Goal: Task Accomplishment & Management: Use online tool/utility

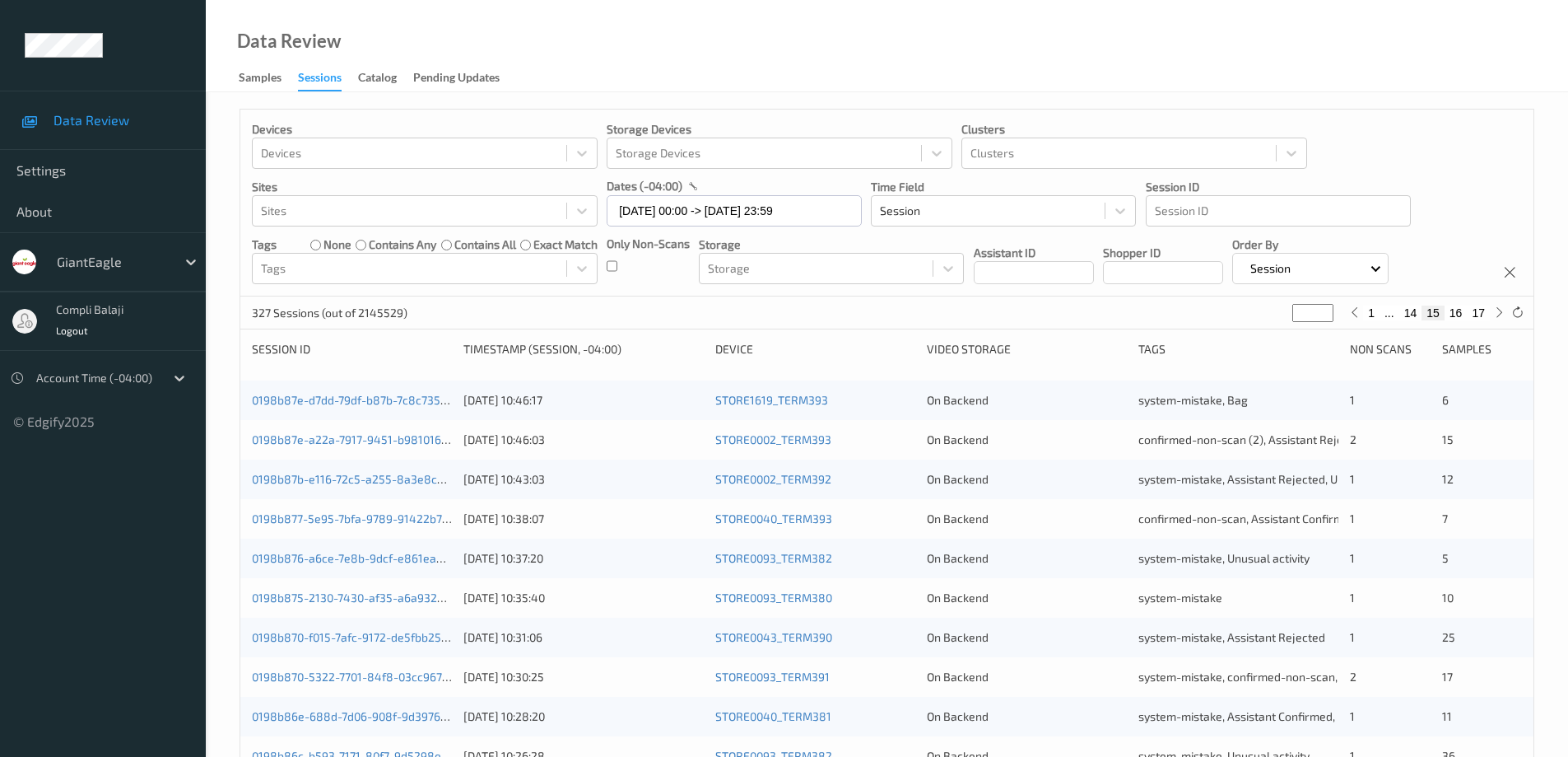
scroll to position [411, 0]
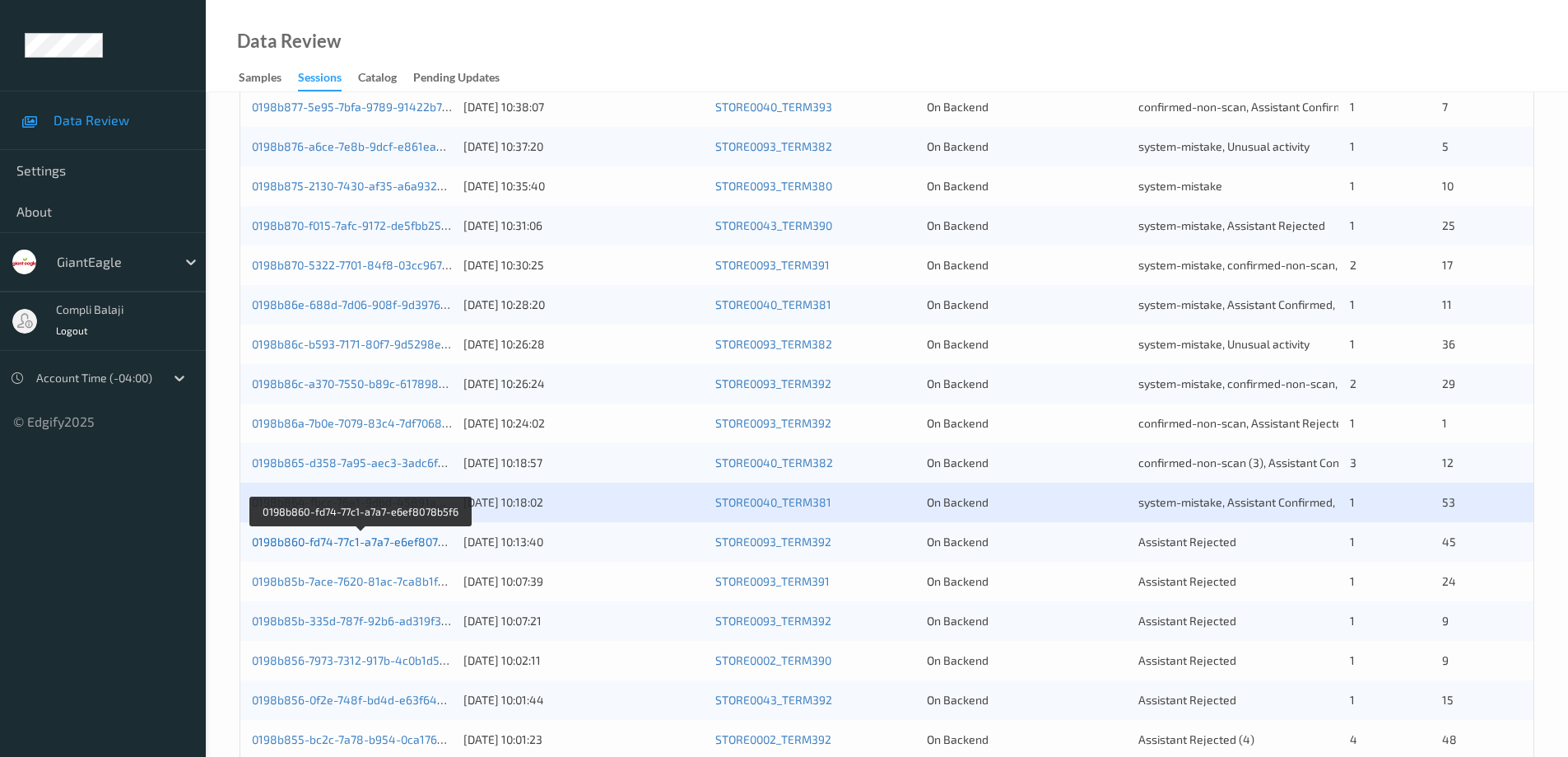
click at [415, 541] on link "0198b860-fd74-77c1-a7a7-e6ef8078b5f6" at bounding box center [360, 540] width 217 height 14
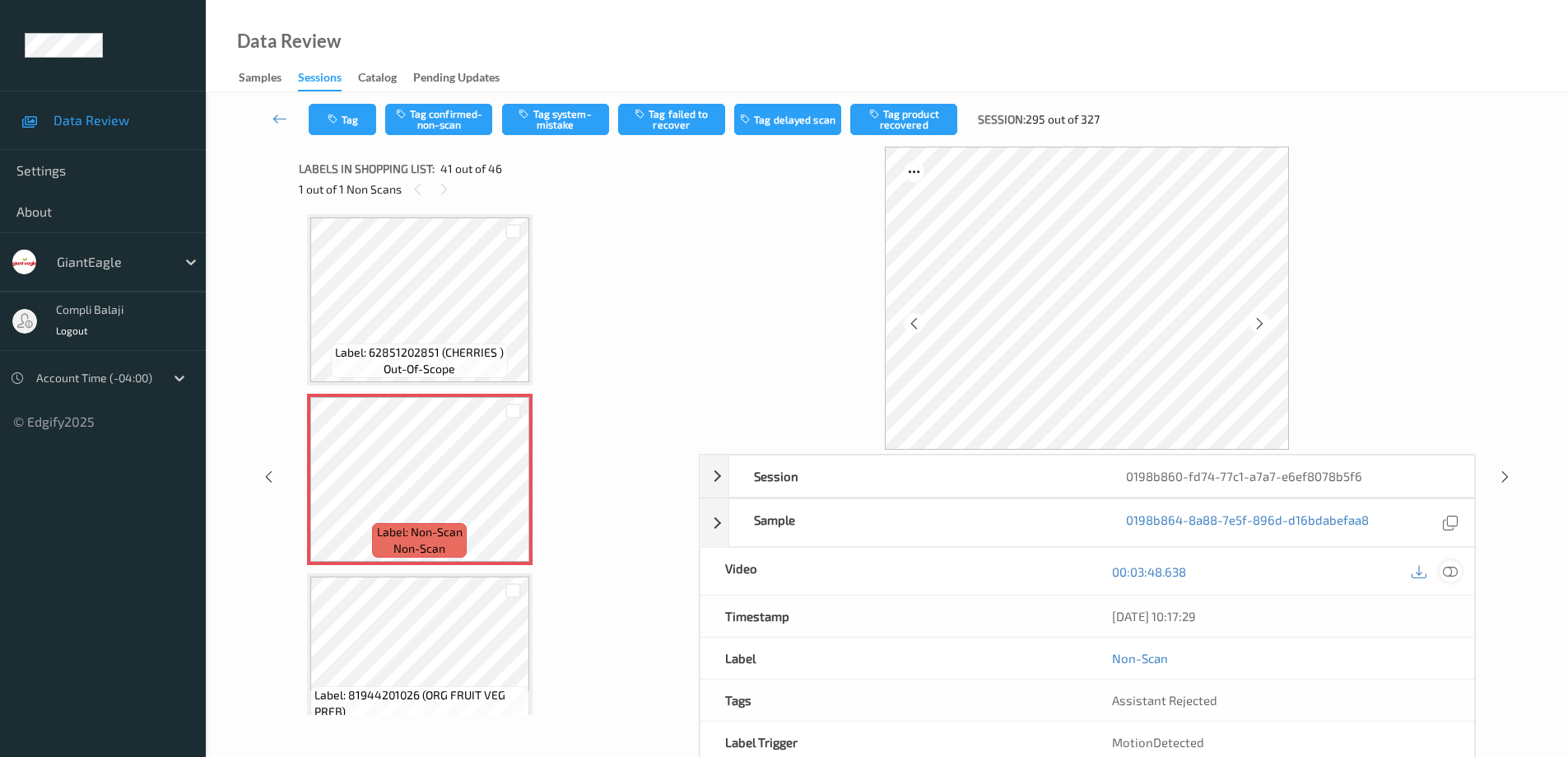
click at [1446, 572] on icon at bounding box center [1450, 571] width 15 height 15
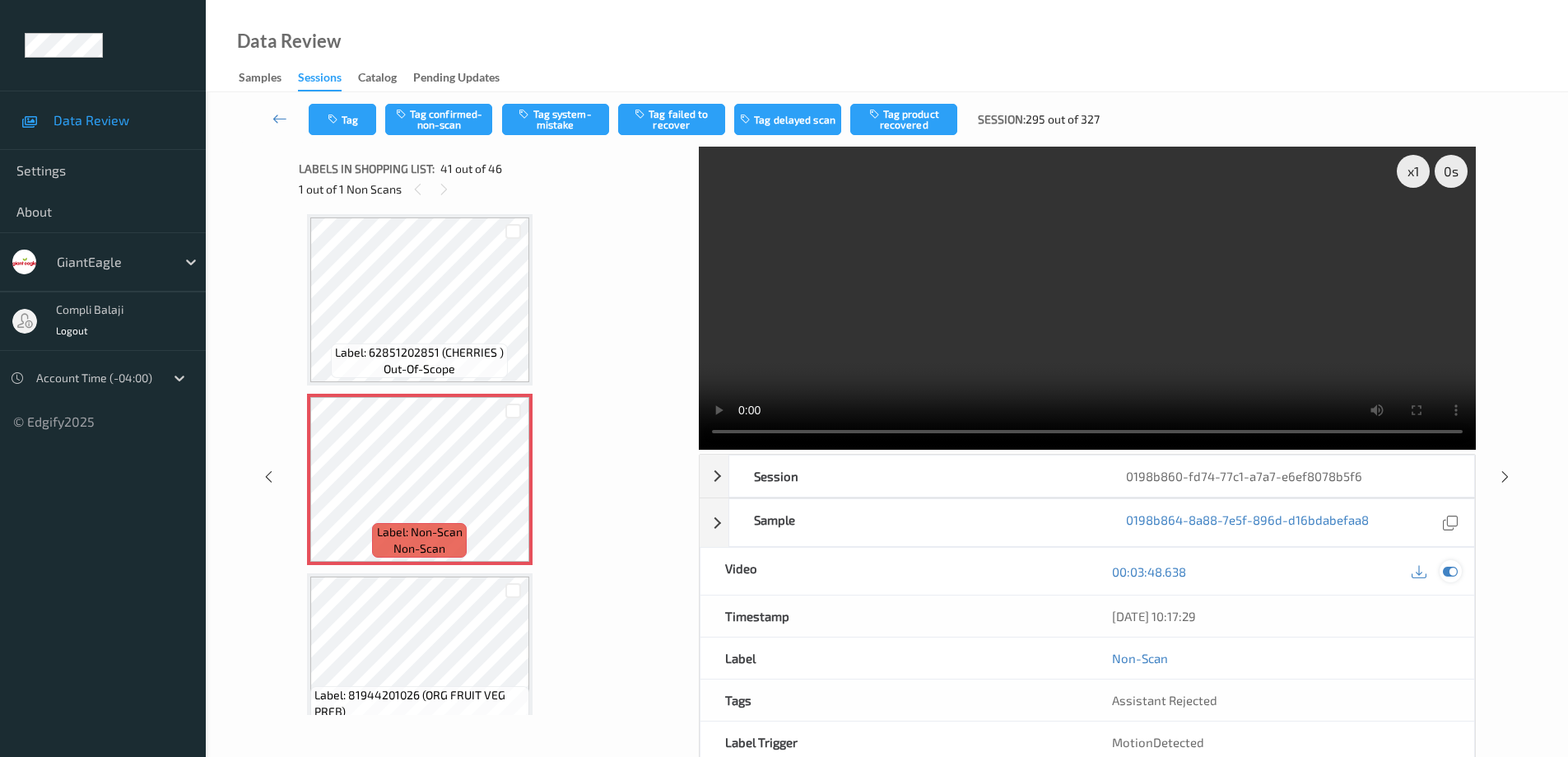
click at [1457, 572] on div at bounding box center [1450, 570] width 22 height 22
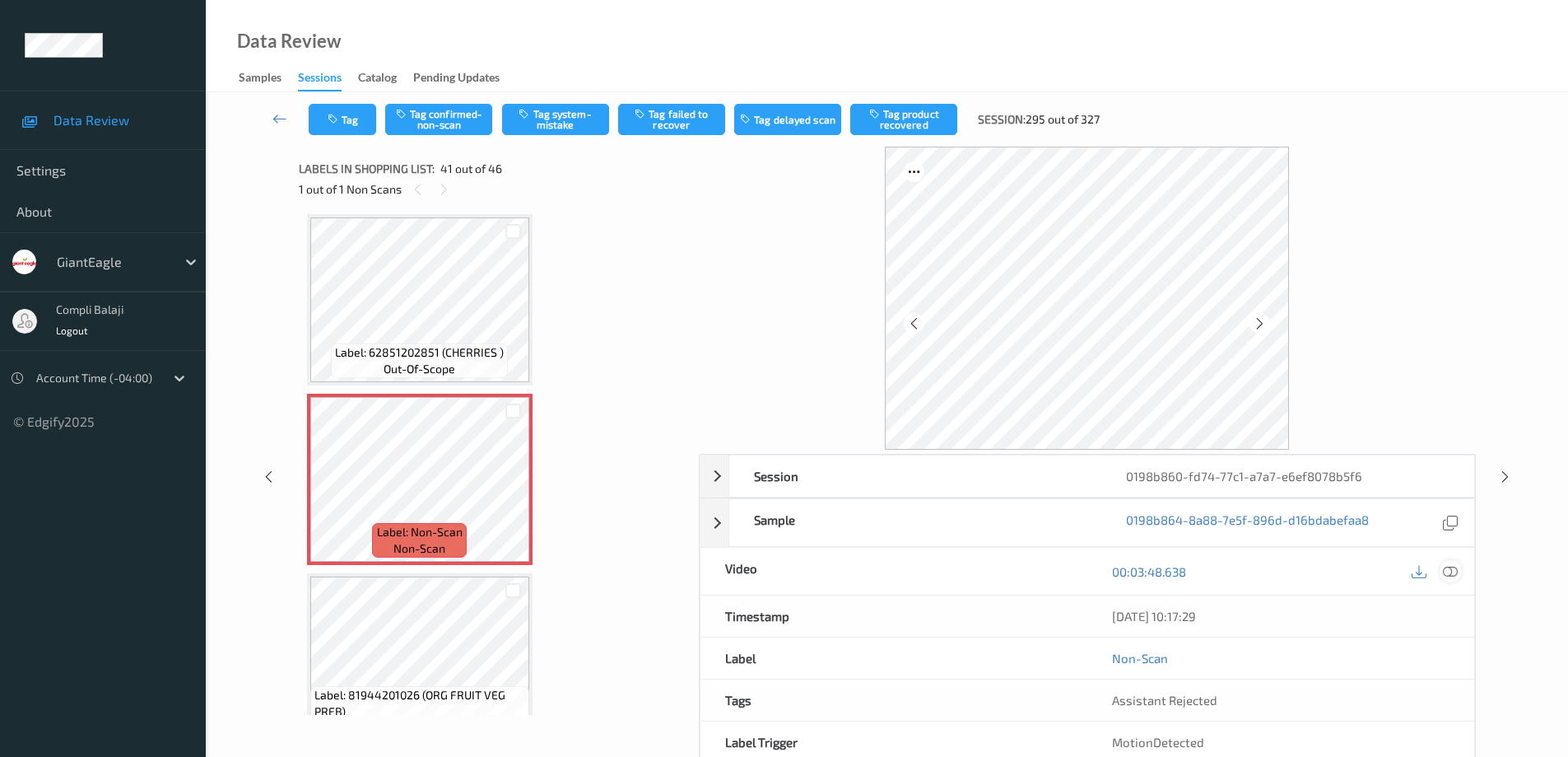
click at [1456, 570] on icon at bounding box center [1450, 571] width 15 height 15
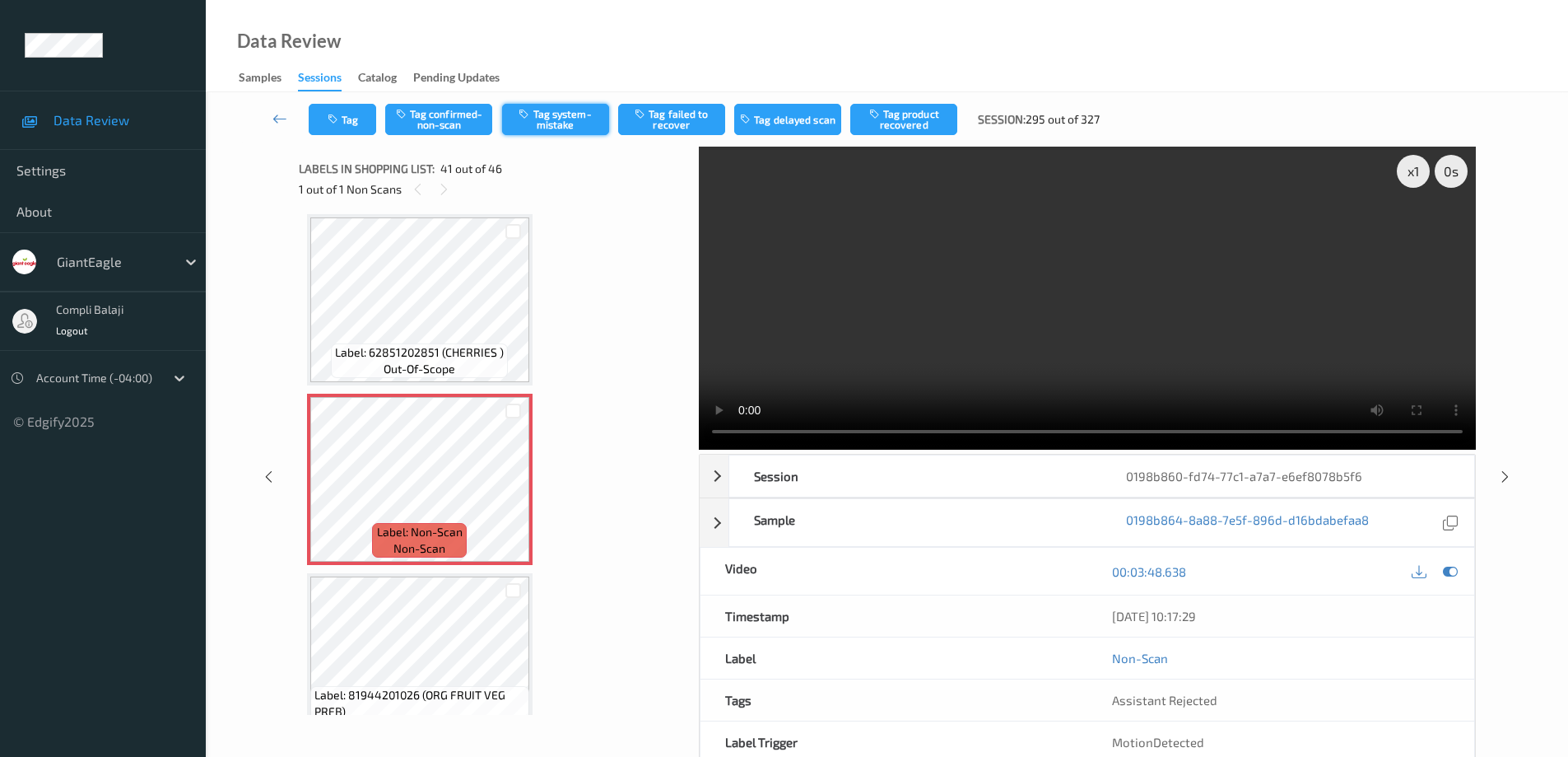
click at [560, 114] on button "Tag system-mistake" at bounding box center [556, 119] width 107 height 31
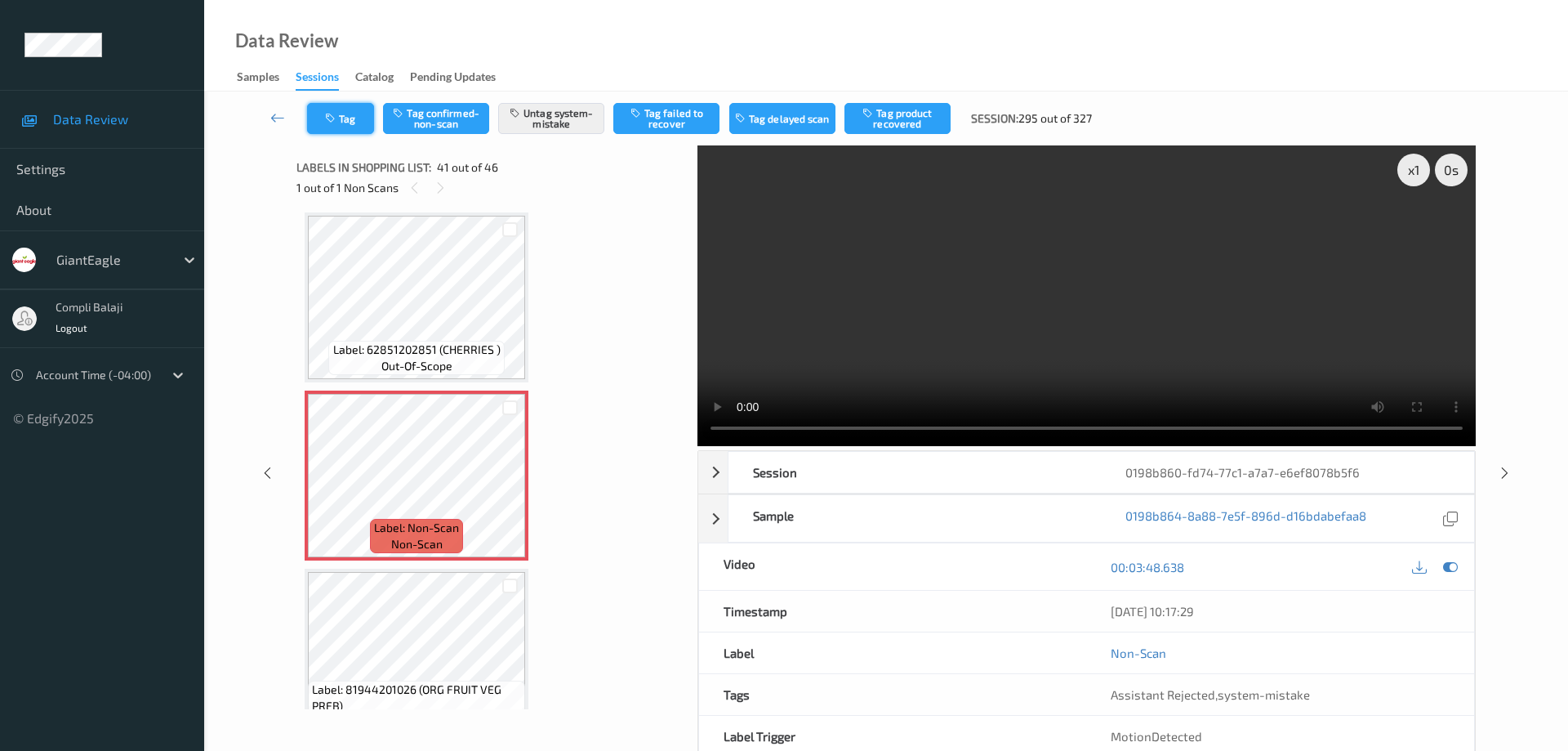
click at [356, 127] on button "Tag" at bounding box center [340, 118] width 67 height 31
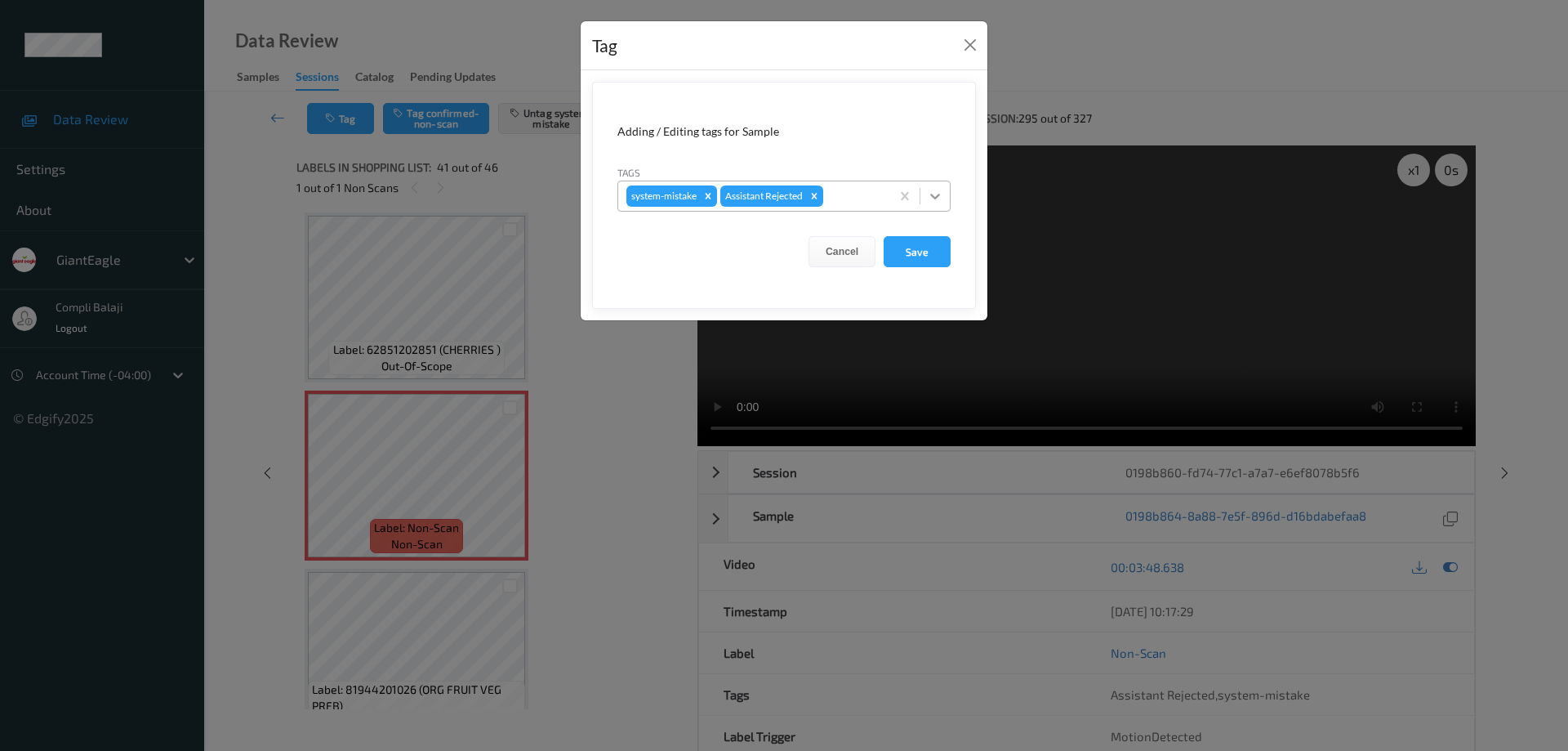
click at [940, 190] on icon at bounding box center [935, 196] width 16 height 16
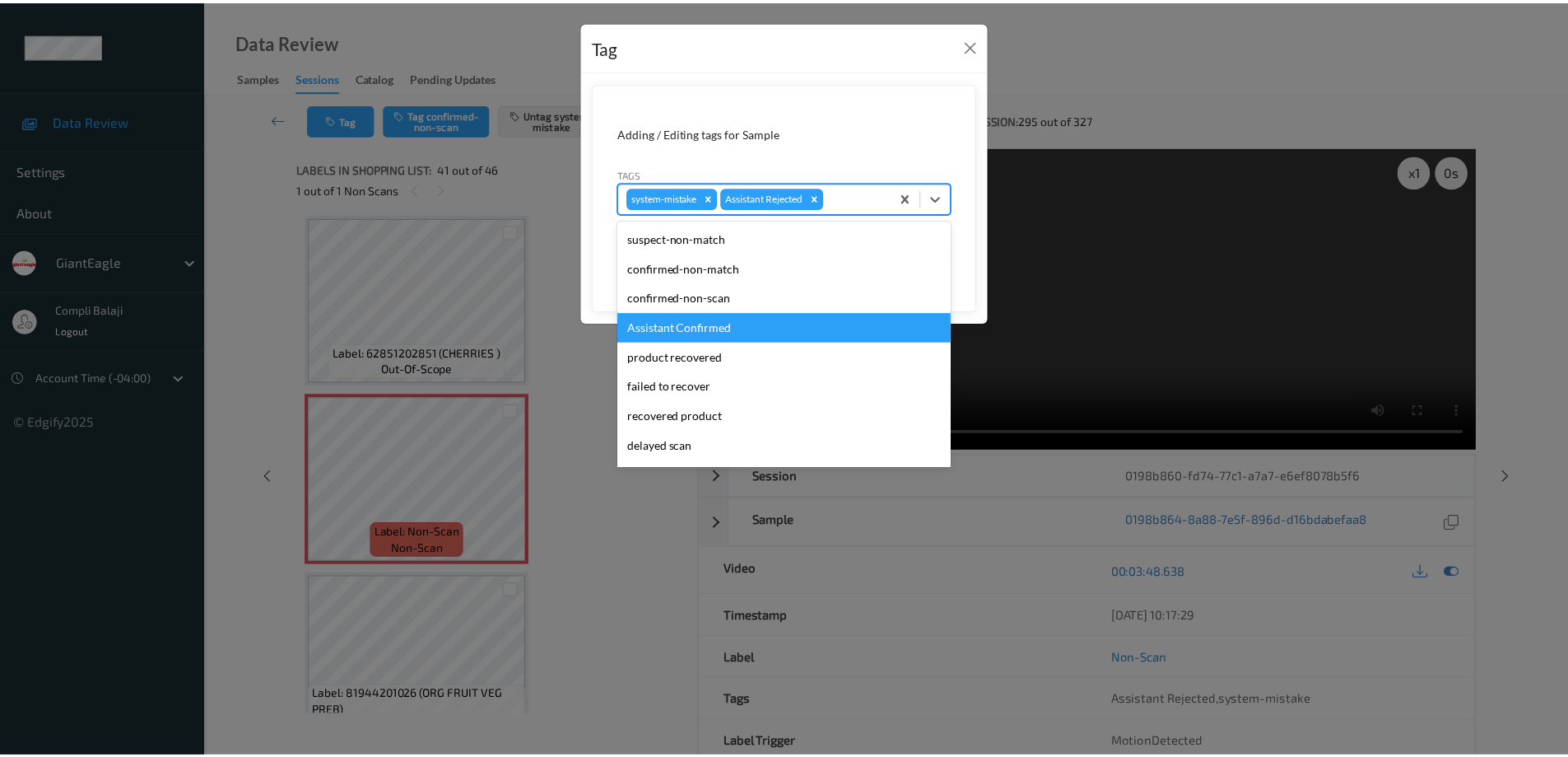
scroll to position [82, 0]
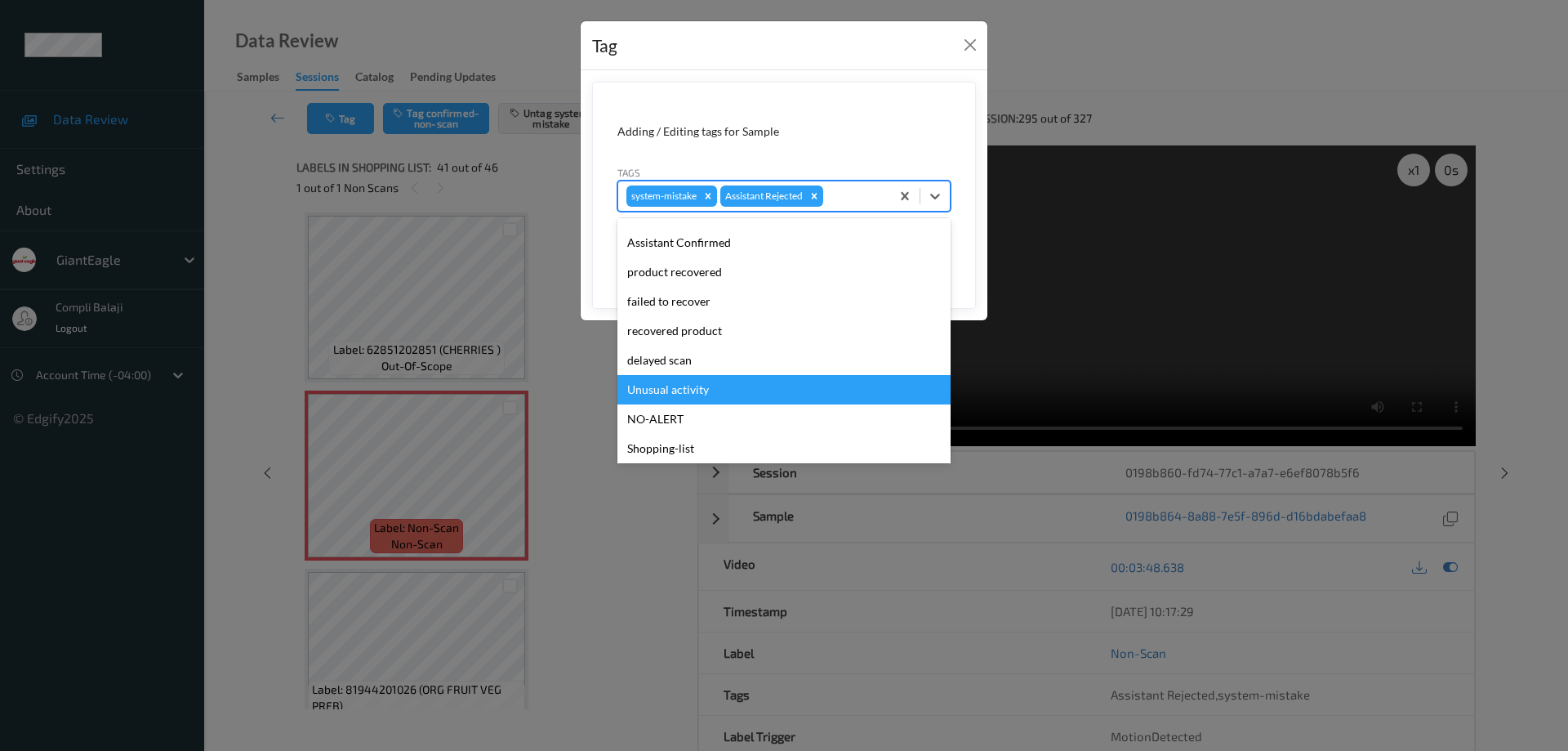
click at [690, 390] on div "Unusual activity" at bounding box center [784, 389] width 333 height 30
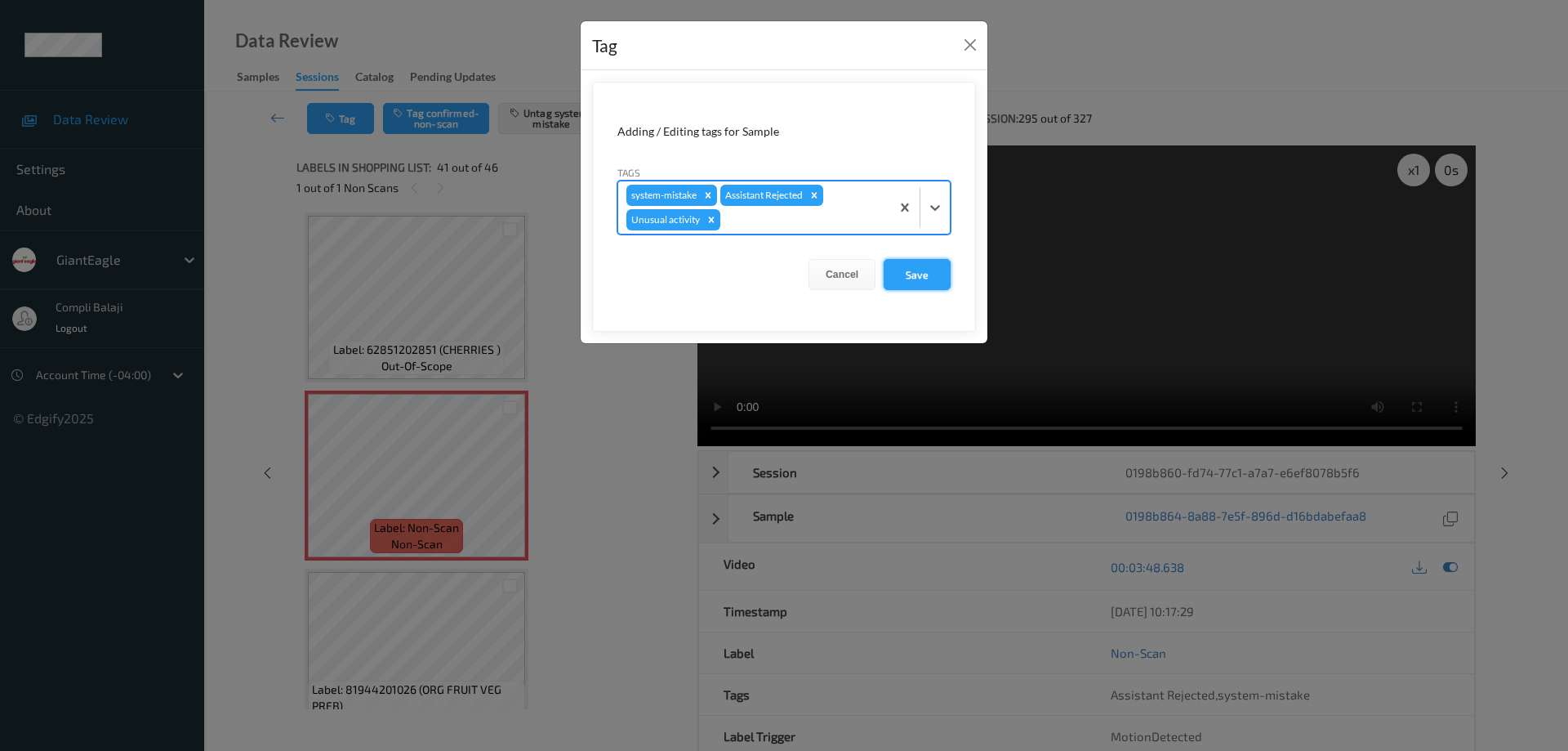
click at [928, 279] on button "Save" at bounding box center [917, 274] width 67 height 31
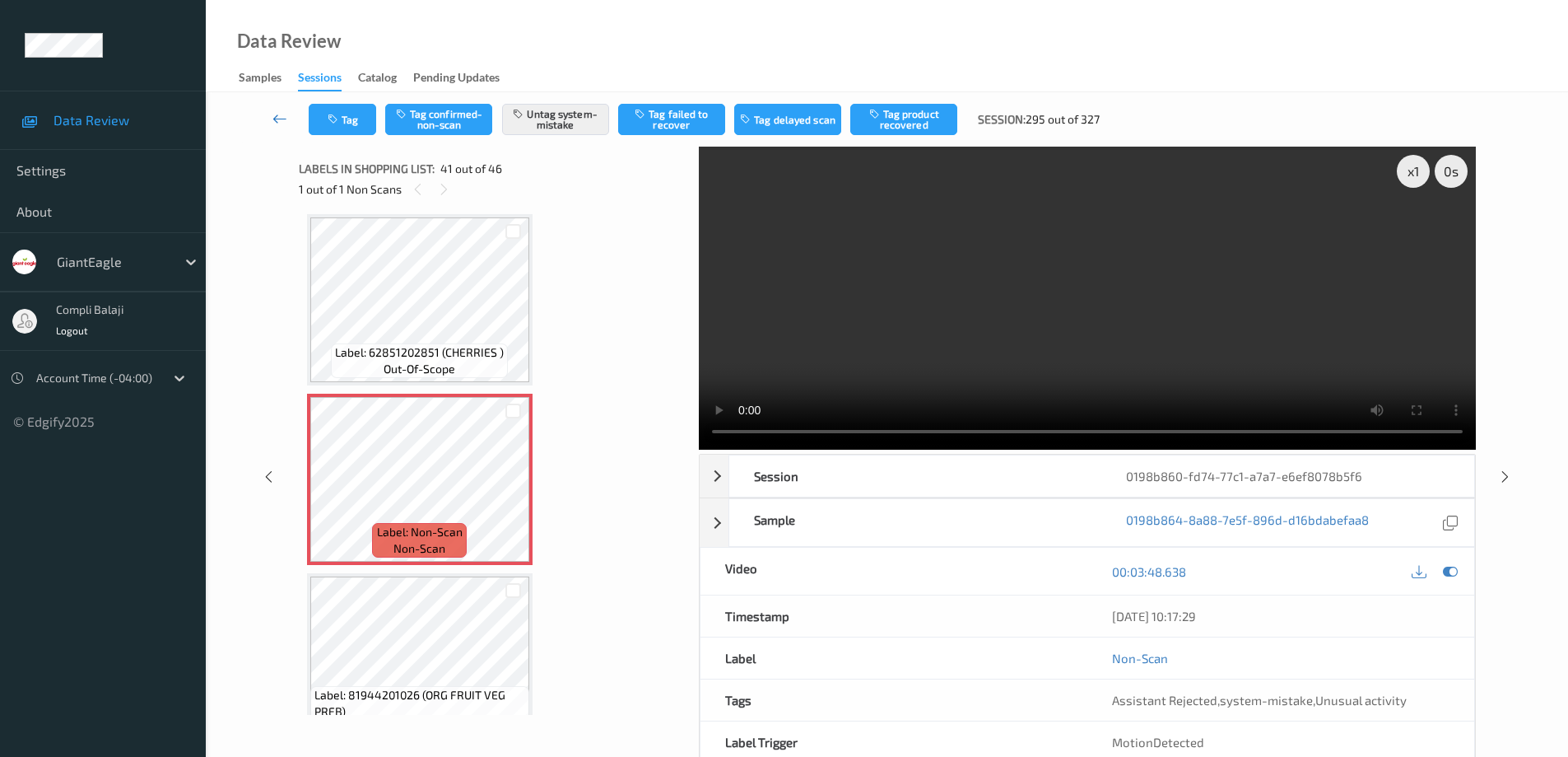
click at [275, 116] on icon at bounding box center [279, 118] width 15 height 16
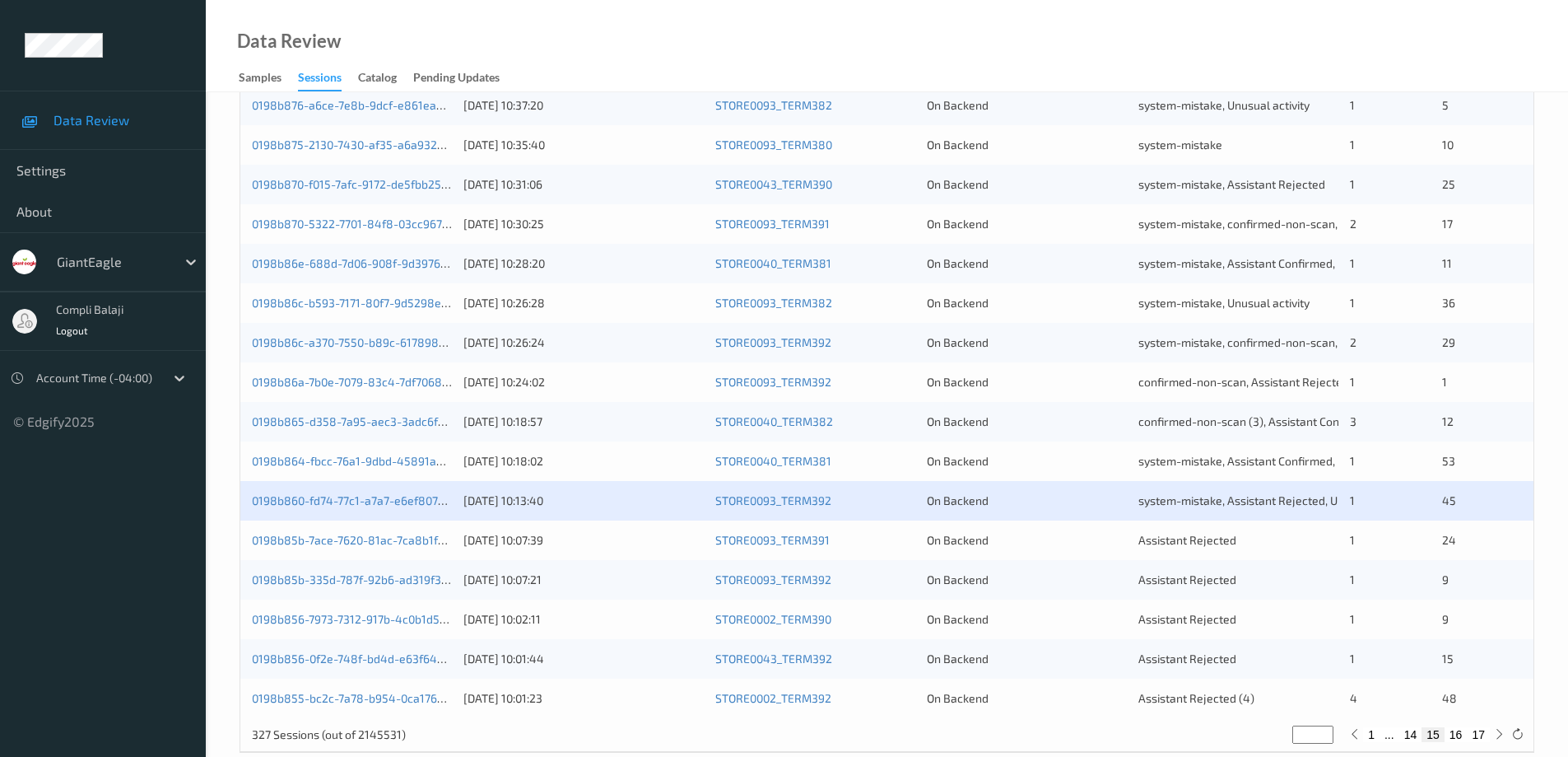
scroll to position [482, 0]
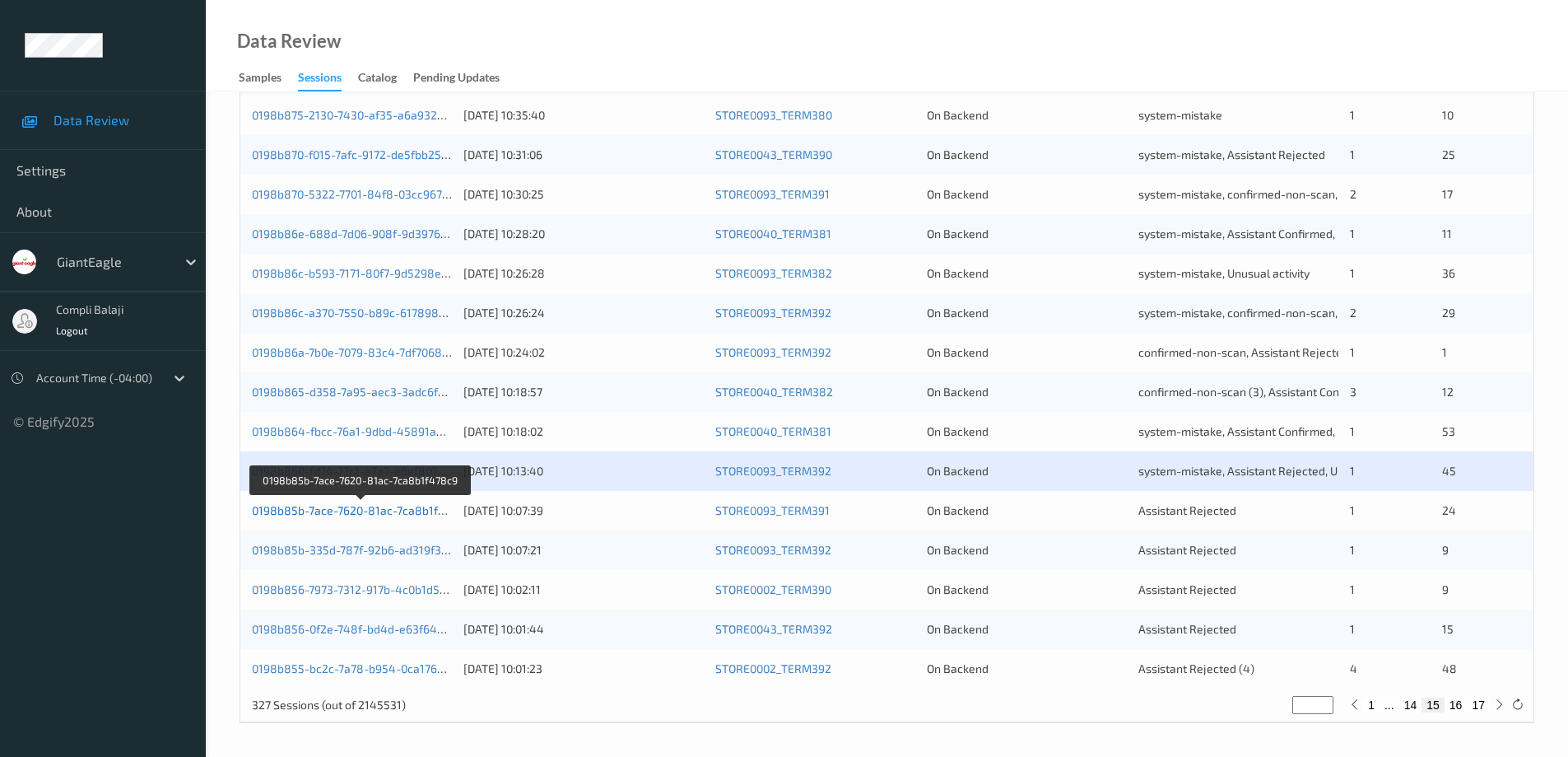
click at [400, 513] on link "0198b85b-7ace-7620-81ac-7ca8b1f478c9" at bounding box center [361, 510] width 219 height 14
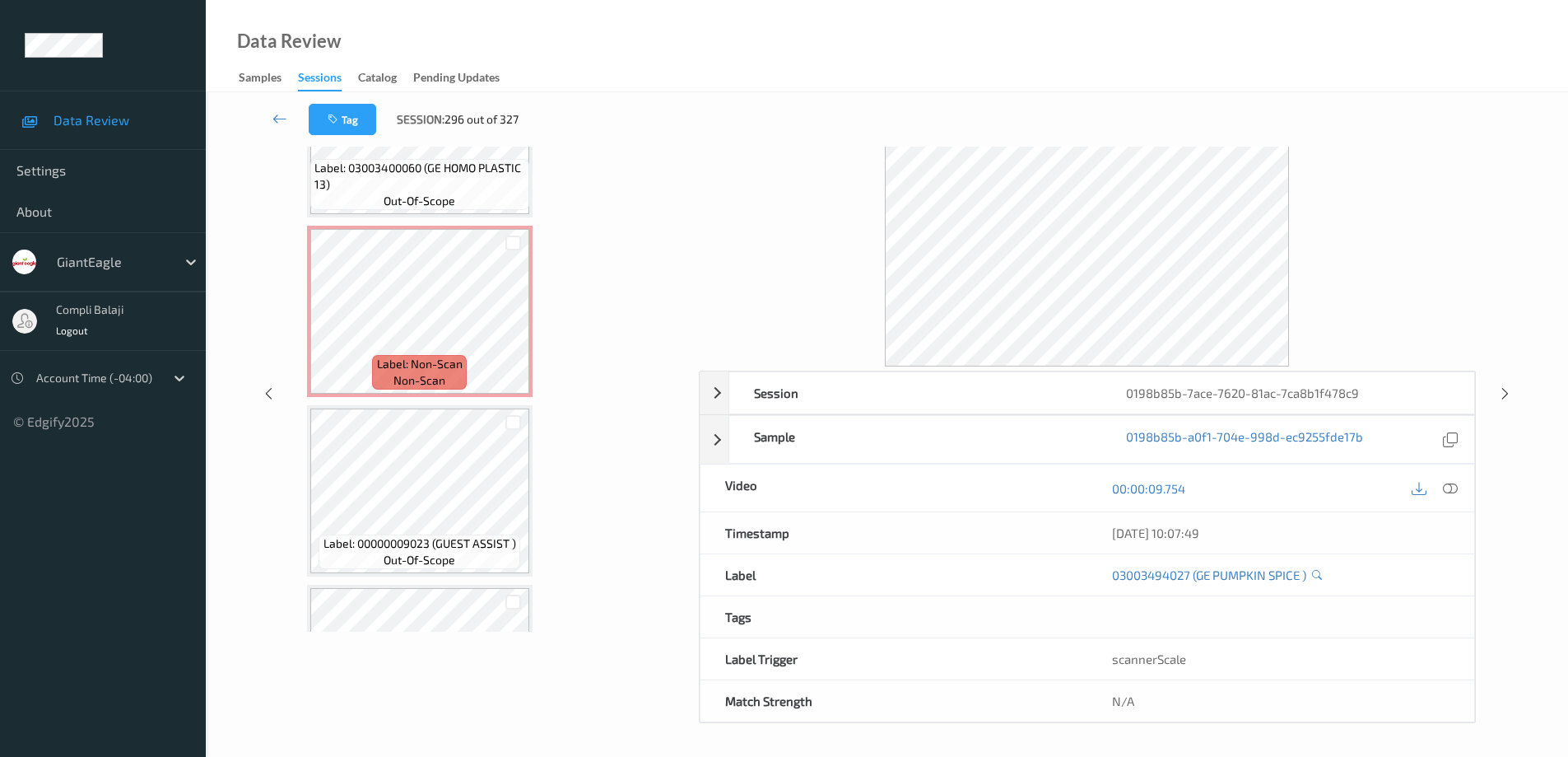
scroll to position [3867, 0]
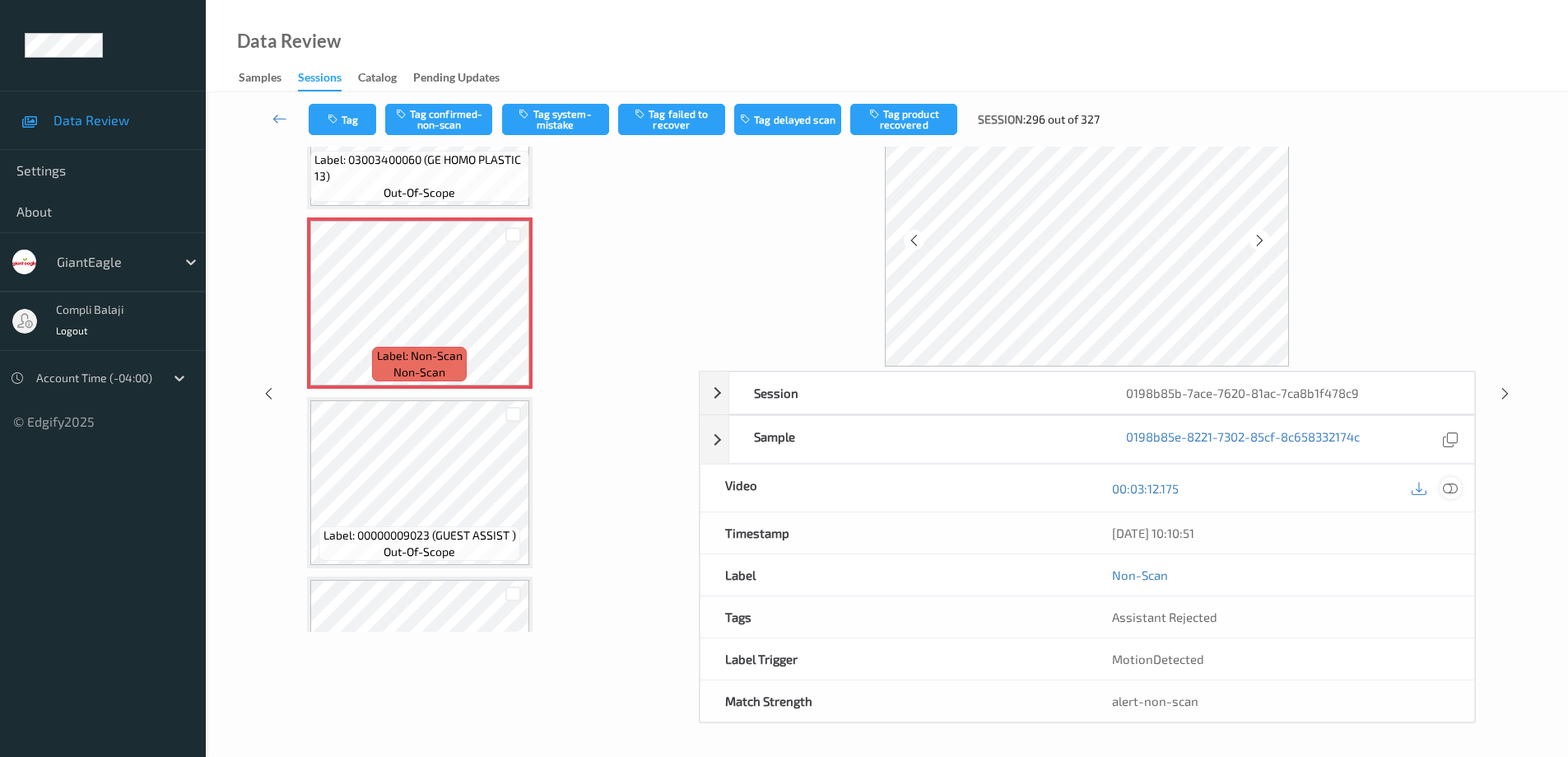
click at [1449, 488] on icon at bounding box center [1450, 488] width 15 height 15
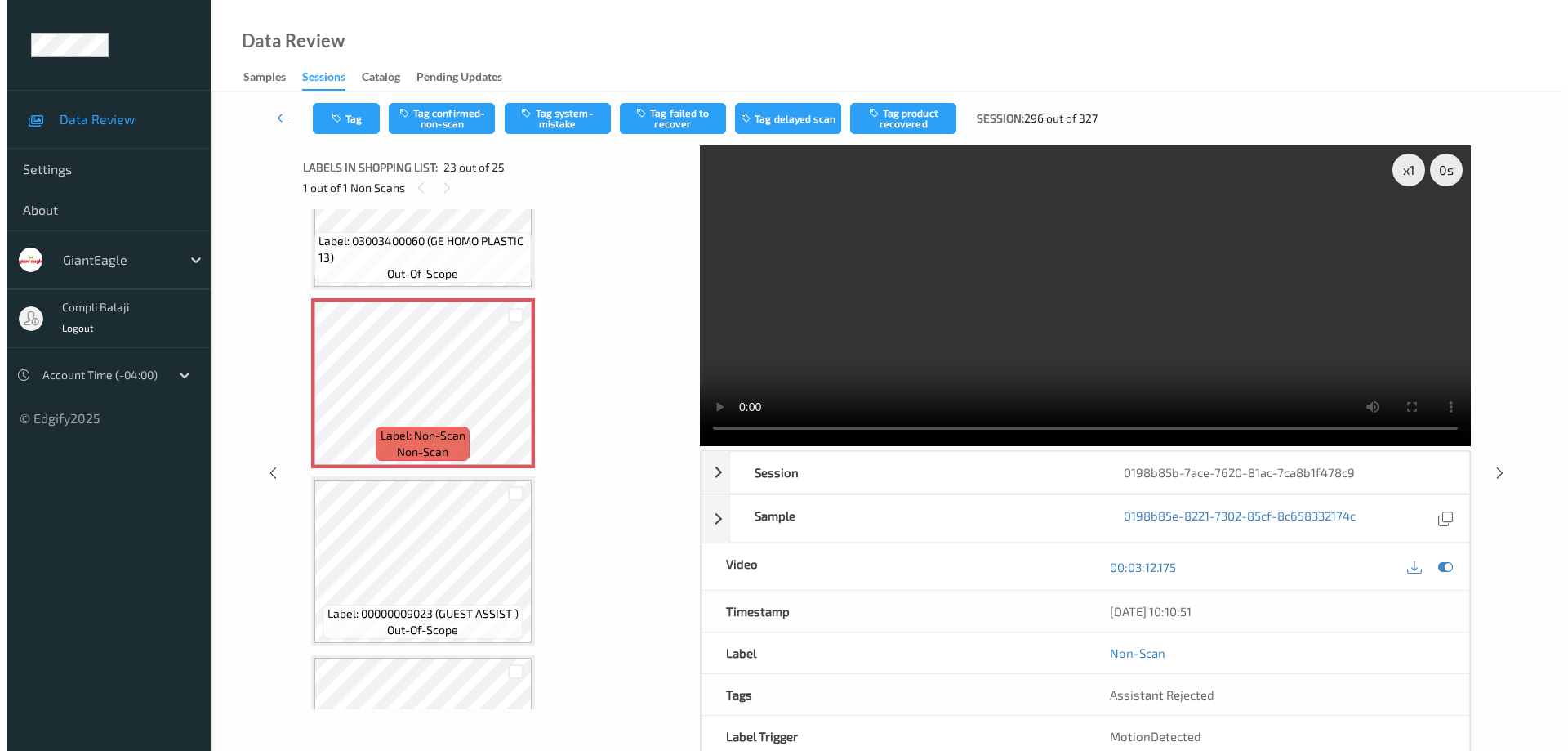
scroll to position [3828, 0]
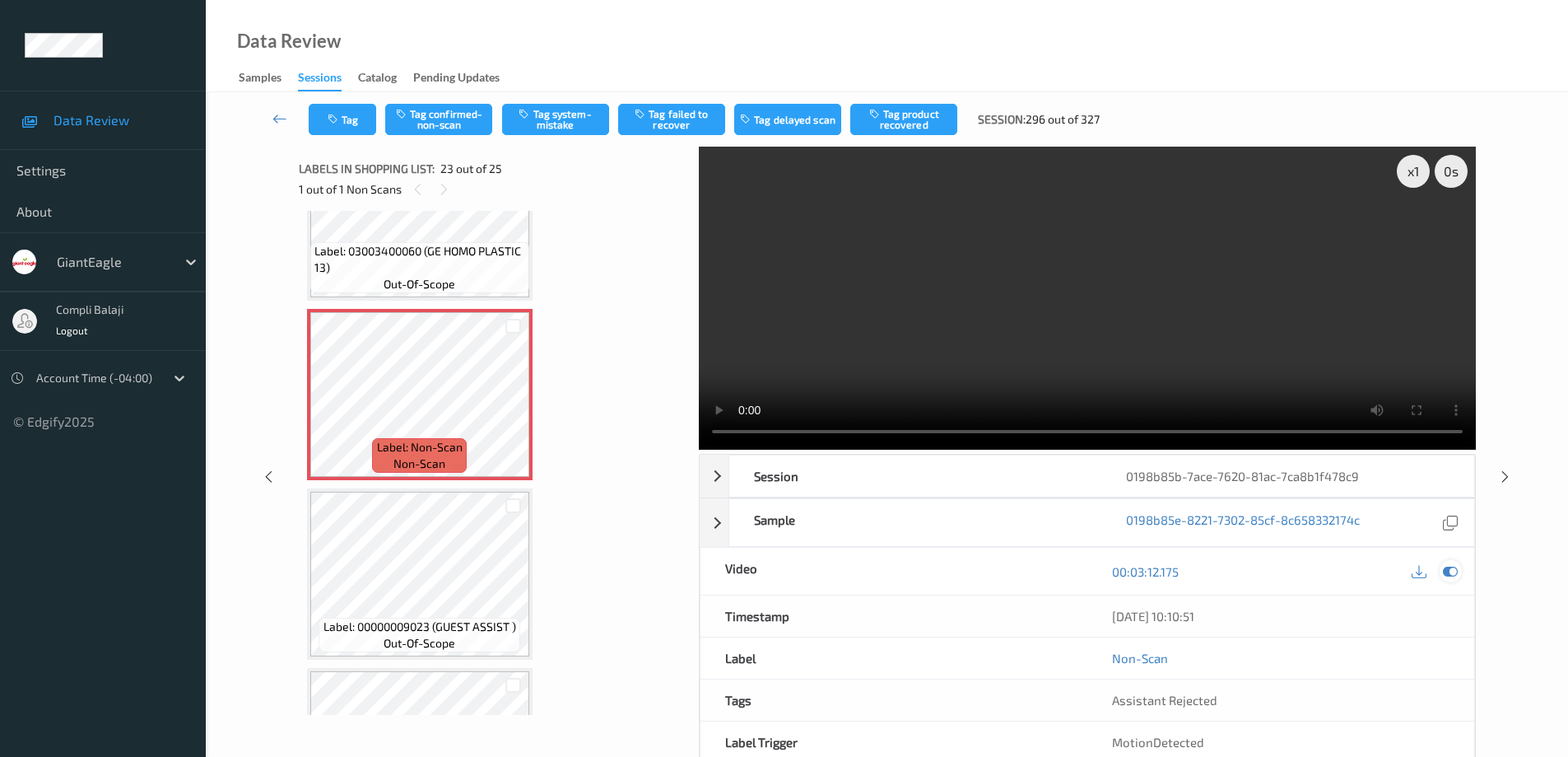
click at [1451, 571] on icon at bounding box center [1450, 571] width 15 height 15
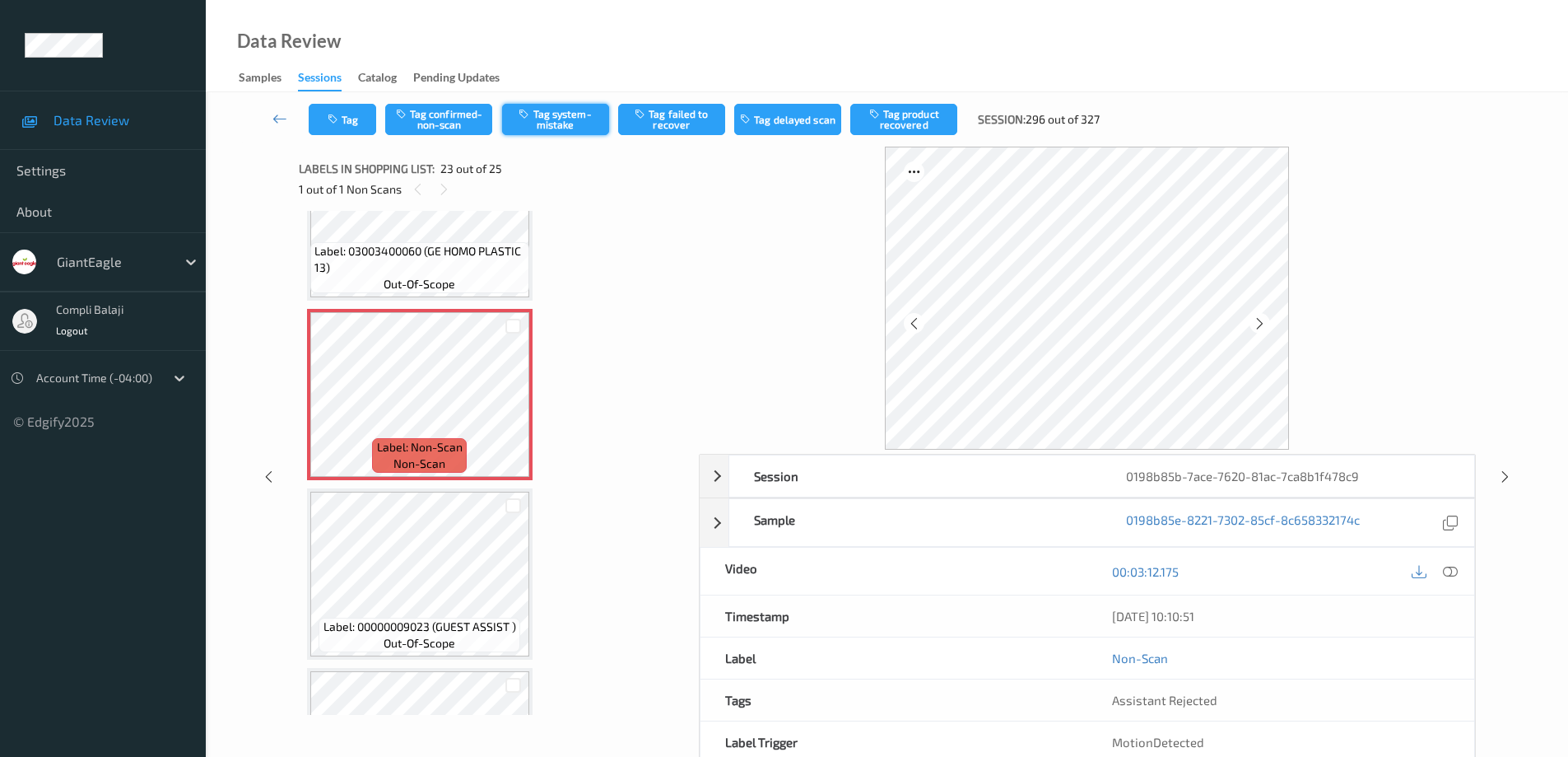
click at [558, 115] on button "Tag system-mistake" at bounding box center [556, 119] width 107 height 31
click at [366, 128] on button "Tag" at bounding box center [342, 119] width 67 height 31
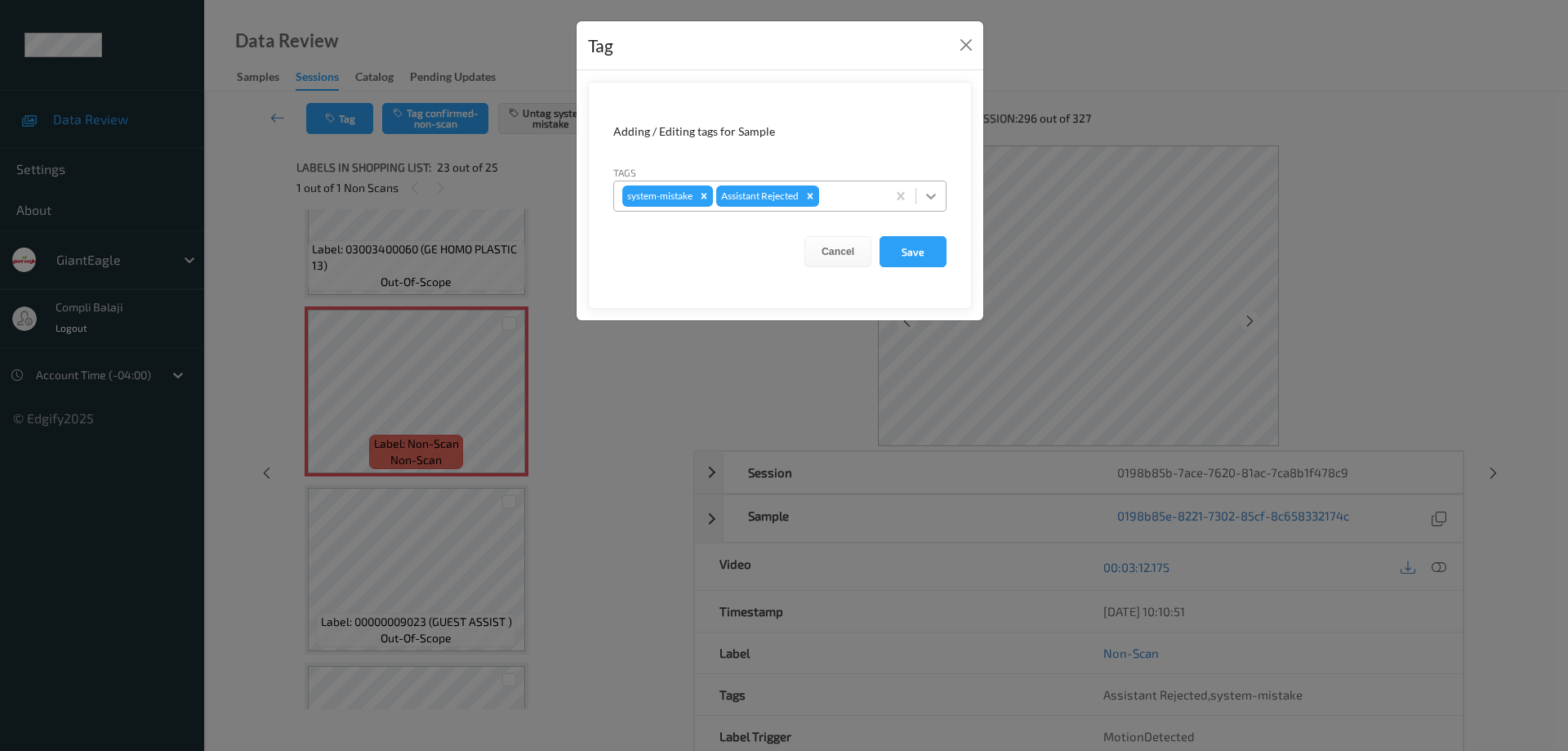
click at [934, 192] on icon at bounding box center [931, 196] width 16 height 16
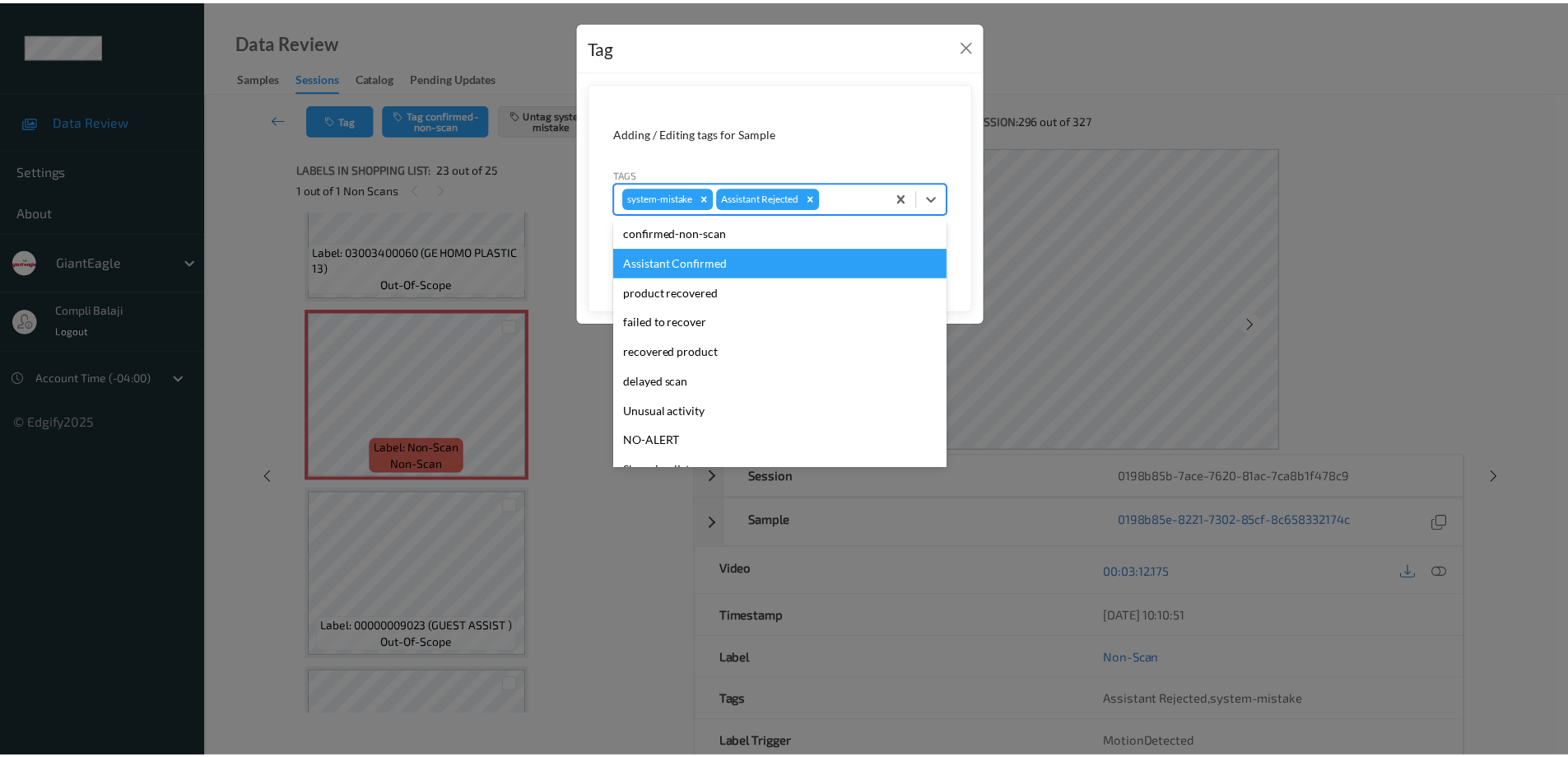
scroll to position [145, 0]
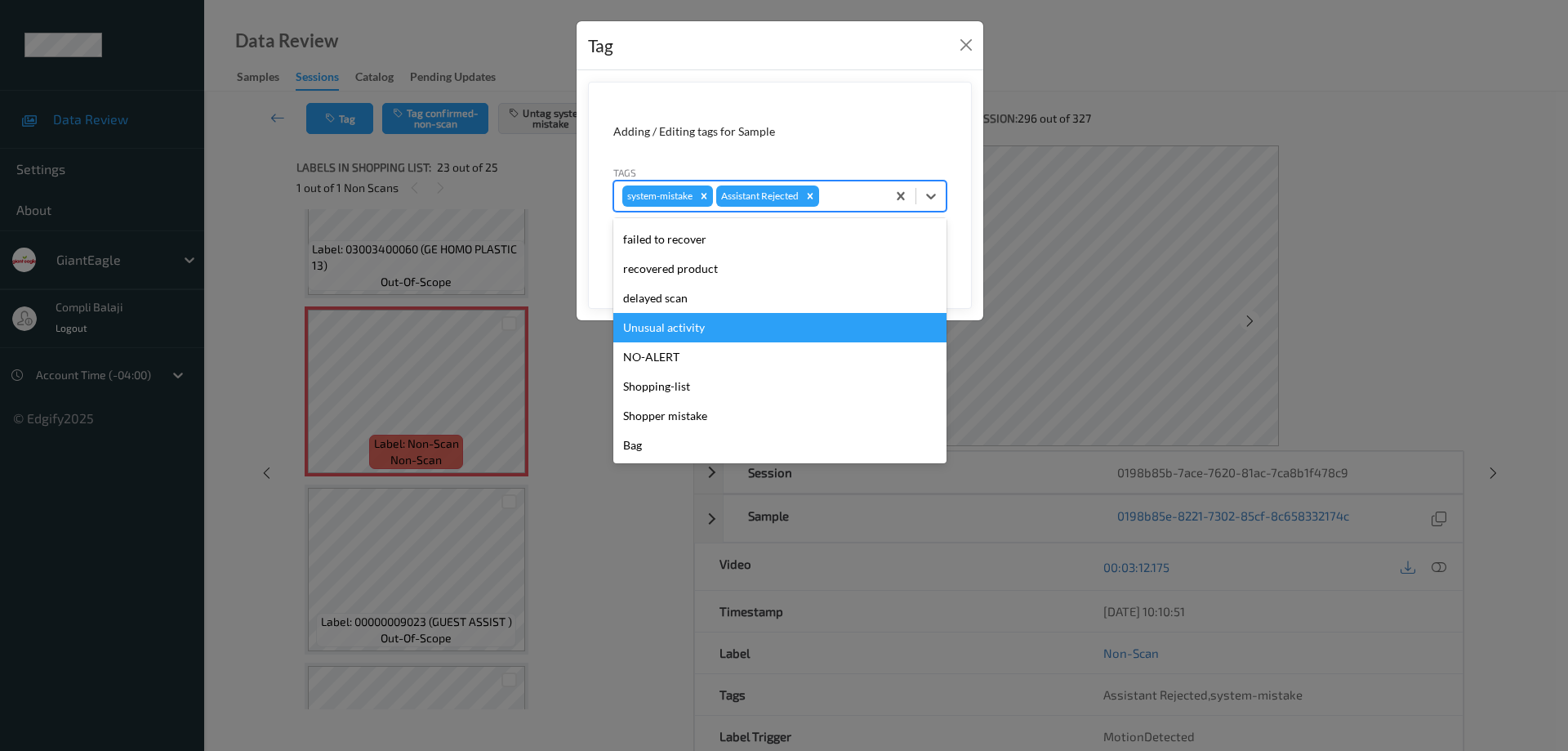
click at [701, 334] on div "Unusual activity" at bounding box center [780, 328] width 333 height 30
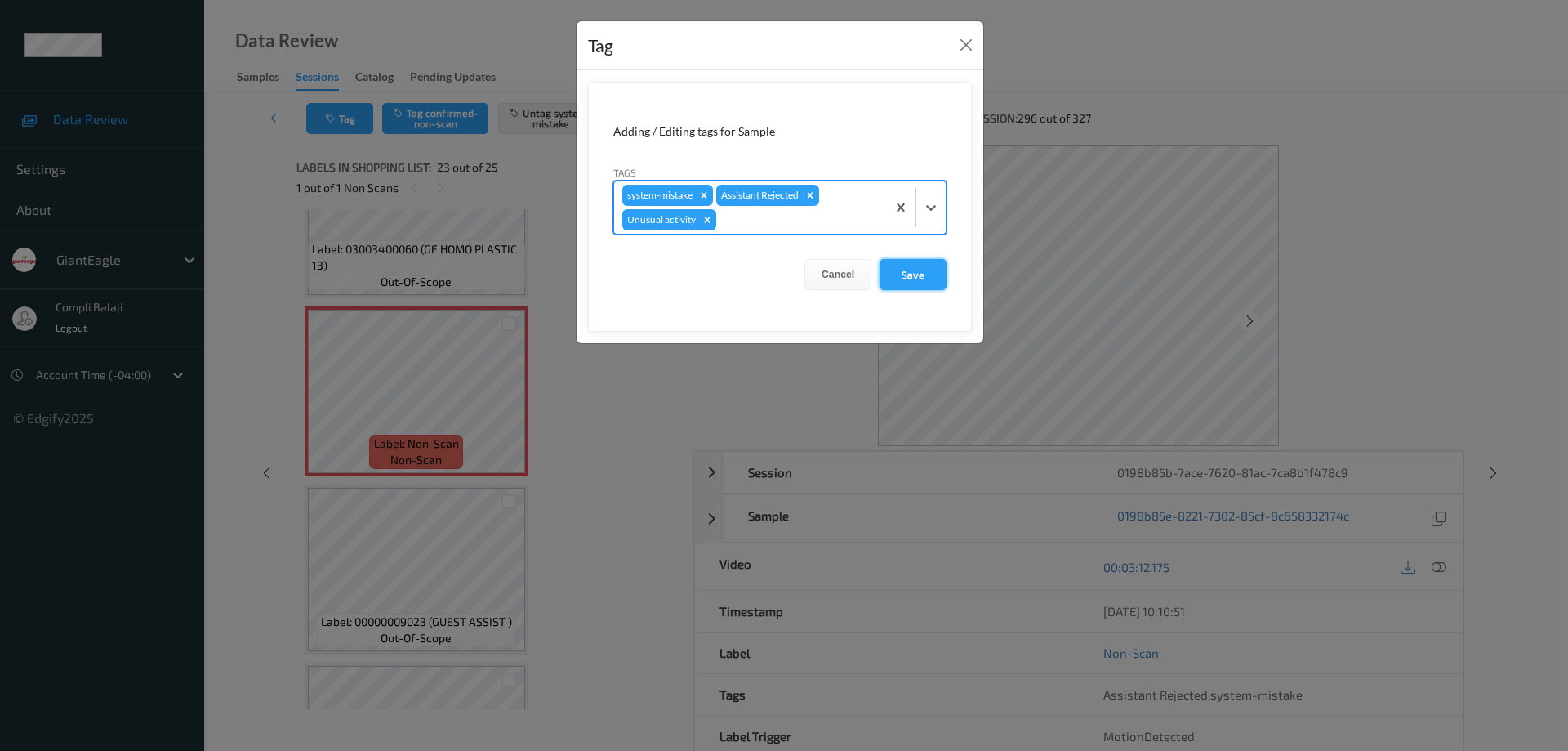
click at [919, 281] on button "Save" at bounding box center [913, 274] width 67 height 31
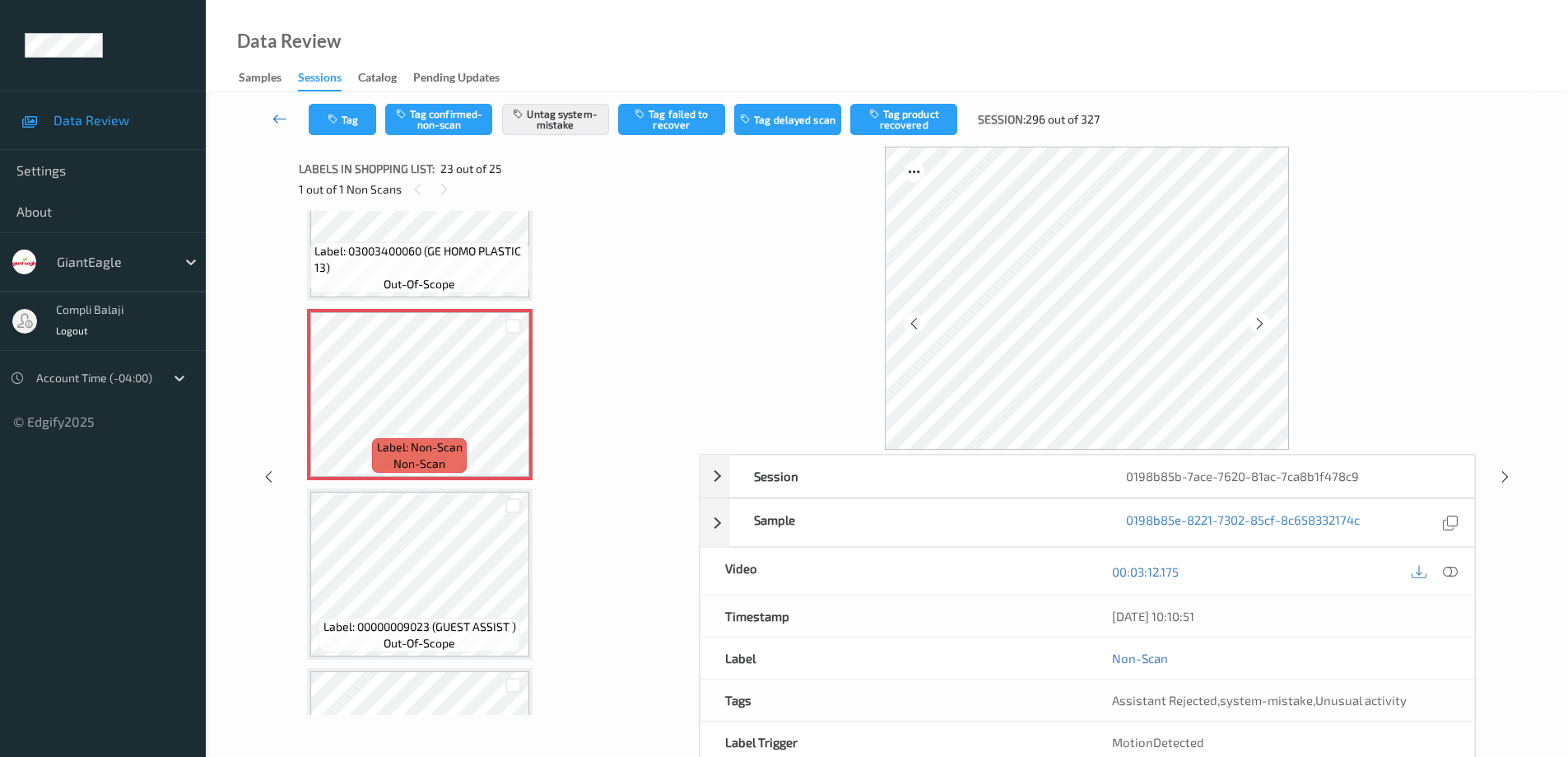
click at [278, 116] on icon at bounding box center [279, 118] width 15 height 16
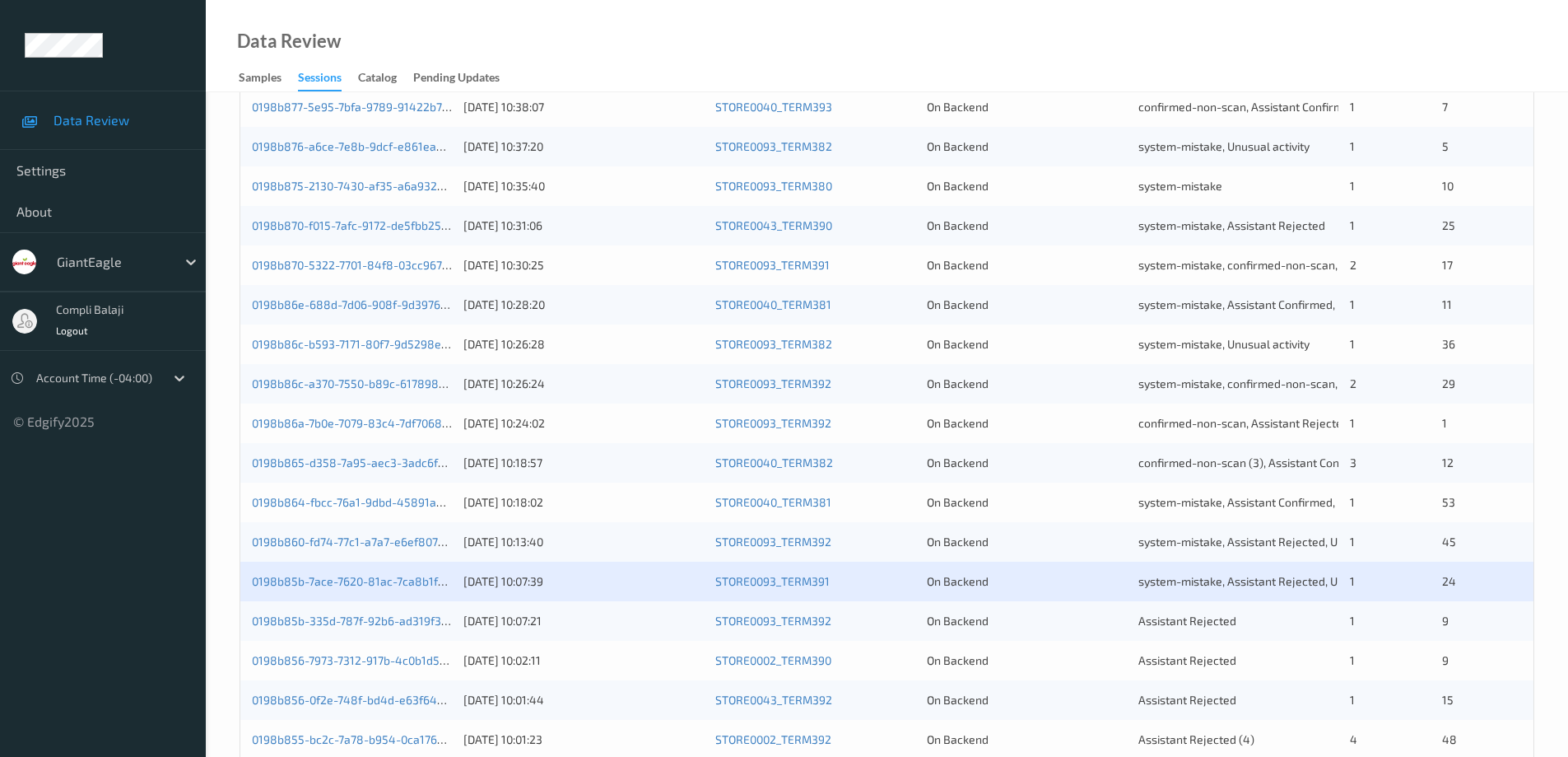
scroll to position [482, 0]
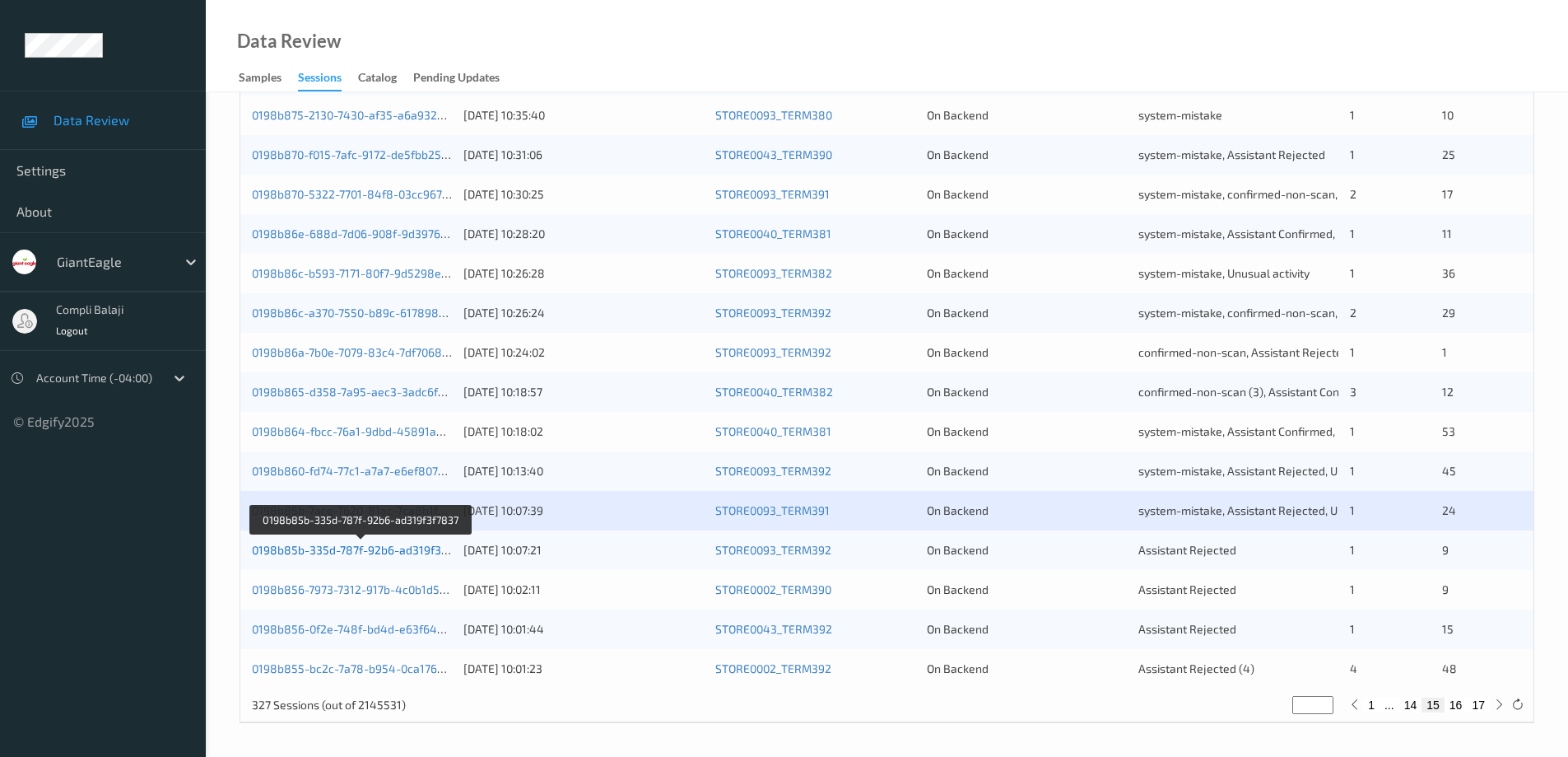
click at [412, 553] on link "0198b85b-335d-787f-92b6-ad319f3f7837" at bounding box center [361, 549] width 219 height 14
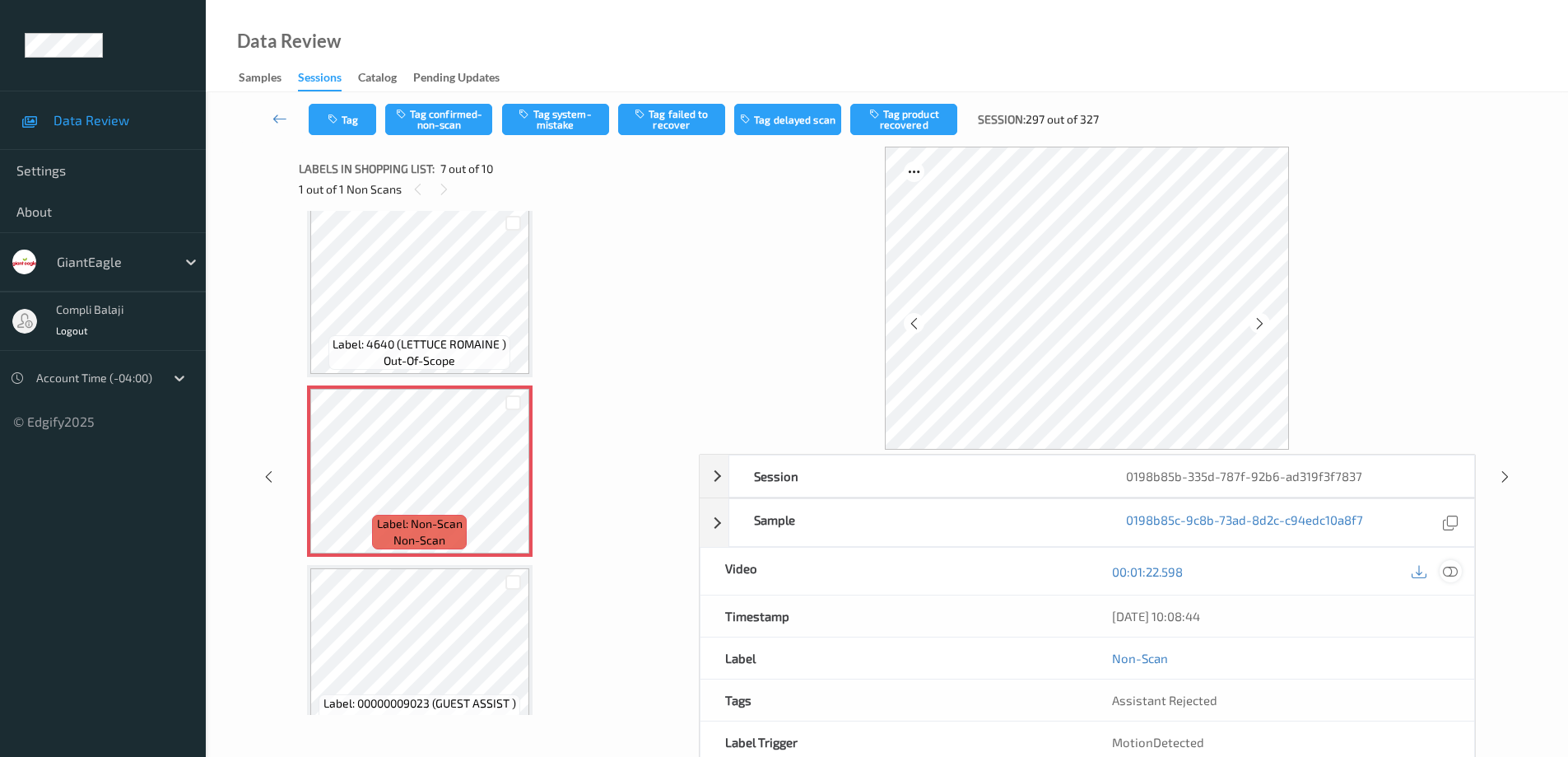
click at [1451, 575] on icon at bounding box center [1450, 571] width 15 height 15
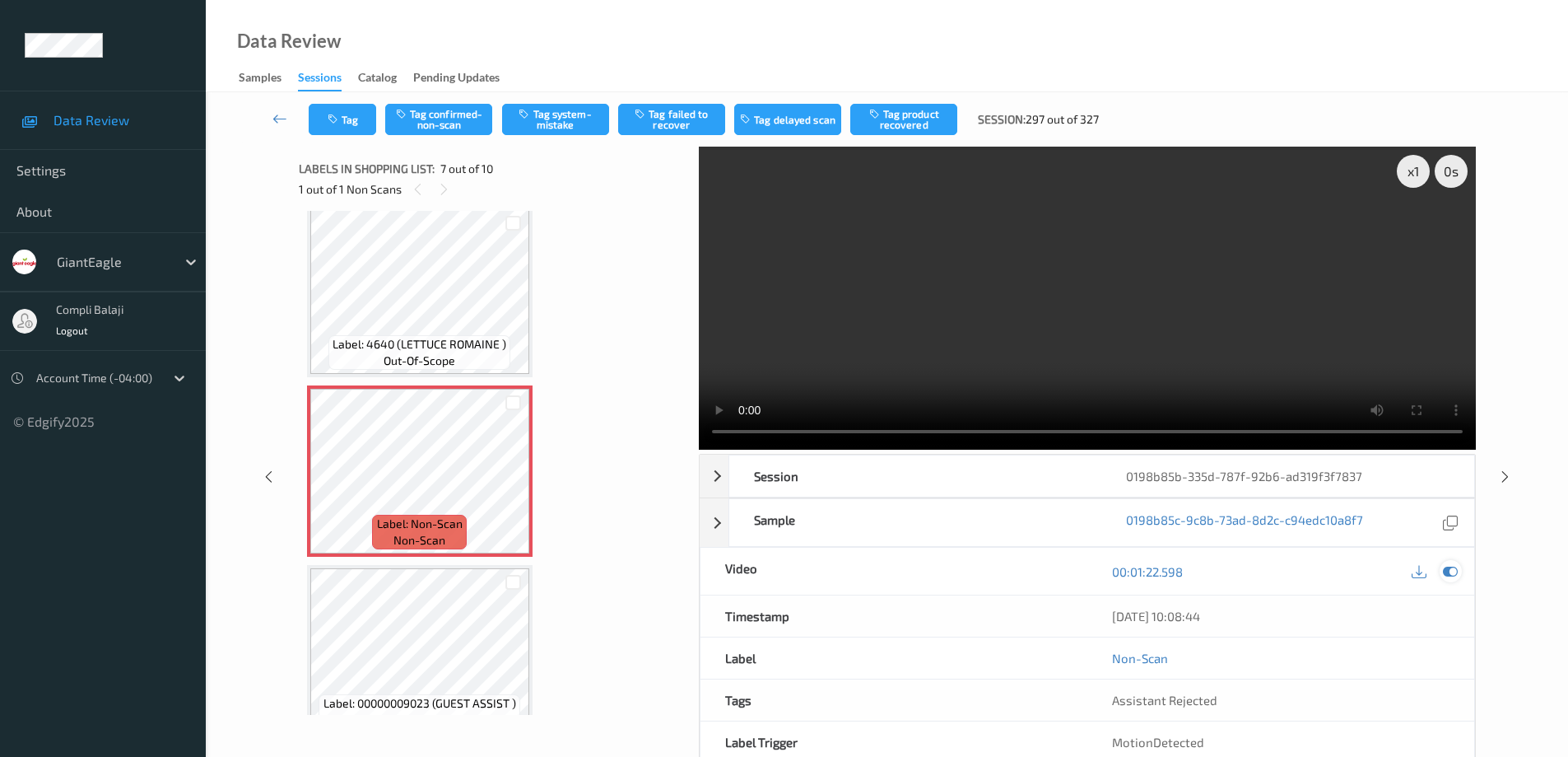
click at [1449, 572] on icon at bounding box center [1450, 571] width 15 height 15
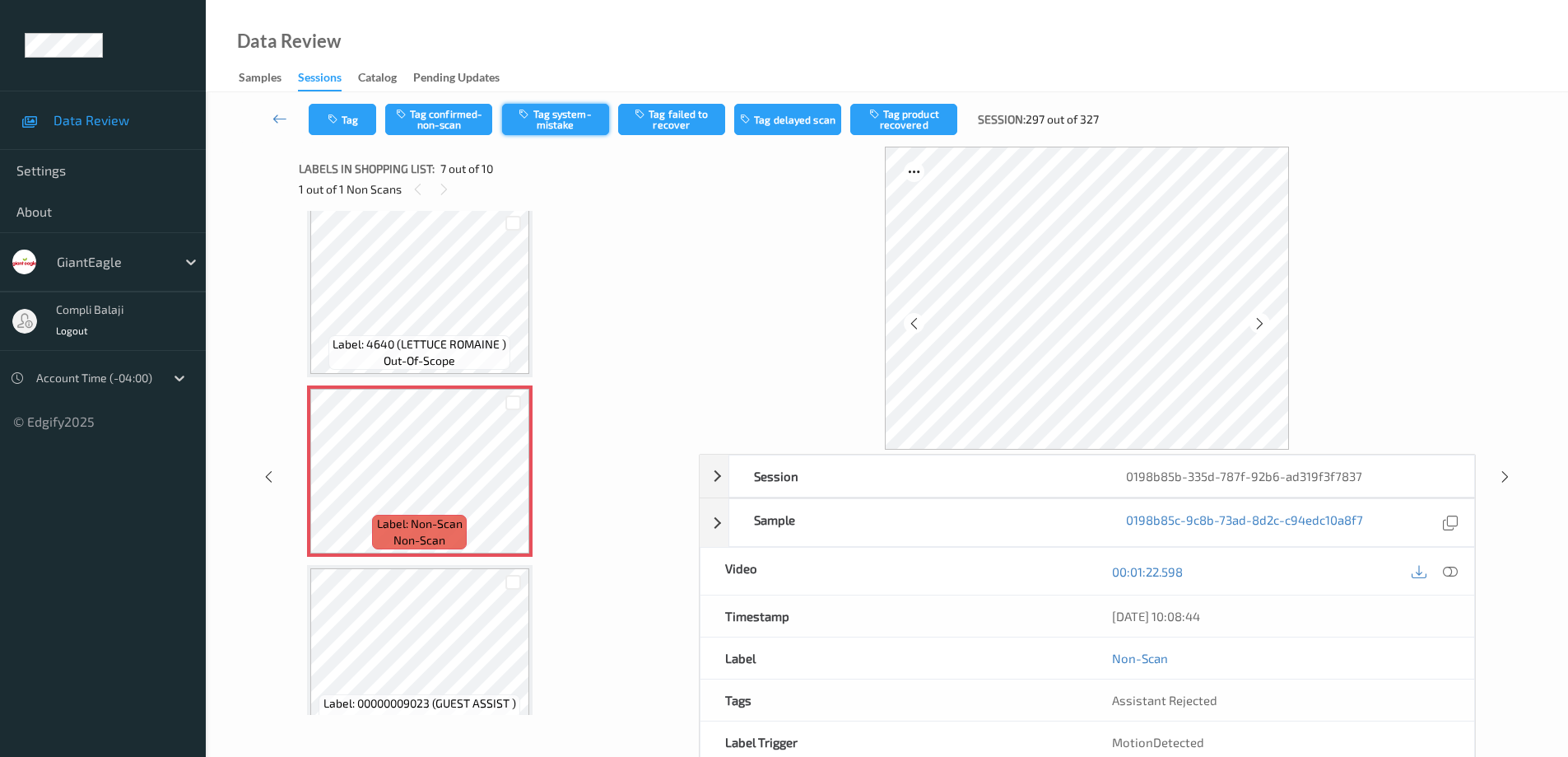
click at [574, 129] on button "Tag system-mistake" at bounding box center [556, 119] width 107 height 31
click at [356, 124] on button "Tag" at bounding box center [342, 119] width 67 height 31
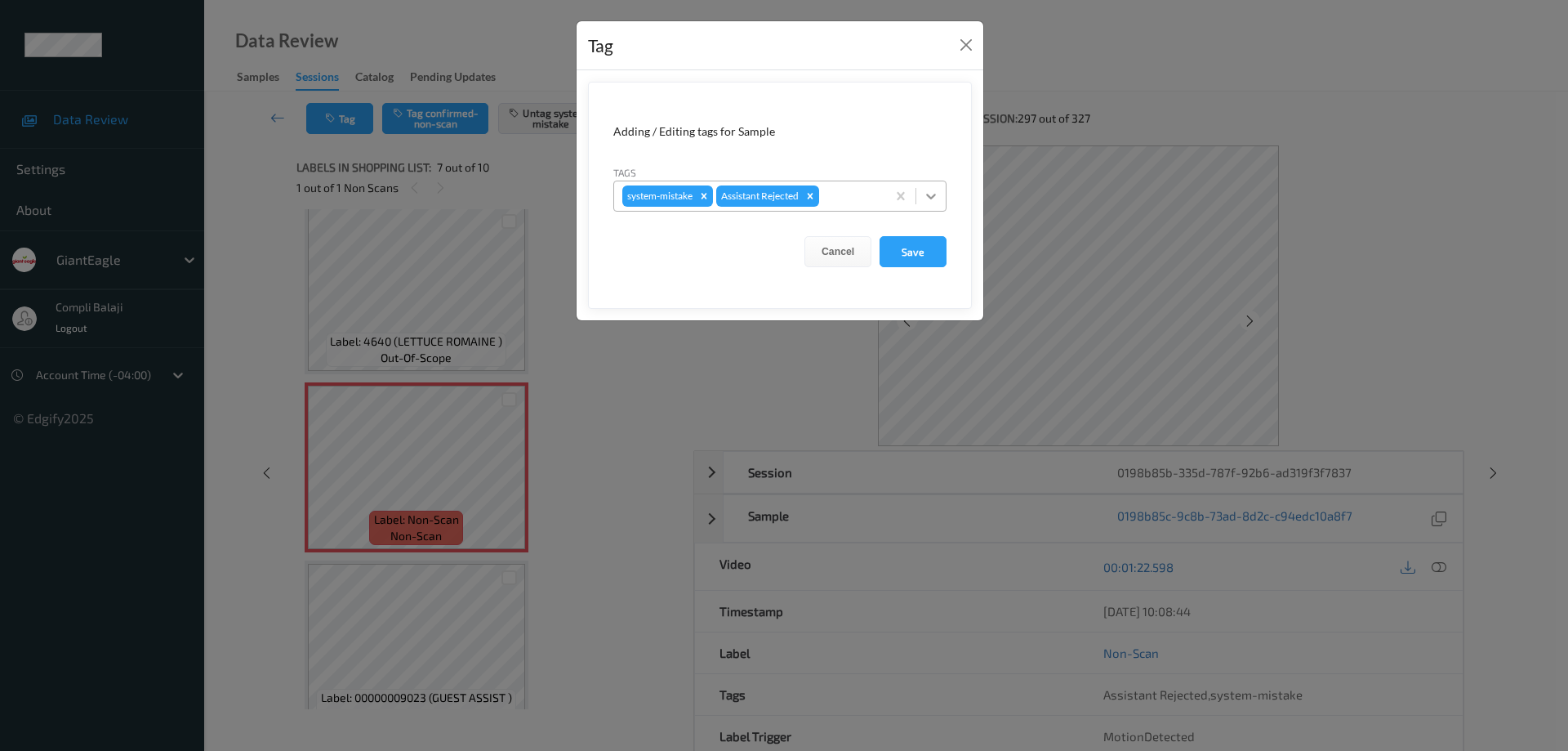
drag, startPoint x: 934, startPoint y: 194, endPoint x: 896, endPoint y: 217, distance: 44.4
click at [933, 194] on icon at bounding box center [931, 196] width 16 height 16
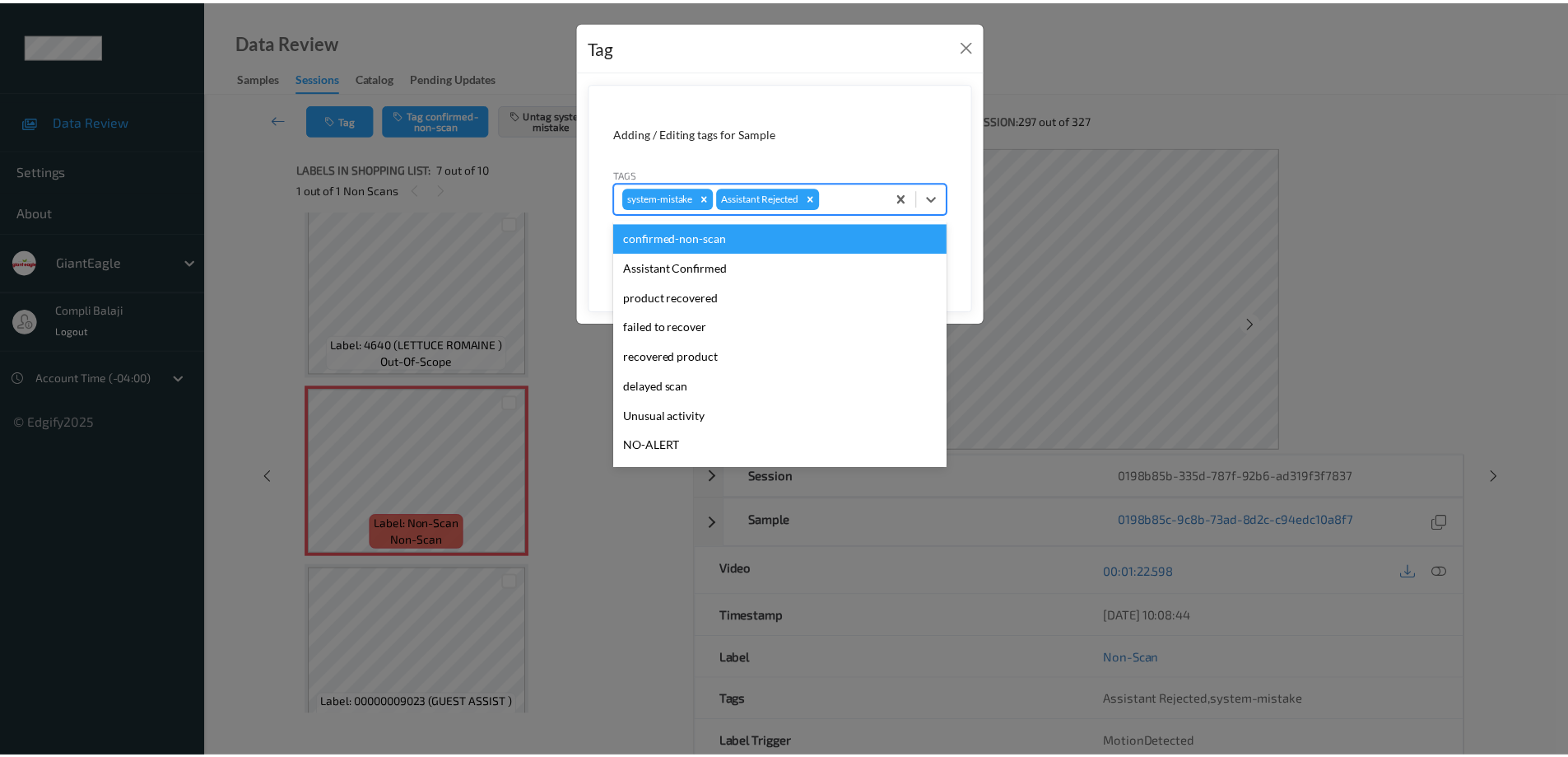
scroll to position [91, 0]
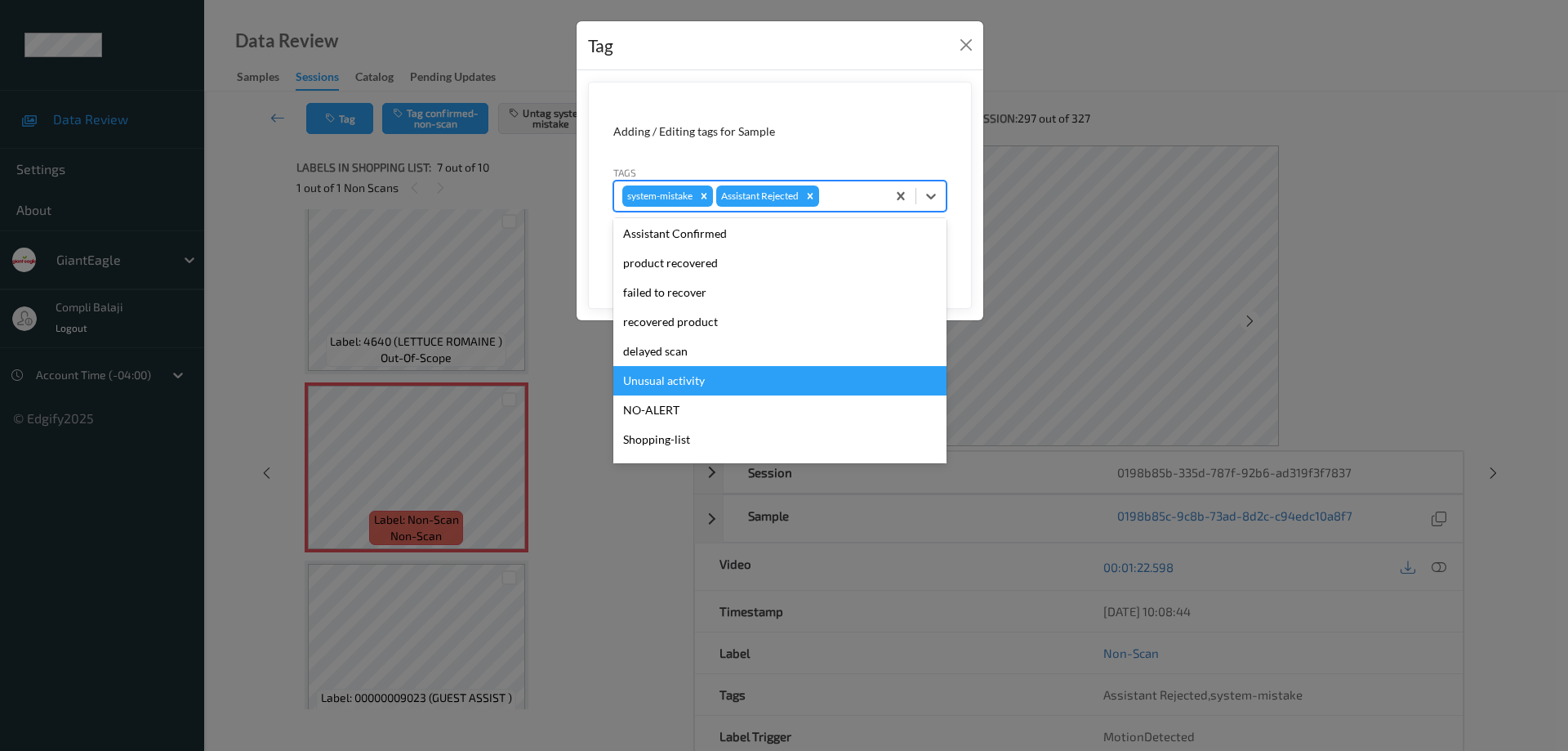
click at [696, 378] on div "Unusual activity" at bounding box center [780, 380] width 333 height 30
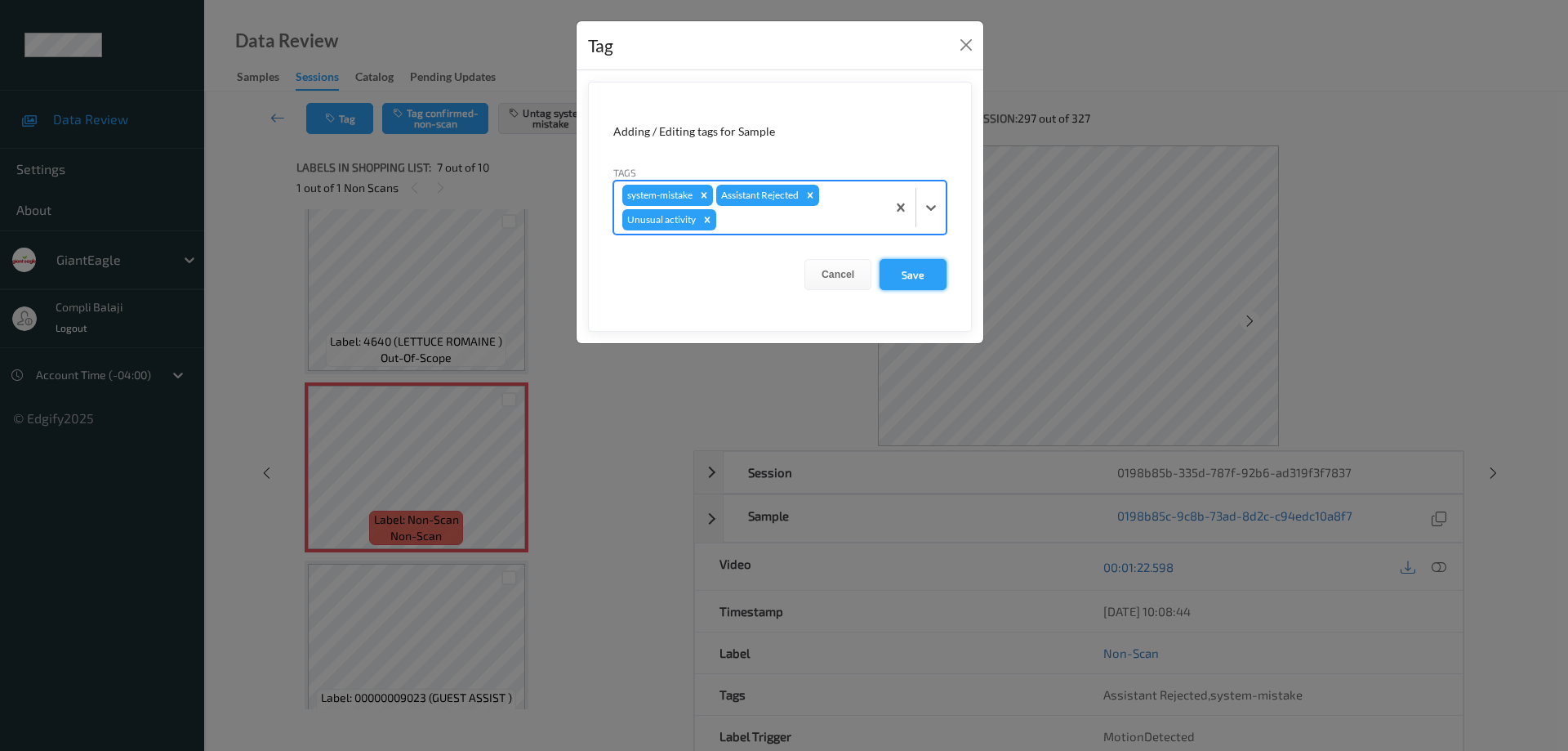
click at [923, 274] on button "Save" at bounding box center [913, 274] width 67 height 31
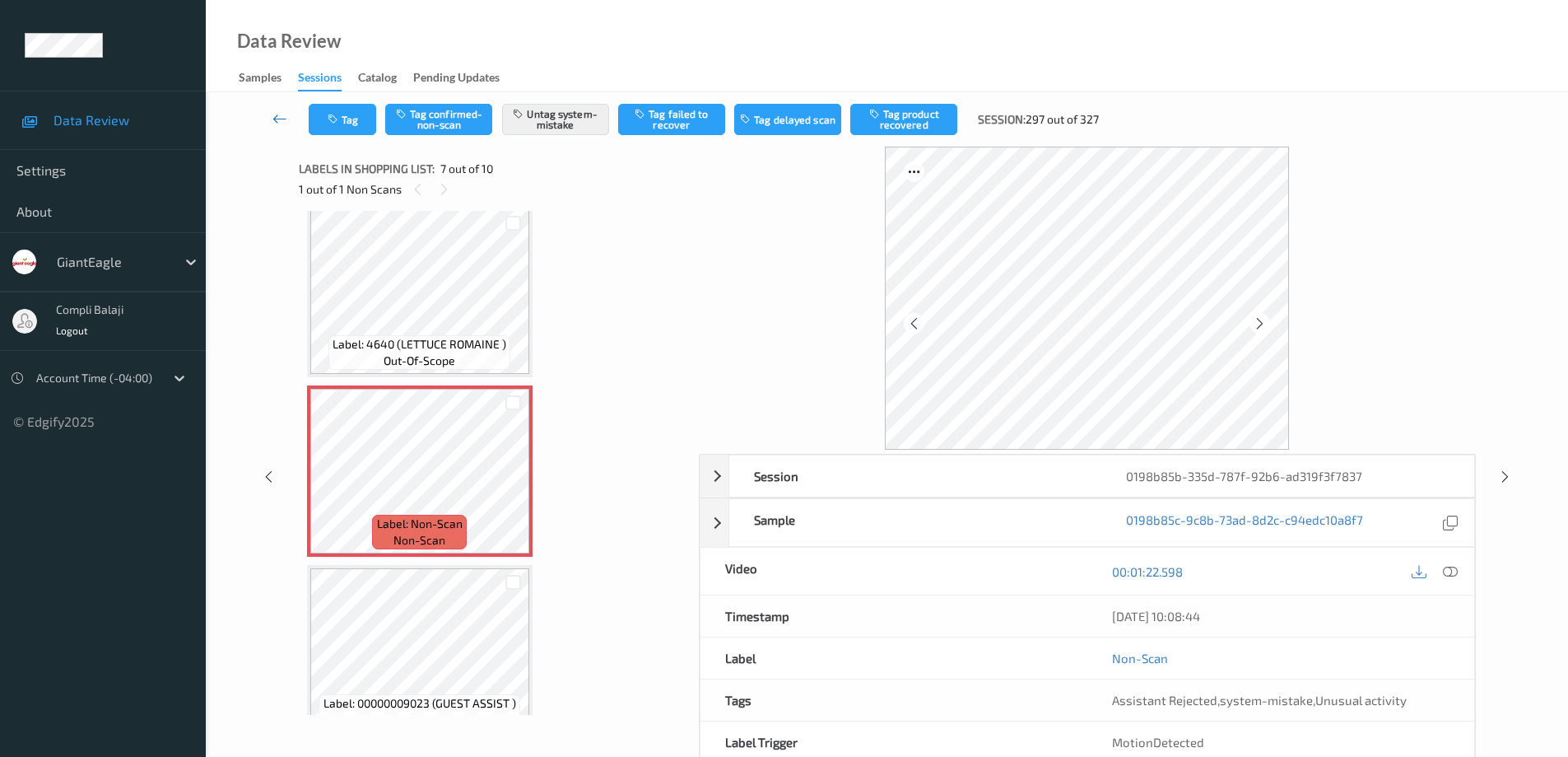
click at [281, 118] on icon at bounding box center [279, 118] width 15 height 16
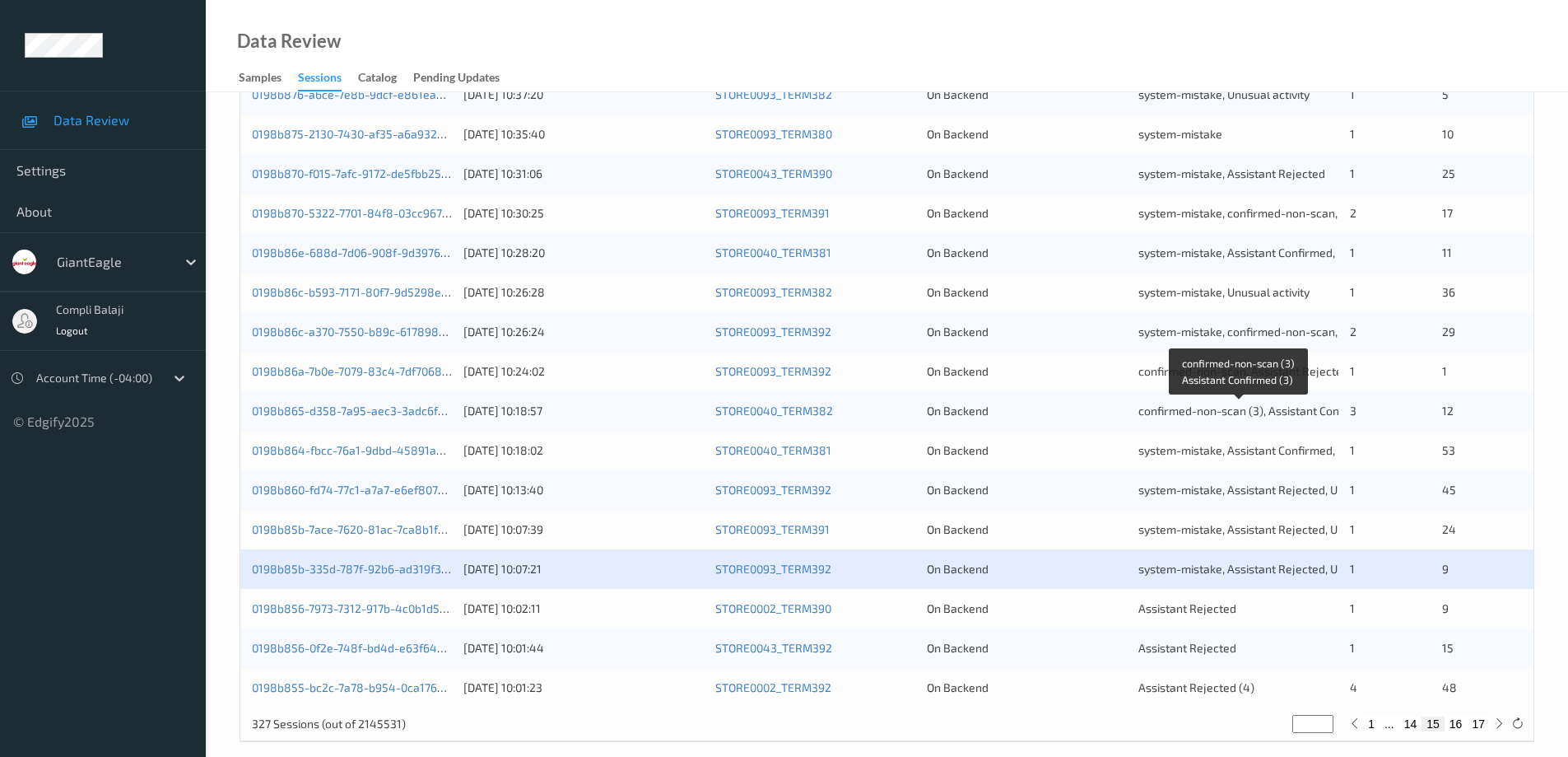
scroll to position [482, 0]
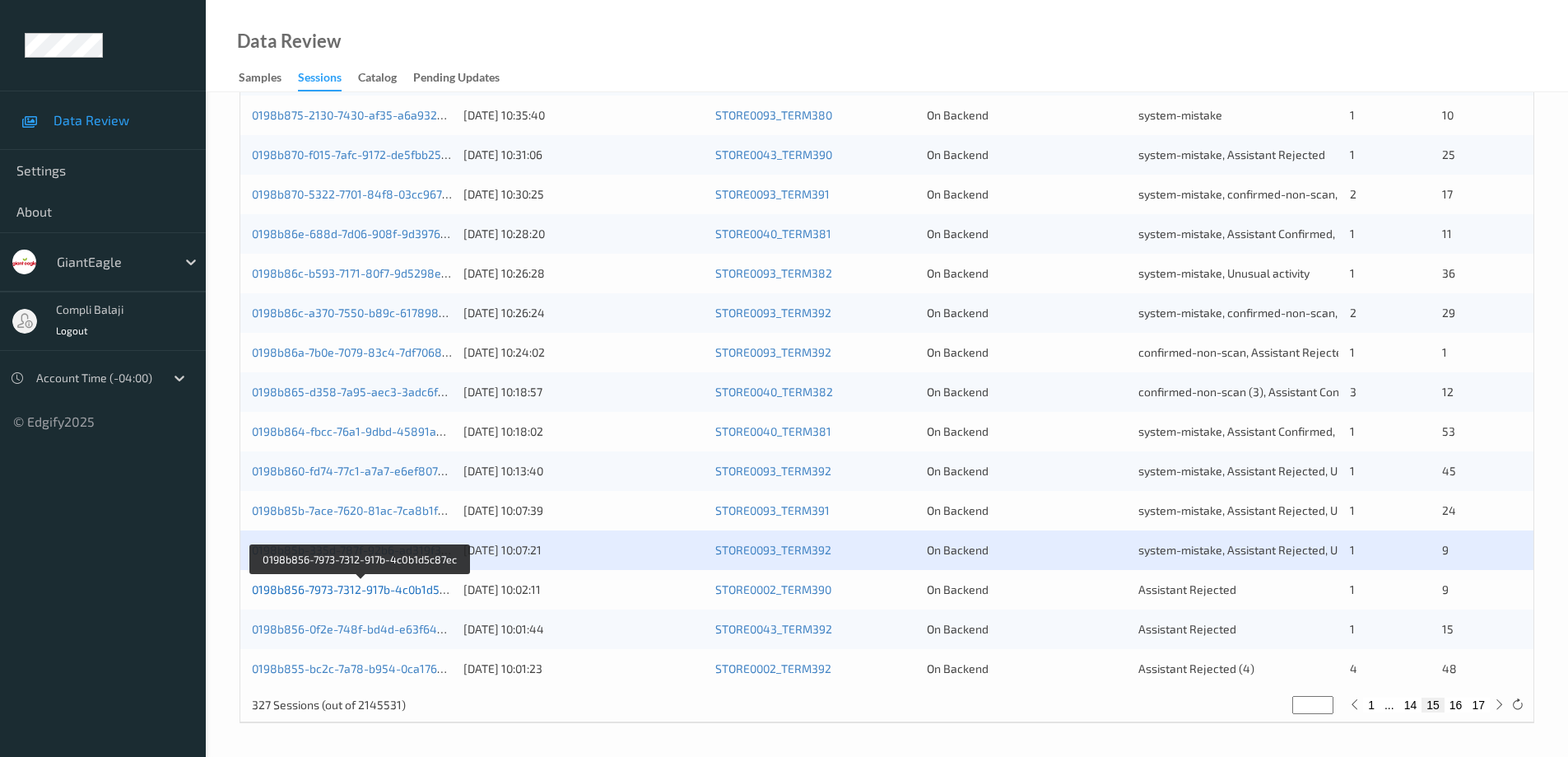
click at [434, 593] on link "0198b856-7973-7312-917b-4c0b1d5c87ec" at bounding box center [361, 589] width 219 height 14
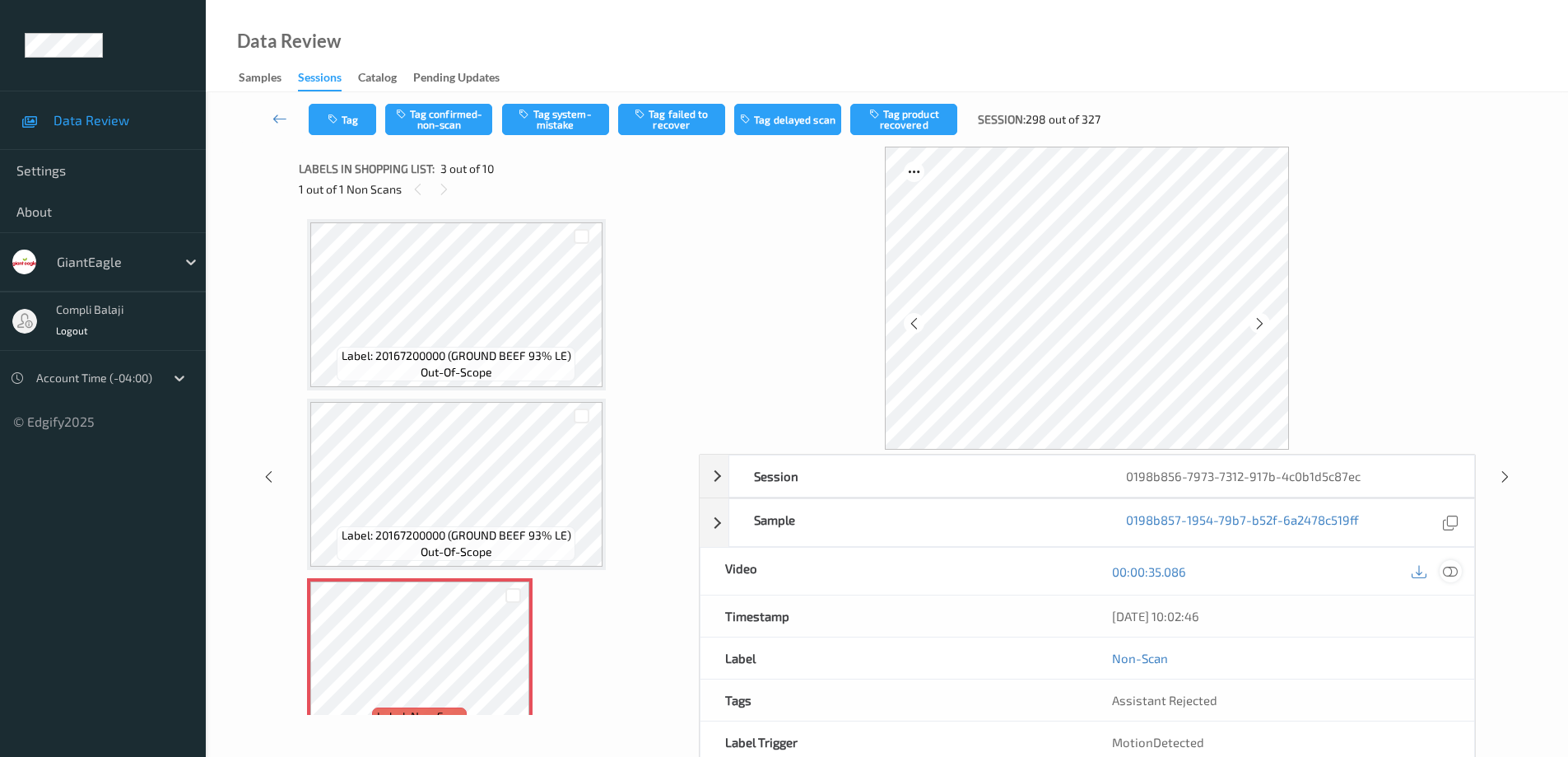
click at [1457, 571] on div at bounding box center [1450, 570] width 22 height 22
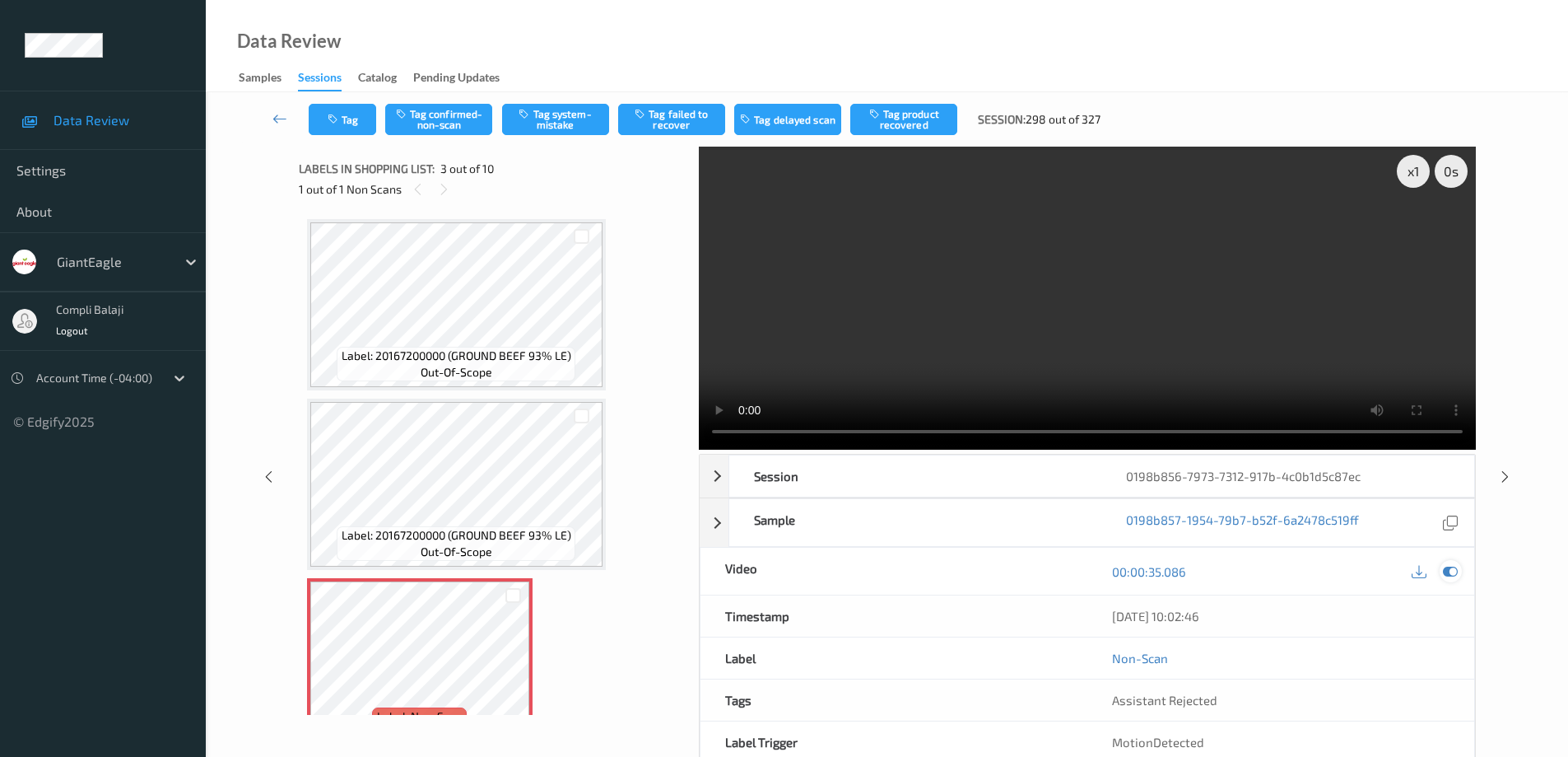
click at [1446, 570] on icon at bounding box center [1450, 571] width 15 height 15
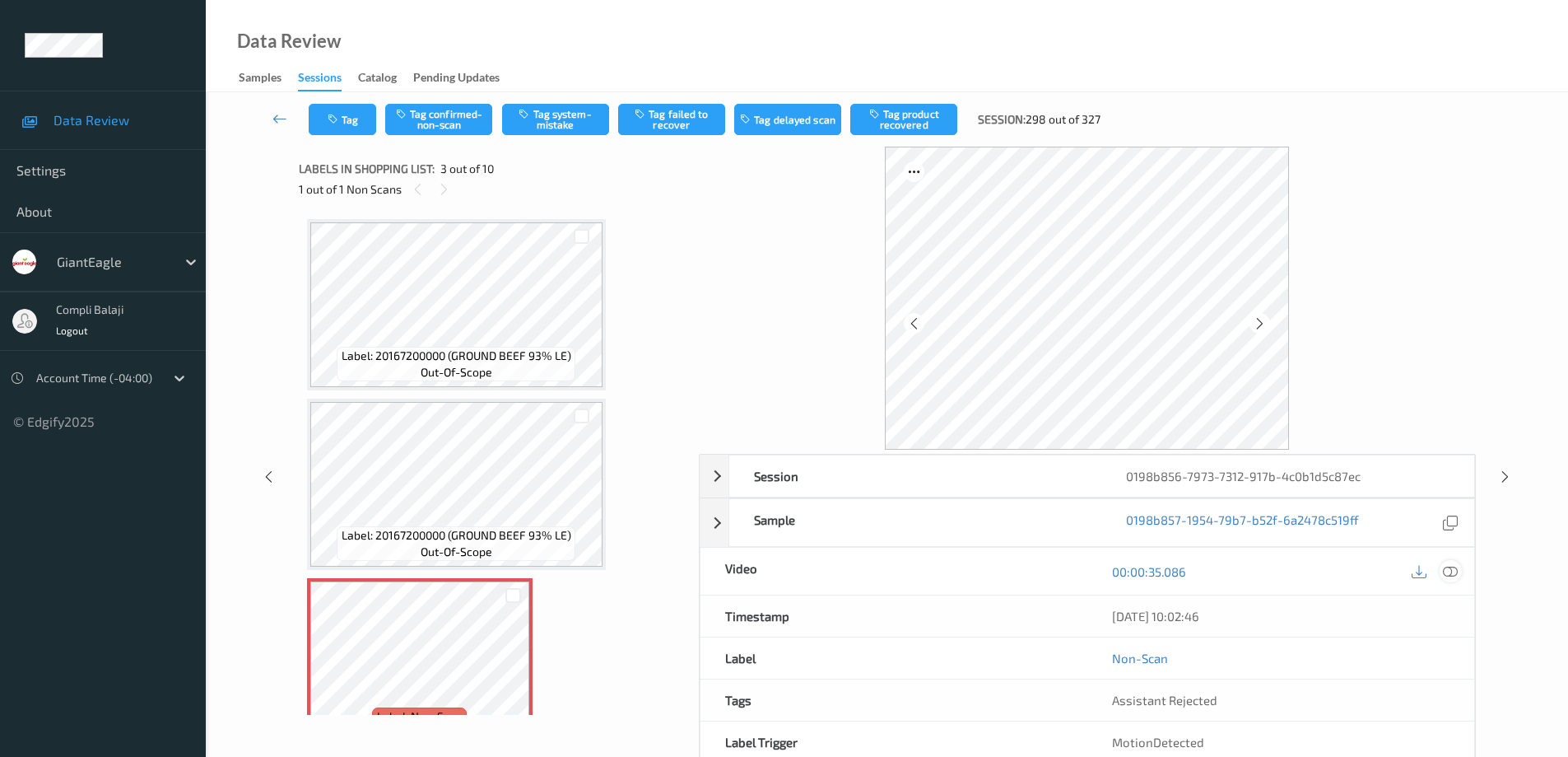
click at [1454, 569] on icon at bounding box center [1450, 571] width 15 height 15
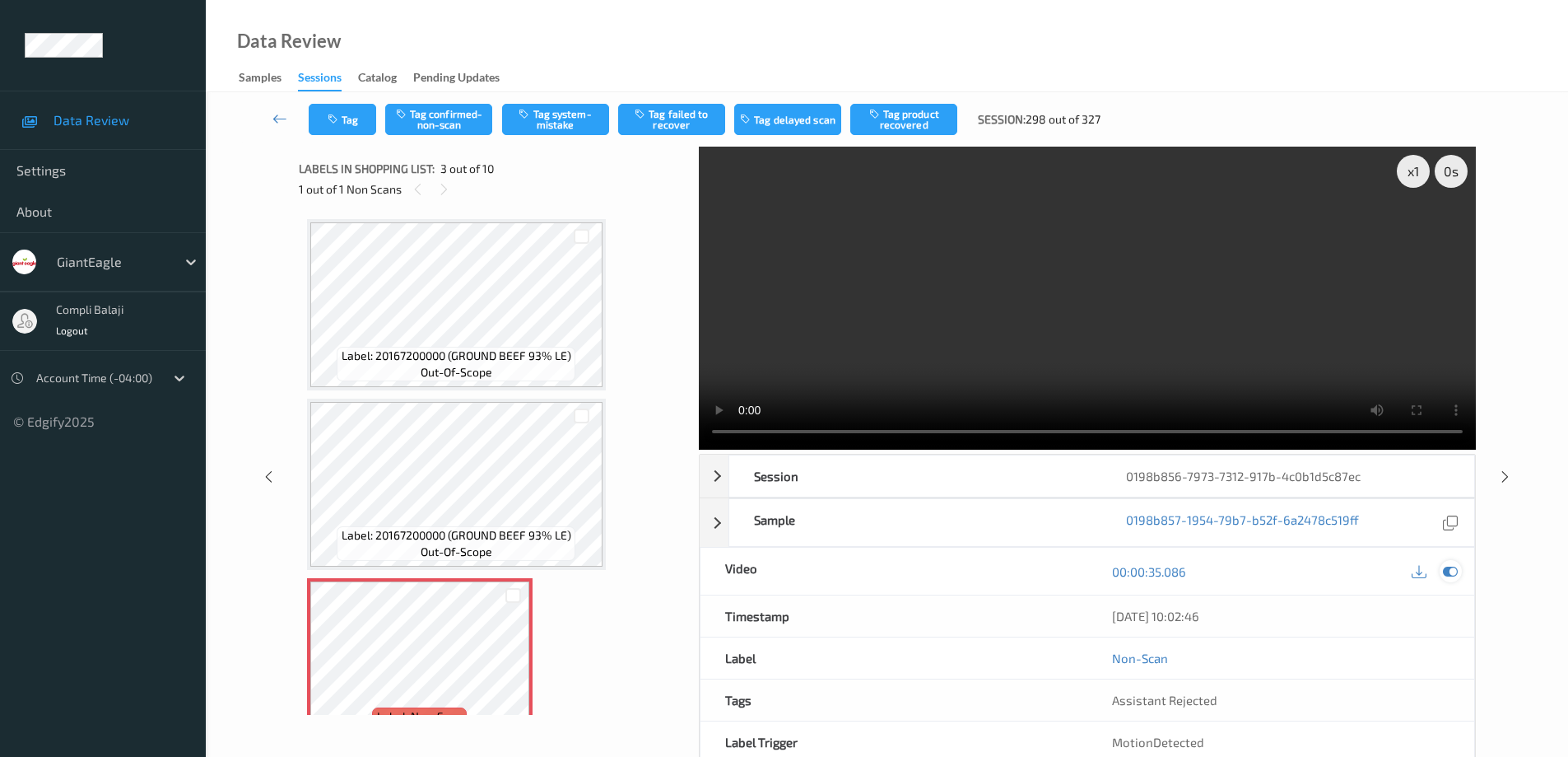
click at [1448, 571] on icon at bounding box center [1450, 571] width 15 height 15
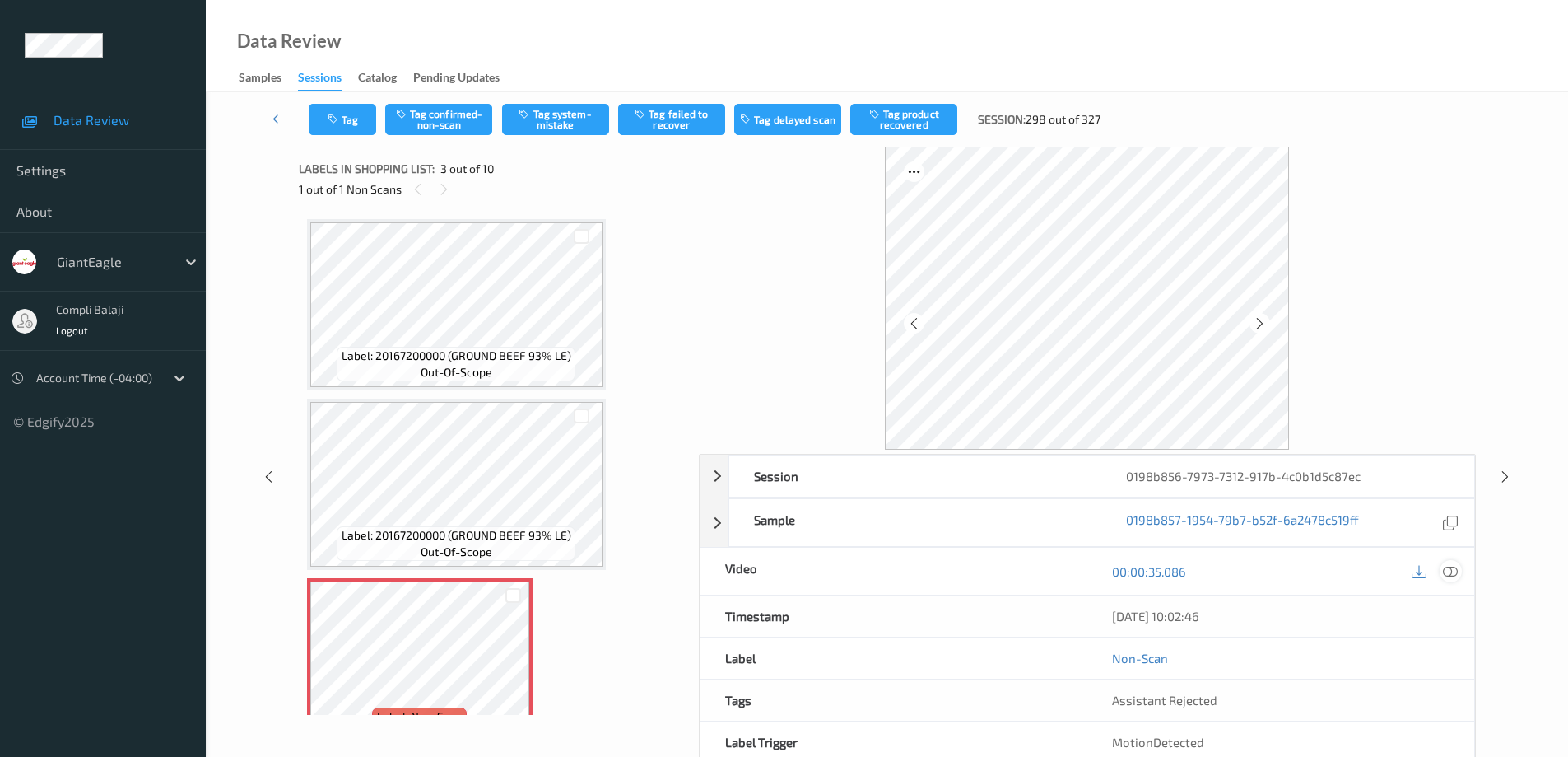
click at [1453, 572] on icon at bounding box center [1450, 571] width 15 height 15
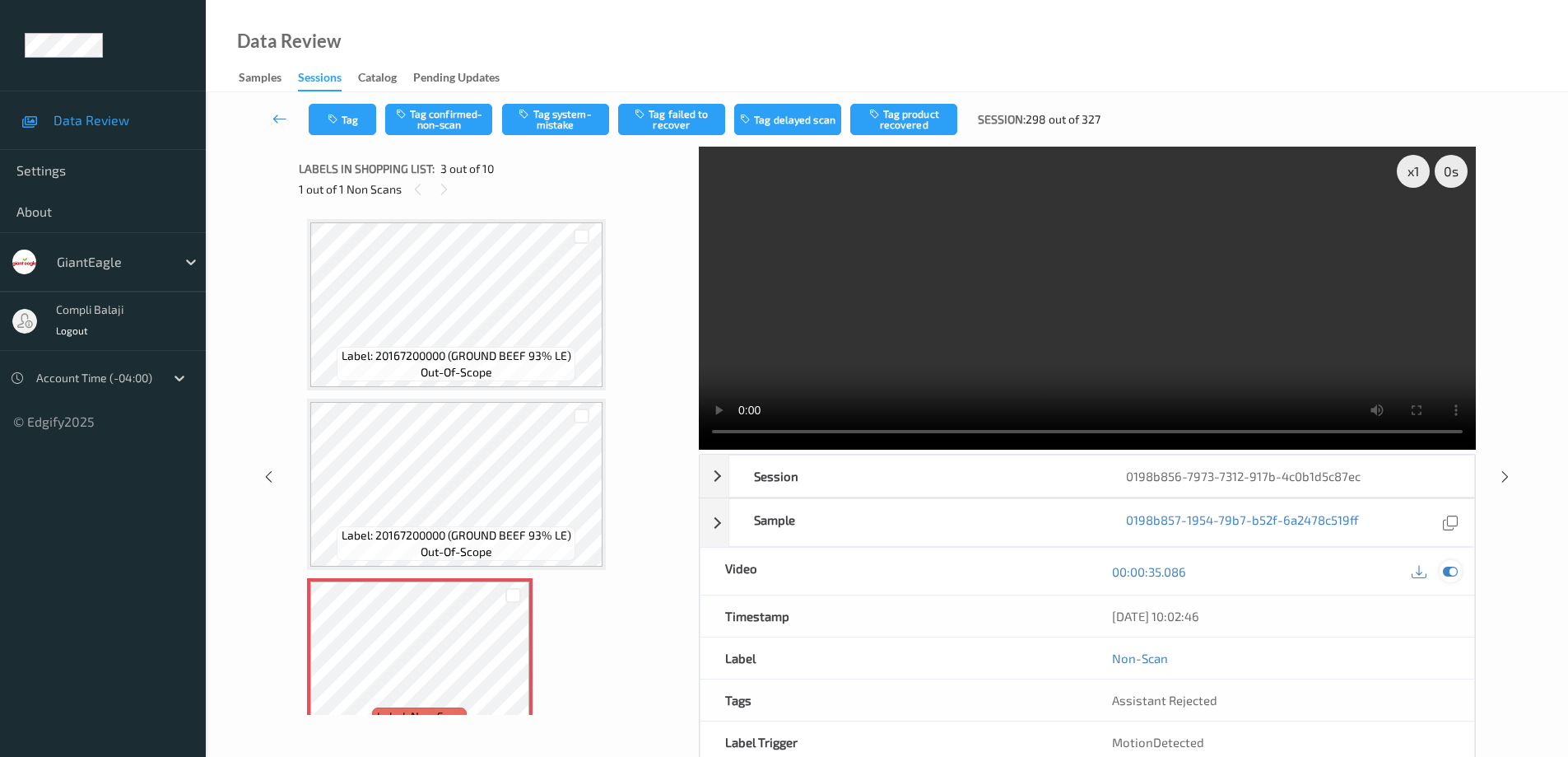
click at [1447, 575] on icon at bounding box center [1450, 571] width 15 height 15
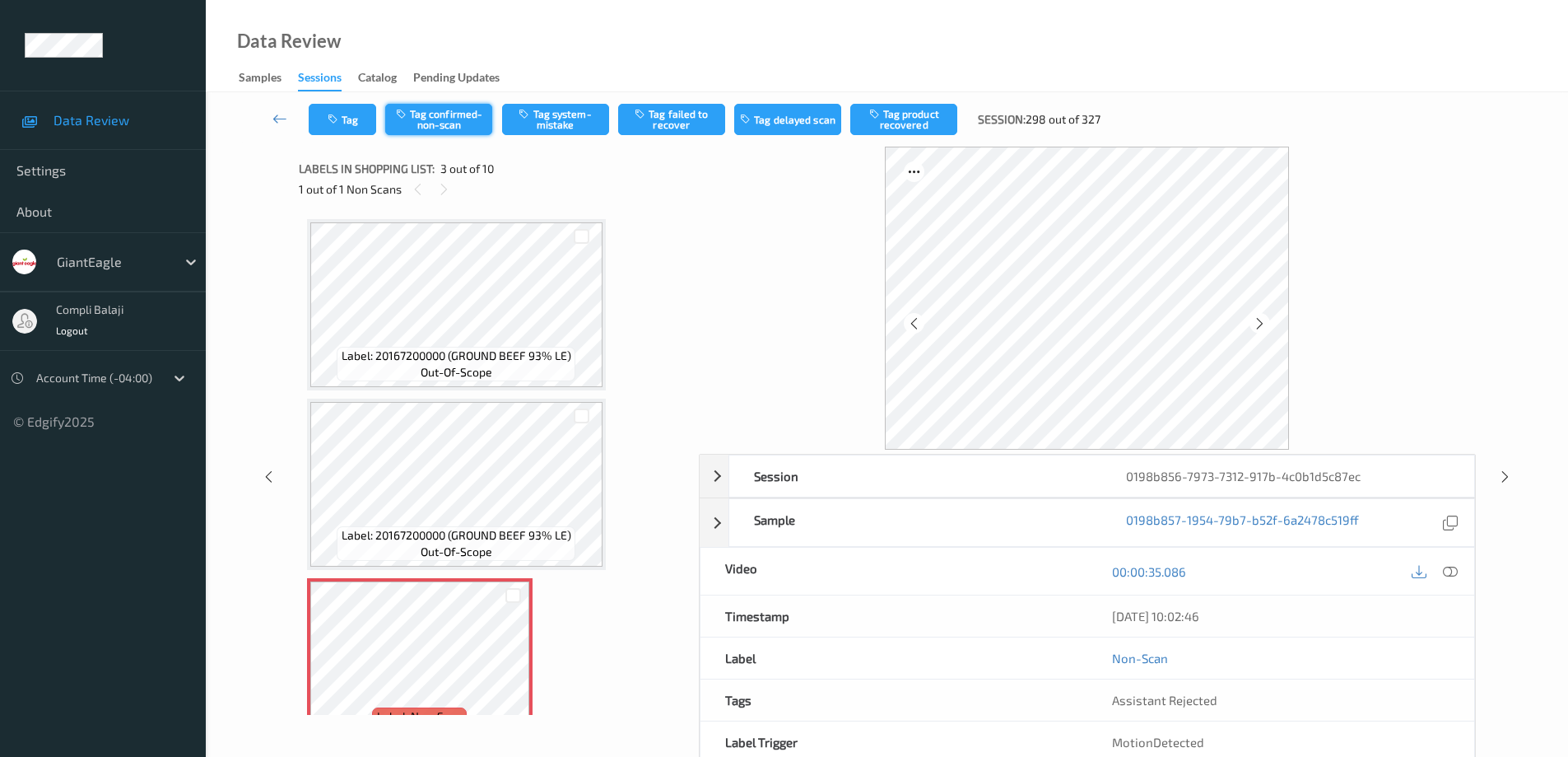
click at [462, 126] on button "Tag confirmed-non-scan" at bounding box center [438, 119] width 107 height 31
click at [681, 124] on button "Tag failed to recover" at bounding box center [672, 119] width 107 height 31
click at [276, 121] on icon at bounding box center [279, 118] width 15 height 16
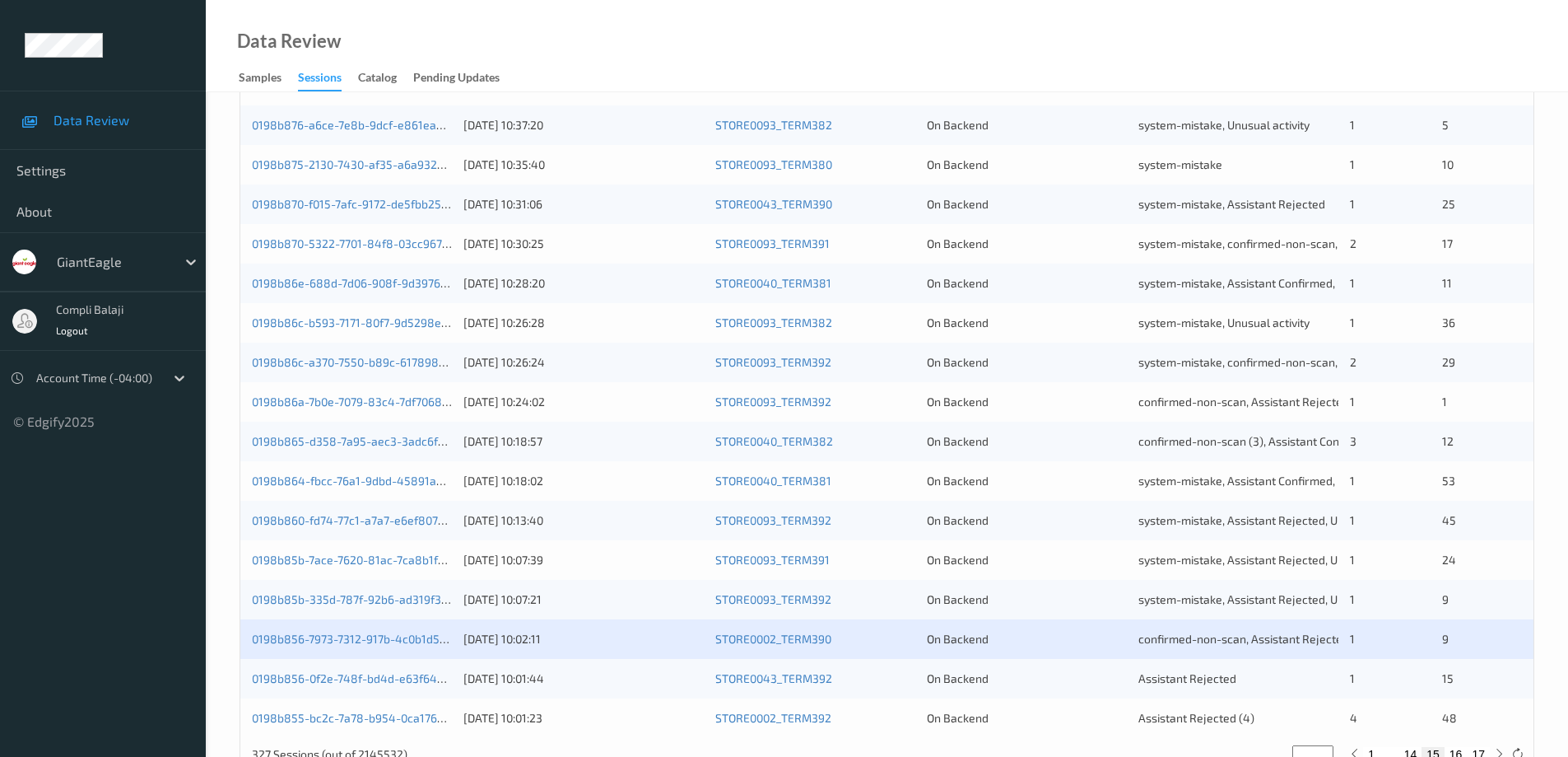
scroll to position [482, 0]
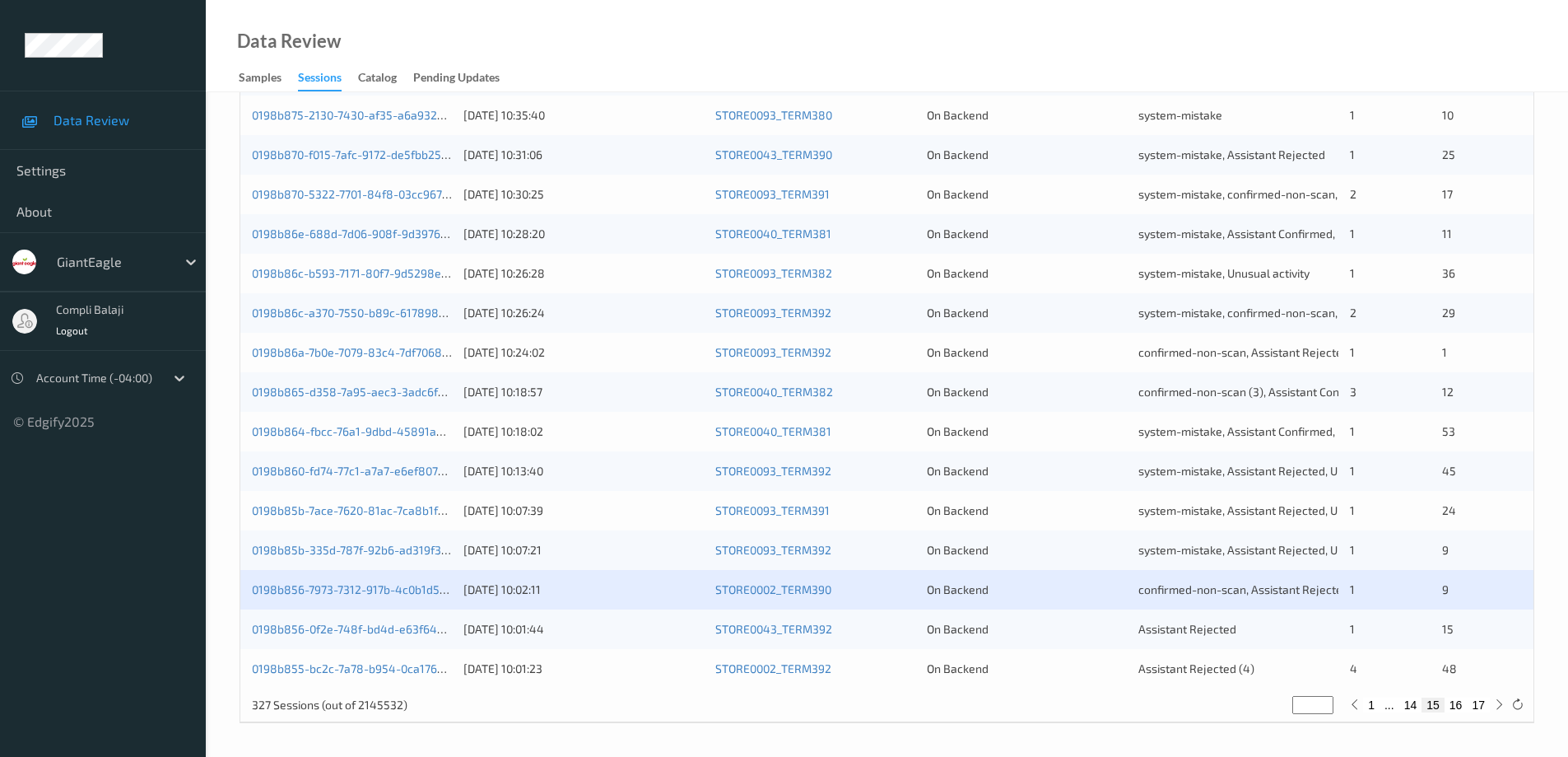
click at [409, 636] on div "0198b856-0f2e-748f-bd4d-e63f644996b2" at bounding box center [352, 629] width 200 height 16
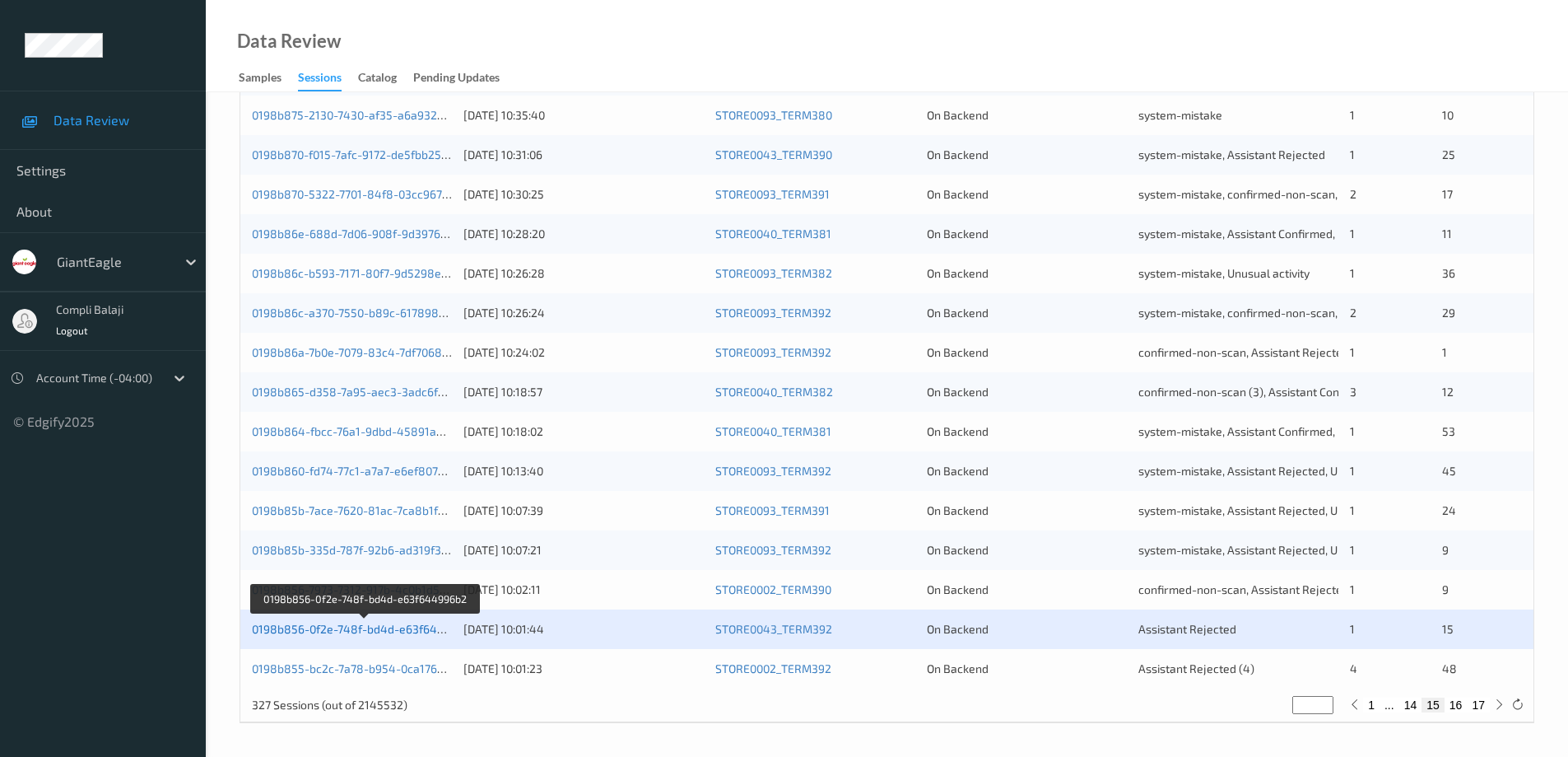
click at [402, 631] on link "0198b856-0f2e-748f-bd4d-e63f644996b2" at bounding box center [365, 628] width 226 height 14
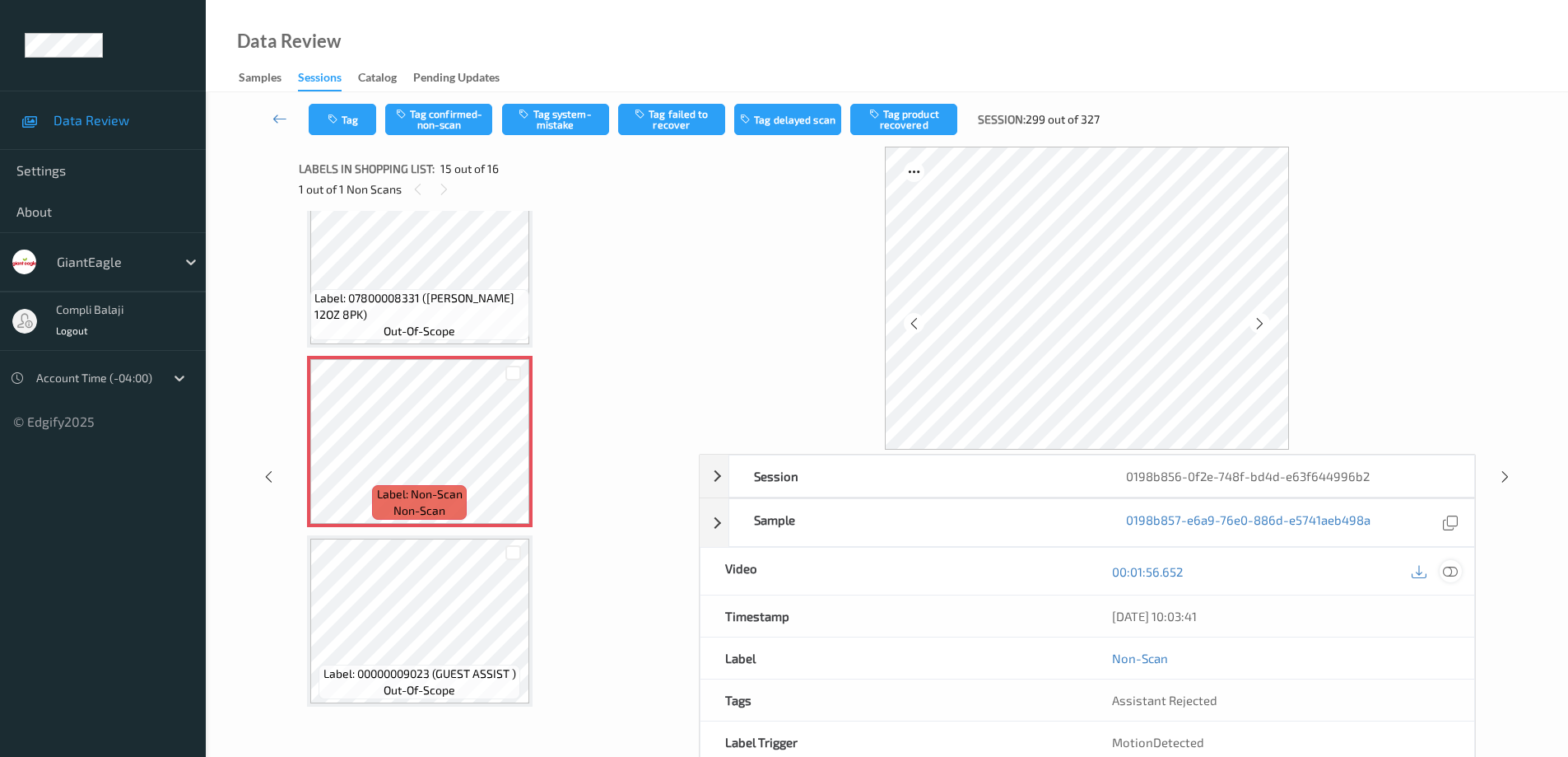
click at [1447, 566] on icon at bounding box center [1450, 571] width 15 height 15
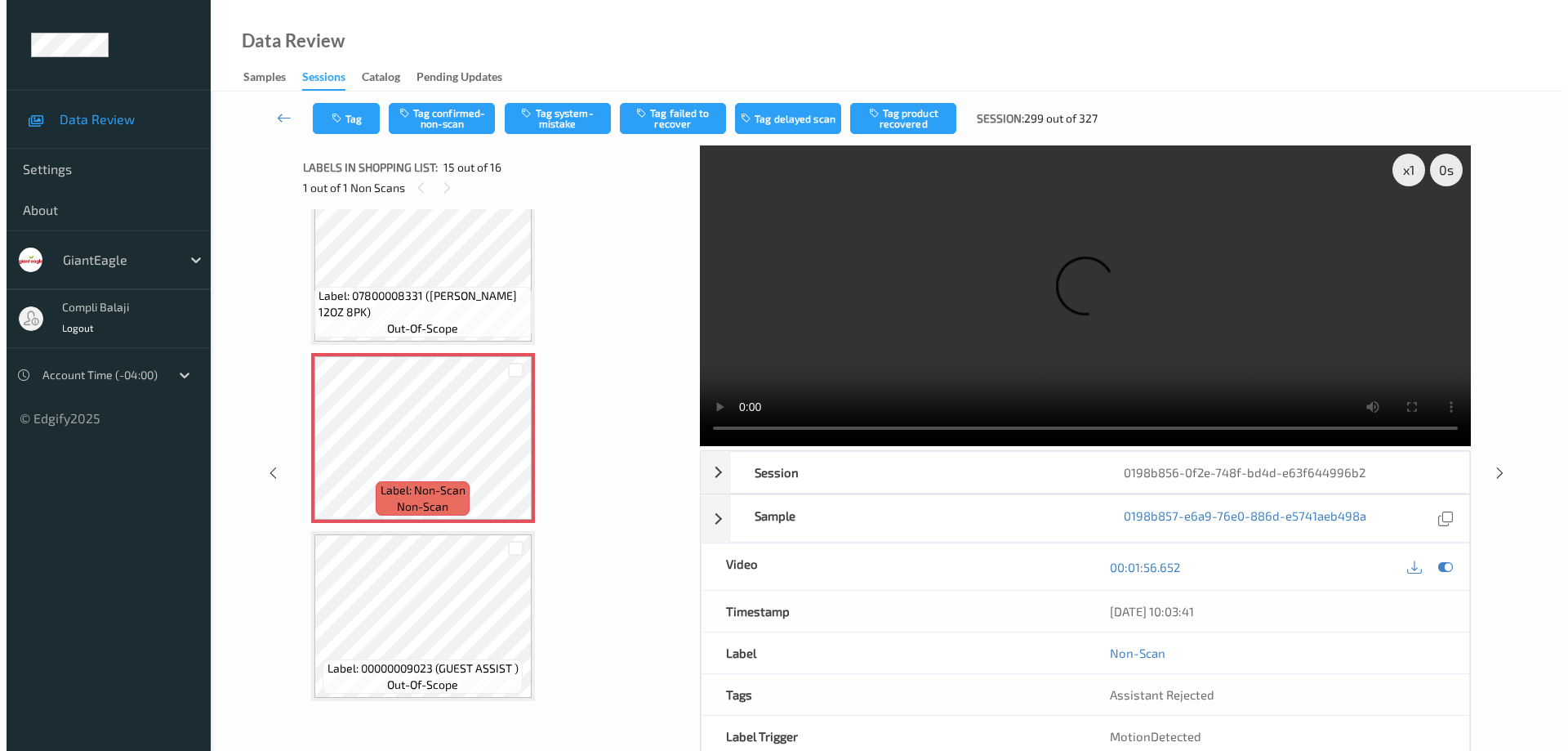
scroll to position [2226, 0]
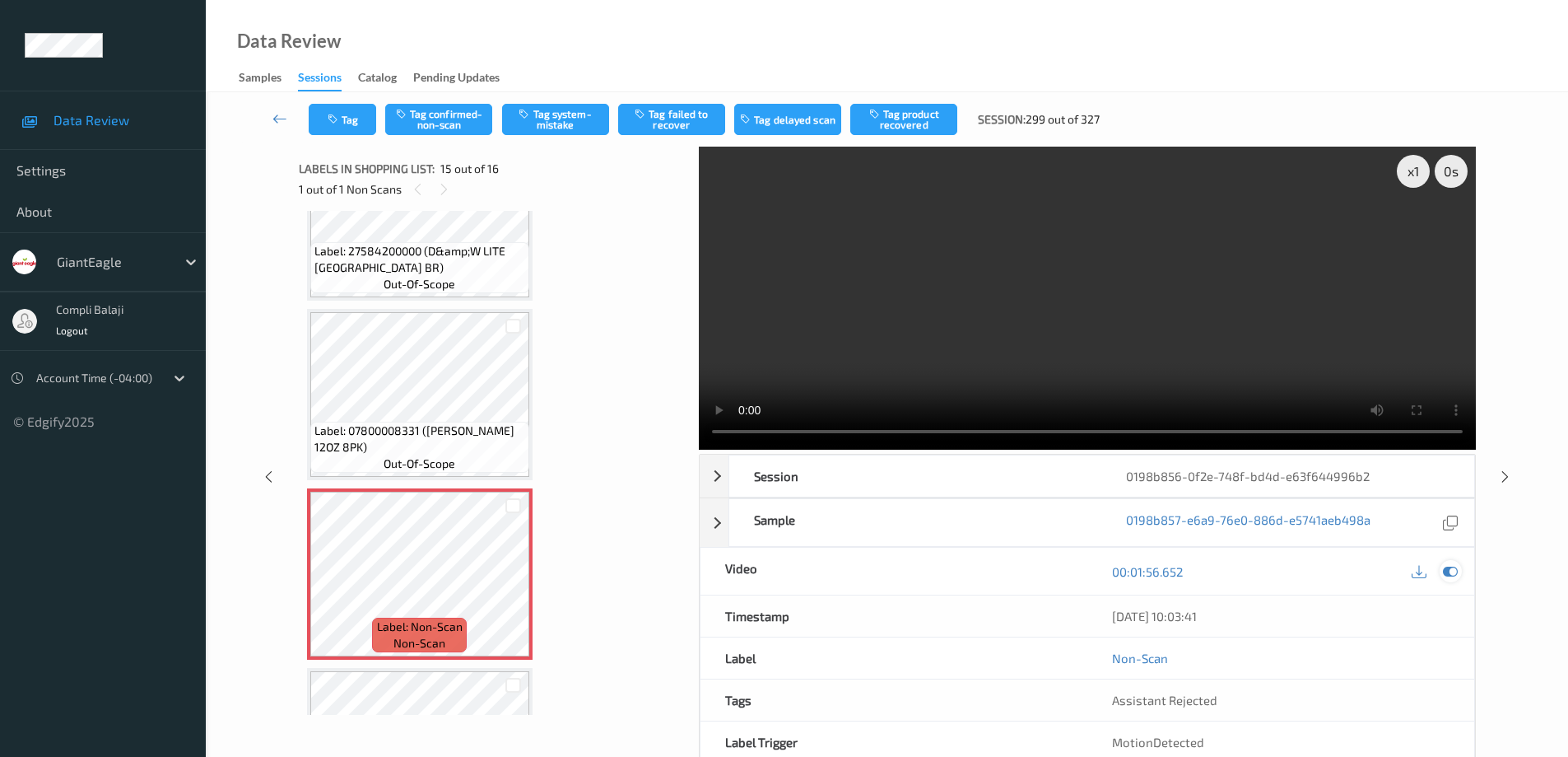
click at [1452, 575] on icon at bounding box center [1450, 571] width 15 height 15
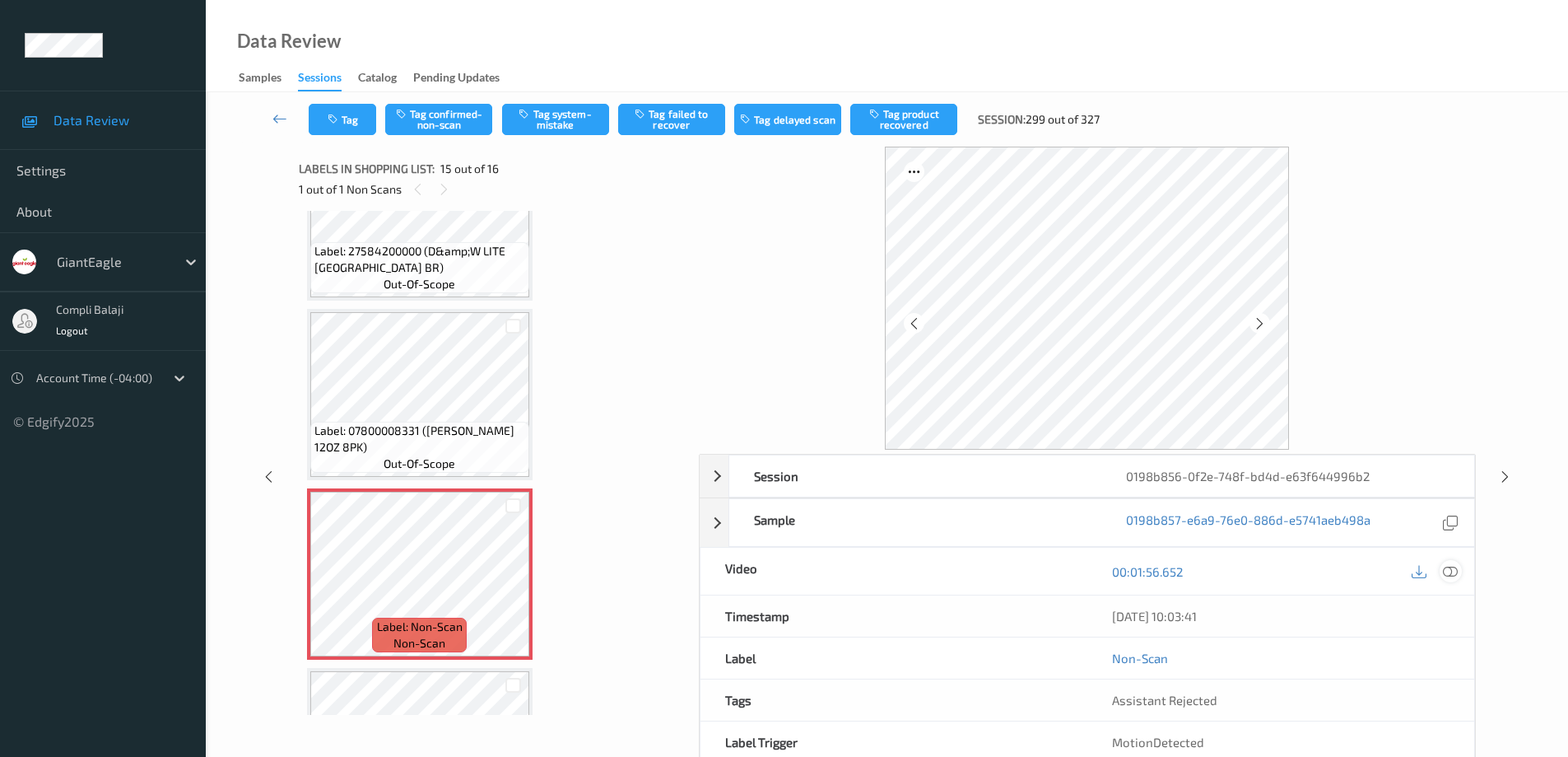
click at [1452, 575] on icon at bounding box center [1450, 571] width 15 height 15
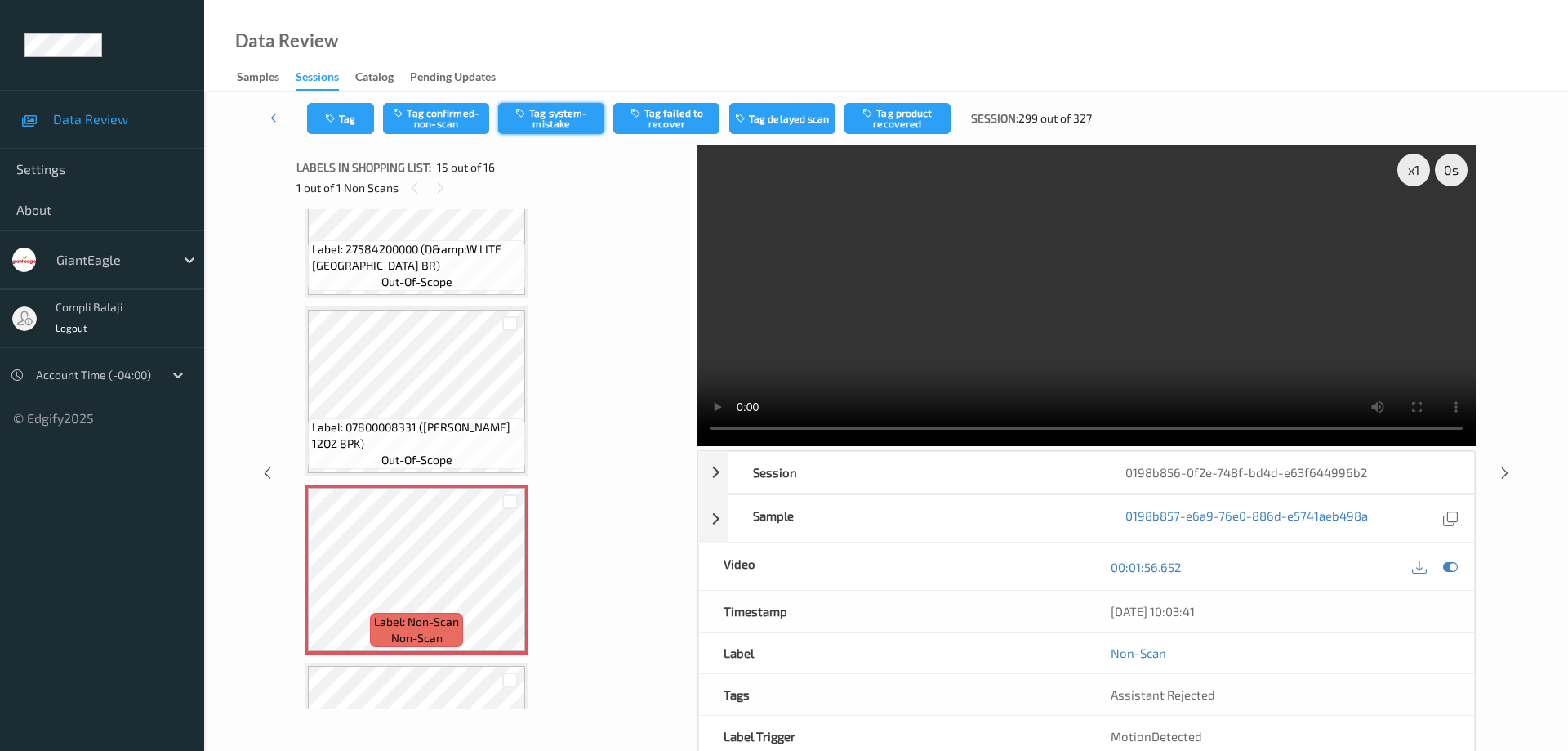
click at [569, 124] on button "Tag system-mistake" at bounding box center [552, 118] width 107 height 31
click at [355, 116] on button "Tag" at bounding box center [340, 118] width 67 height 31
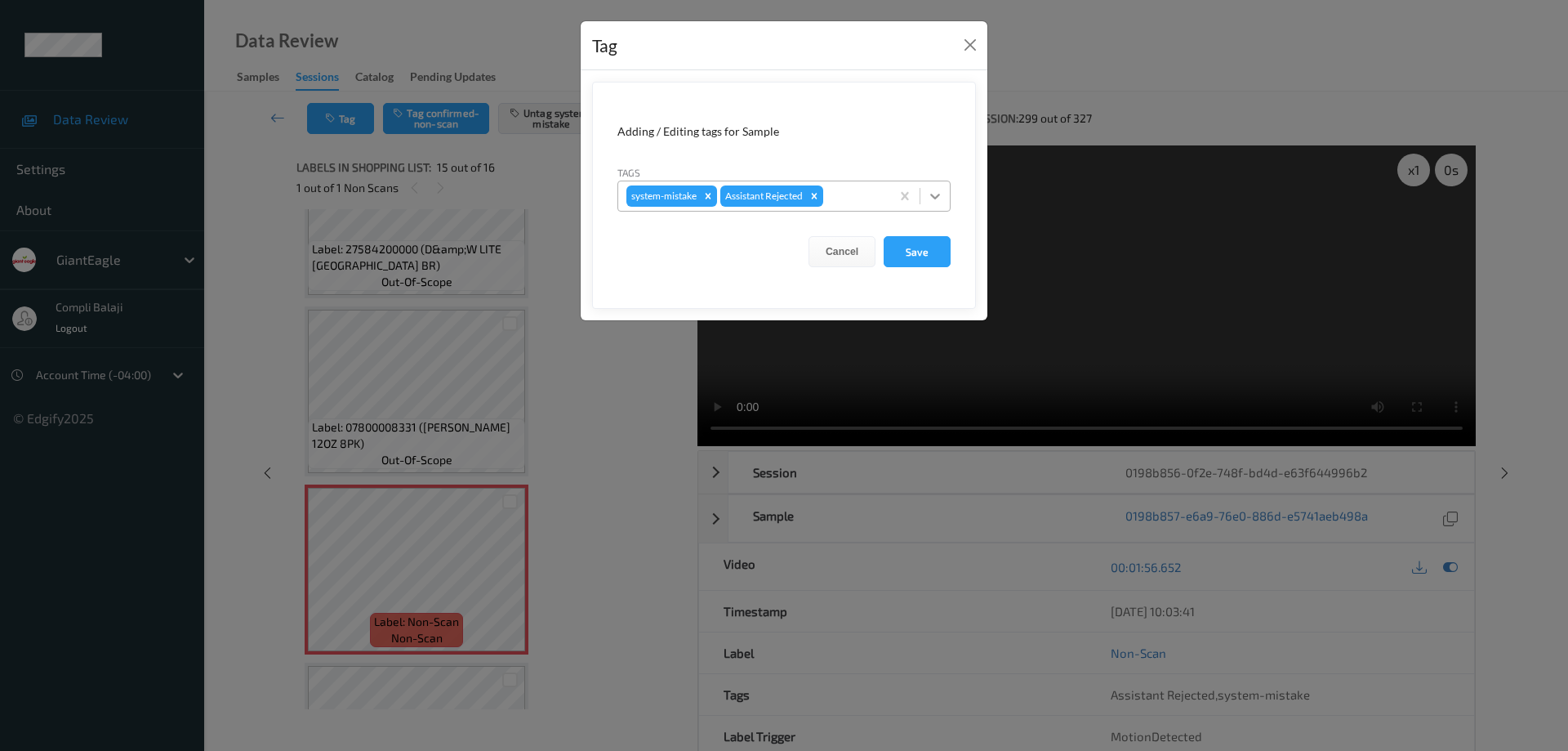
click at [937, 196] on icon at bounding box center [935, 196] width 10 height 5
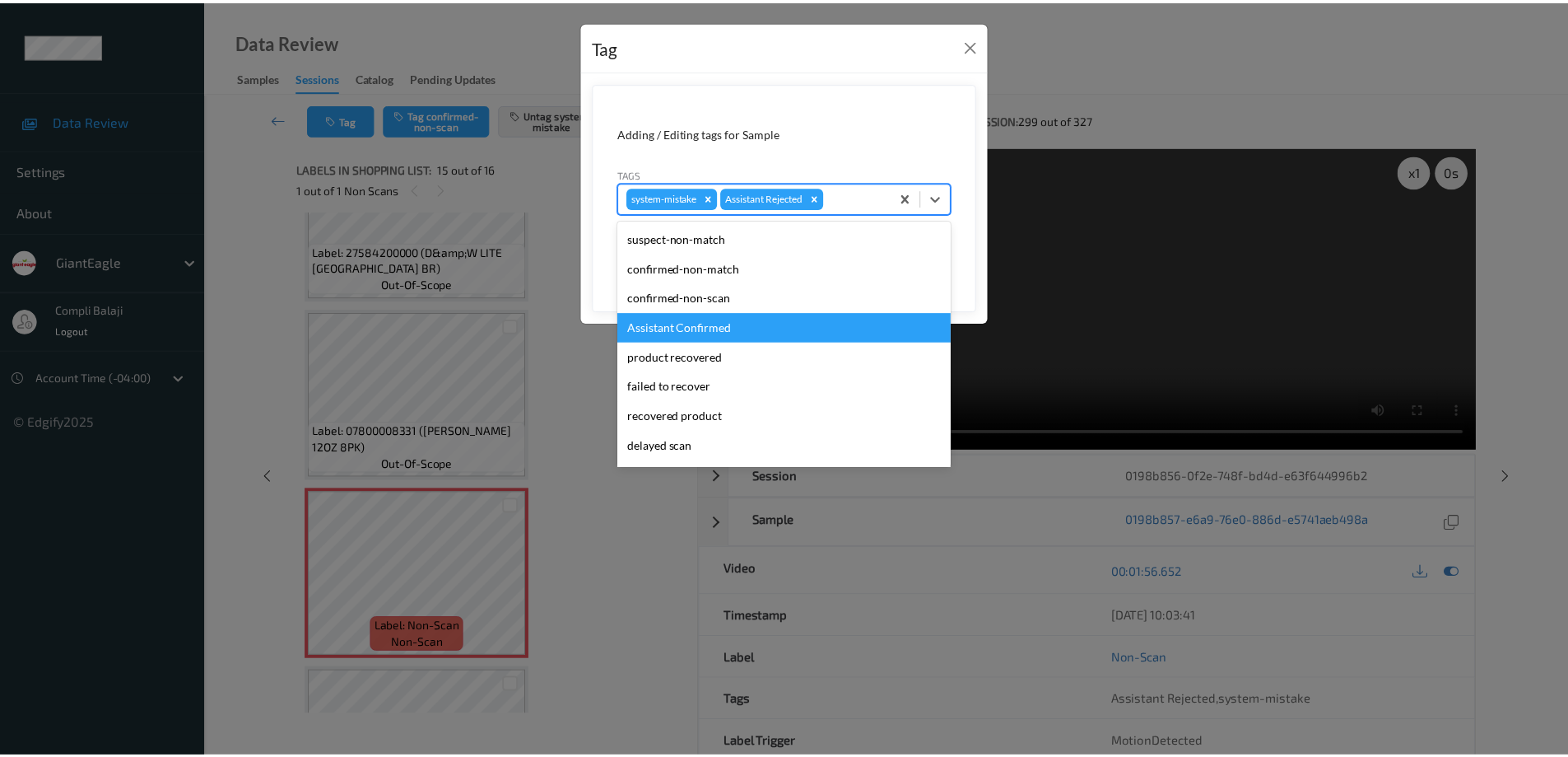
scroll to position [82, 0]
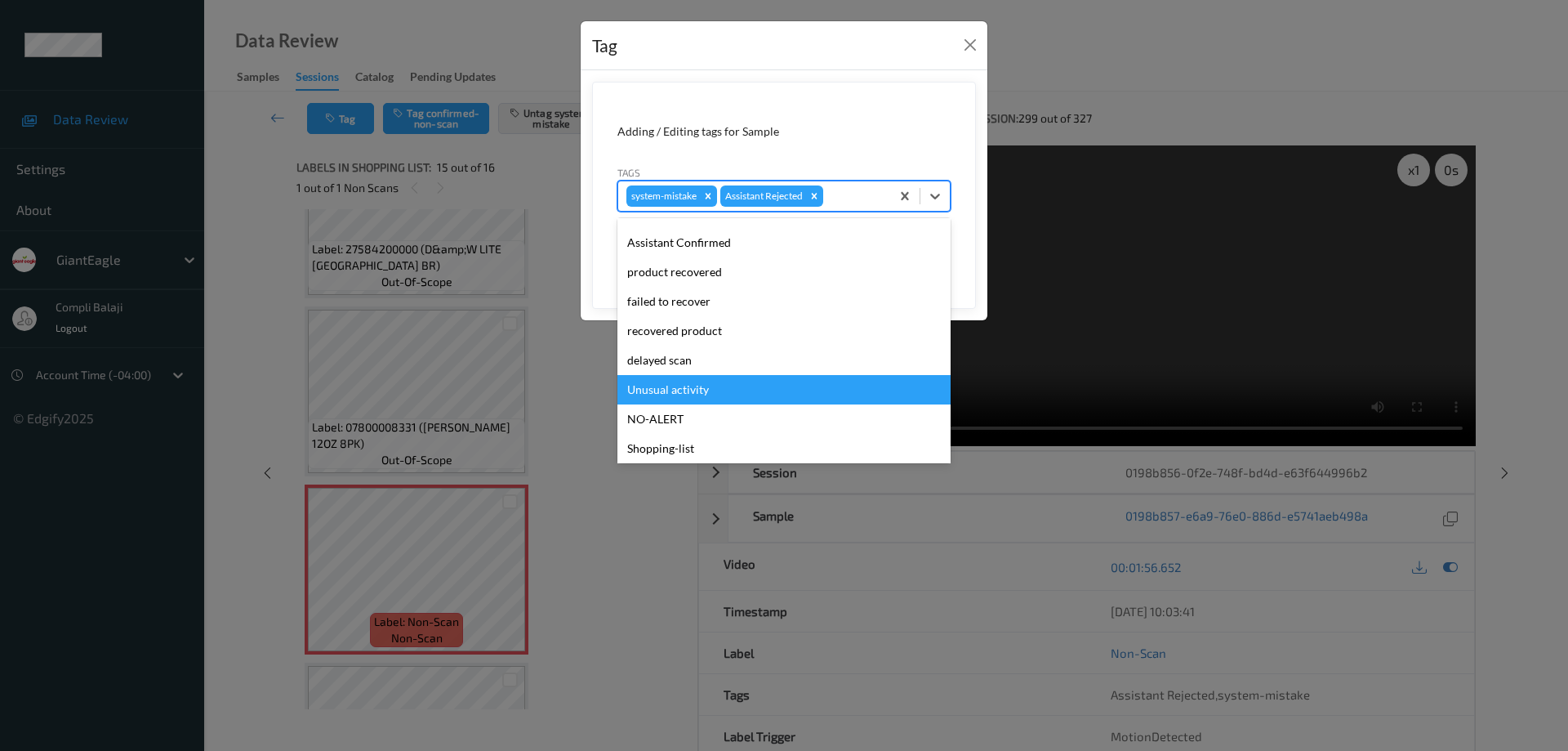
drag, startPoint x: 709, startPoint y: 388, endPoint x: 815, endPoint y: 381, distance: 106.2
click at [710, 388] on div "Unusual activity" at bounding box center [784, 389] width 333 height 30
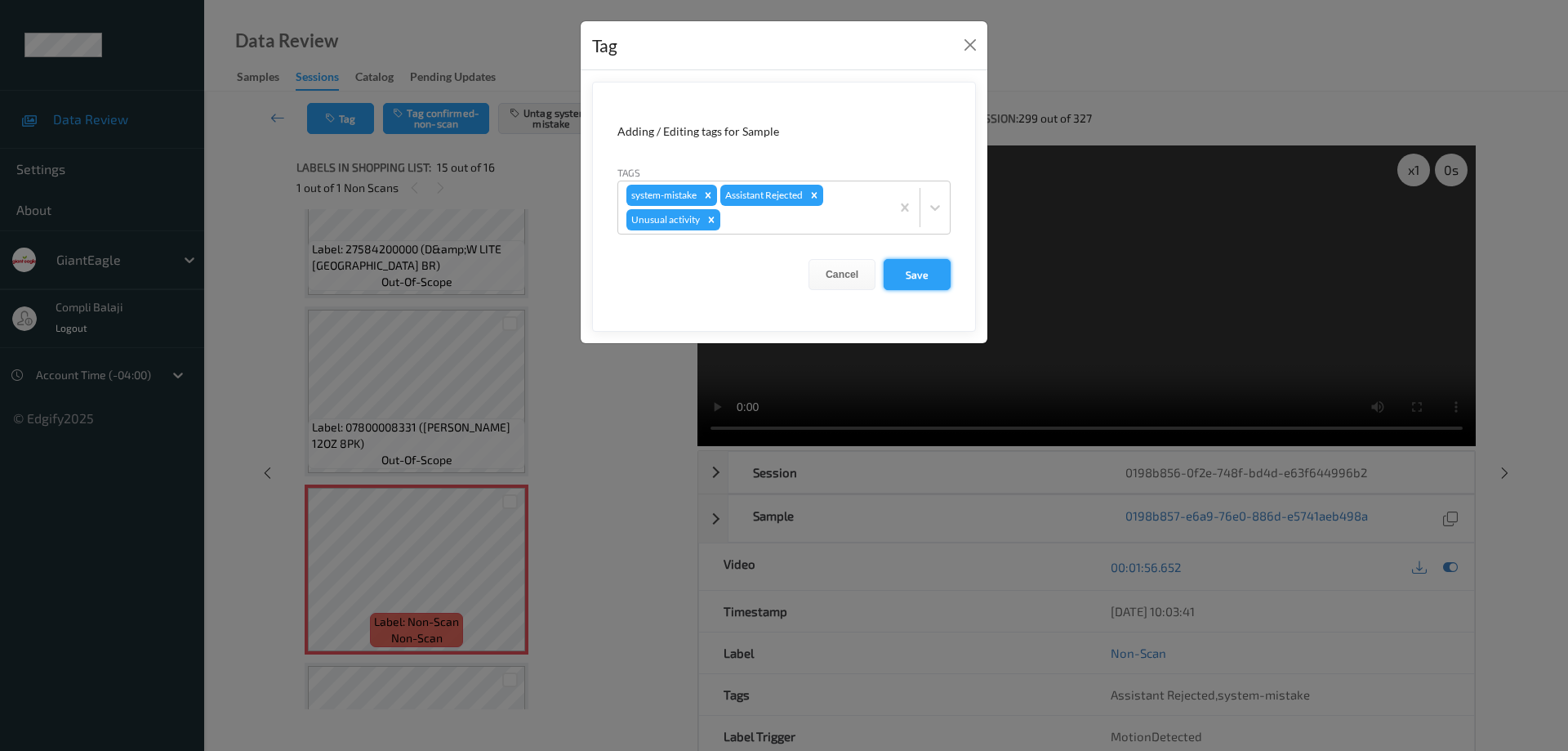
drag, startPoint x: 929, startPoint y: 278, endPoint x: 1031, endPoint y: 311, distance: 107.2
click at [930, 278] on button "Save" at bounding box center [917, 274] width 67 height 31
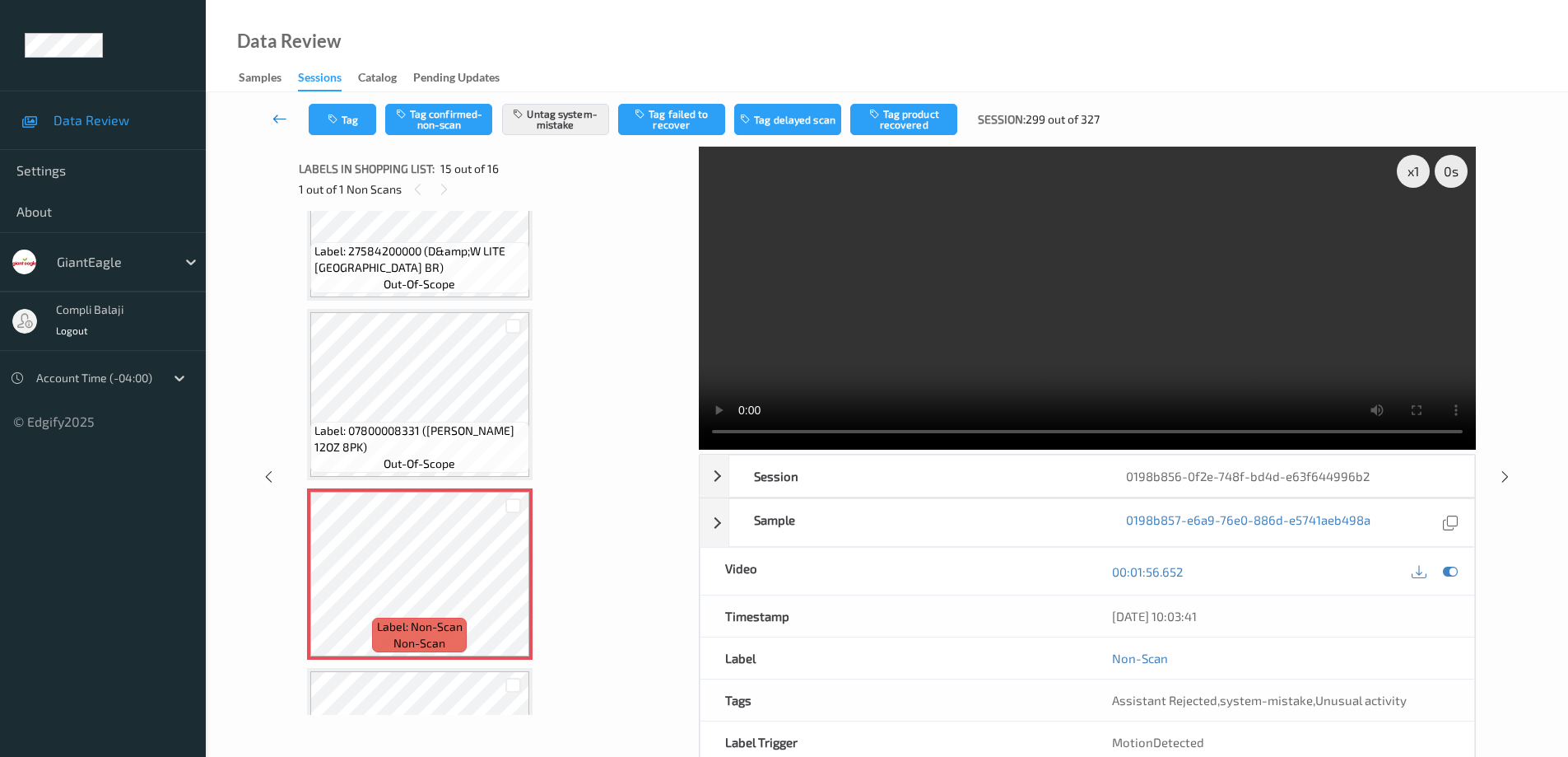
click at [275, 120] on icon at bounding box center [279, 118] width 15 height 16
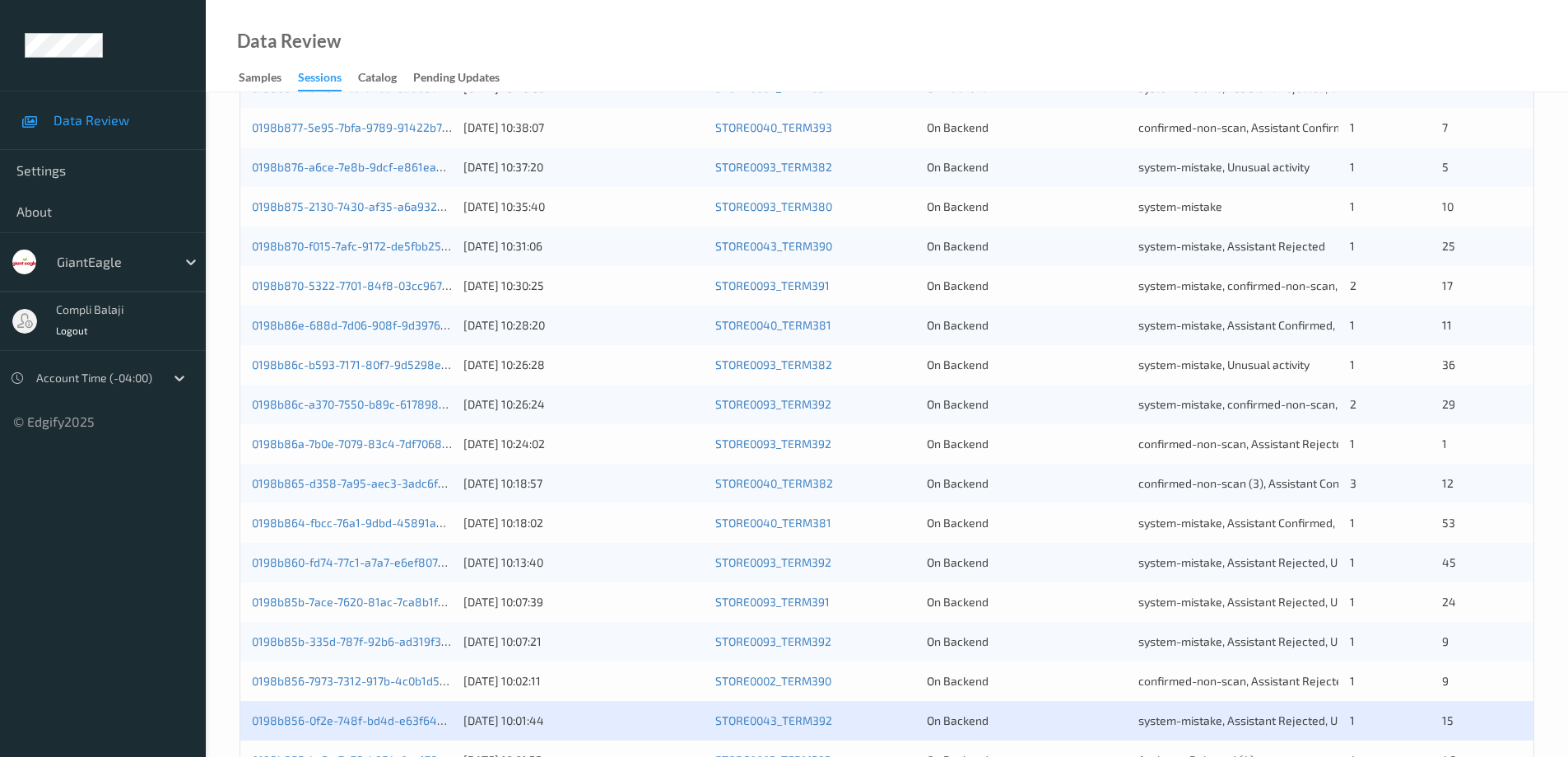
scroll to position [482, 0]
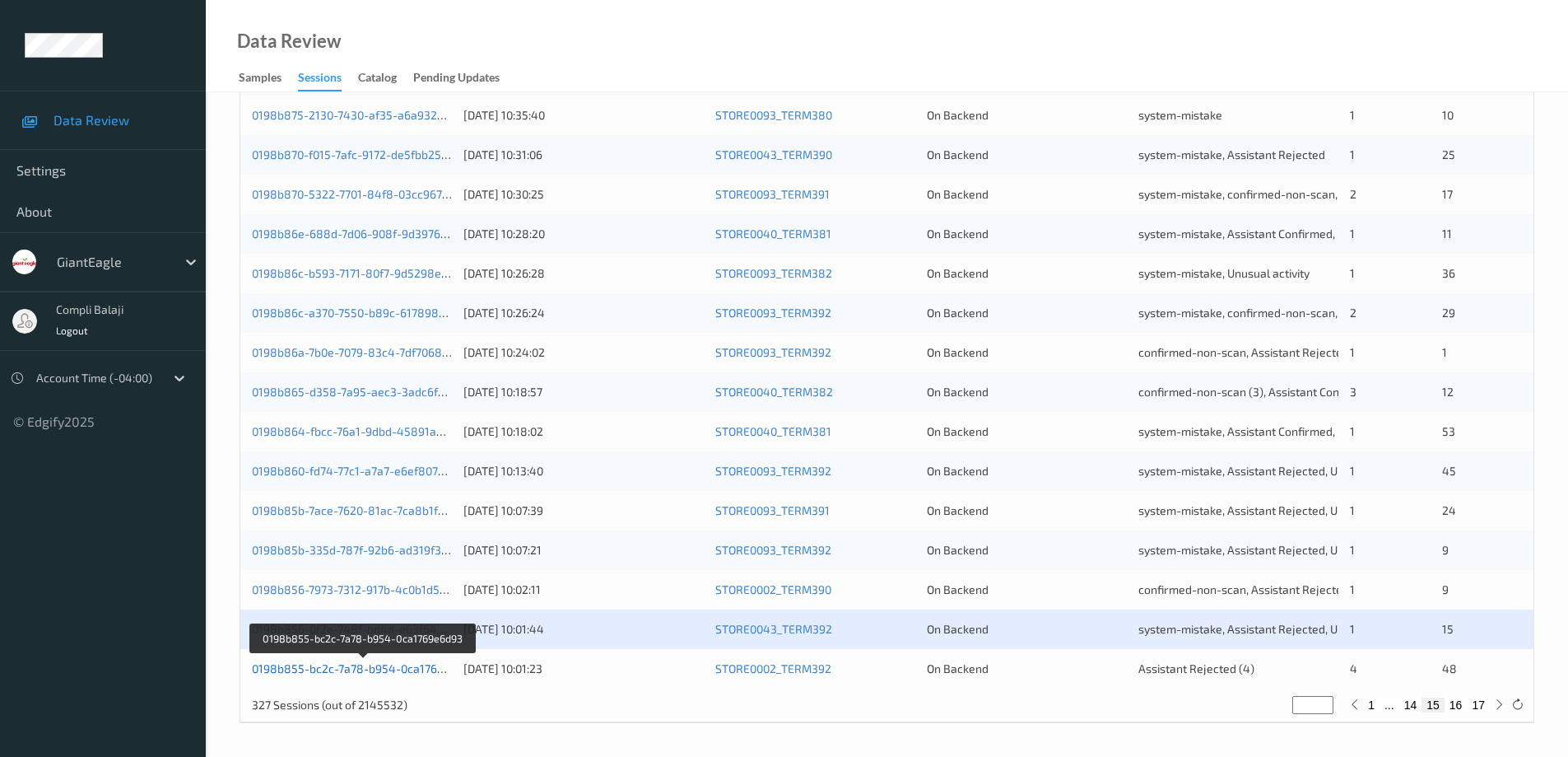
click at [377, 671] on link "0198b855-bc2c-7a78-b954-0ca1769e6d93" at bounding box center [364, 668] width 225 height 14
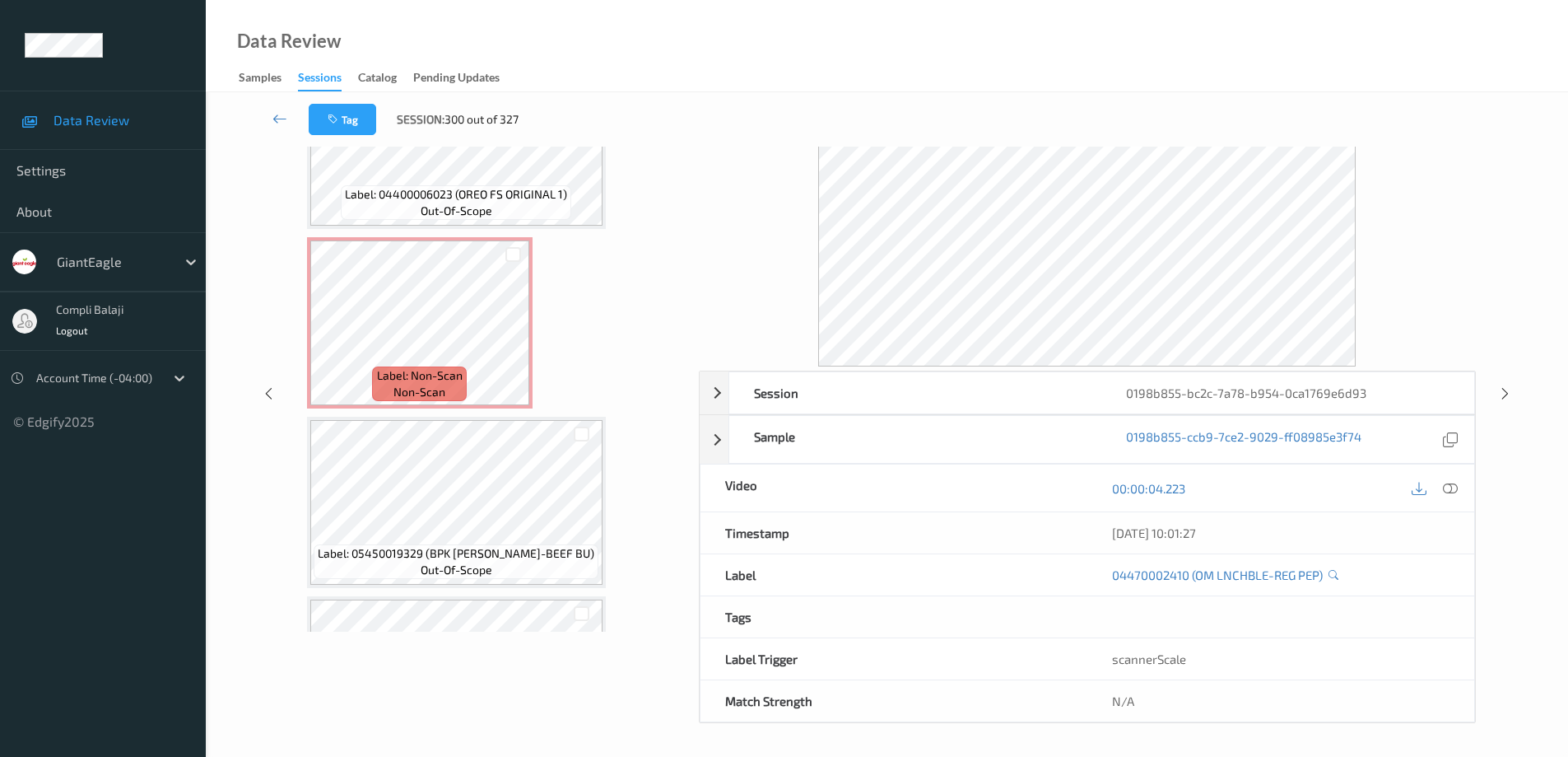
scroll to position [2427, 0]
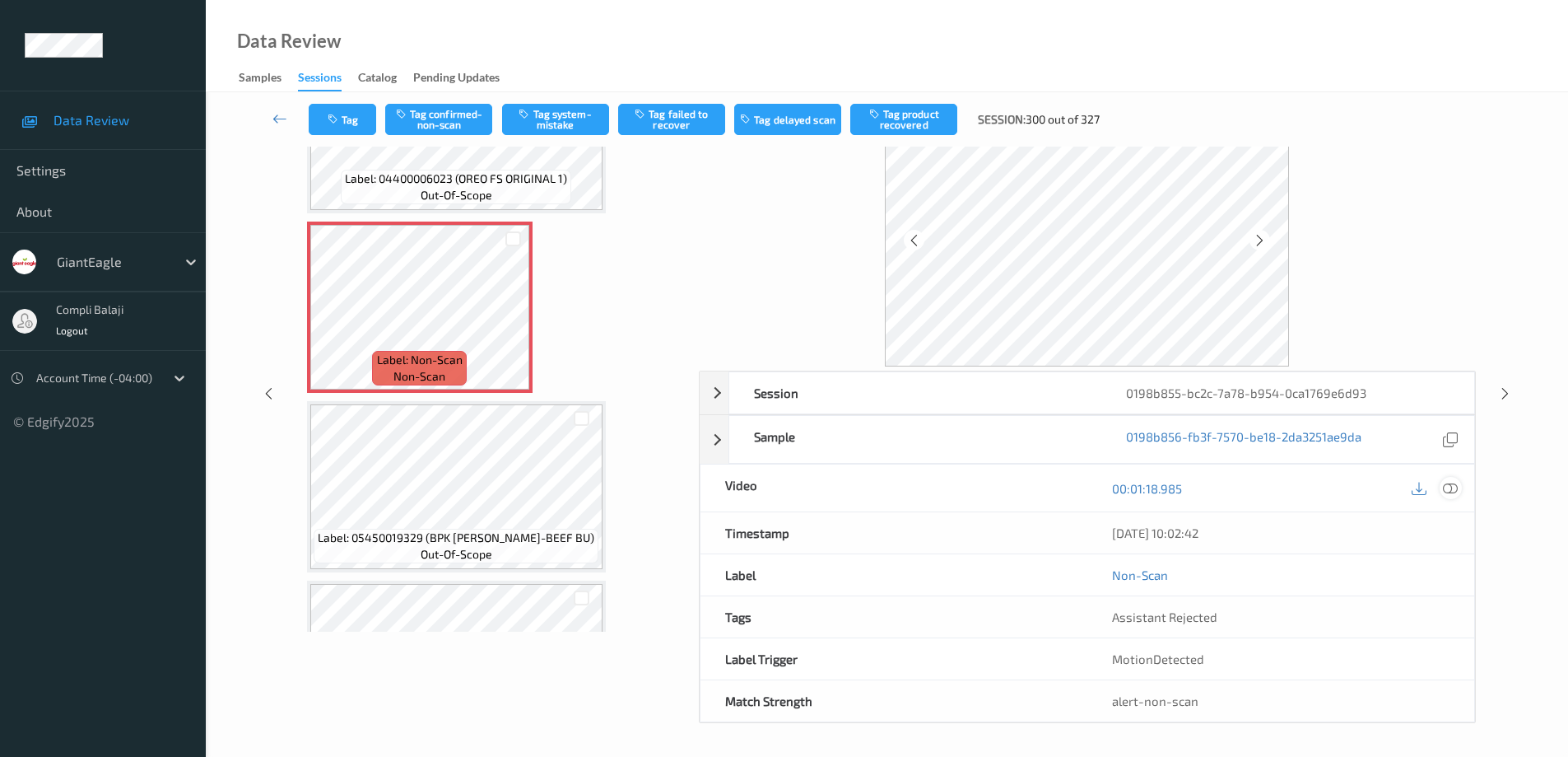
click at [1451, 491] on icon at bounding box center [1450, 488] width 15 height 15
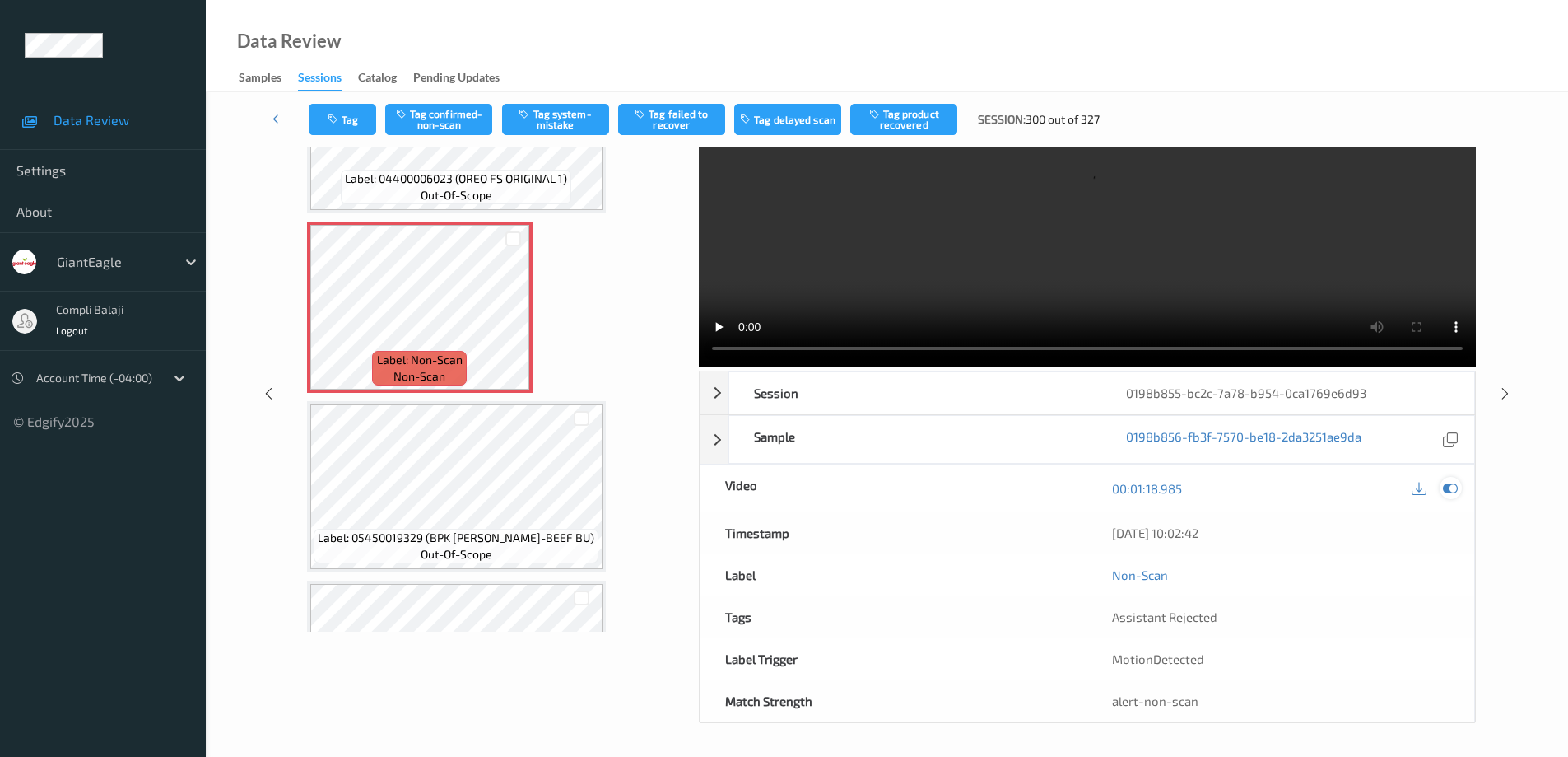
scroll to position [0, 0]
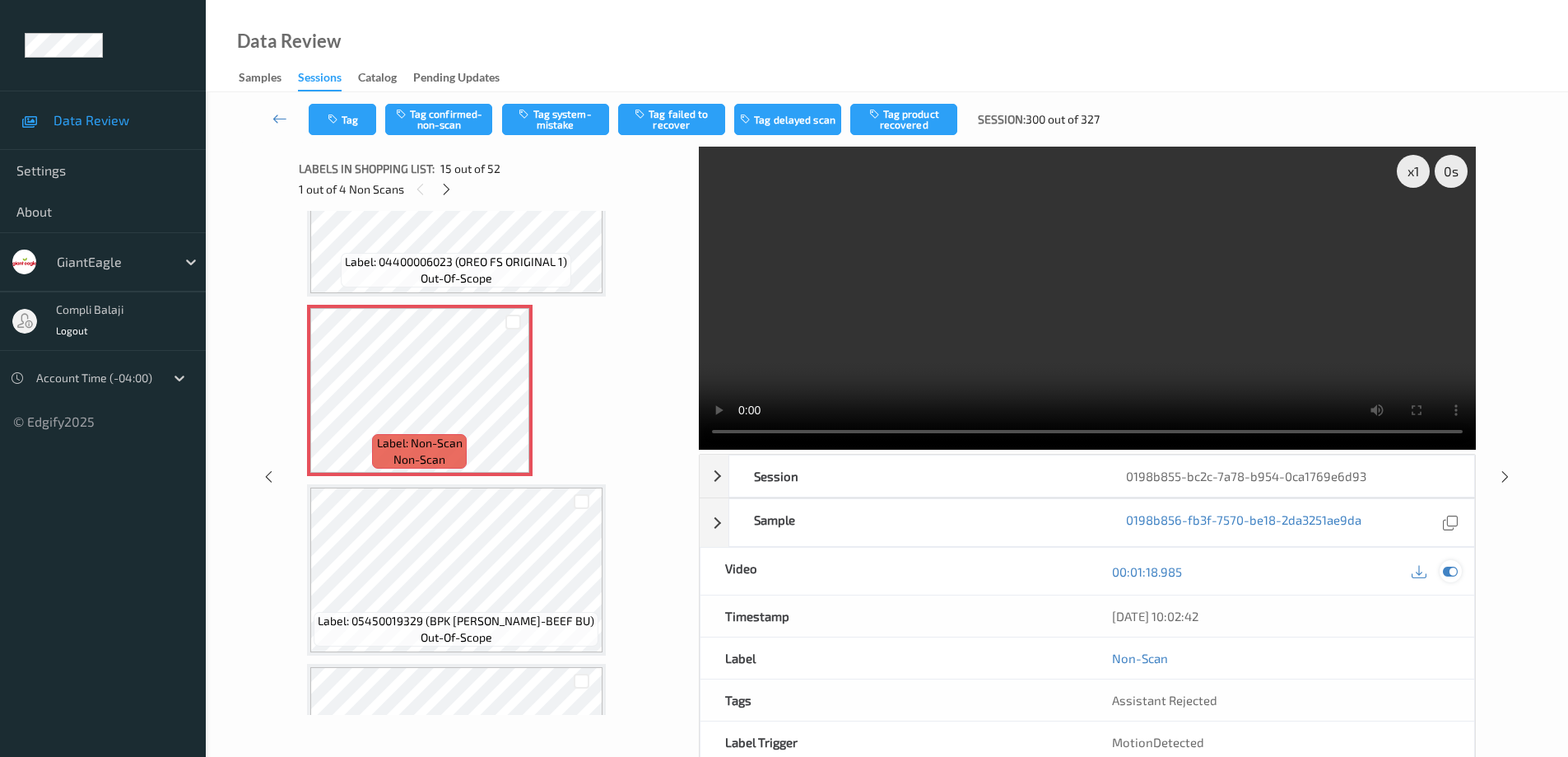
click at [1449, 575] on icon at bounding box center [1450, 571] width 15 height 15
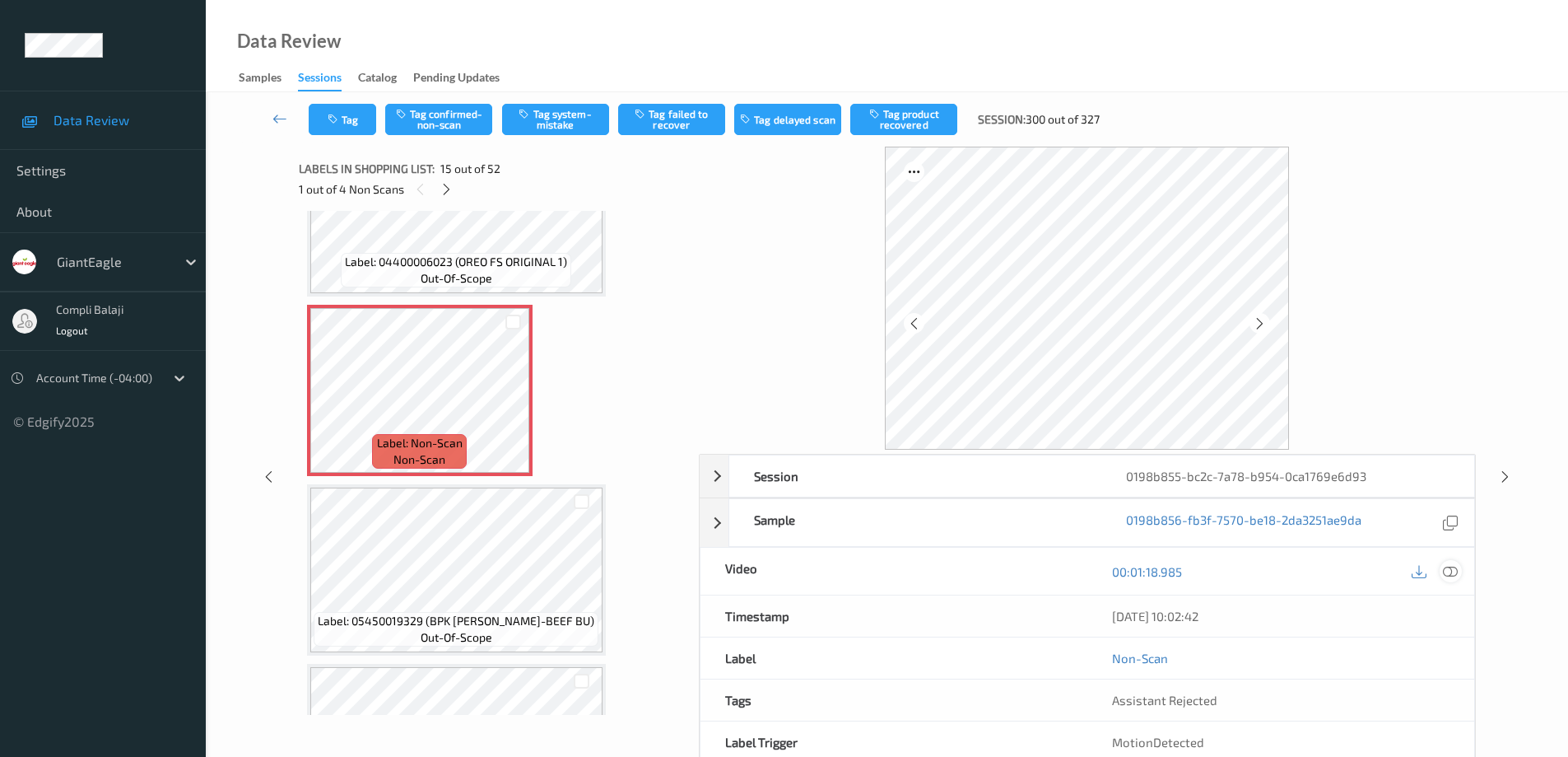
click at [1454, 575] on icon at bounding box center [1450, 571] width 15 height 15
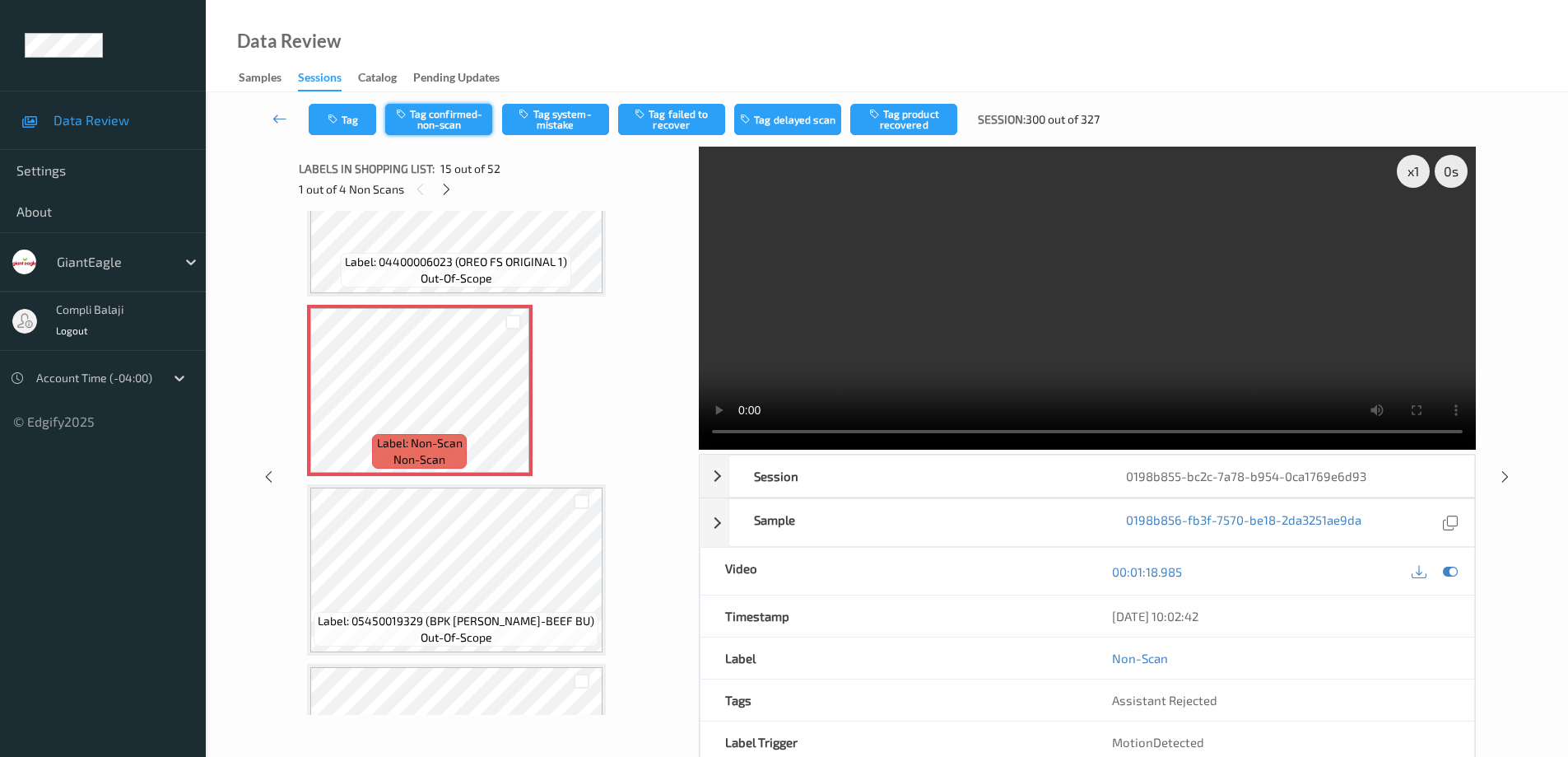
click at [445, 114] on button "Tag confirmed-non-scan" at bounding box center [438, 119] width 107 height 31
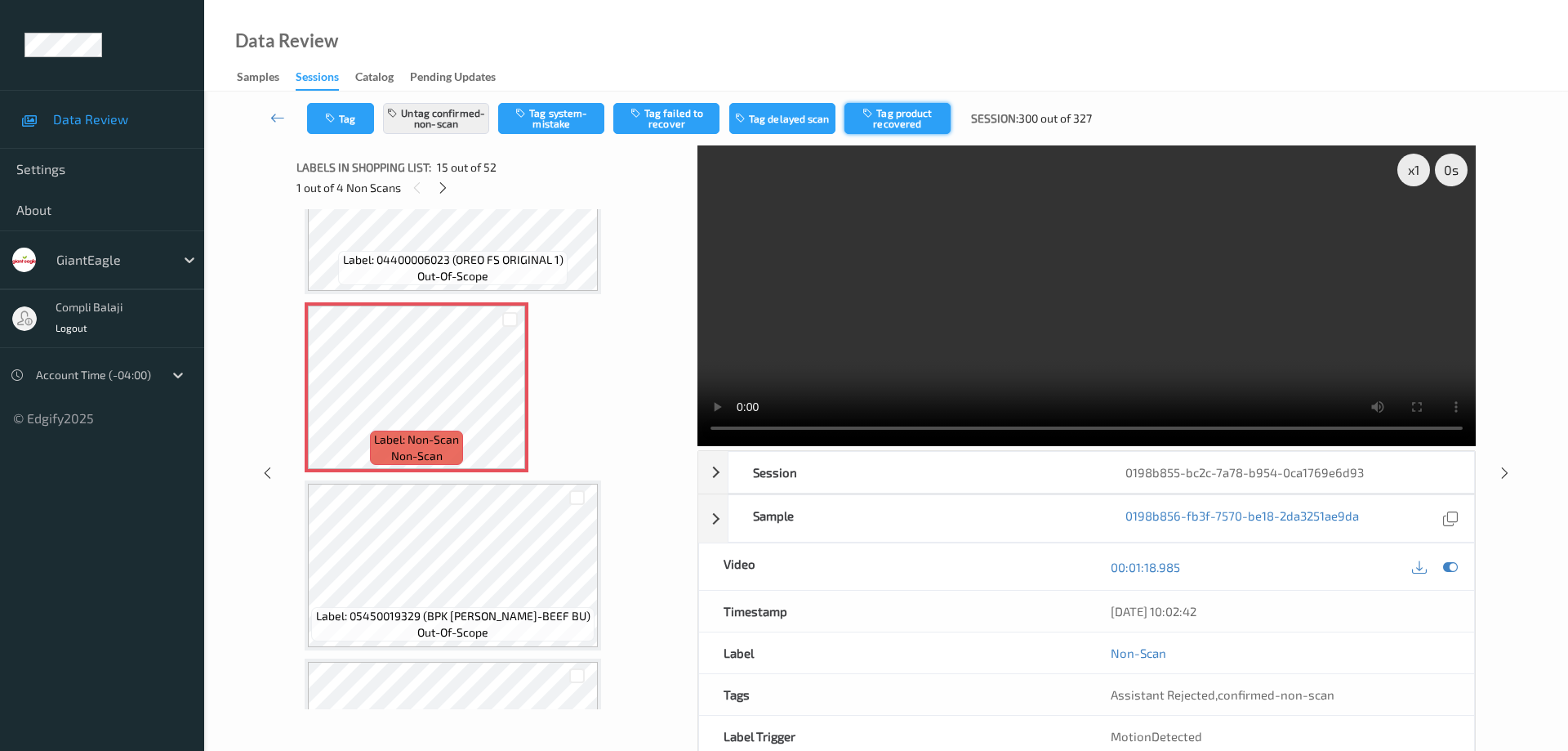
click at [928, 114] on button "Tag product recovered" at bounding box center [898, 118] width 107 height 31
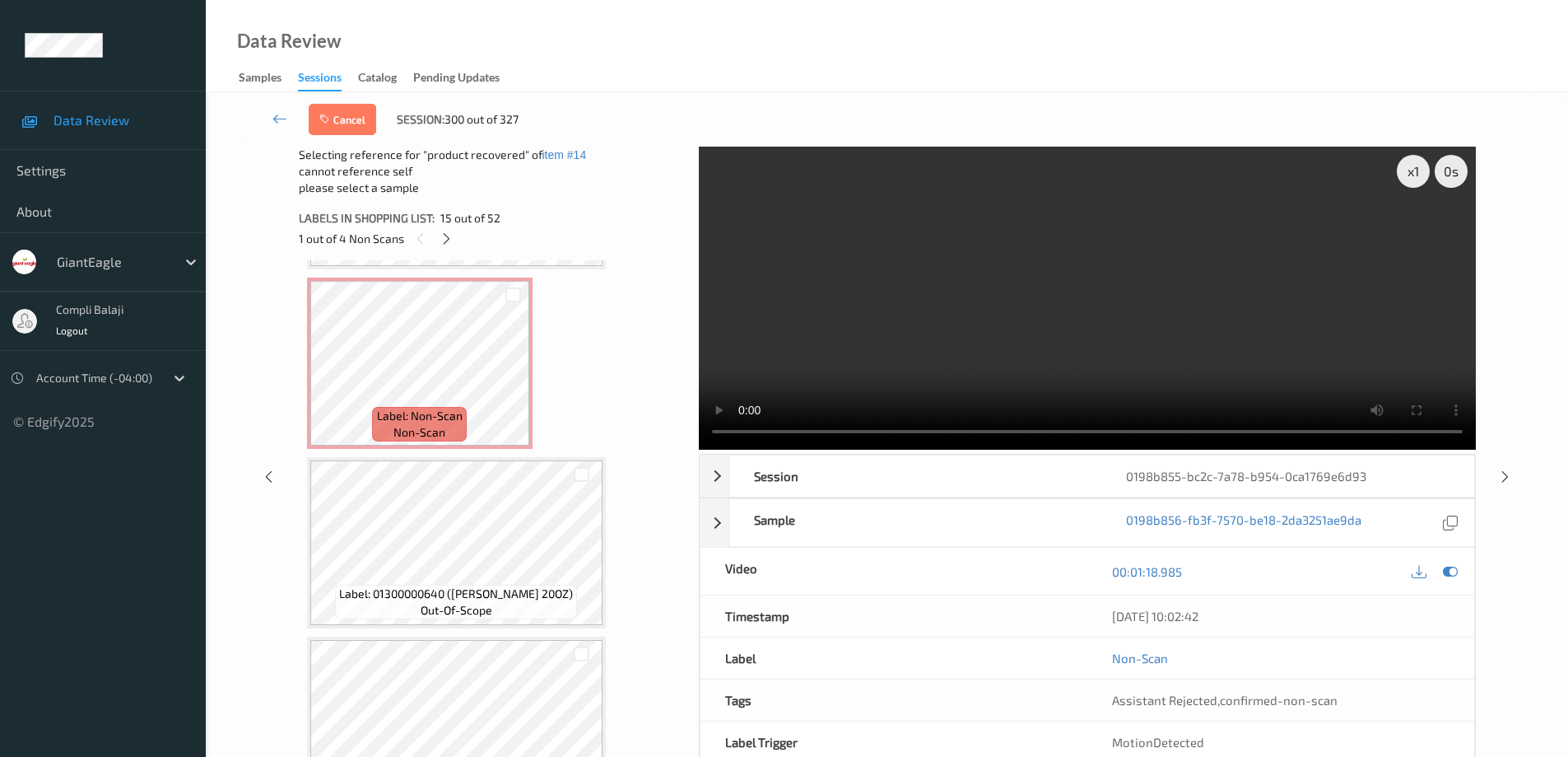
scroll to position [6273, 0]
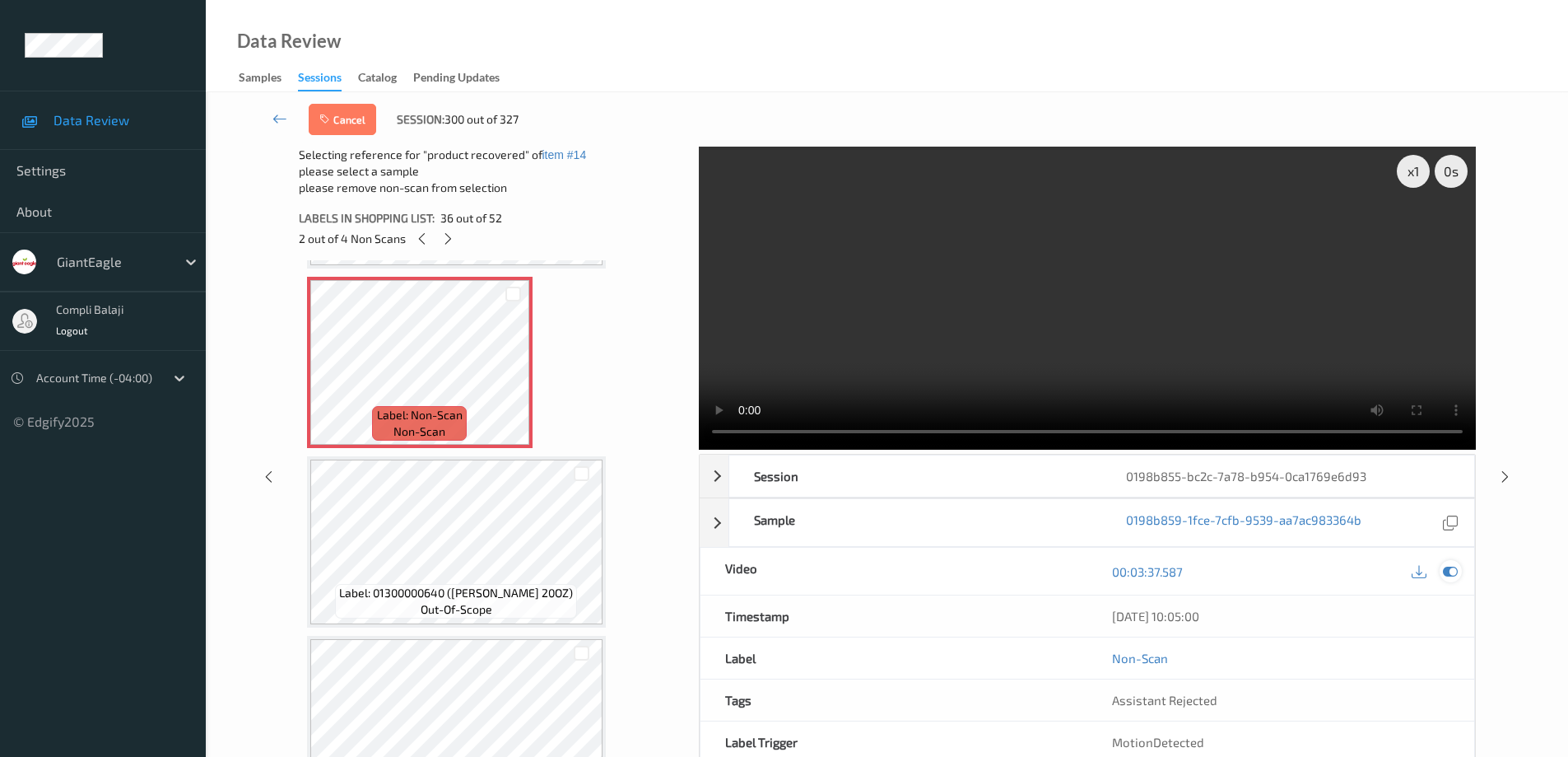
click at [1452, 567] on icon at bounding box center [1450, 571] width 15 height 15
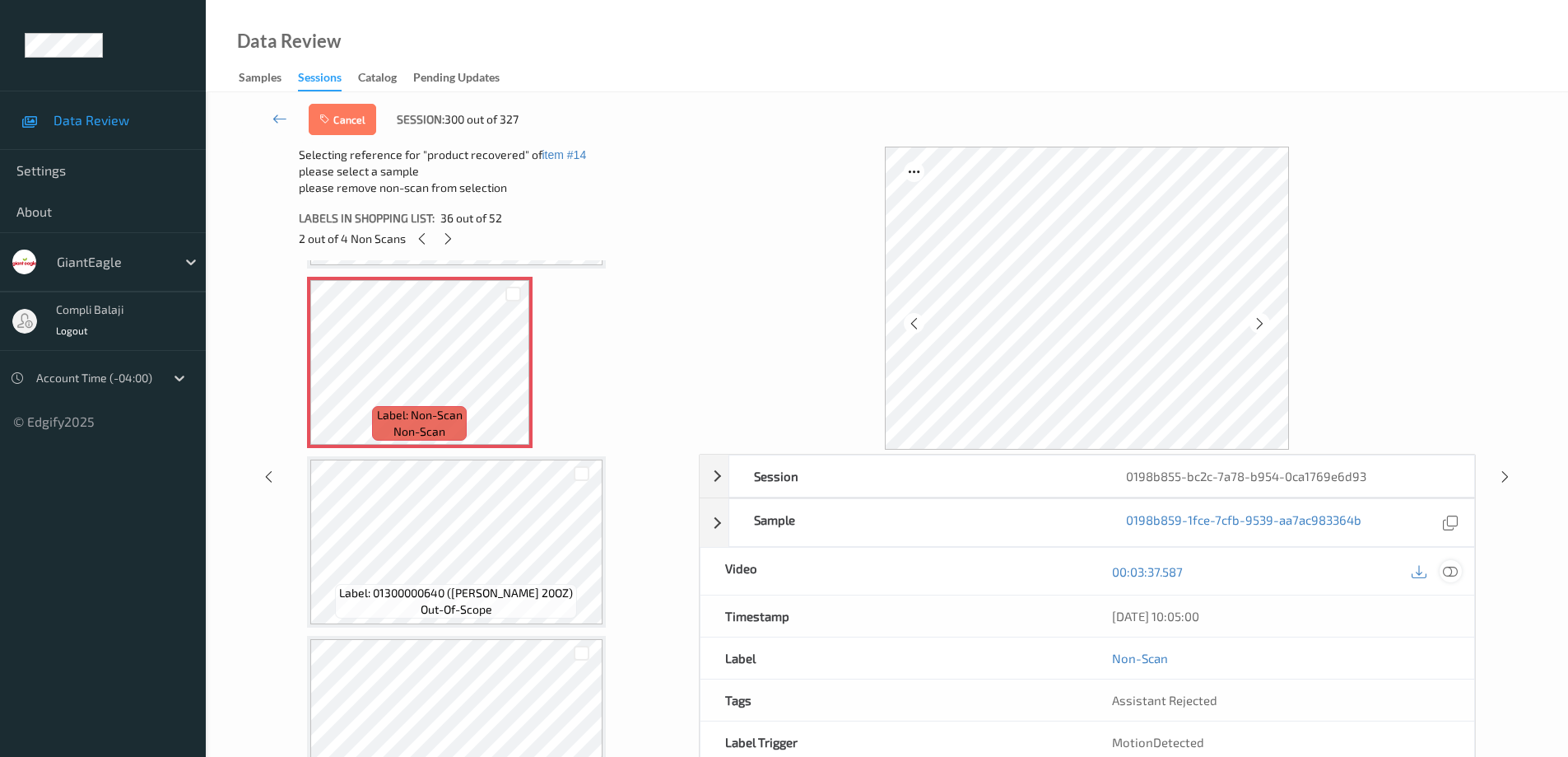
click at [1450, 571] on icon at bounding box center [1450, 571] width 15 height 15
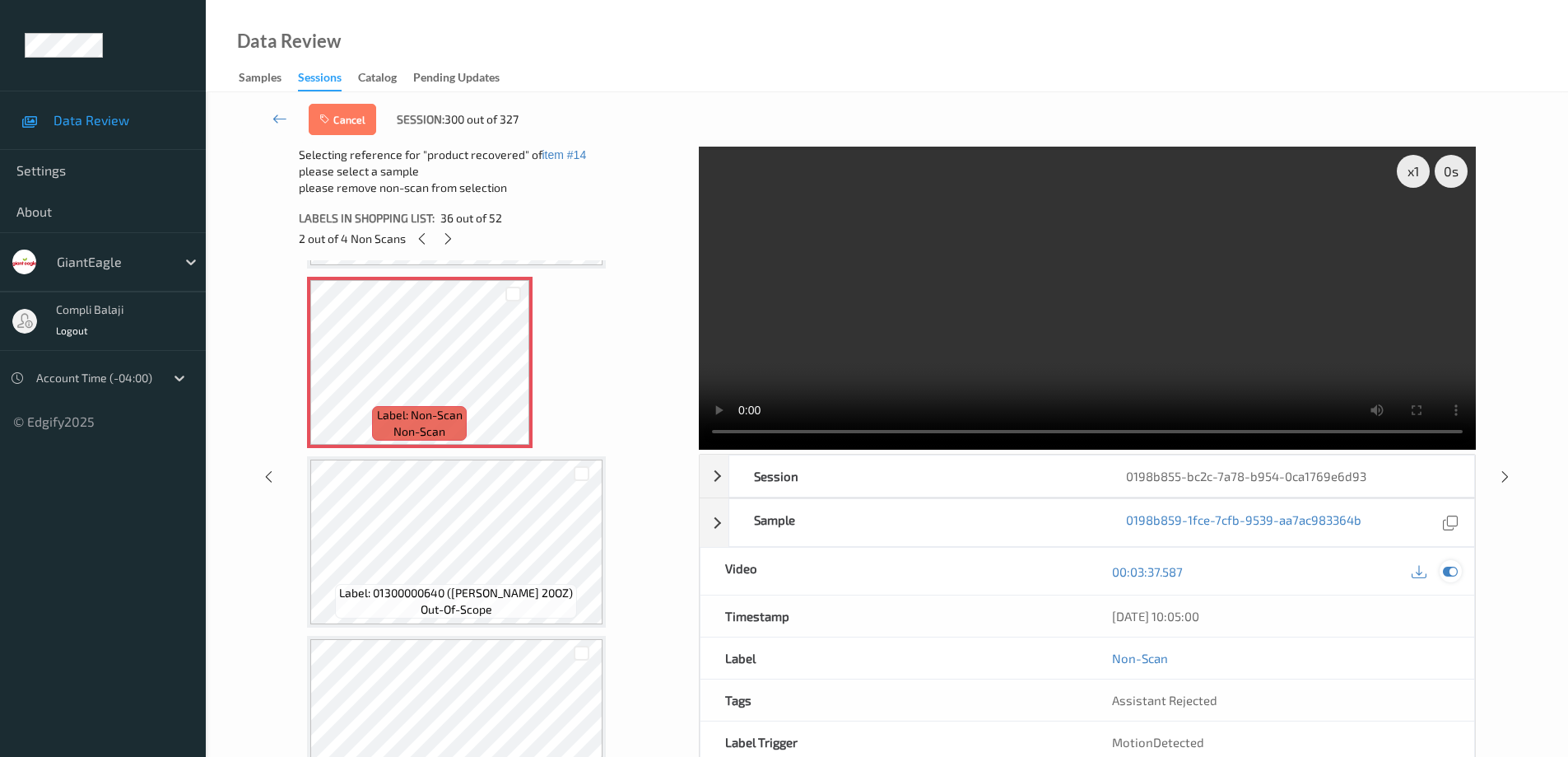
click at [1453, 575] on icon at bounding box center [1450, 571] width 15 height 15
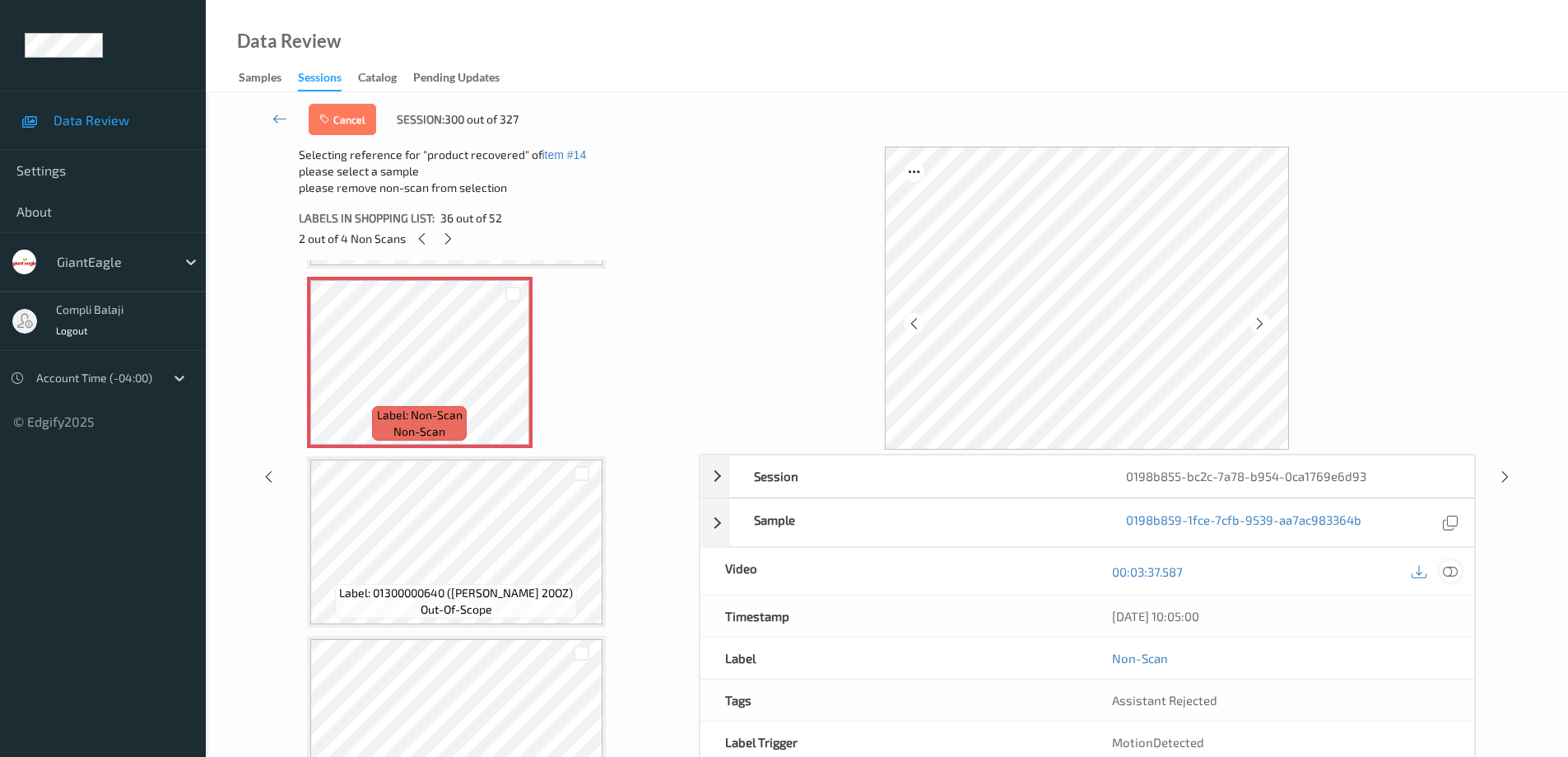
click at [1453, 575] on icon at bounding box center [1450, 571] width 15 height 15
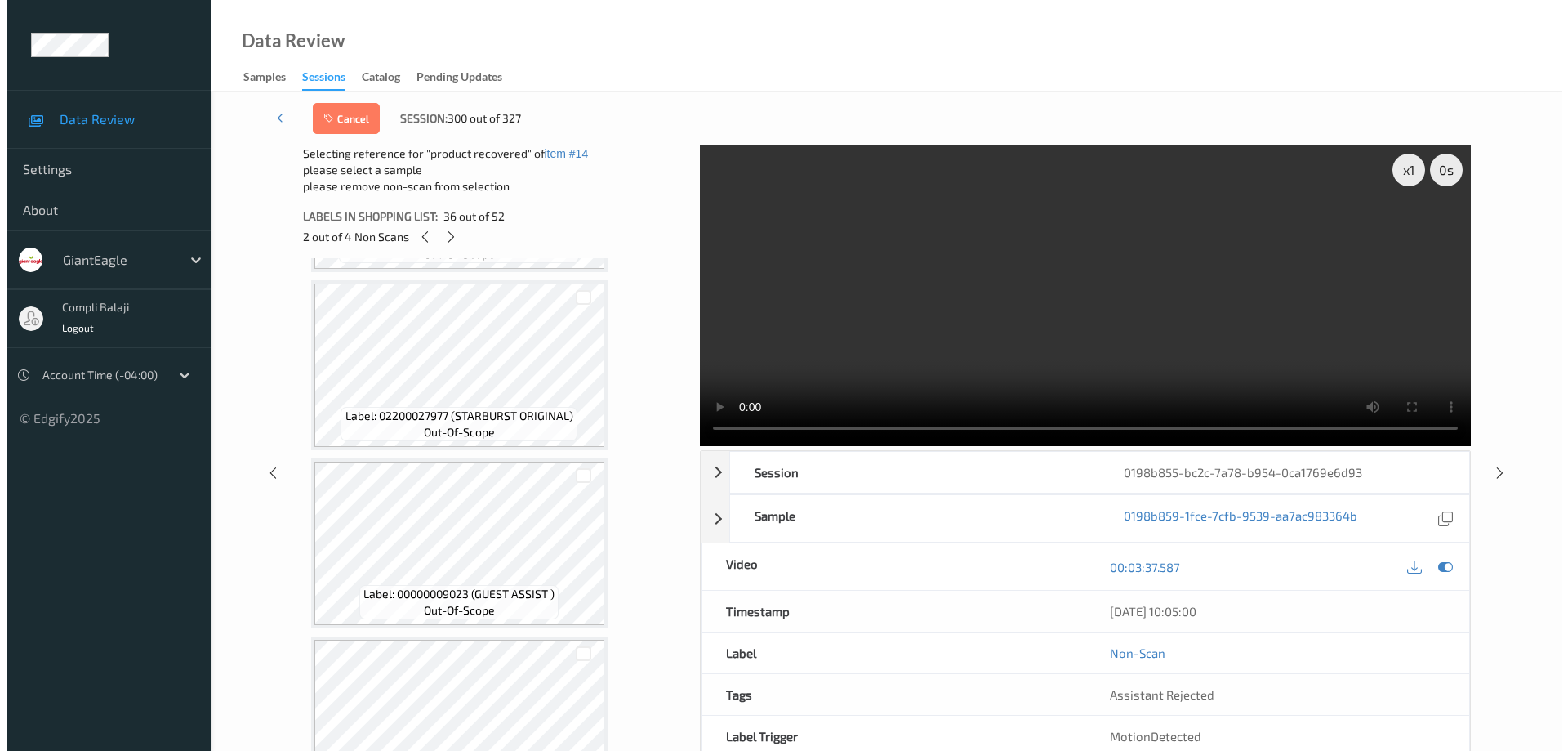
scroll to position [6550, 0]
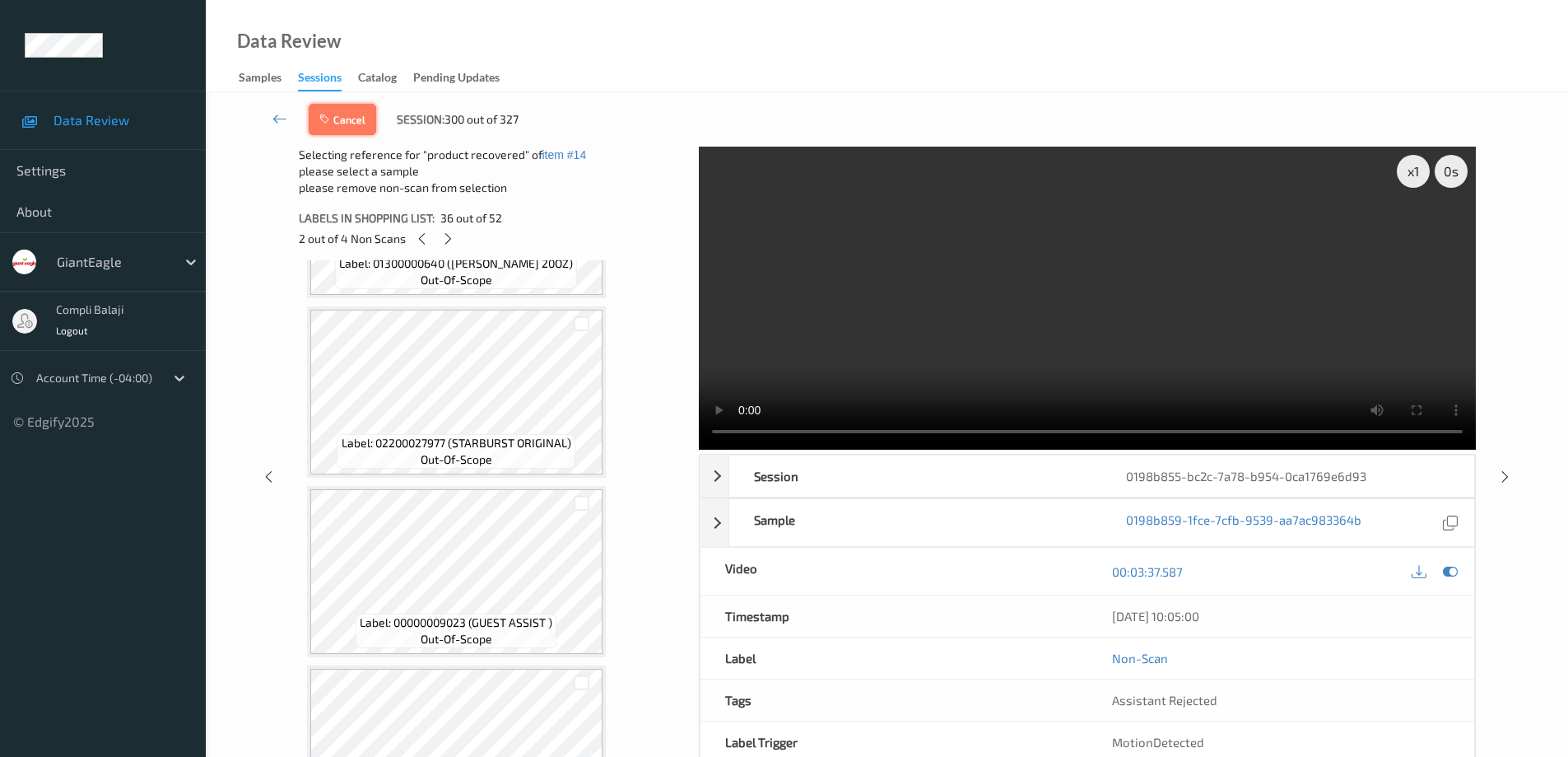
click at [333, 121] on icon "button" at bounding box center [326, 119] width 14 height 12
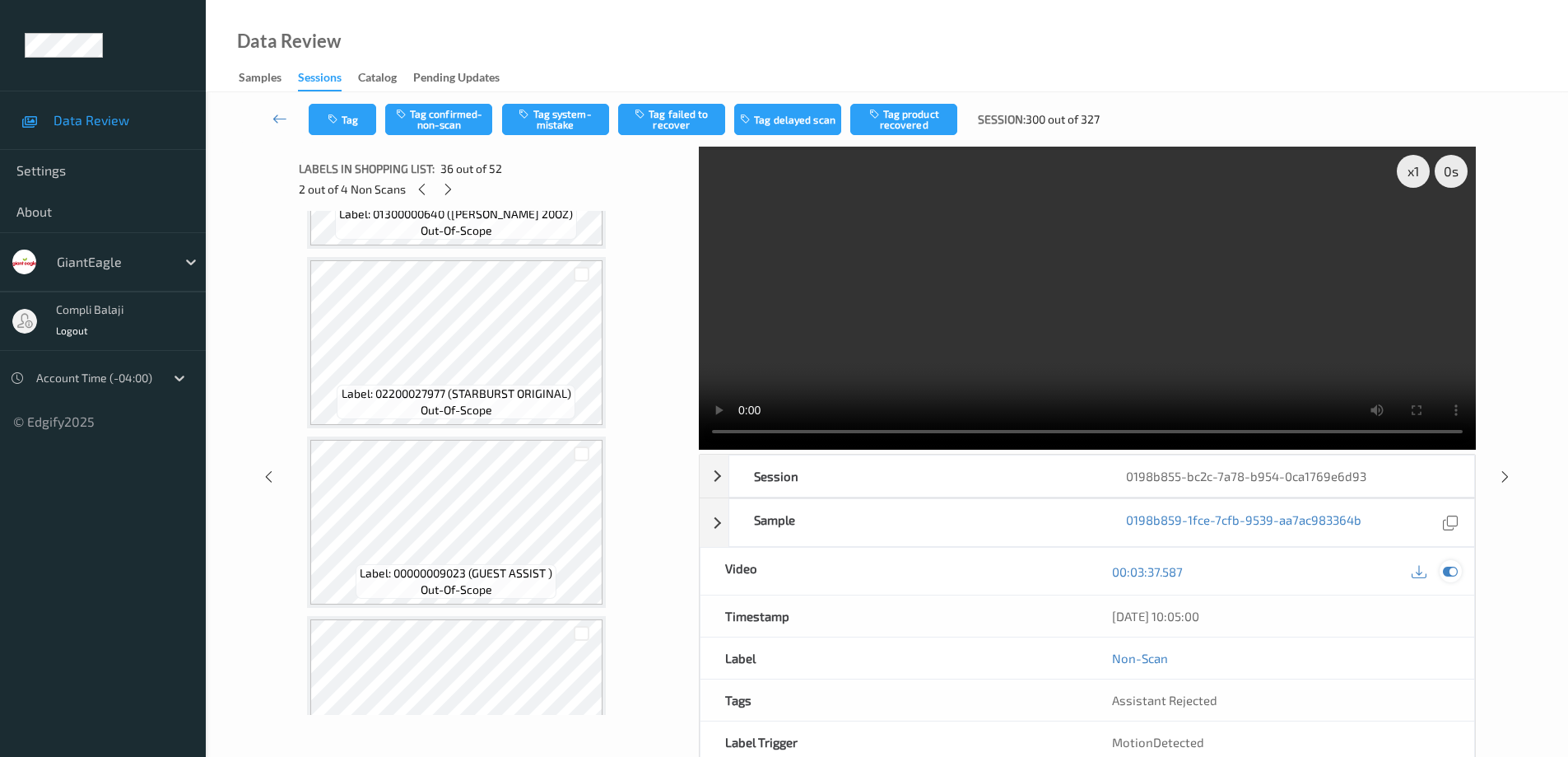
click at [1447, 572] on icon at bounding box center [1450, 571] width 15 height 15
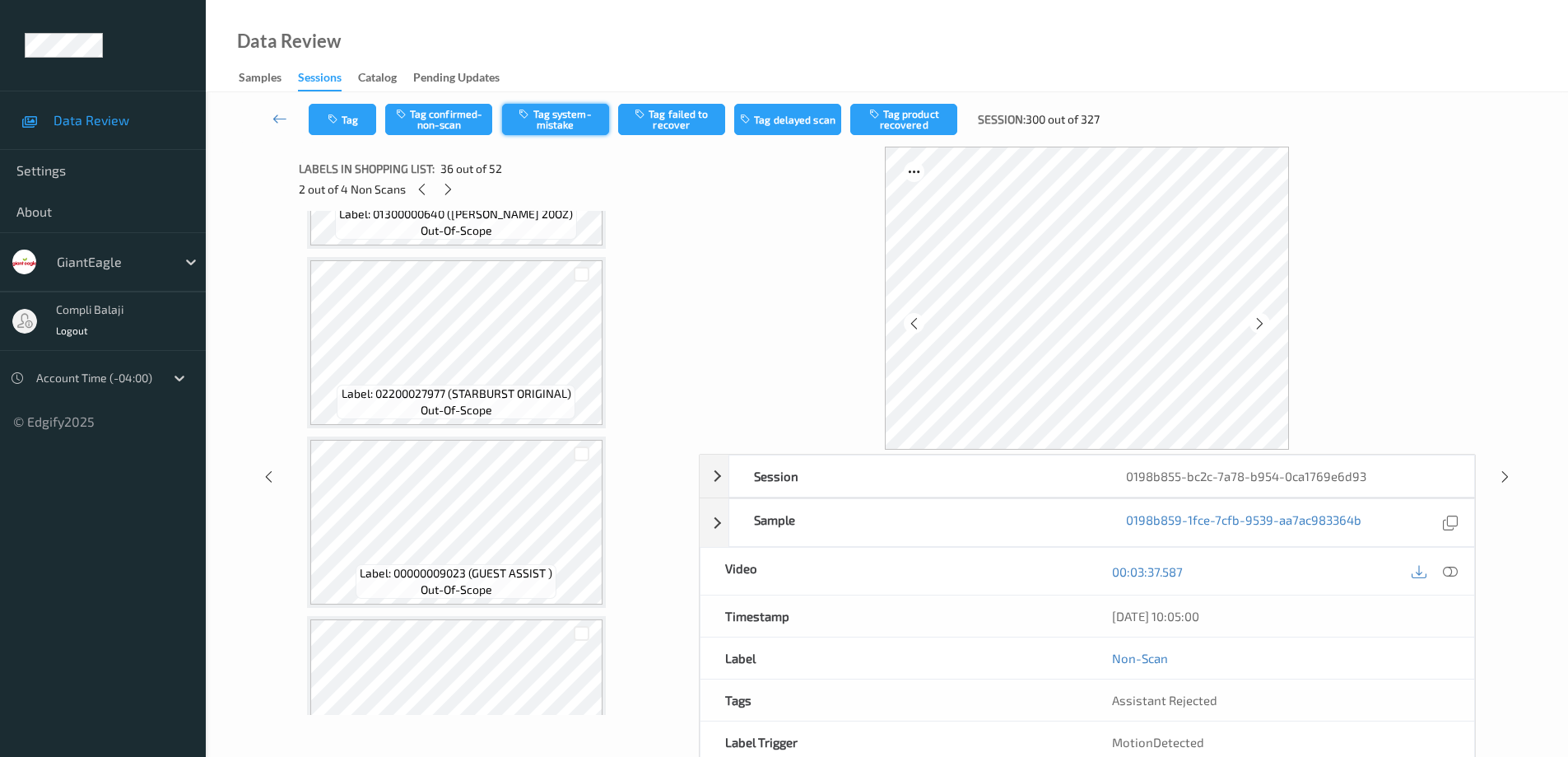
click at [560, 124] on button "Tag system-mistake" at bounding box center [556, 119] width 107 height 31
click at [348, 123] on button "Tag" at bounding box center [342, 119] width 67 height 31
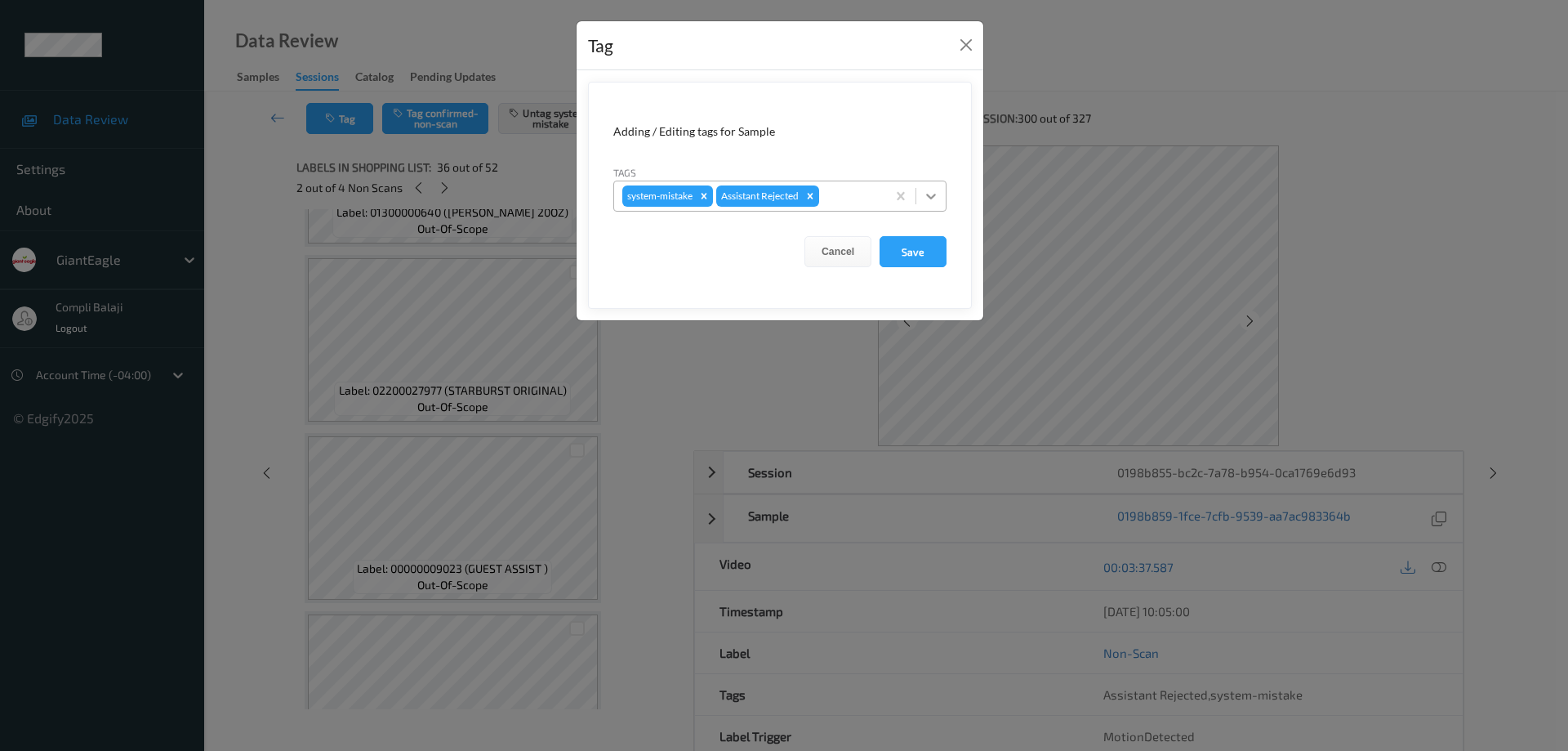
click at [932, 197] on icon at bounding box center [931, 196] width 10 height 5
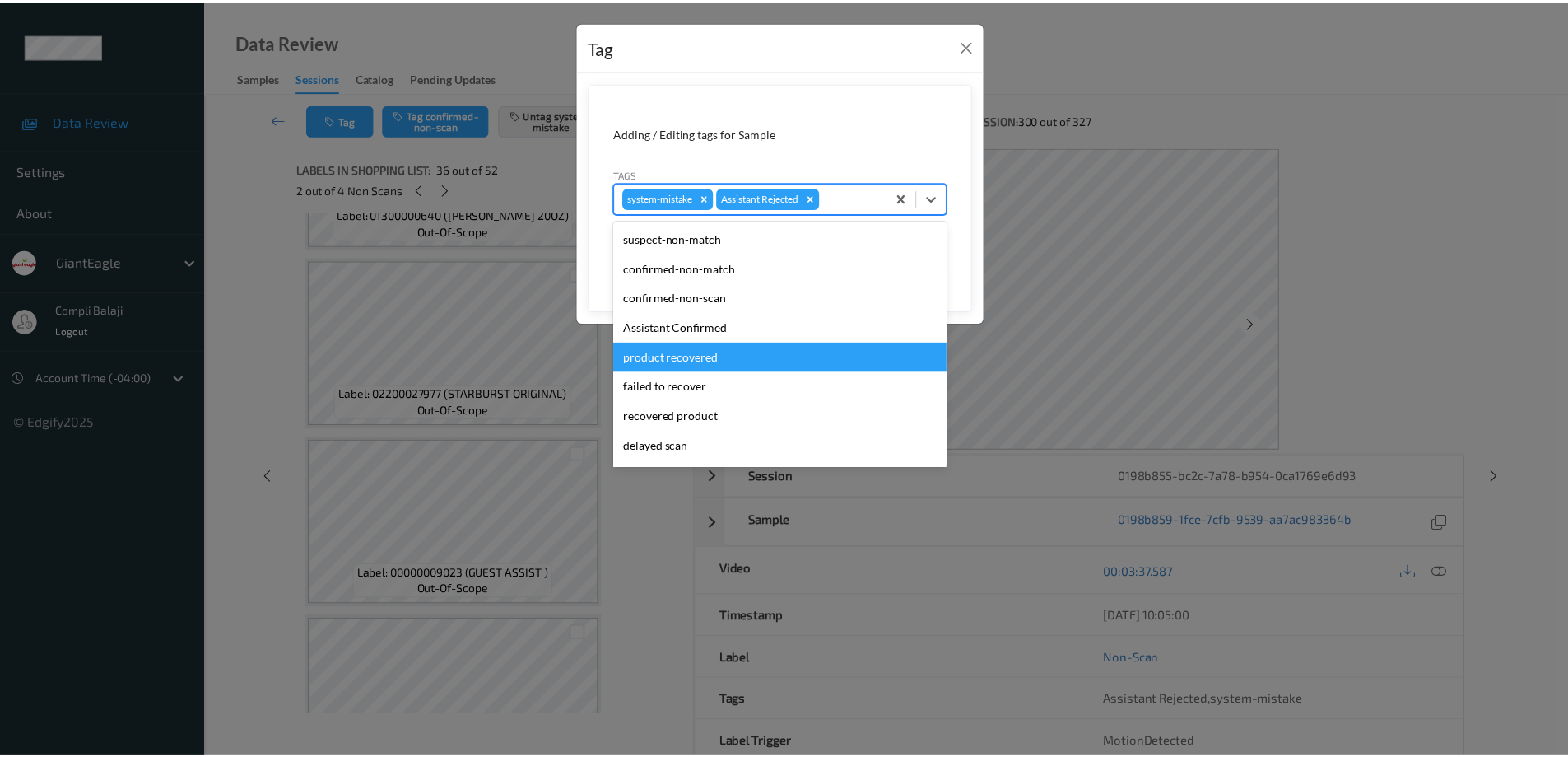
scroll to position [82, 0]
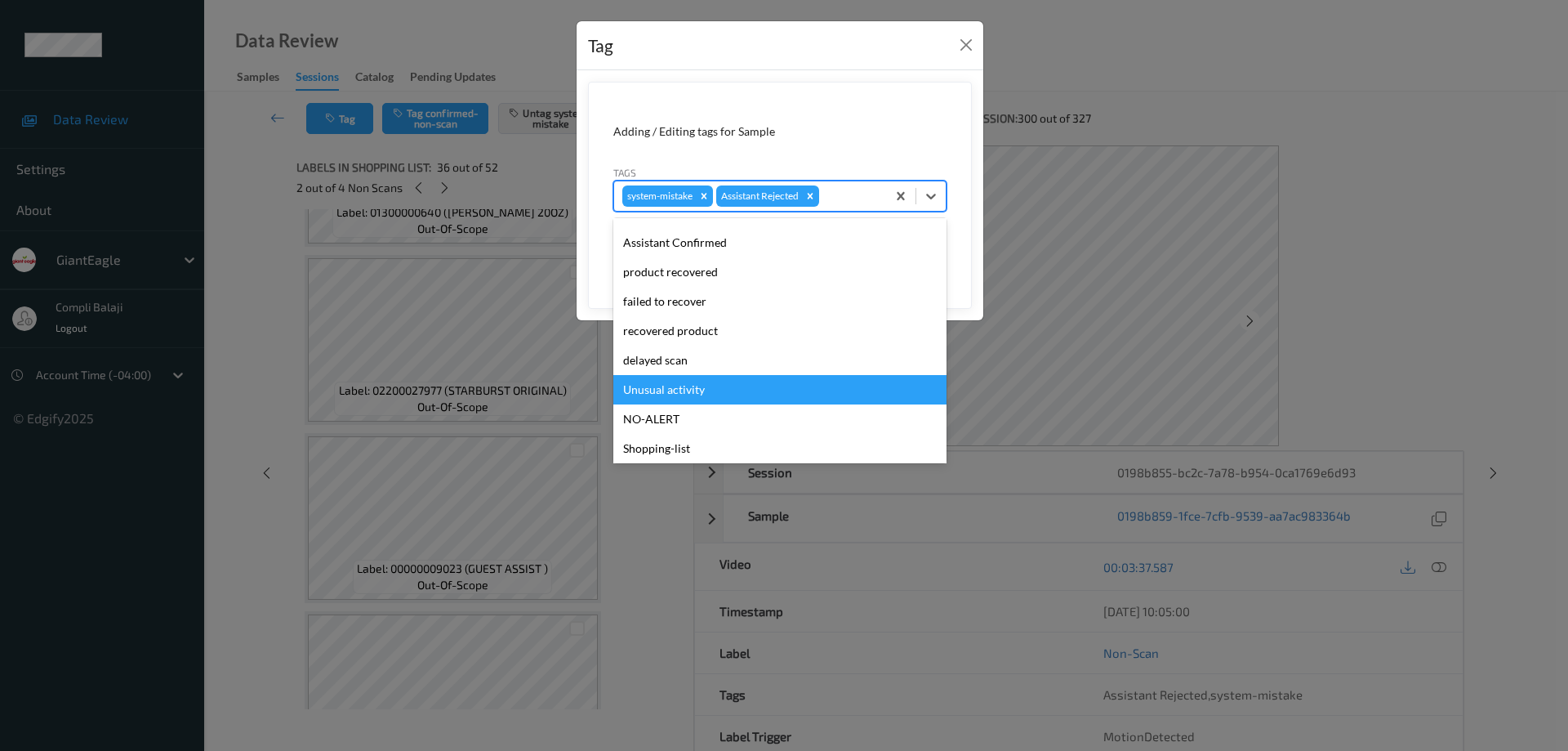
click at [656, 391] on div "Unusual activity" at bounding box center [780, 389] width 333 height 30
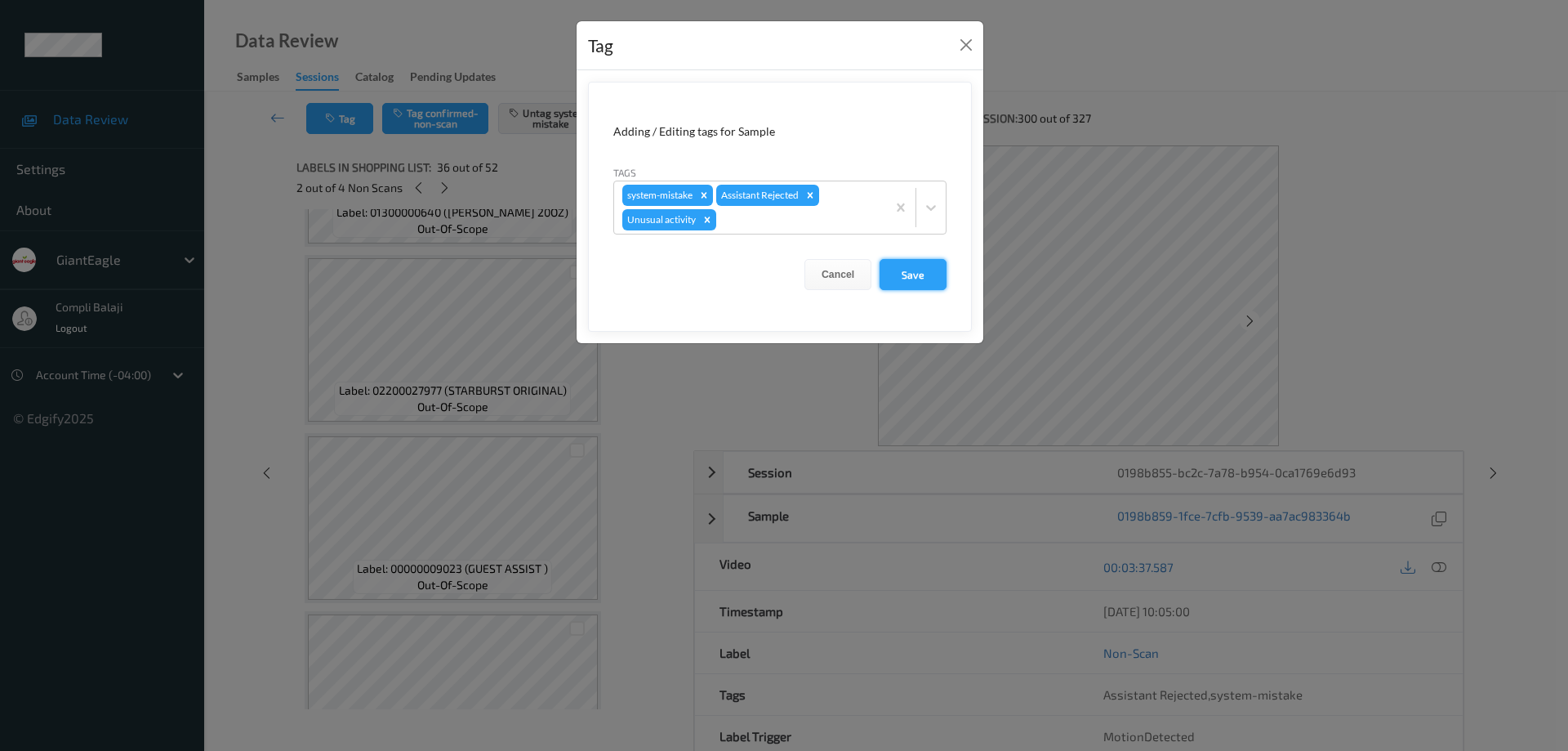
click at [916, 278] on button "Save" at bounding box center [913, 274] width 67 height 31
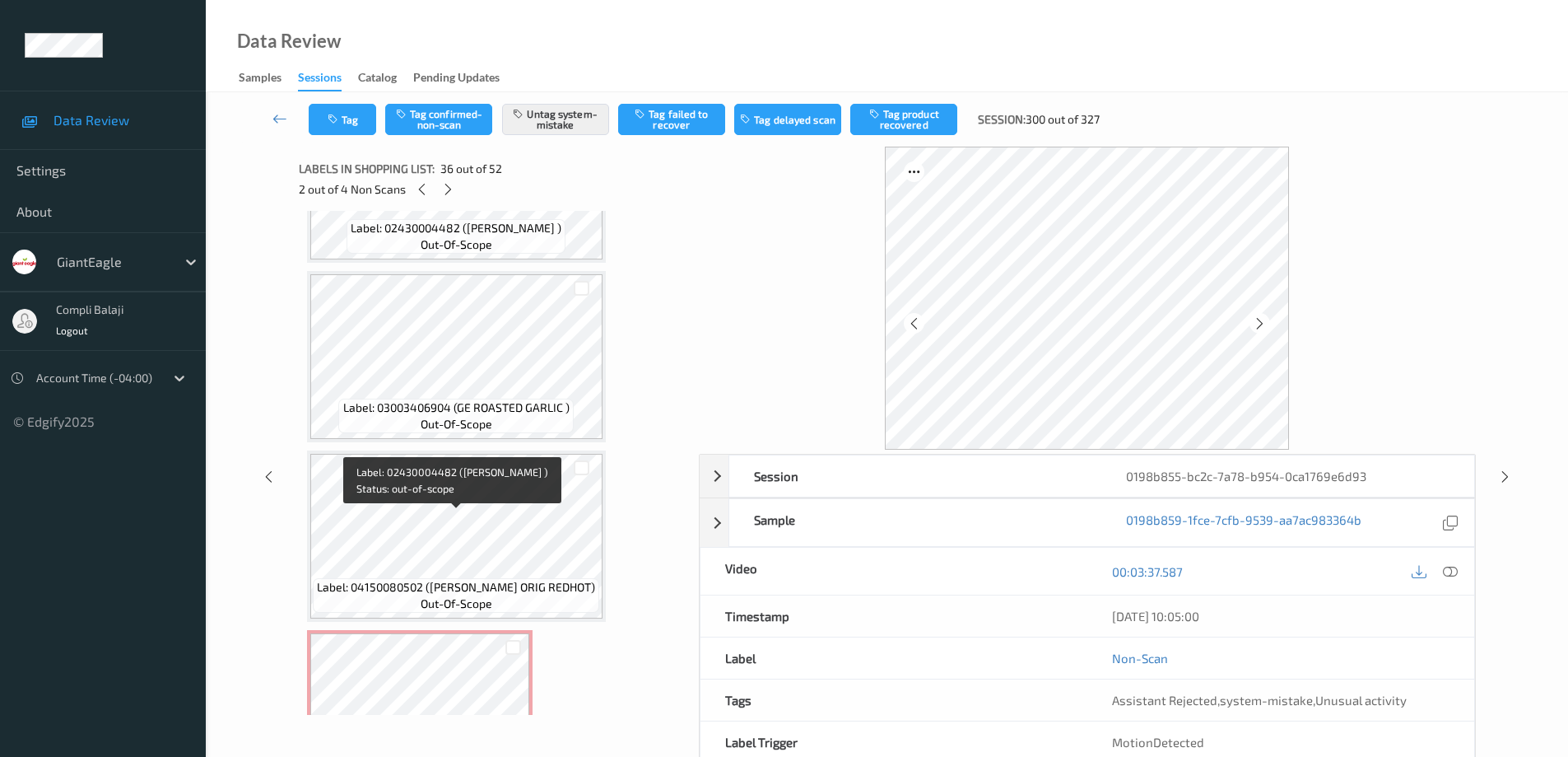
scroll to position [7425, 0]
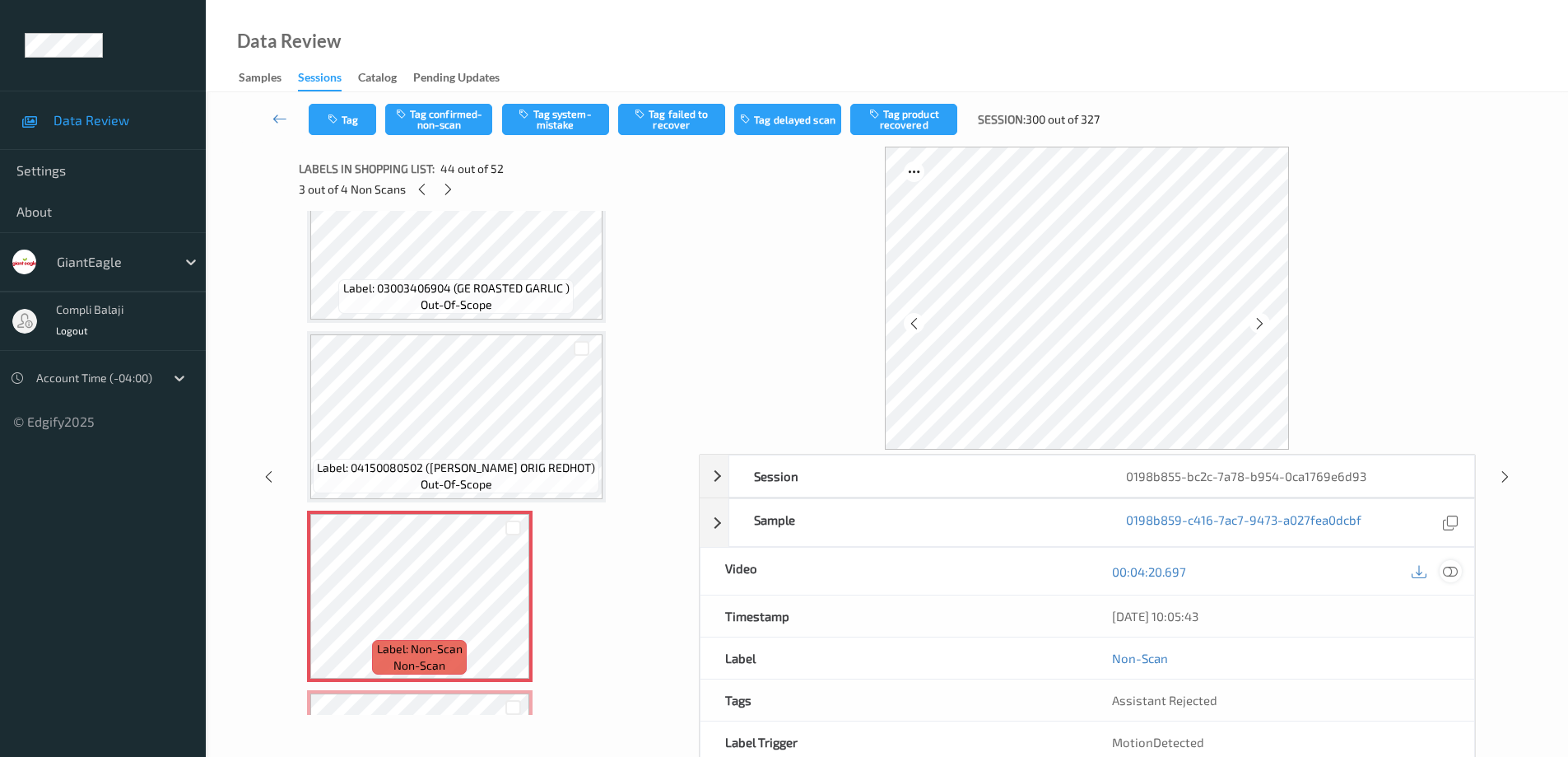
click at [1448, 574] on icon at bounding box center [1450, 571] width 15 height 15
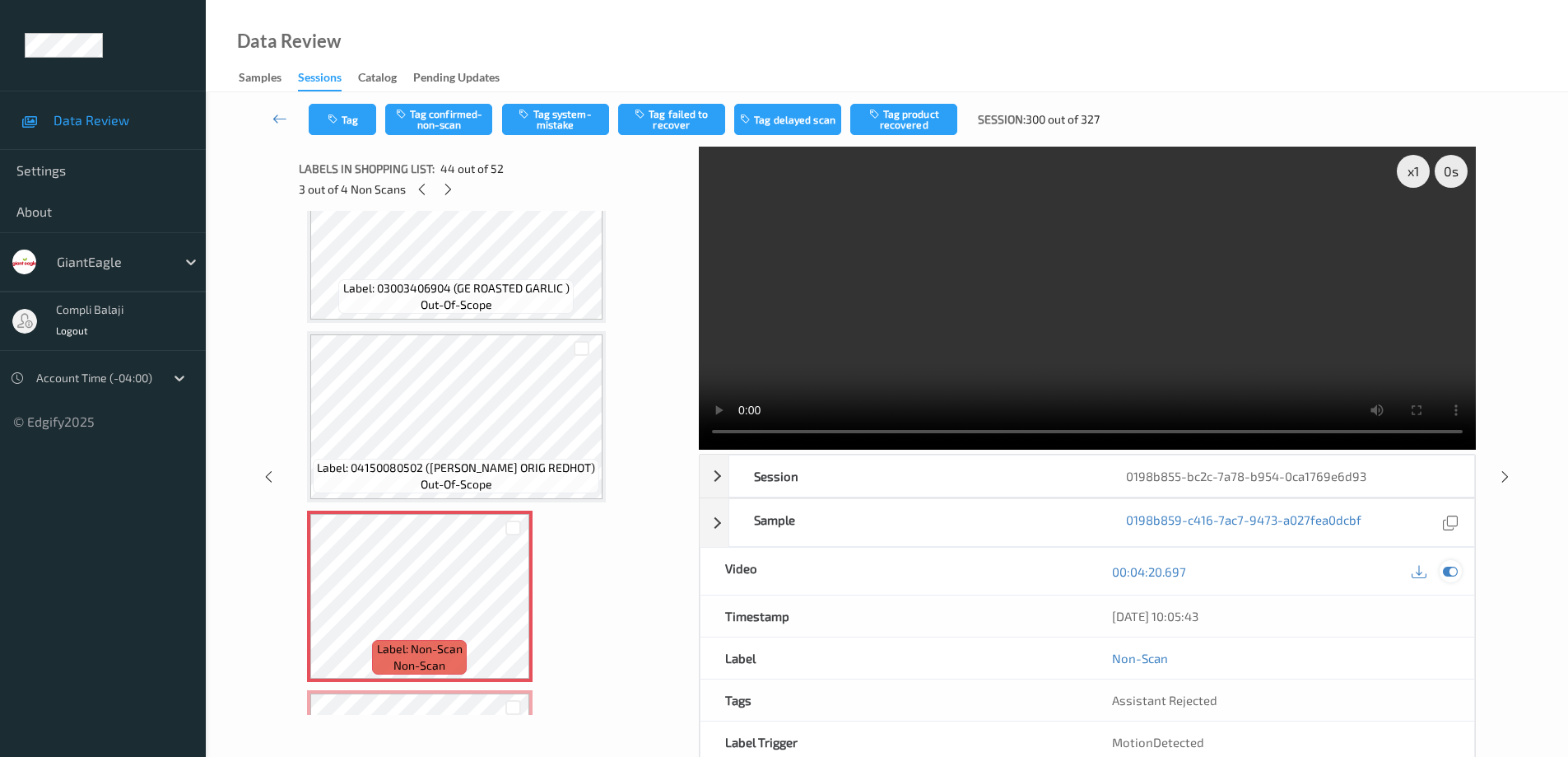
click at [1453, 567] on icon at bounding box center [1450, 571] width 15 height 15
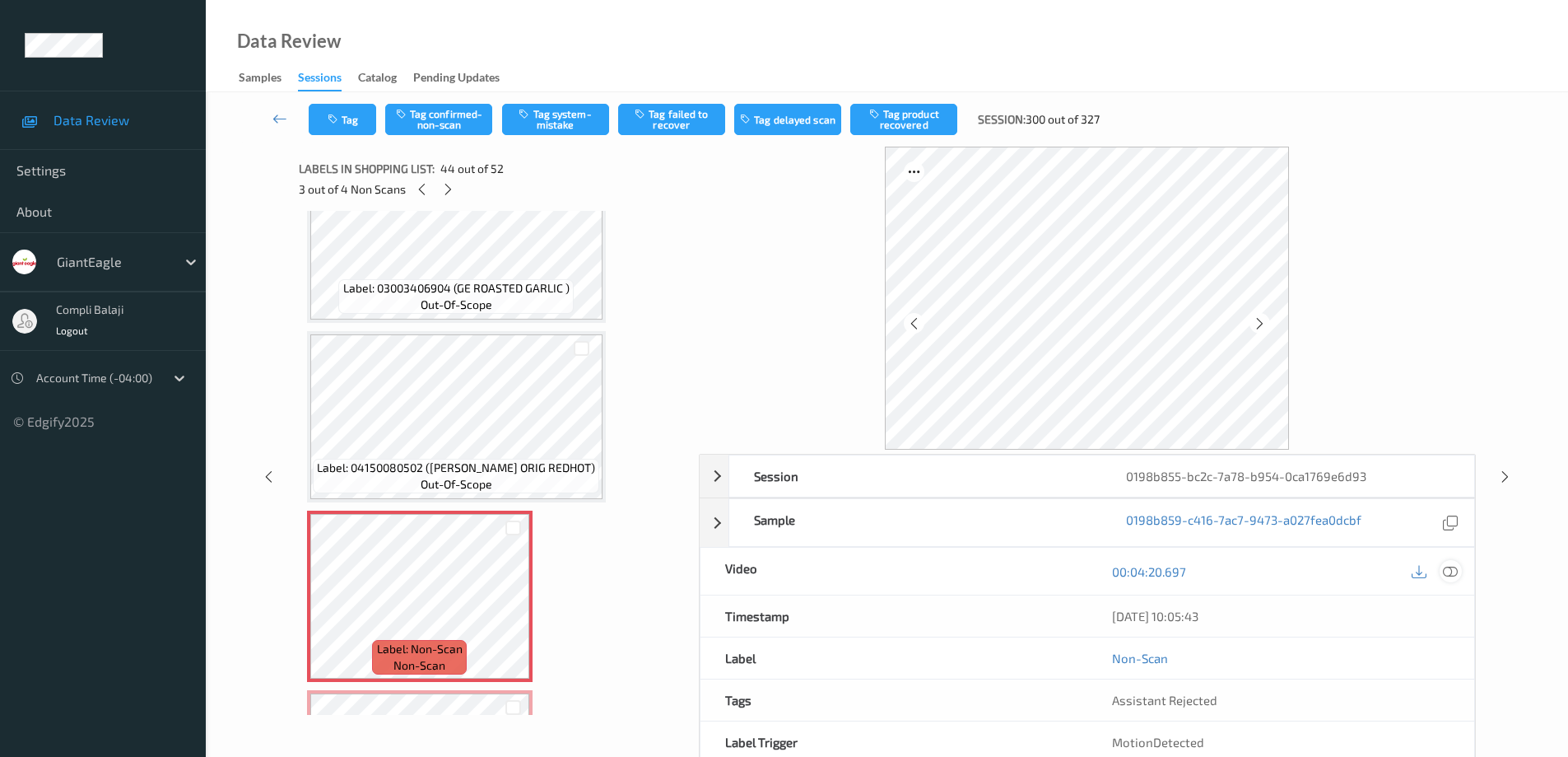
click at [1456, 572] on icon at bounding box center [1450, 571] width 15 height 15
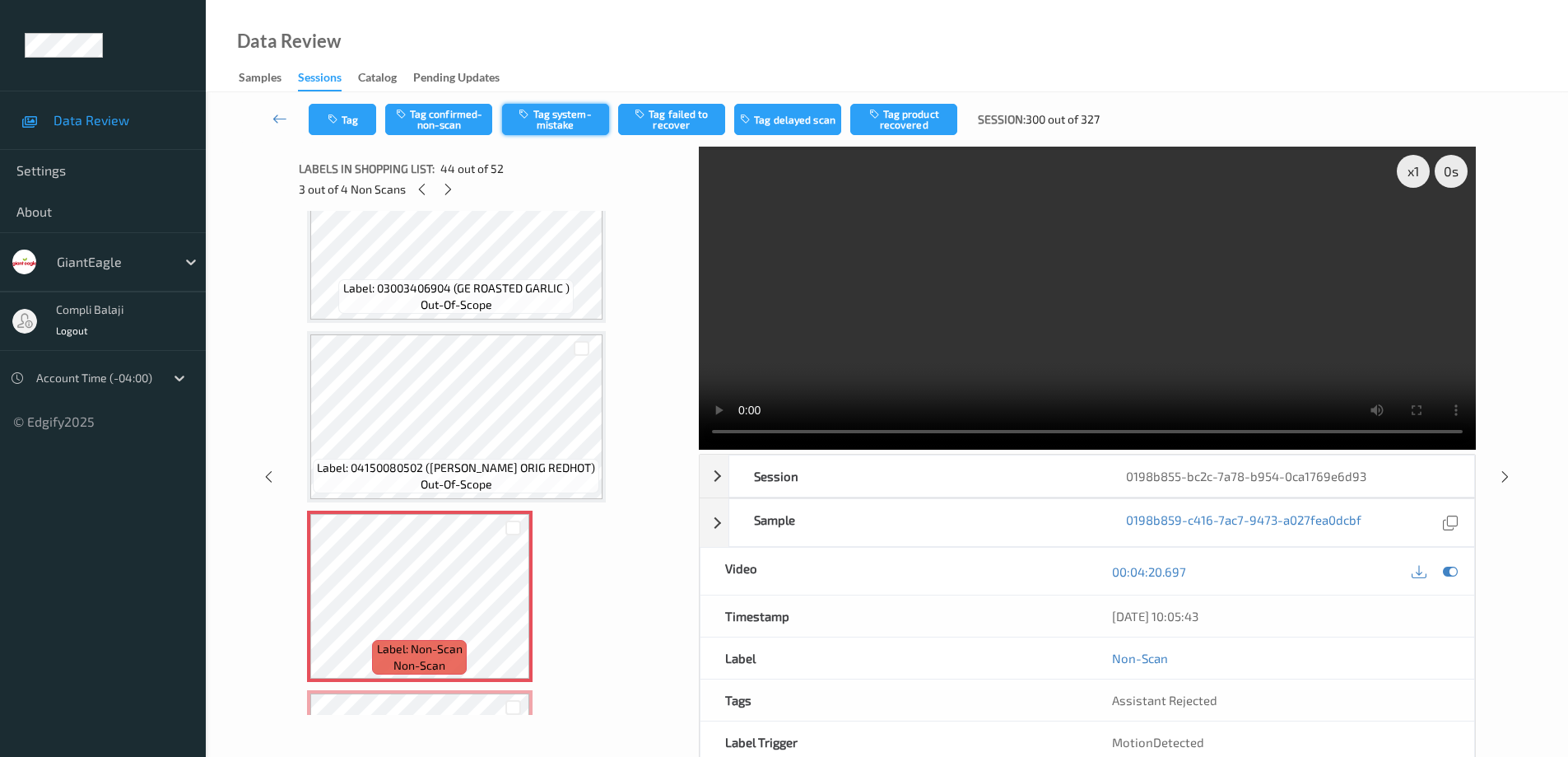
click at [586, 118] on button "Tag system-mistake" at bounding box center [556, 119] width 107 height 31
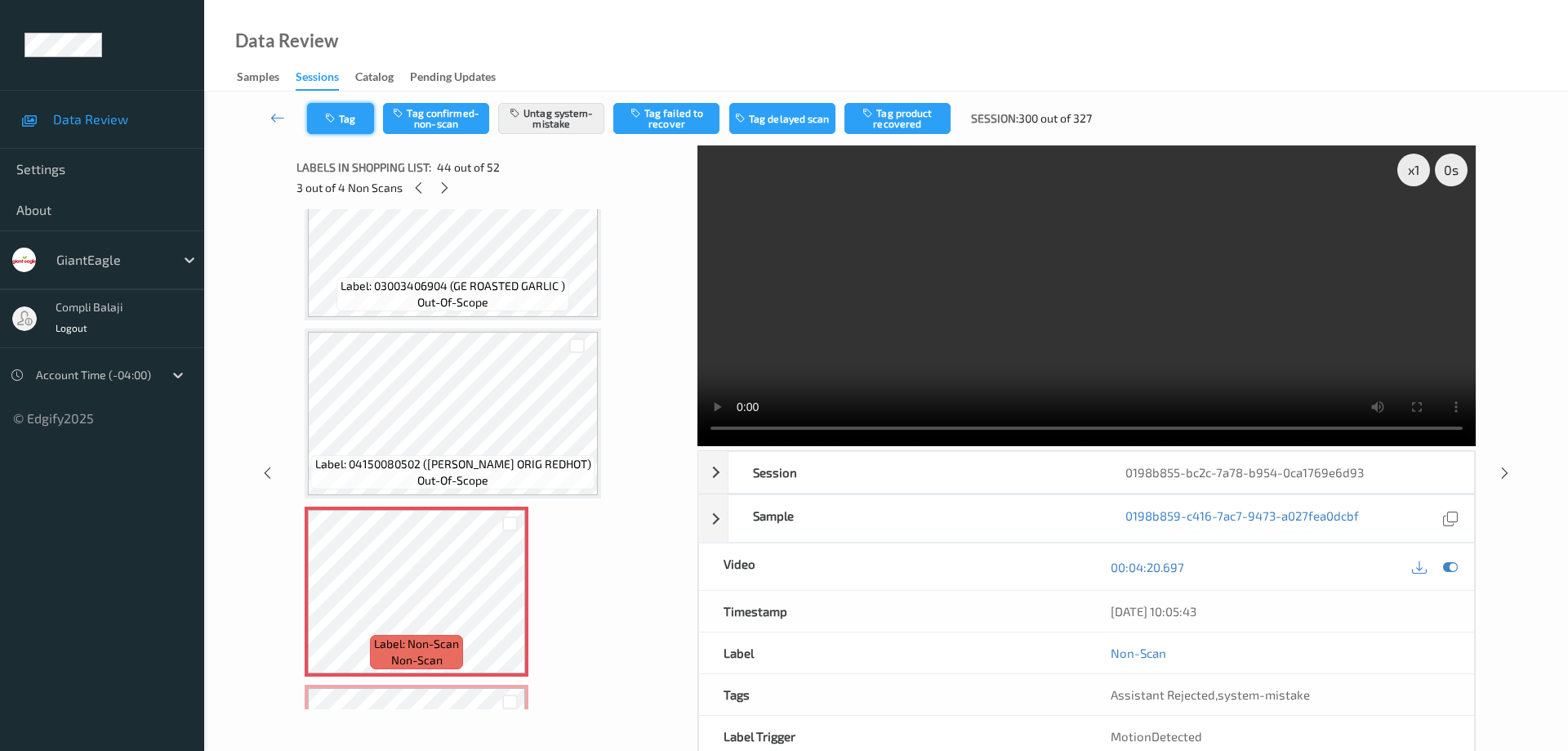
click at [348, 116] on button "Tag" at bounding box center [340, 118] width 67 height 31
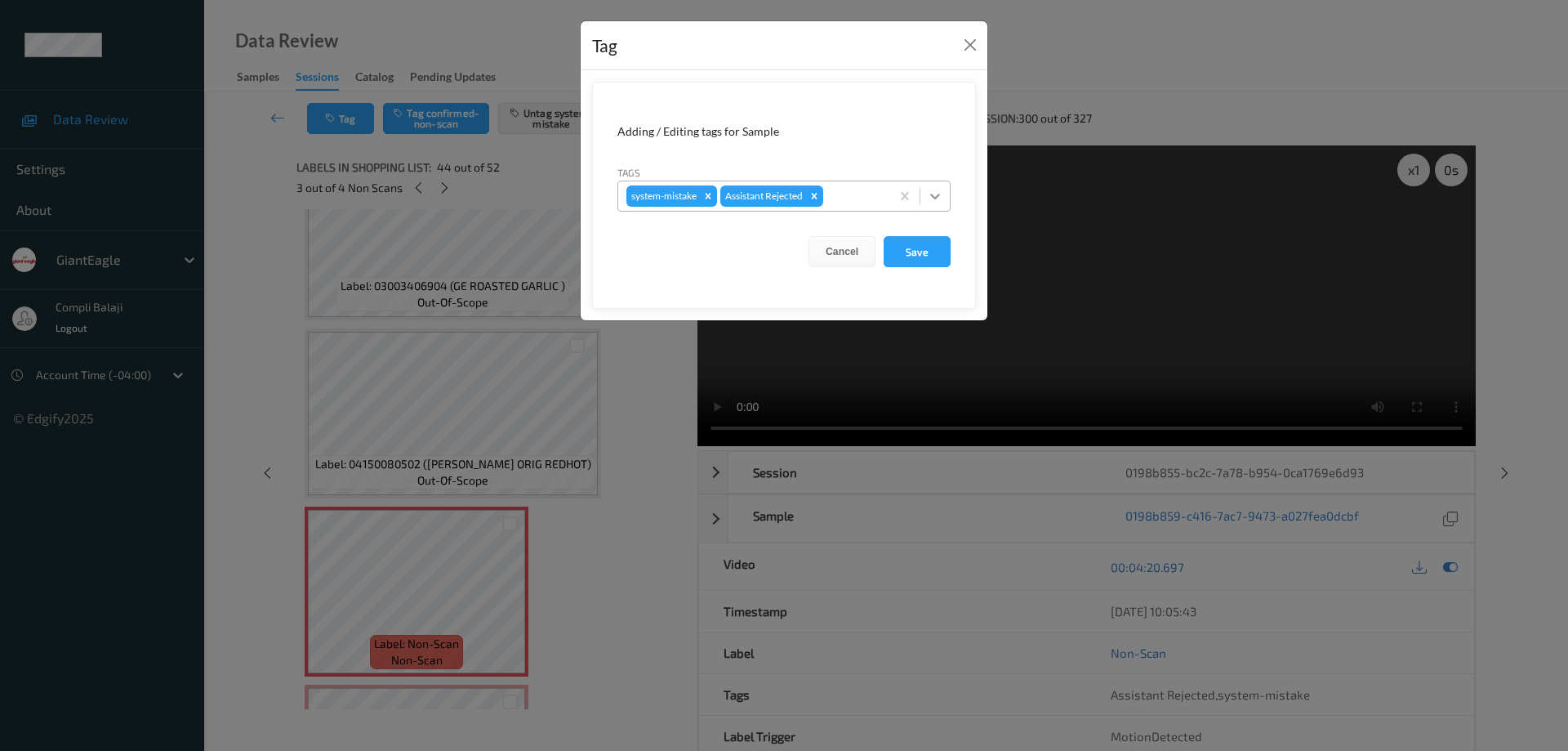
click at [933, 195] on icon at bounding box center [935, 196] width 16 height 16
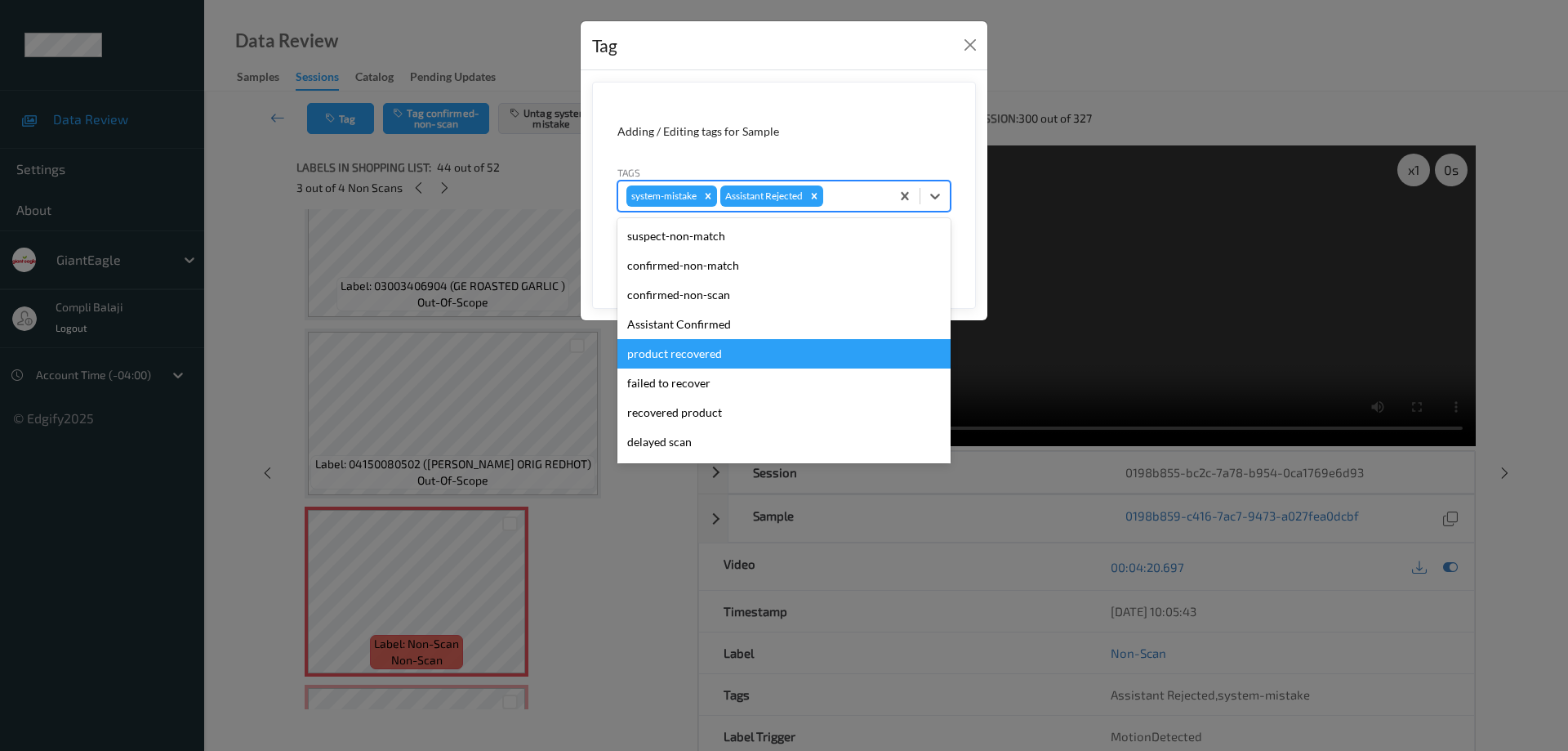
scroll to position [81, 0]
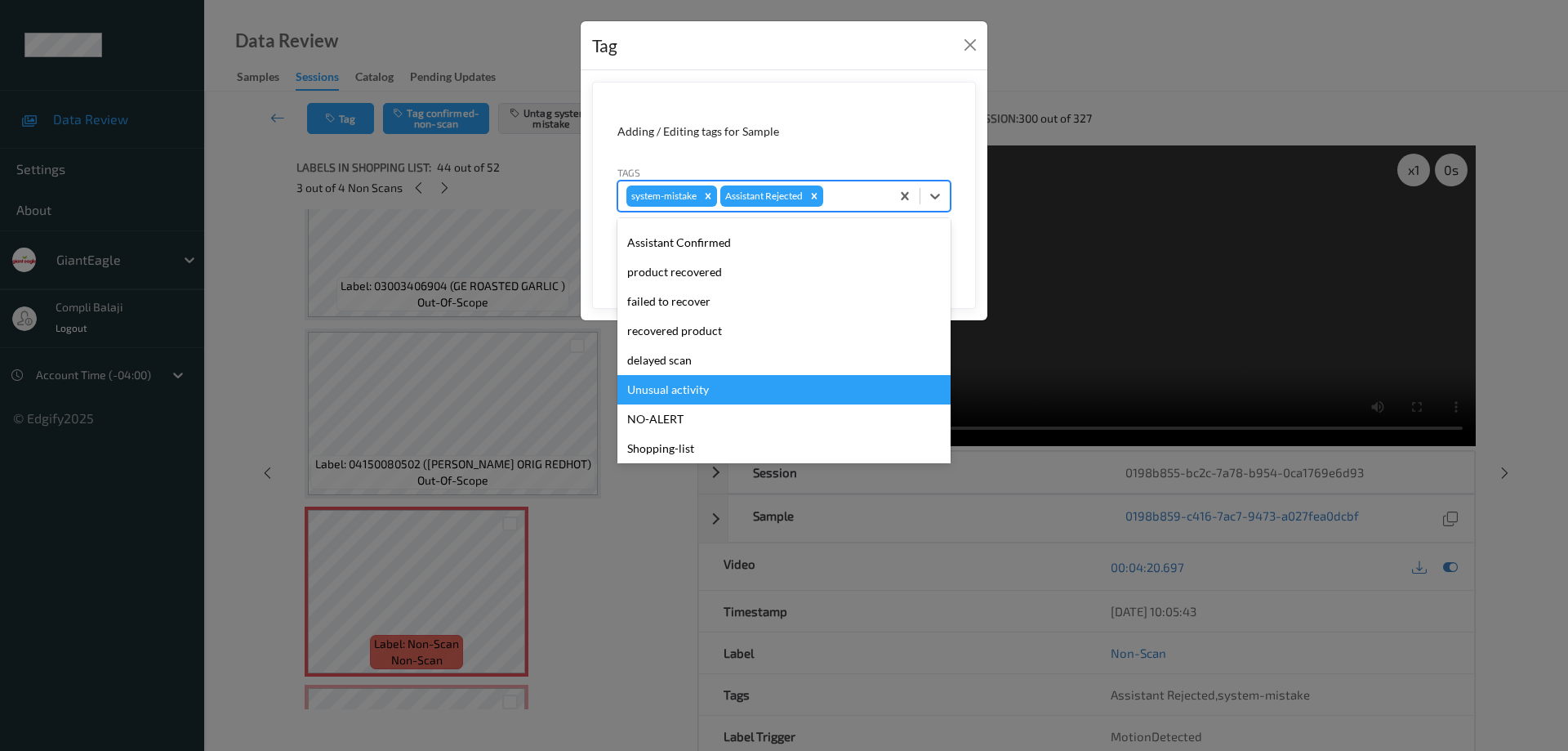
drag, startPoint x: 685, startPoint y: 390, endPoint x: 826, endPoint y: 390, distance: 141.0
click at [686, 390] on div "Unusual activity" at bounding box center [784, 389] width 333 height 30
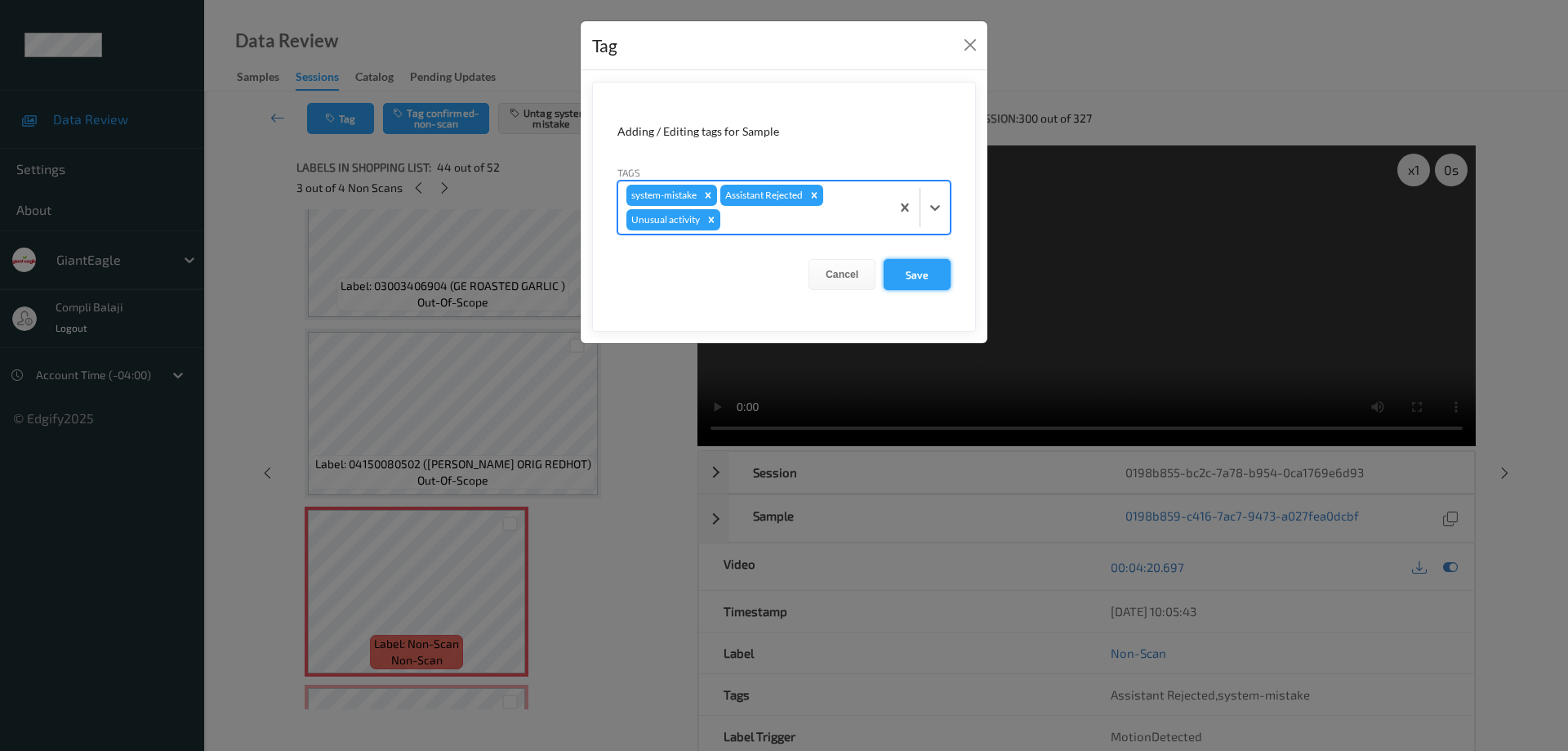
click at [919, 282] on button "Save" at bounding box center [917, 274] width 67 height 31
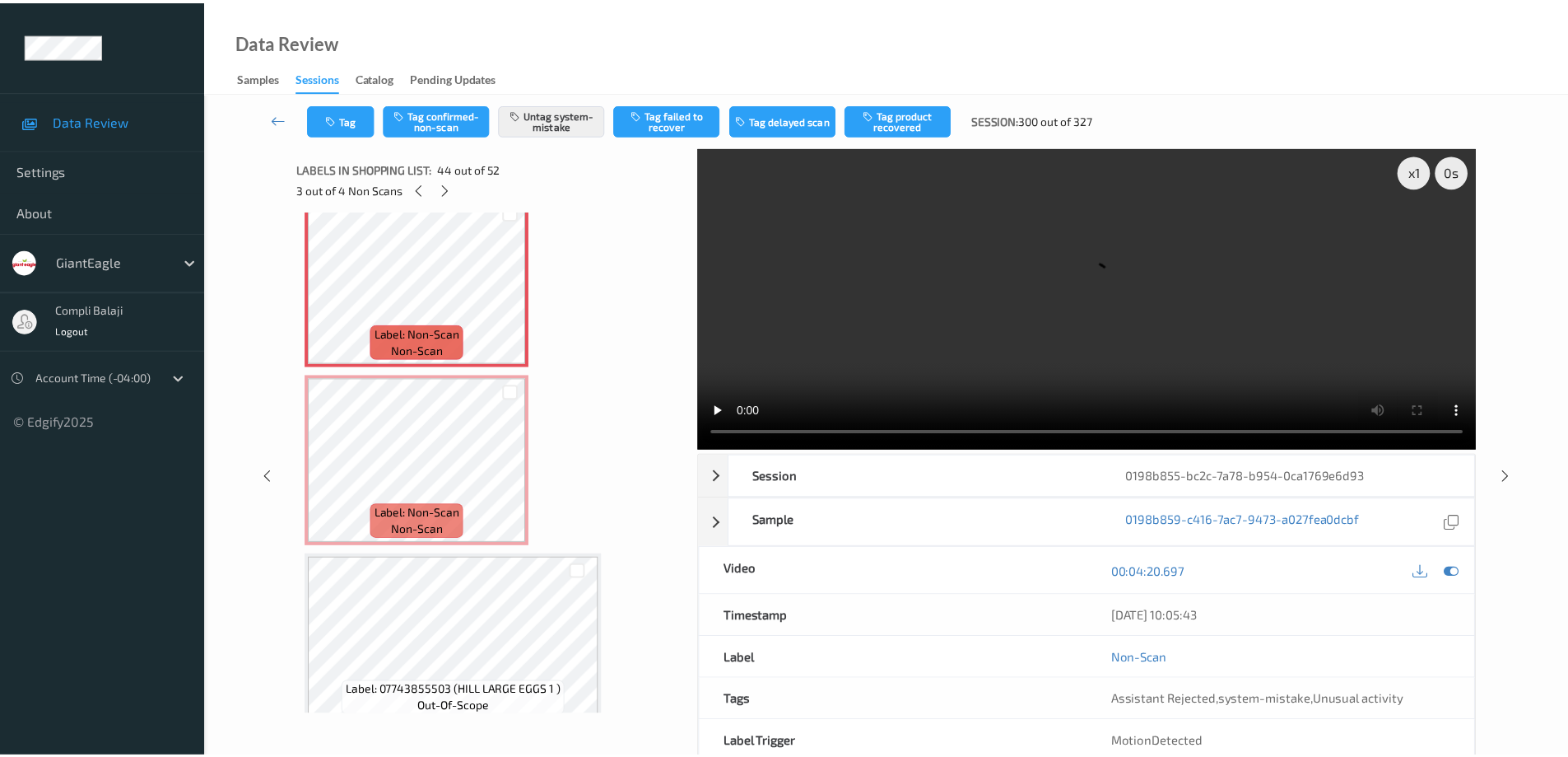
scroll to position [7837, 0]
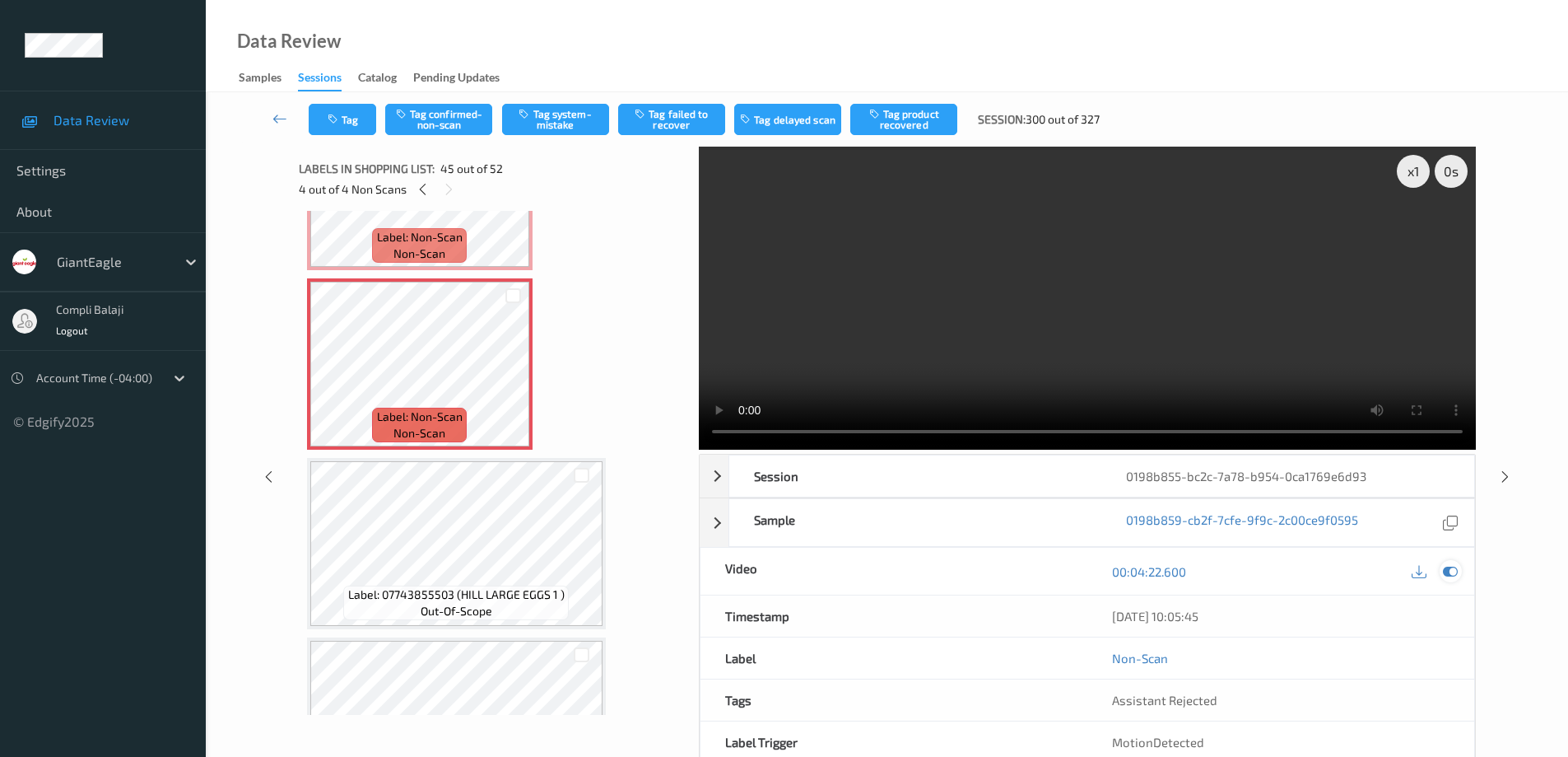
click at [1452, 570] on icon at bounding box center [1450, 571] width 15 height 15
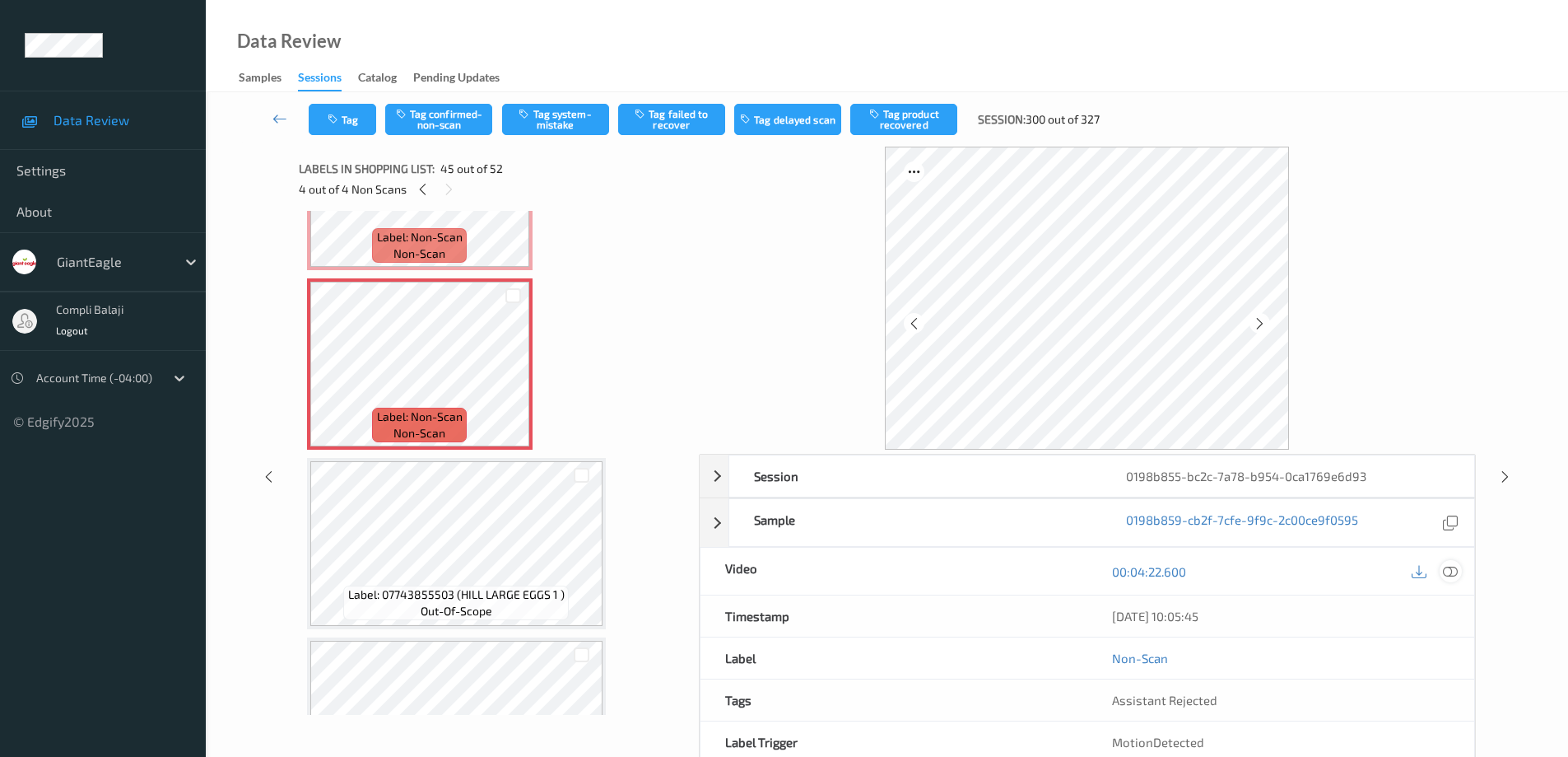
click at [1448, 575] on icon at bounding box center [1450, 571] width 15 height 15
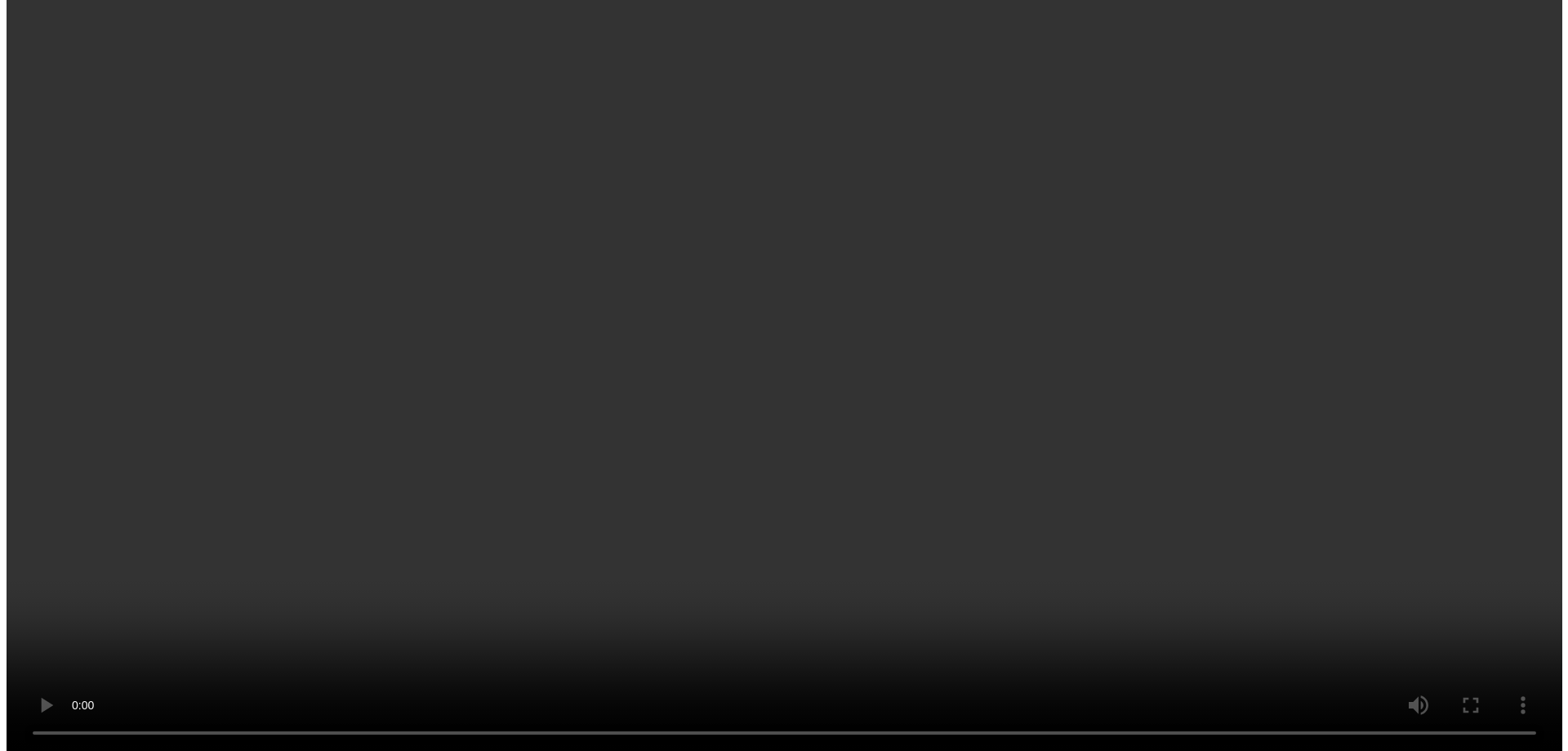
scroll to position [7857, 0]
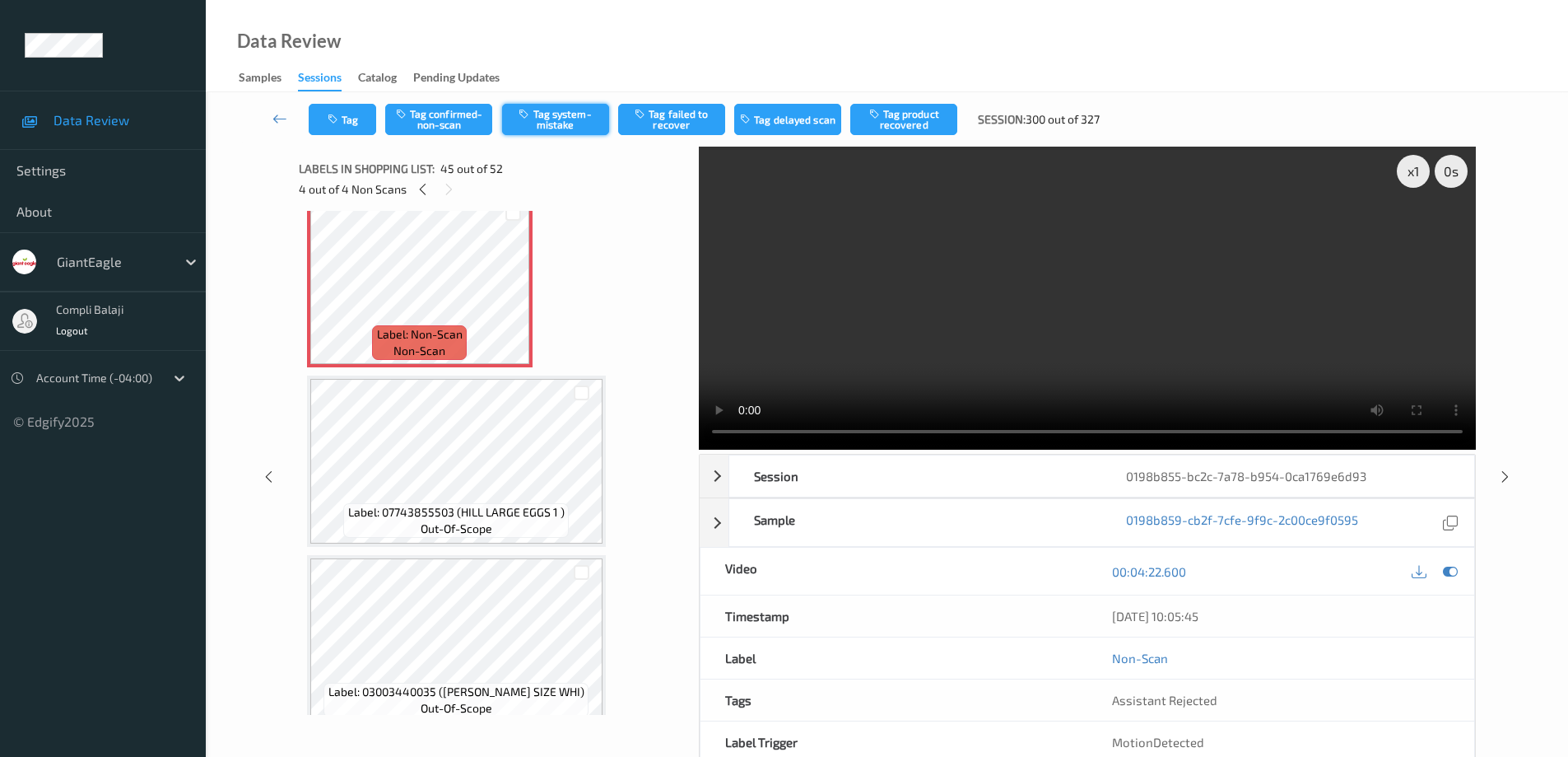
click at [573, 114] on button "Tag system-mistake" at bounding box center [556, 119] width 107 height 31
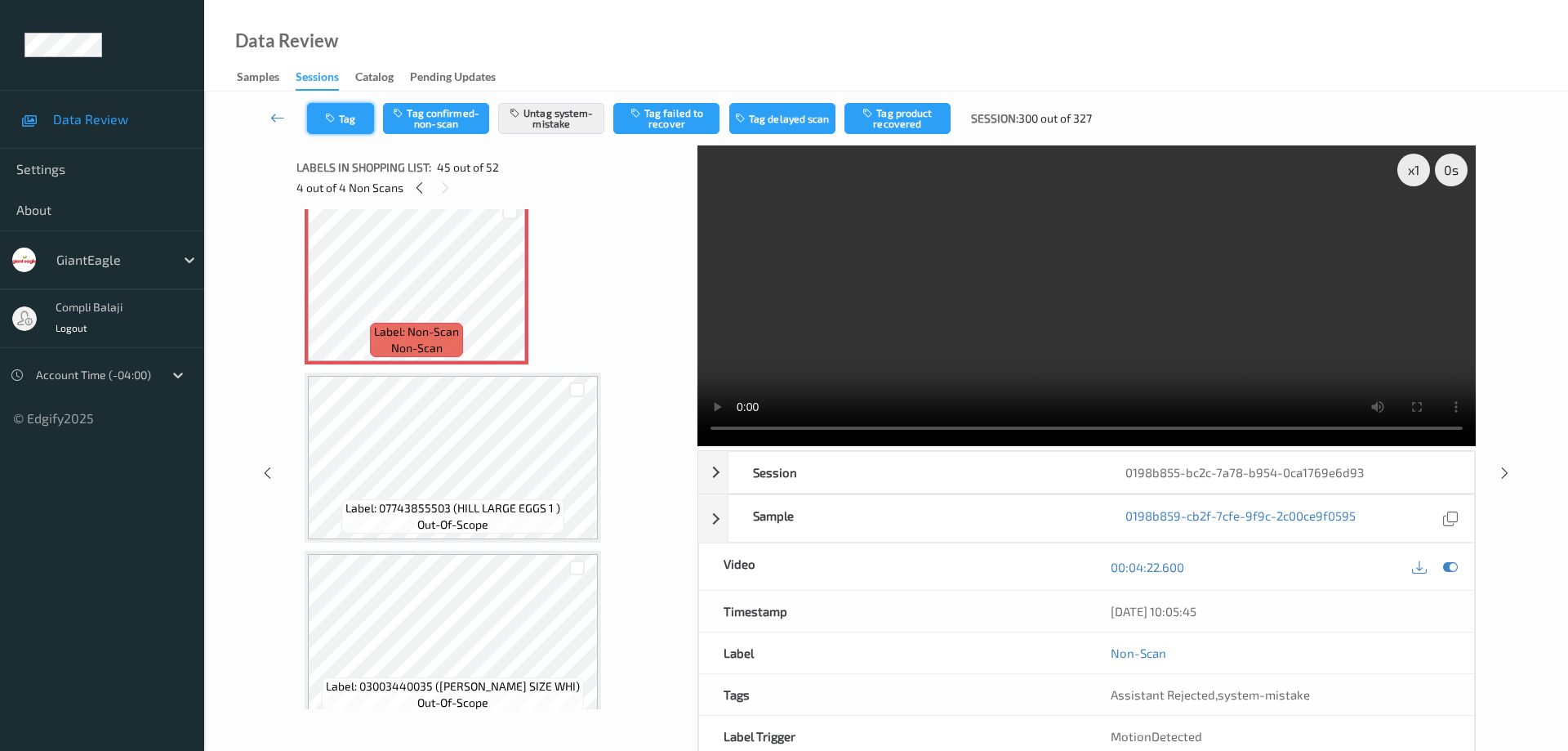
click at [356, 126] on button "Tag" at bounding box center [340, 118] width 67 height 31
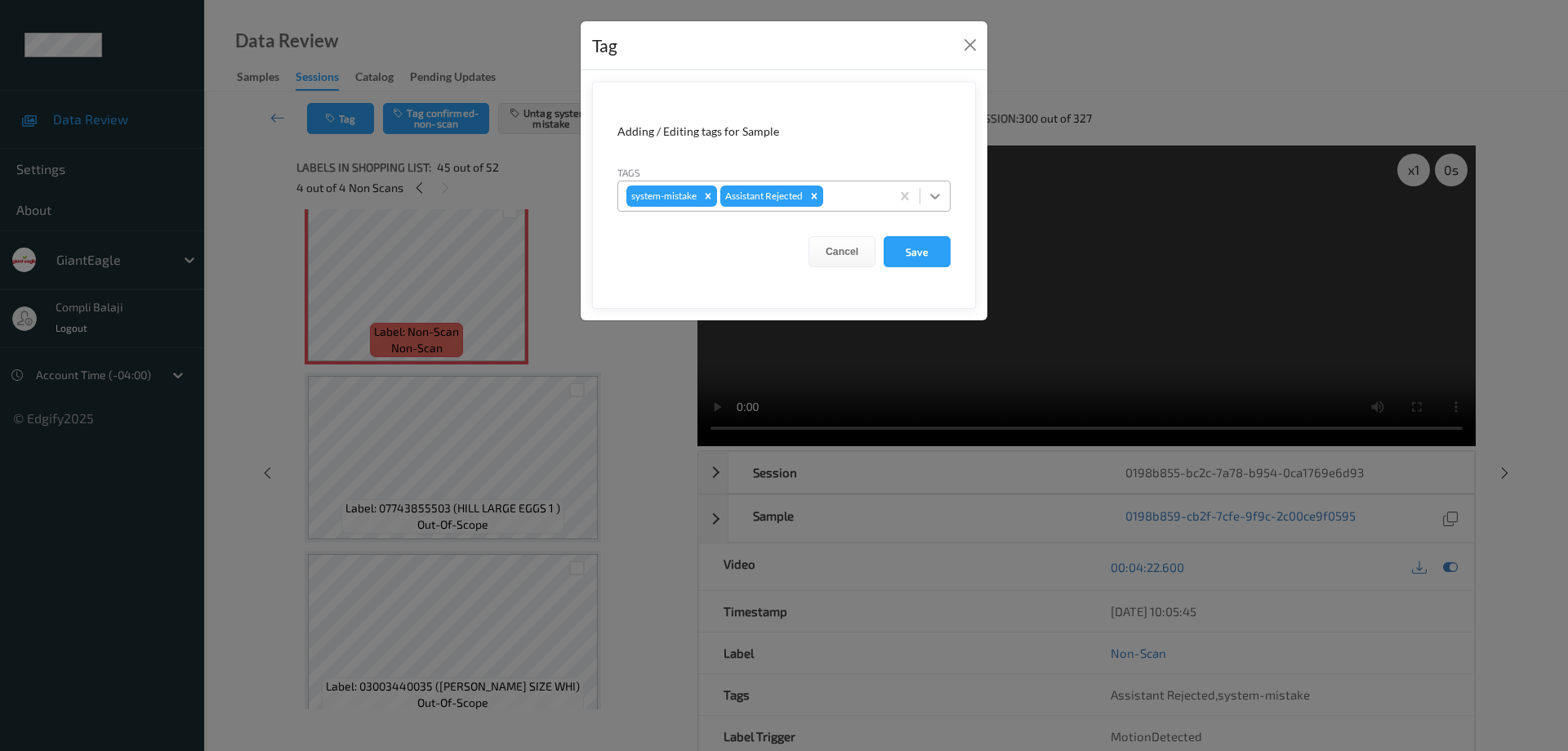
click at [939, 195] on icon at bounding box center [935, 196] width 10 height 5
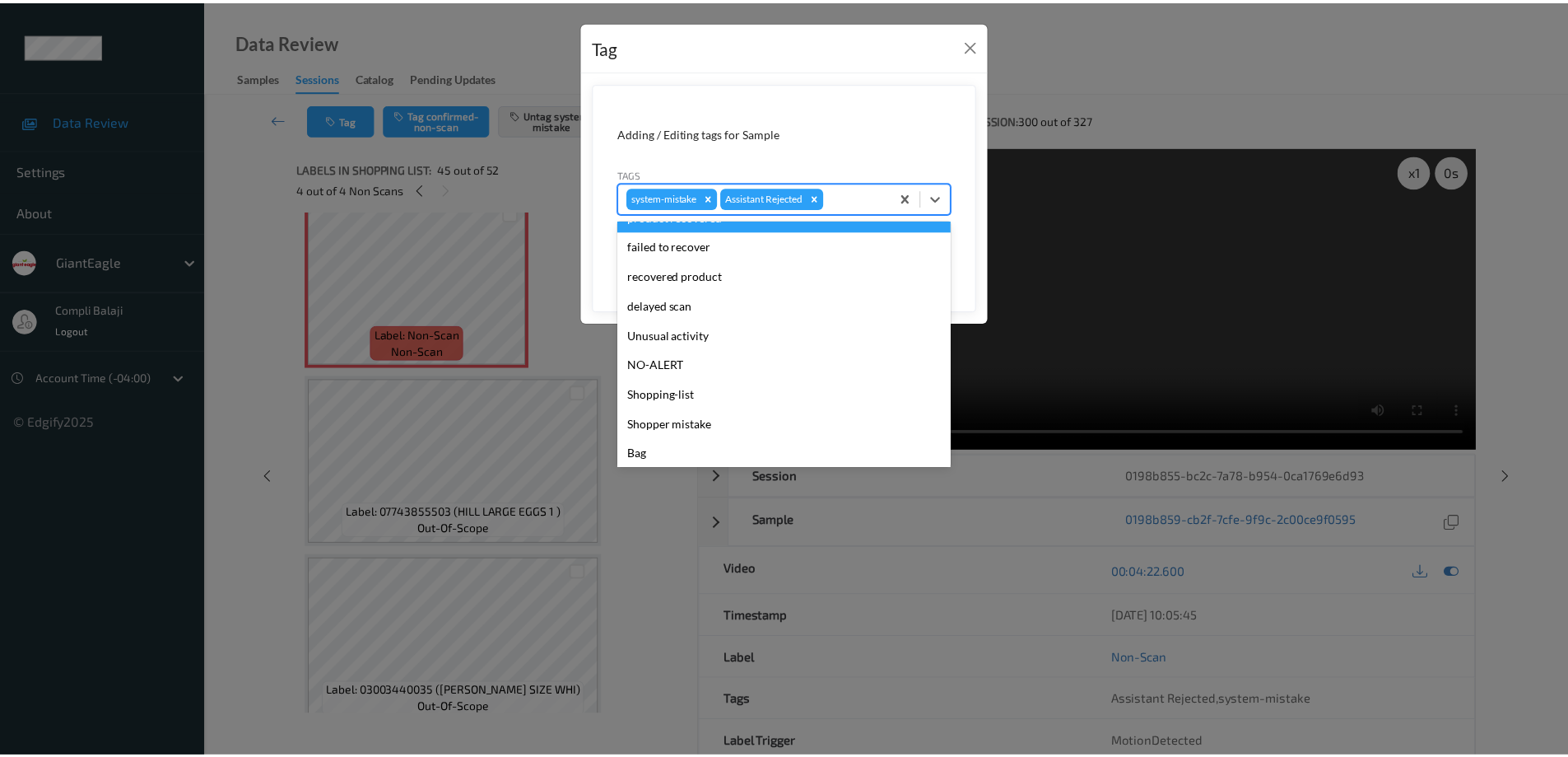
scroll to position [145, 0]
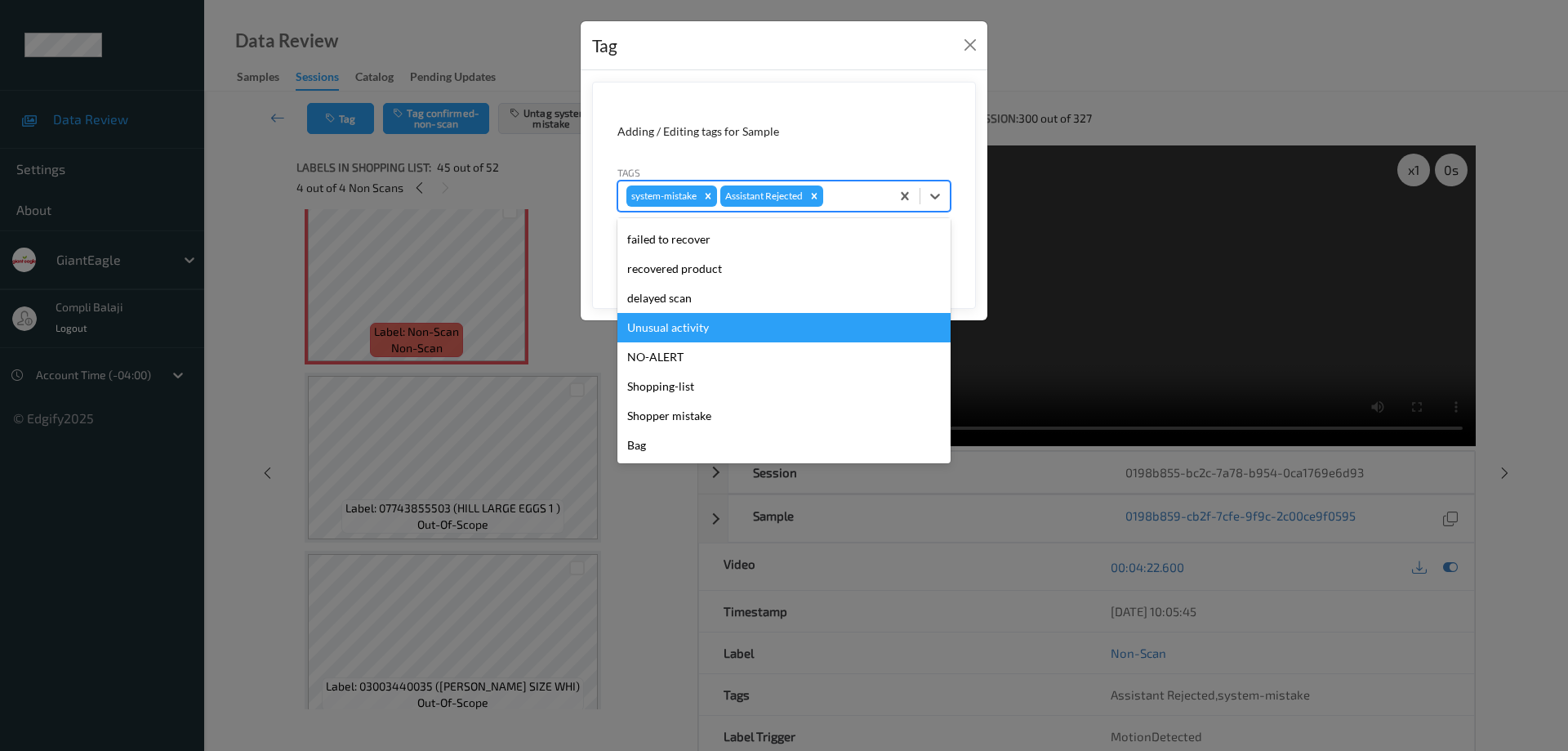
click at [705, 335] on div "Unusual activity" at bounding box center [784, 328] width 333 height 30
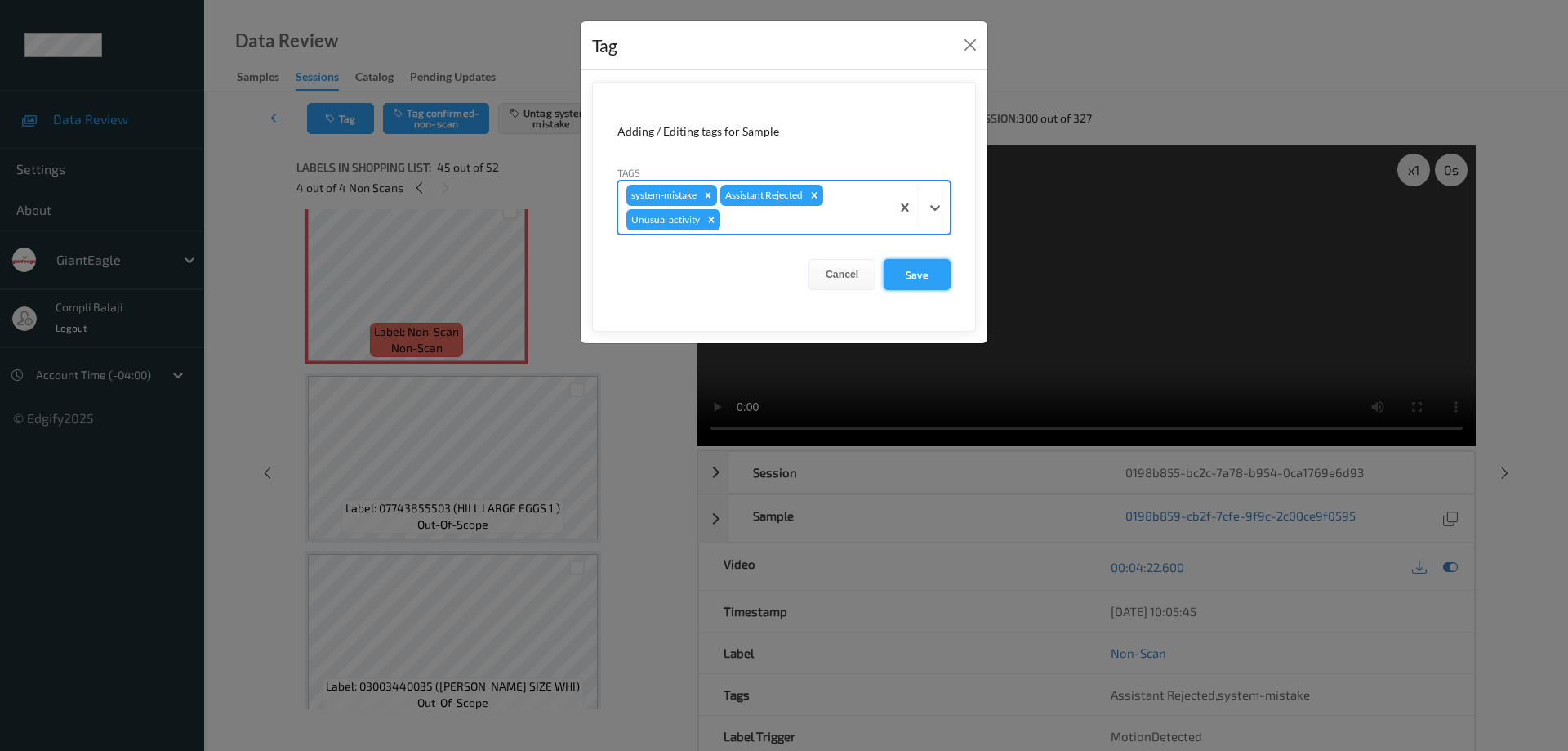
click at [924, 284] on button "Save" at bounding box center [917, 274] width 67 height 31
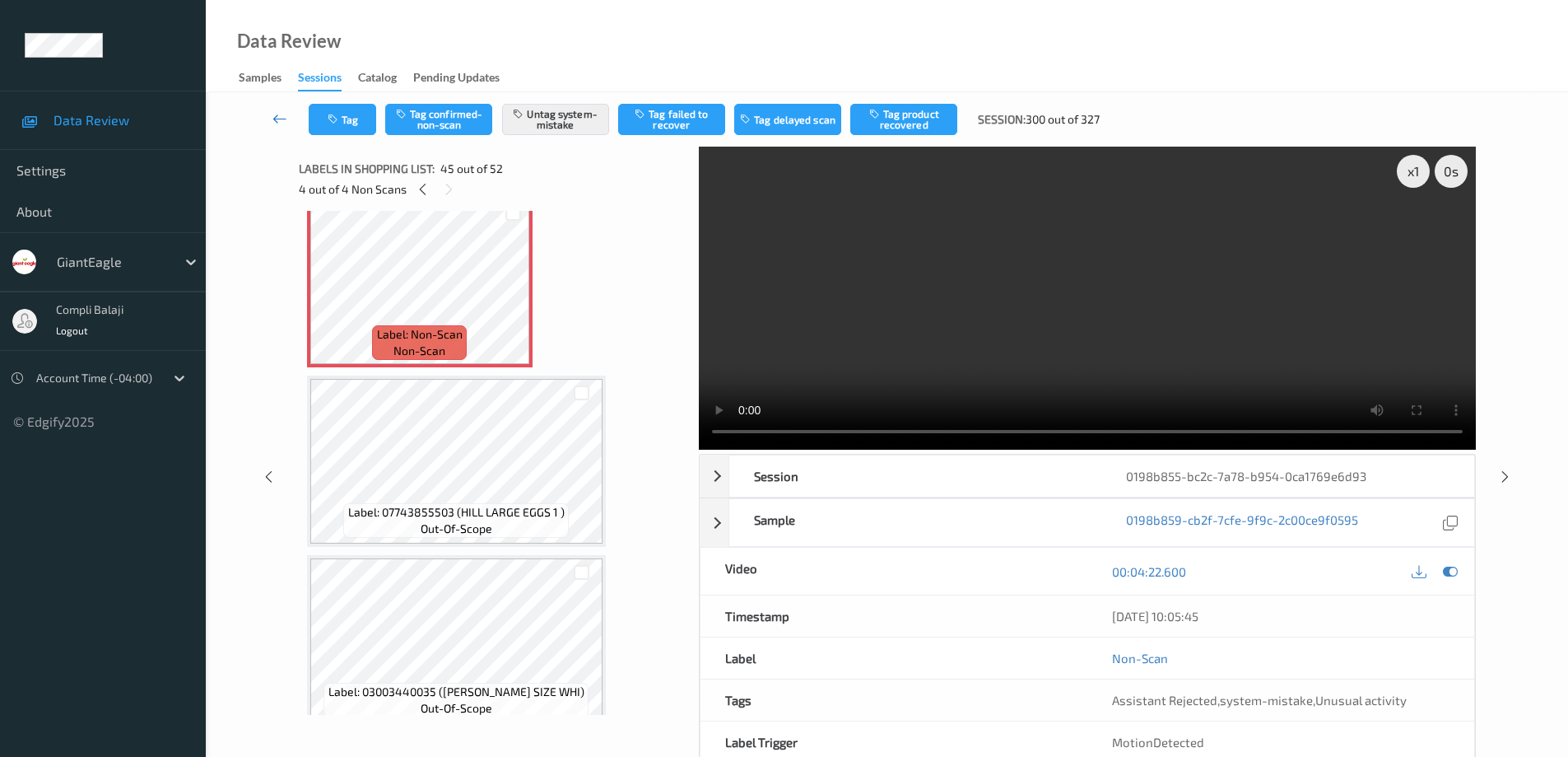
click at [278, 119] on icon at bounding box center [279, 118] width 15 height 16
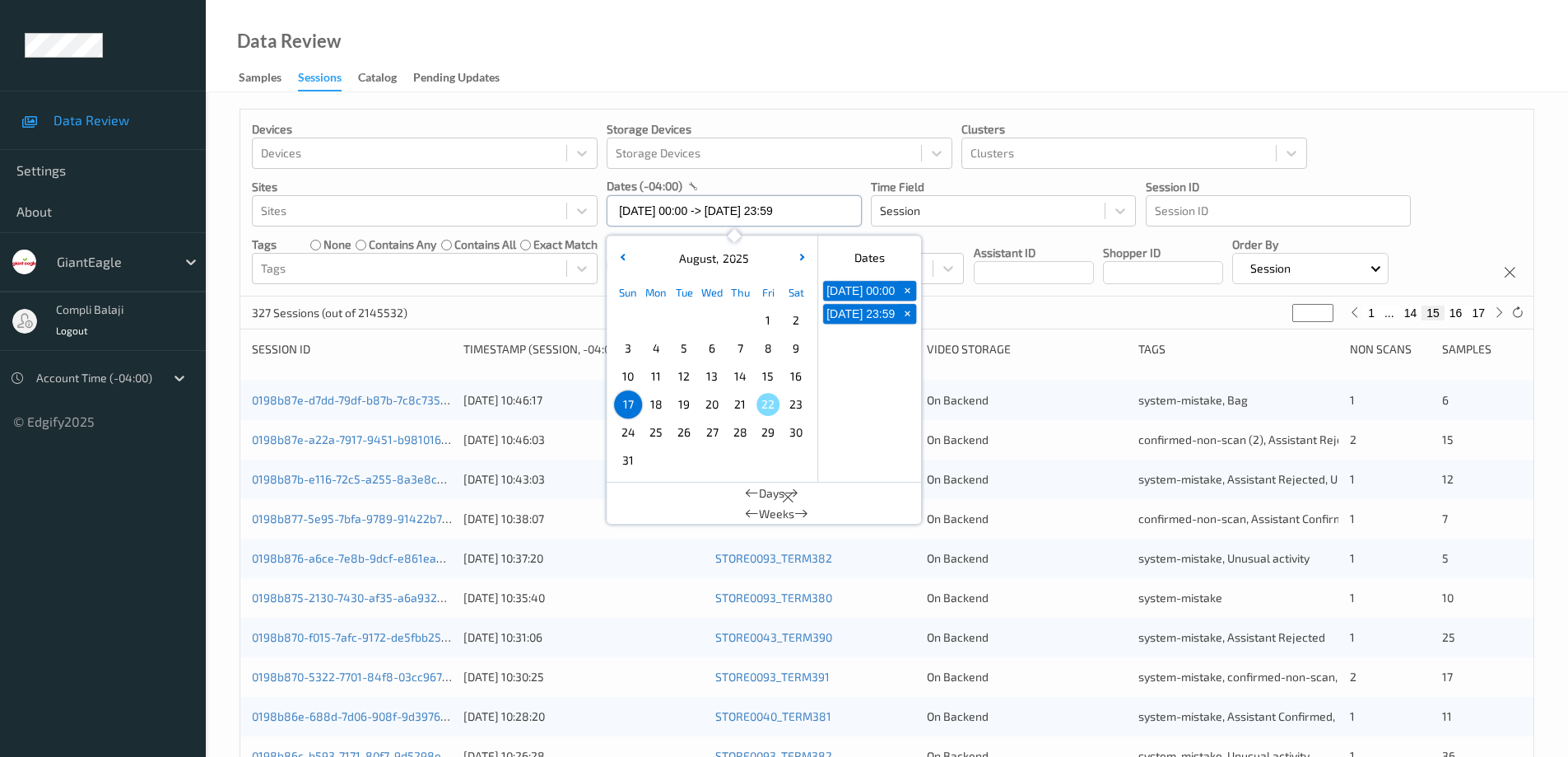
click at [848, 209] on input "[DATE] 00:00 -> [DATE] 23:59" at bounding box center [734, 210] width 255 height 31
click at [657, 407] on span "18" at bounding box center [655, 404] width 23 height 23
type input "[DATE] 00:00"
type input "*"
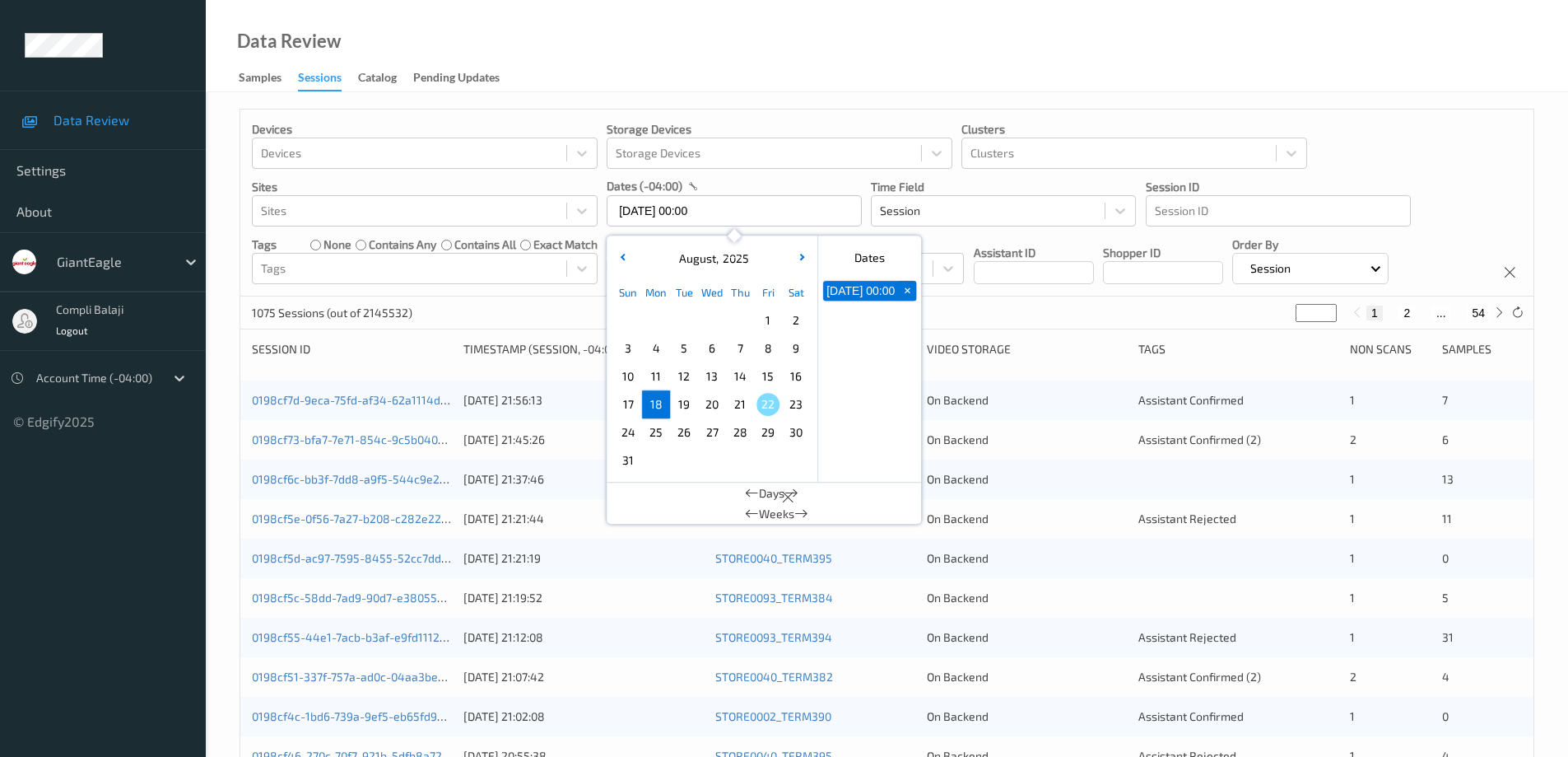
click at [661, 407] on span "18" at bounding box center [655, 404] width 23 height 23
type input "[DATE] 00:00 -> [DATE] 23:59"
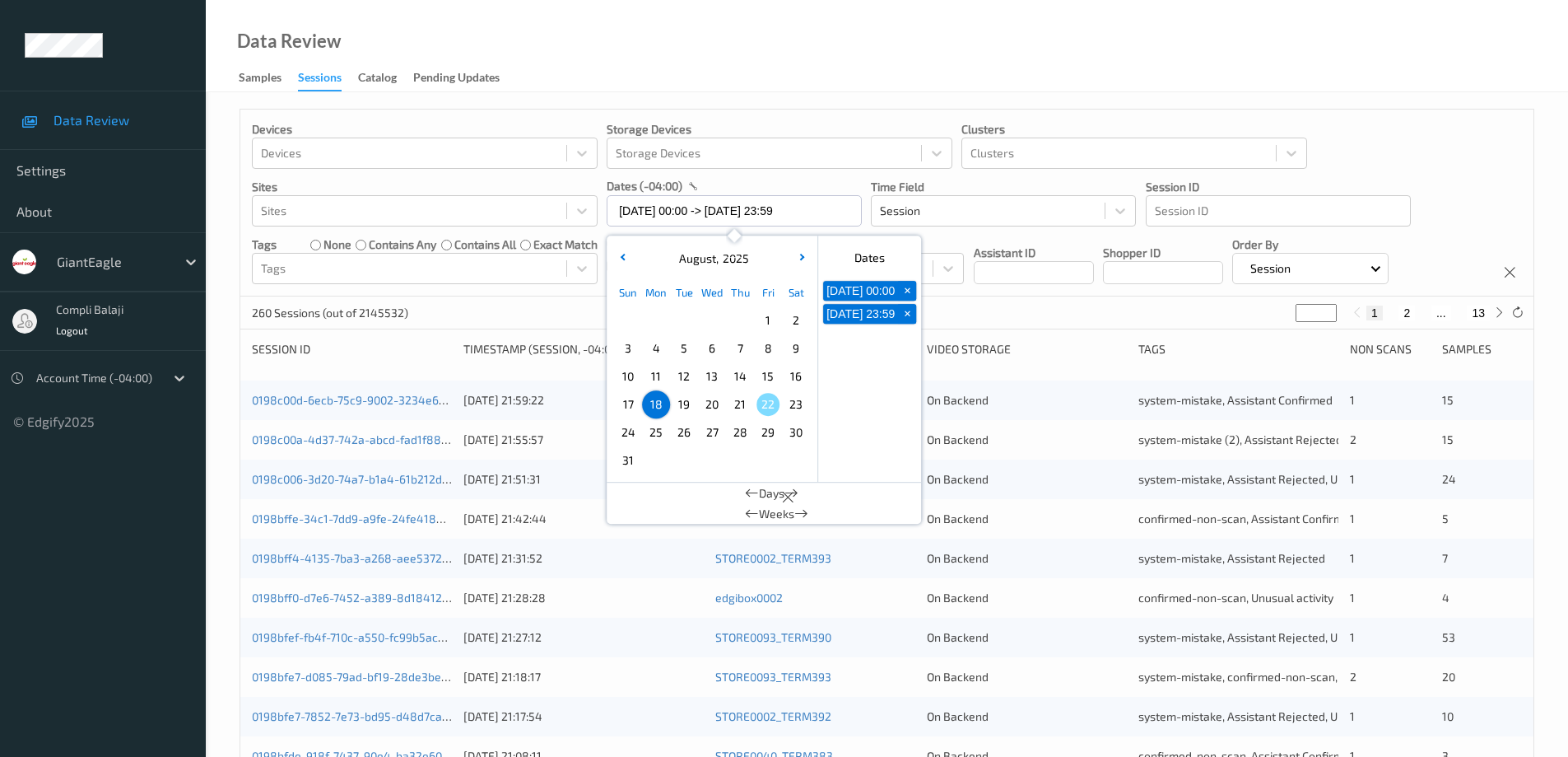
click at [1421, 140] on div "Devices Devices Storage Devices Storage Devices Clusters Clusters Sites Sites d…" at bounding box center [886, 202] width 1292 height 187
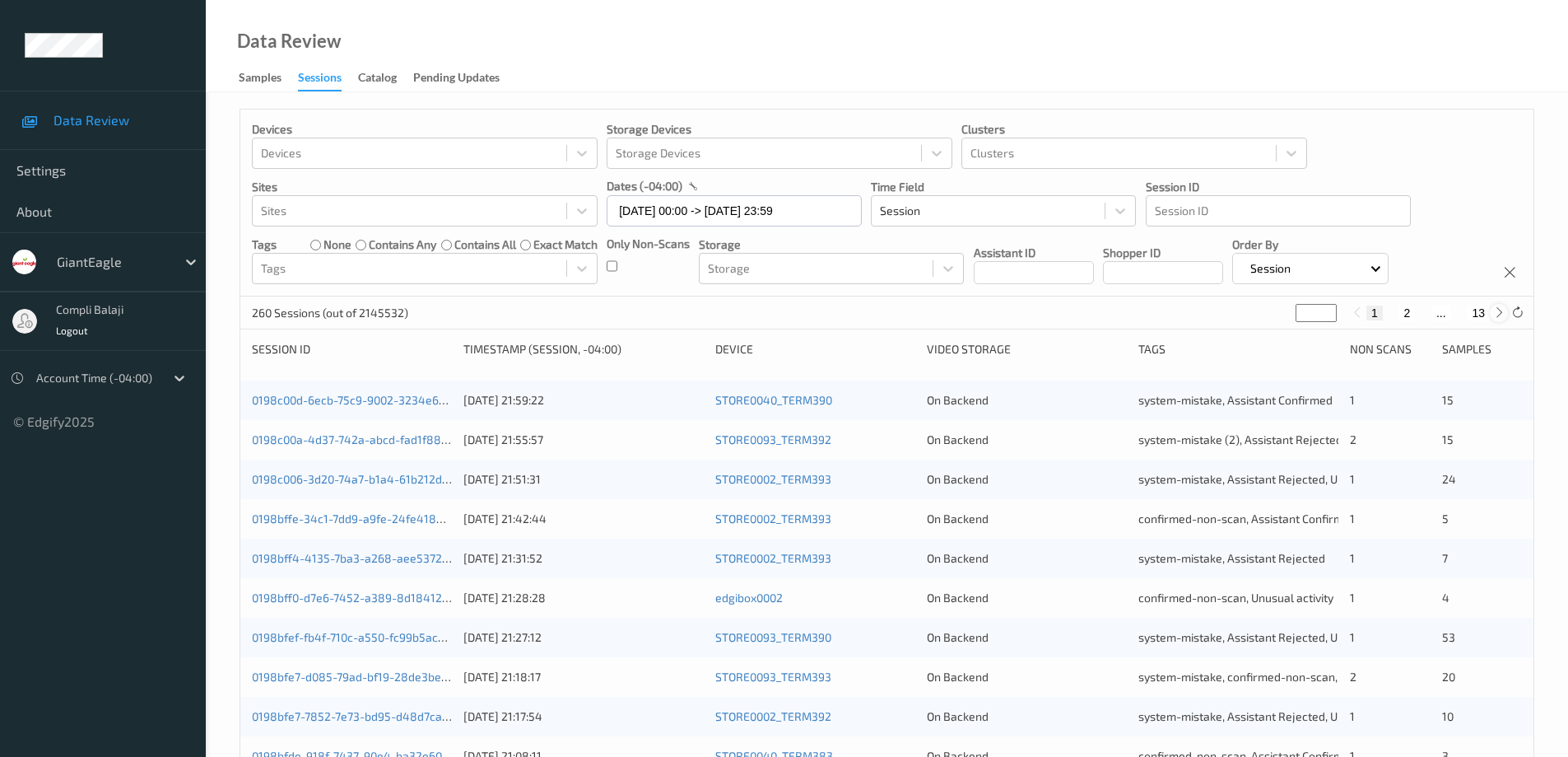
click at [1495, 314] on icon at bounding box center [1499, 313] width 13 height 13
type input "*"
click at [1495, 314] on icon at bounding box center [1499, 313] width 13 height 13
type input "*"
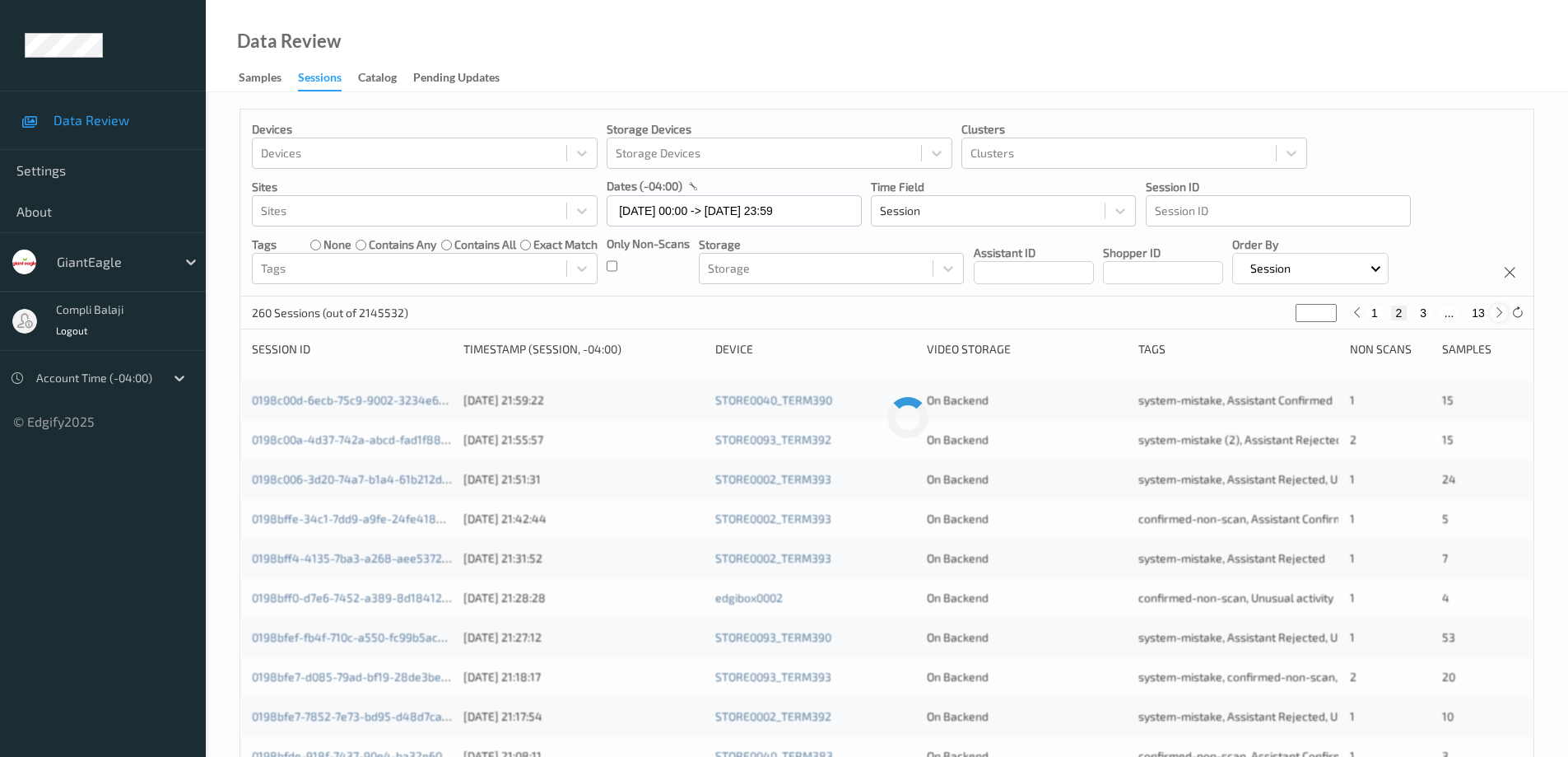
type input "*"
click at [1495, 314] on icon at bounding box center [1499, 313] width 13 height 13
type input "*"
click at [1495, 314] on icon at bounding box center [1499, 313] width 13 height 13
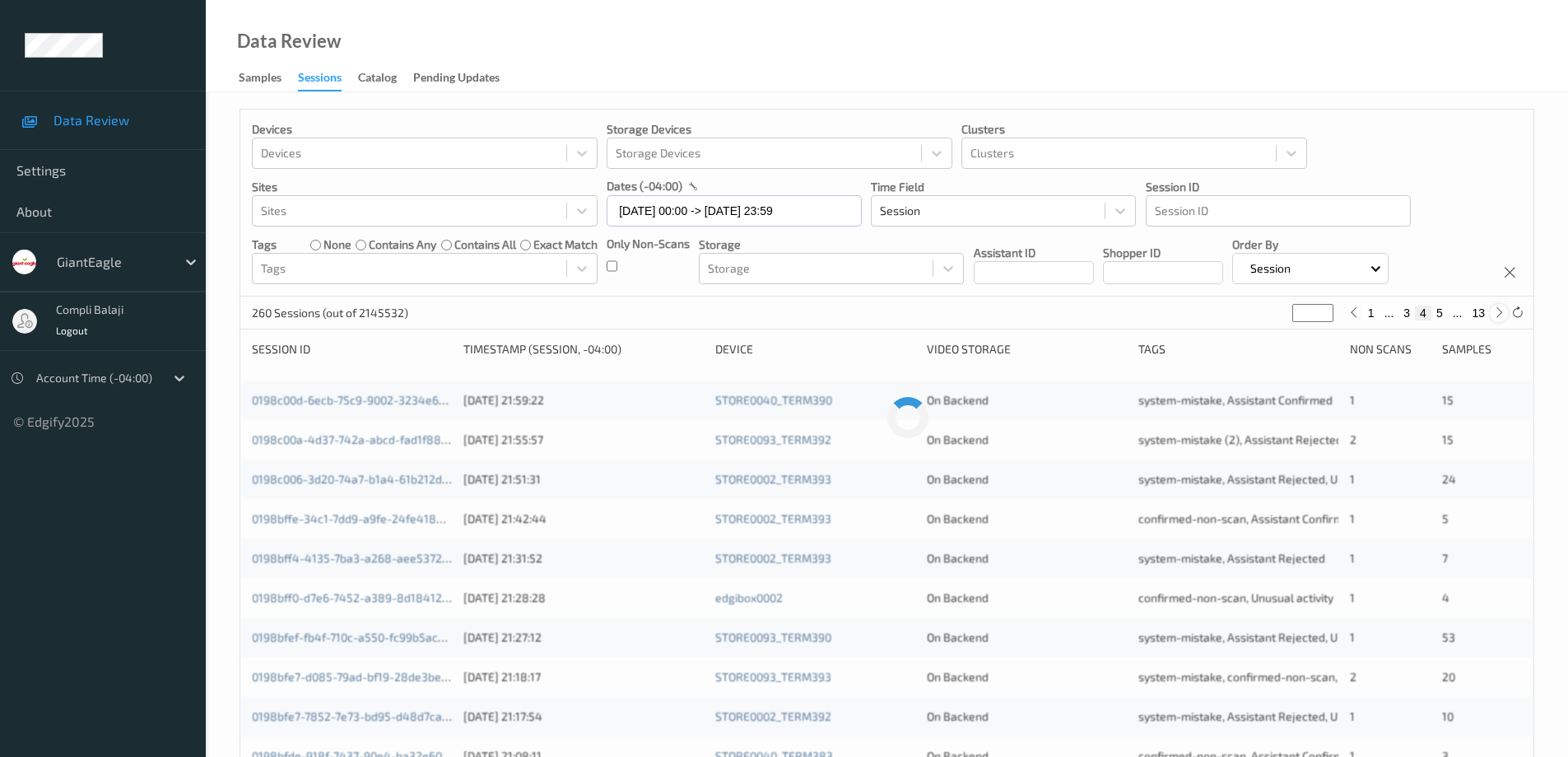
type input "*"
click at [1495, 314] on icon at bounding box center [1499, 313] width 13 height 13
type input "*"
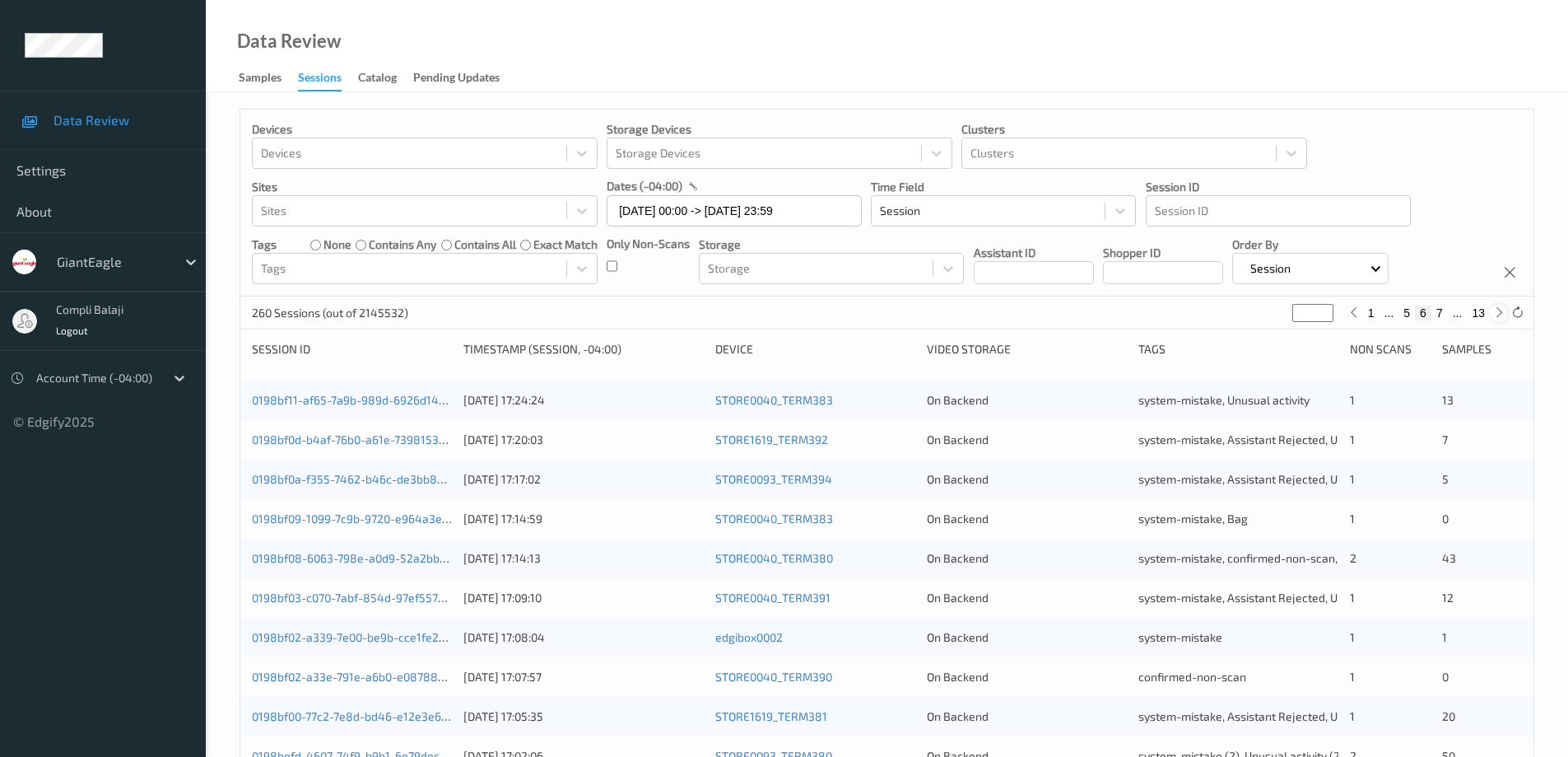
click at [1495, 314] on icon at bounding box center [1499, 313] width 13 height 13
type input "*"
click at [1423, 316] on button "7" at bounding box center [1422, 313] width 16 height 15
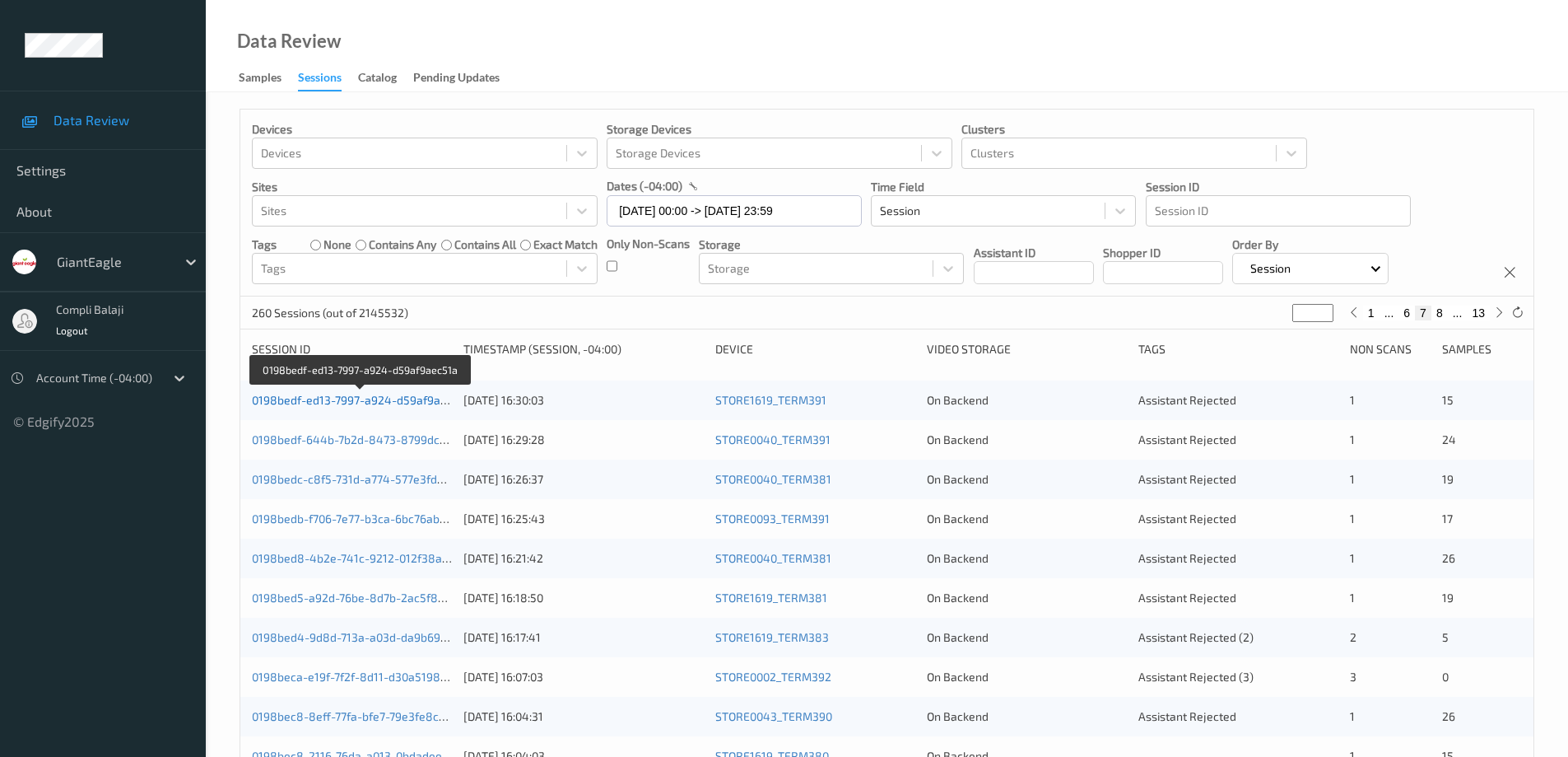
click at [329, 401] on link "0198bedf-ed13-7997-a924-d59af9aec51a" at bounding box center [361, 399] width 219 height 14
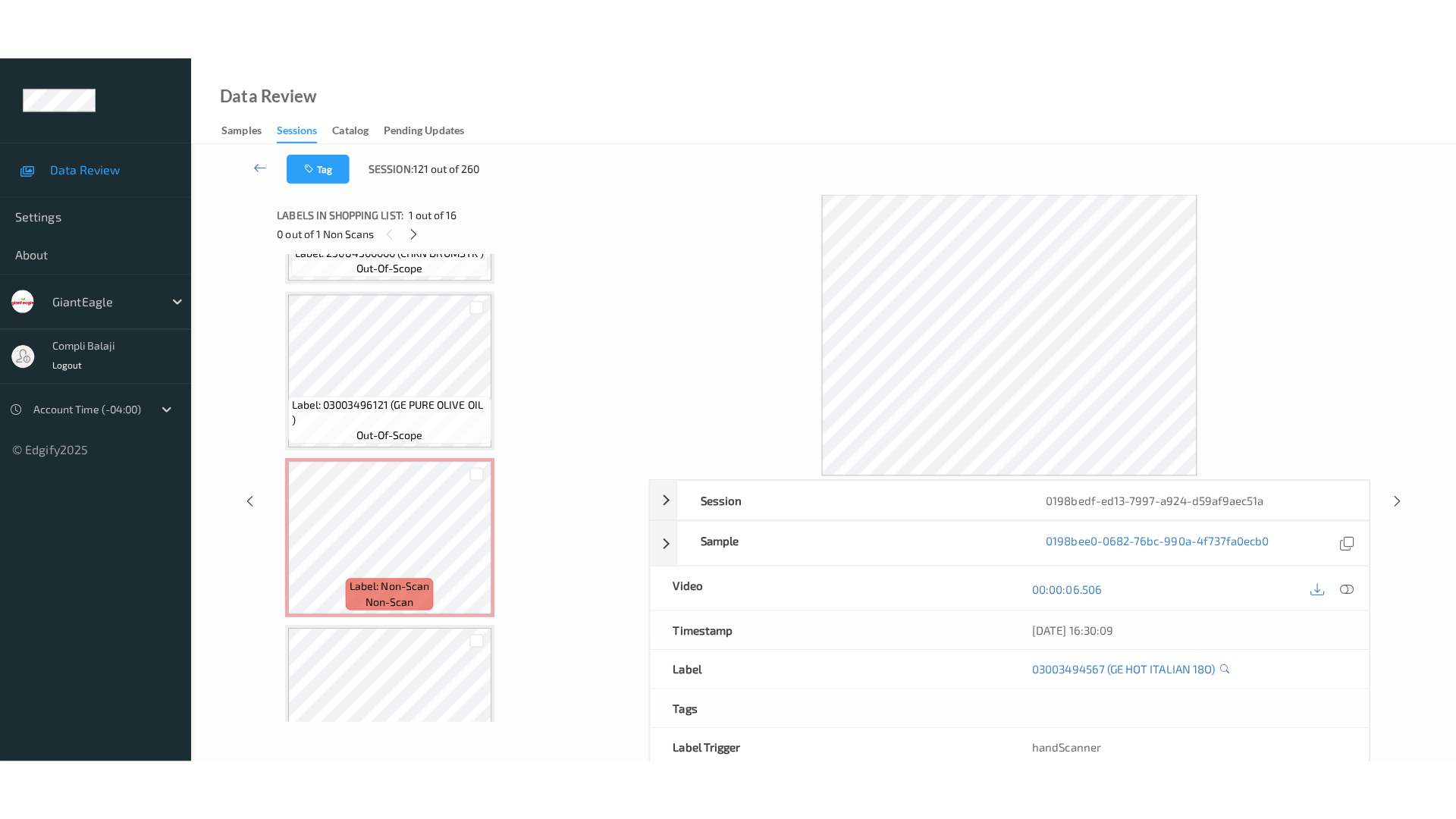
scroll to position [2189, 0]
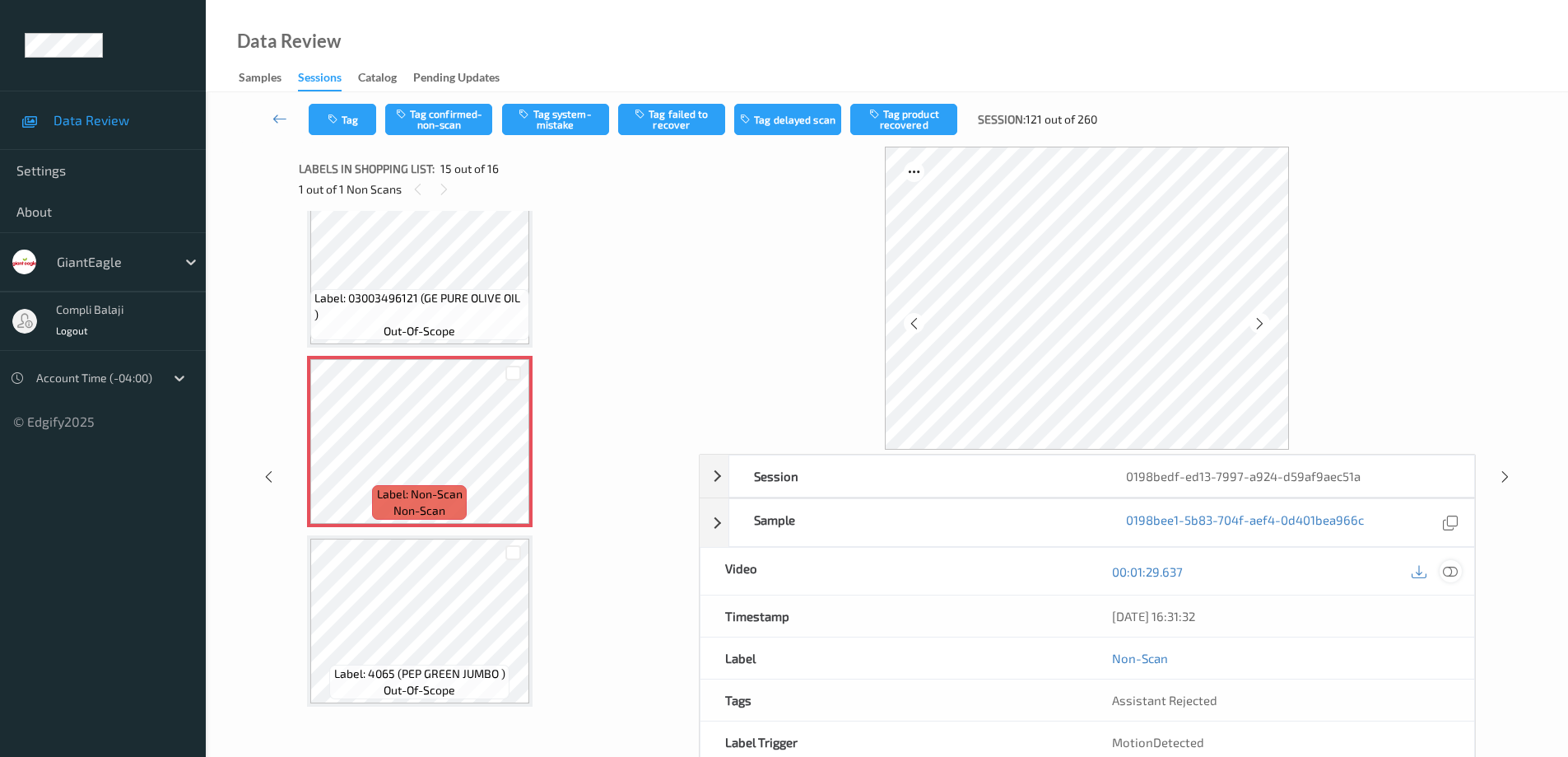
click at [1453, 573] on icon at bounding box center [1450, 571] width 15 height 15
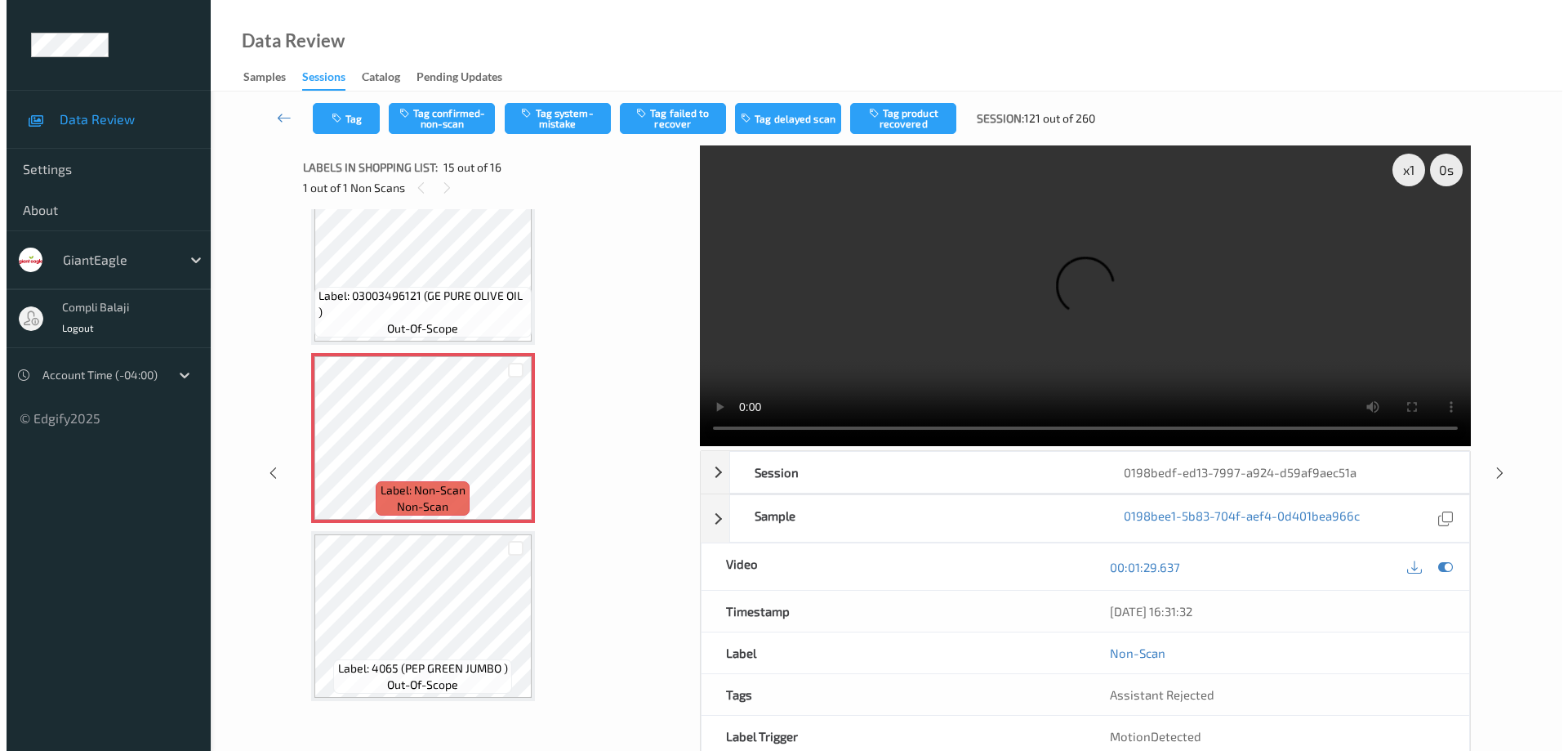
scroll to position [2226, 0]
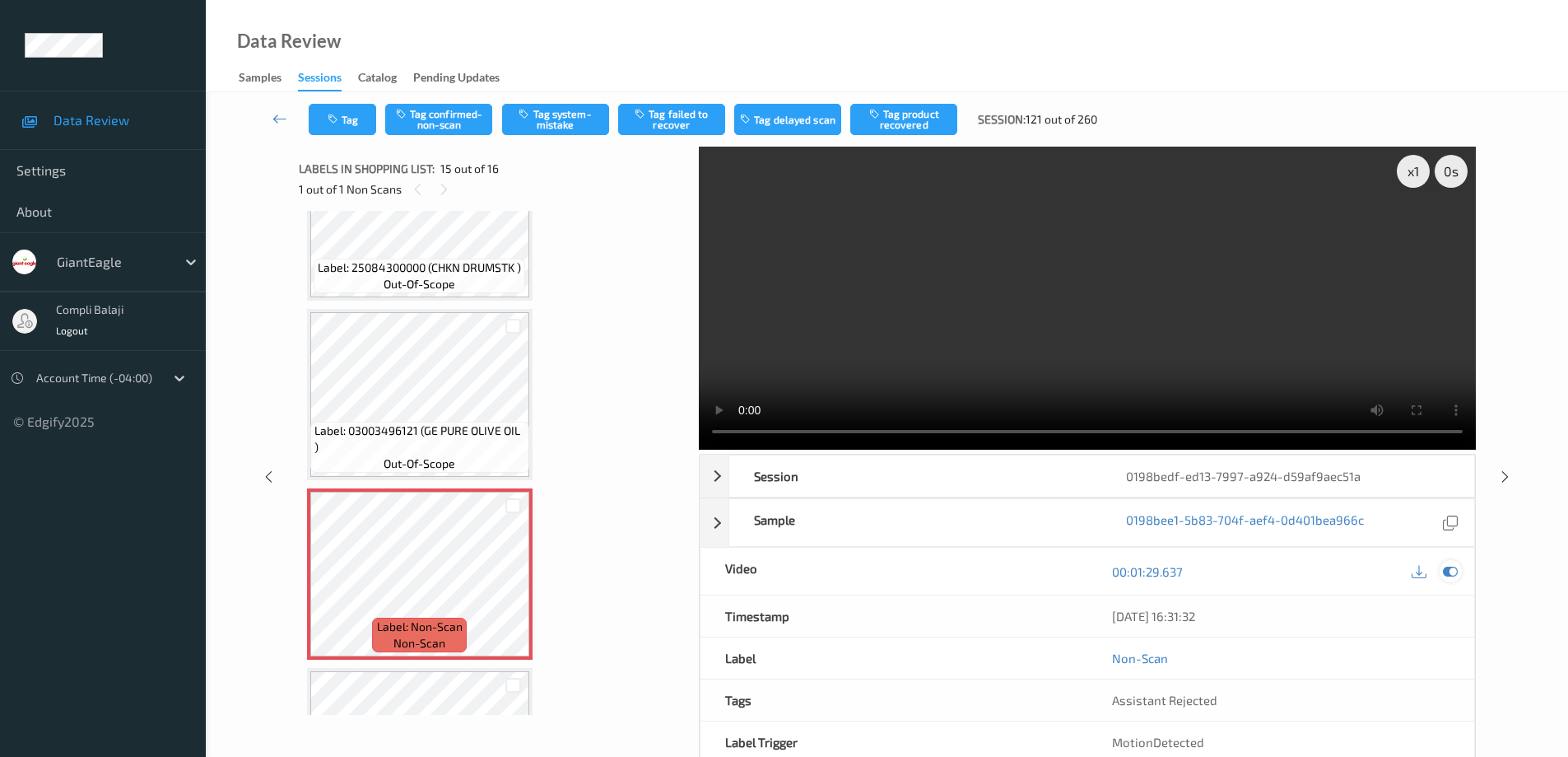
click at [1456, 562] on div at bounding box center [1450, 570] width 22 height 22
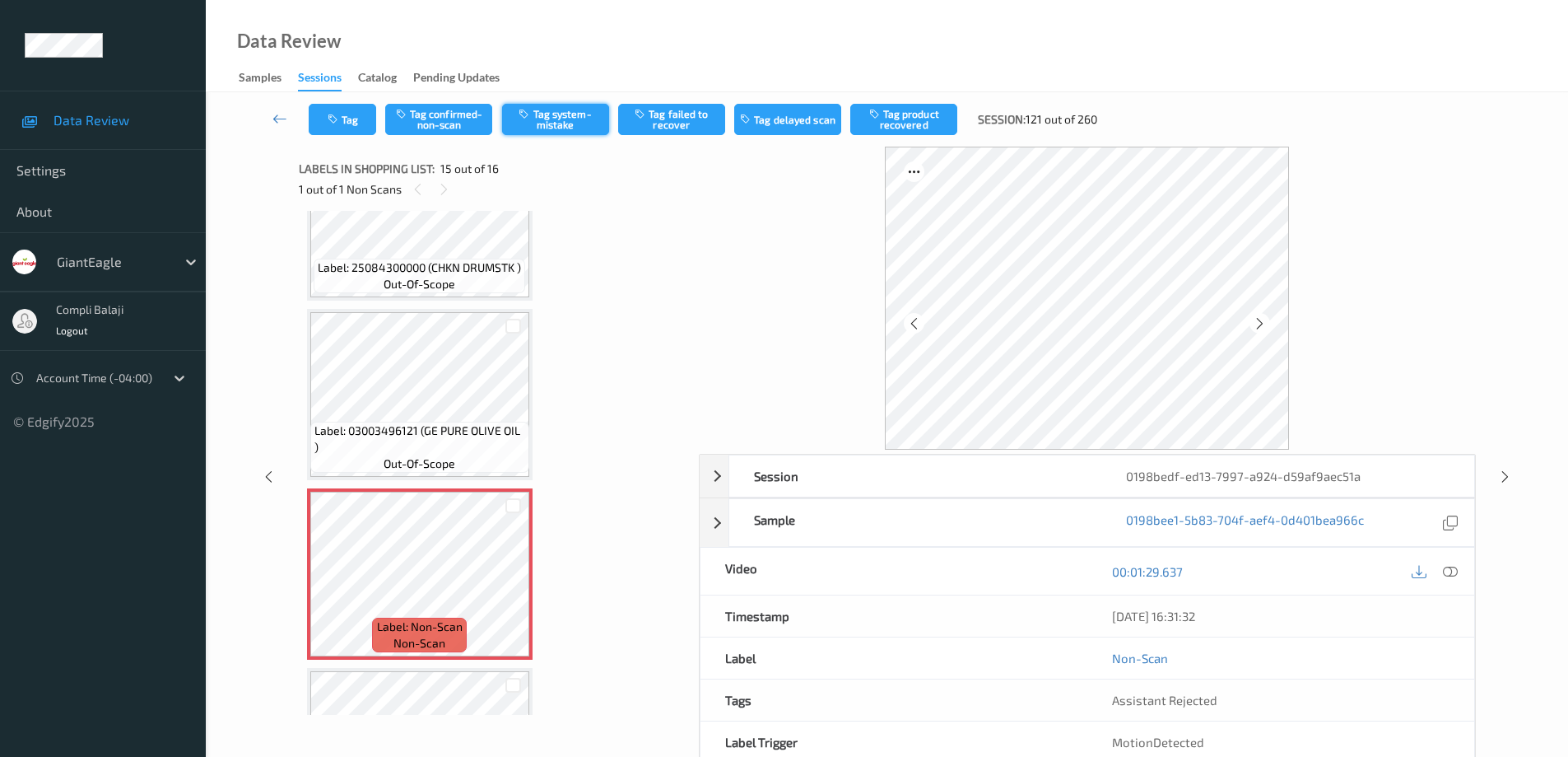
click at [549, 119] on button "Tag system-mistake" at bounding box center [556, 119] width 107 height 31
click at [354, 127] on button "Tag" at bounding box center [342, 119] width 67 height 31
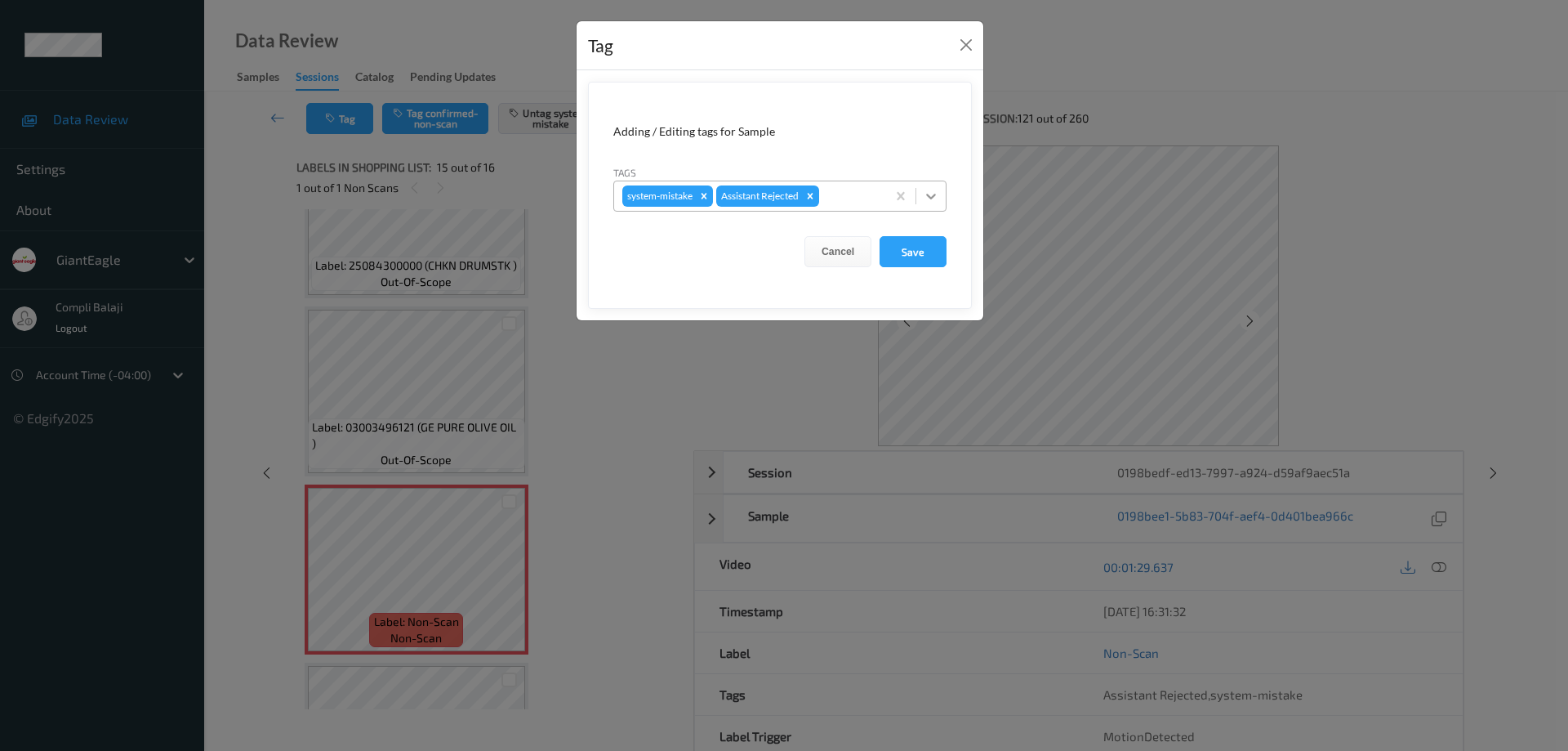
click at [927, 192] on icon at bounding box center [931, 196] width 16 height 16
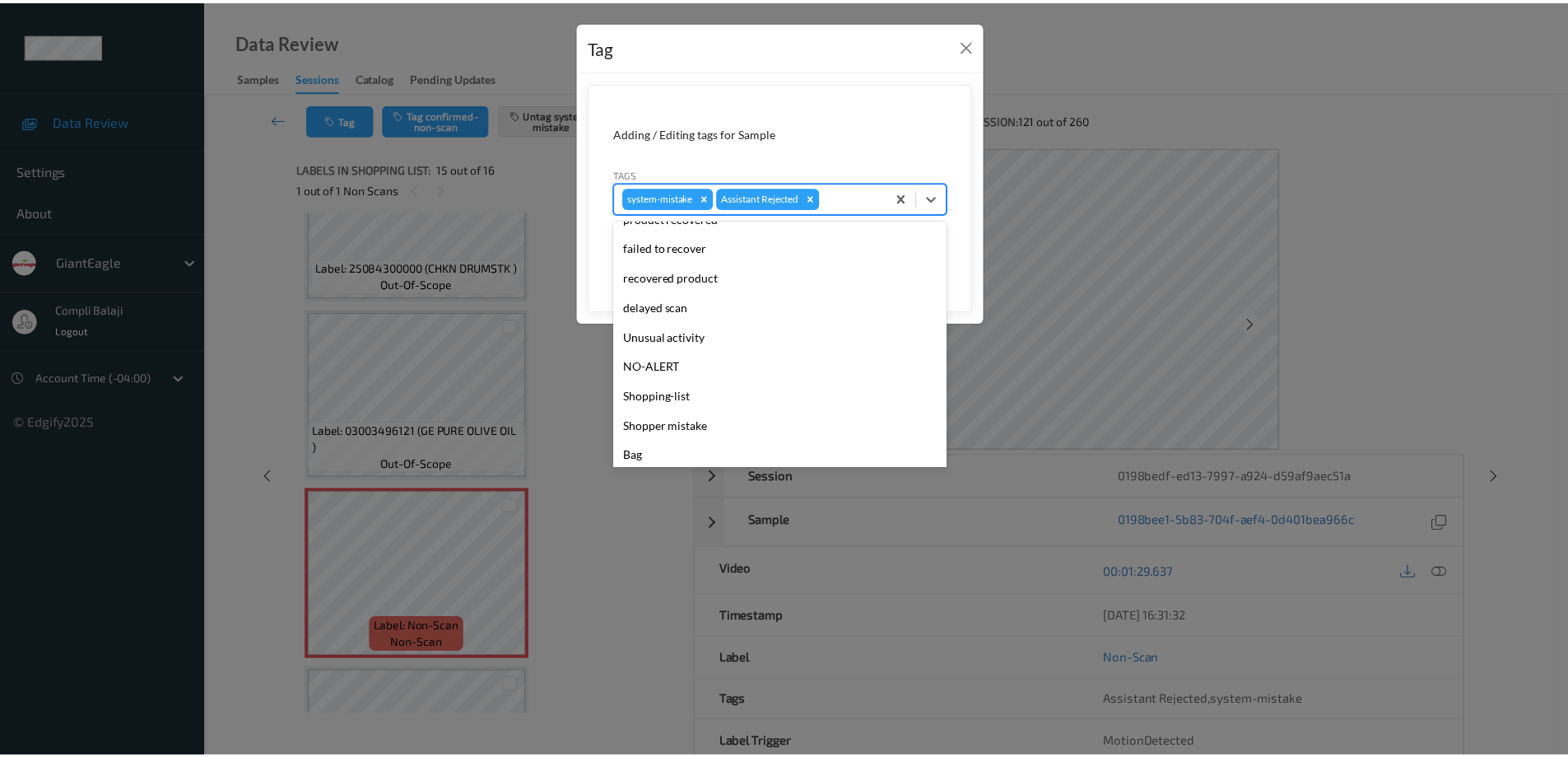
scroll to position [145, 0]
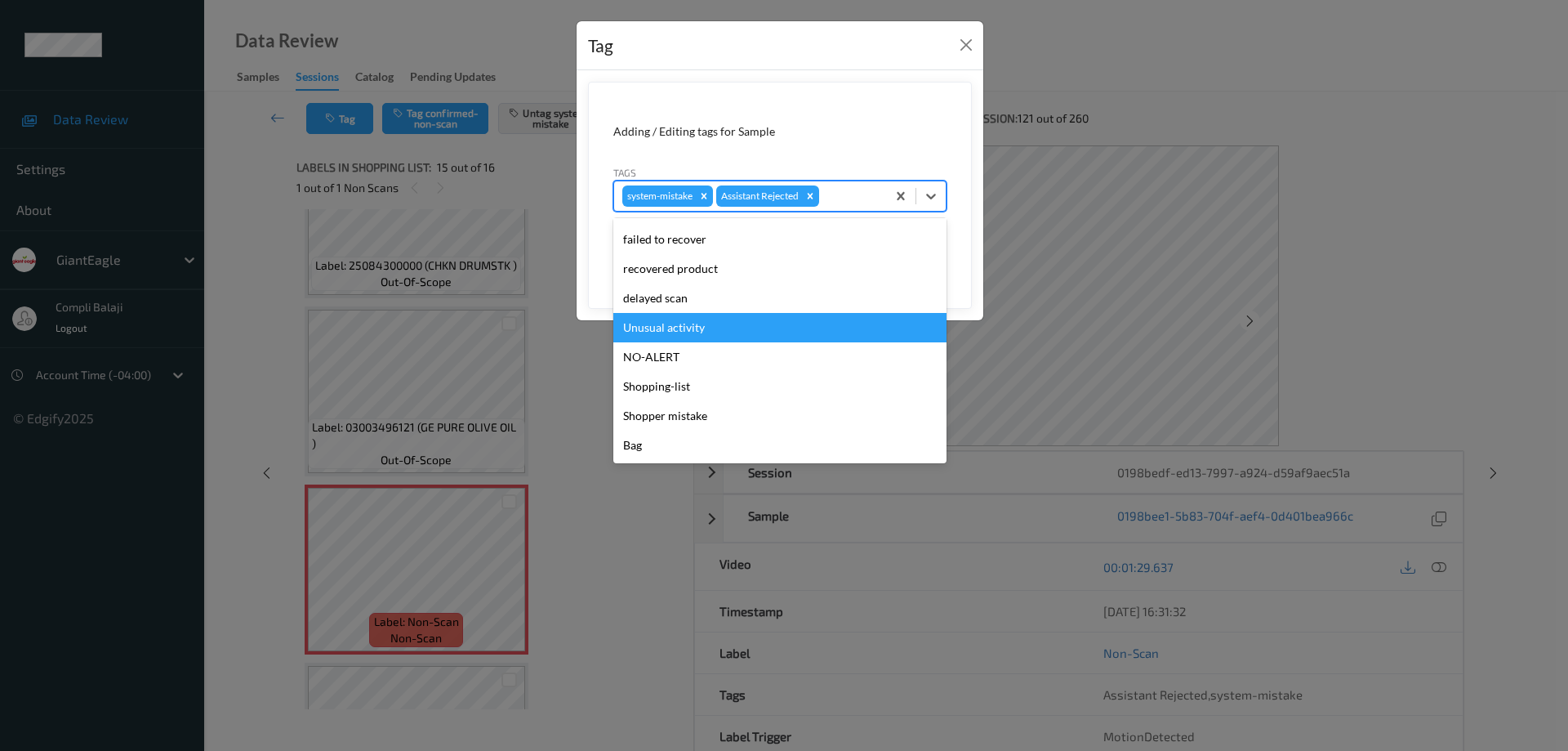
click at [694, 330] on div "Unusual activity" at bounding box center [780, 328] width 333 height 30
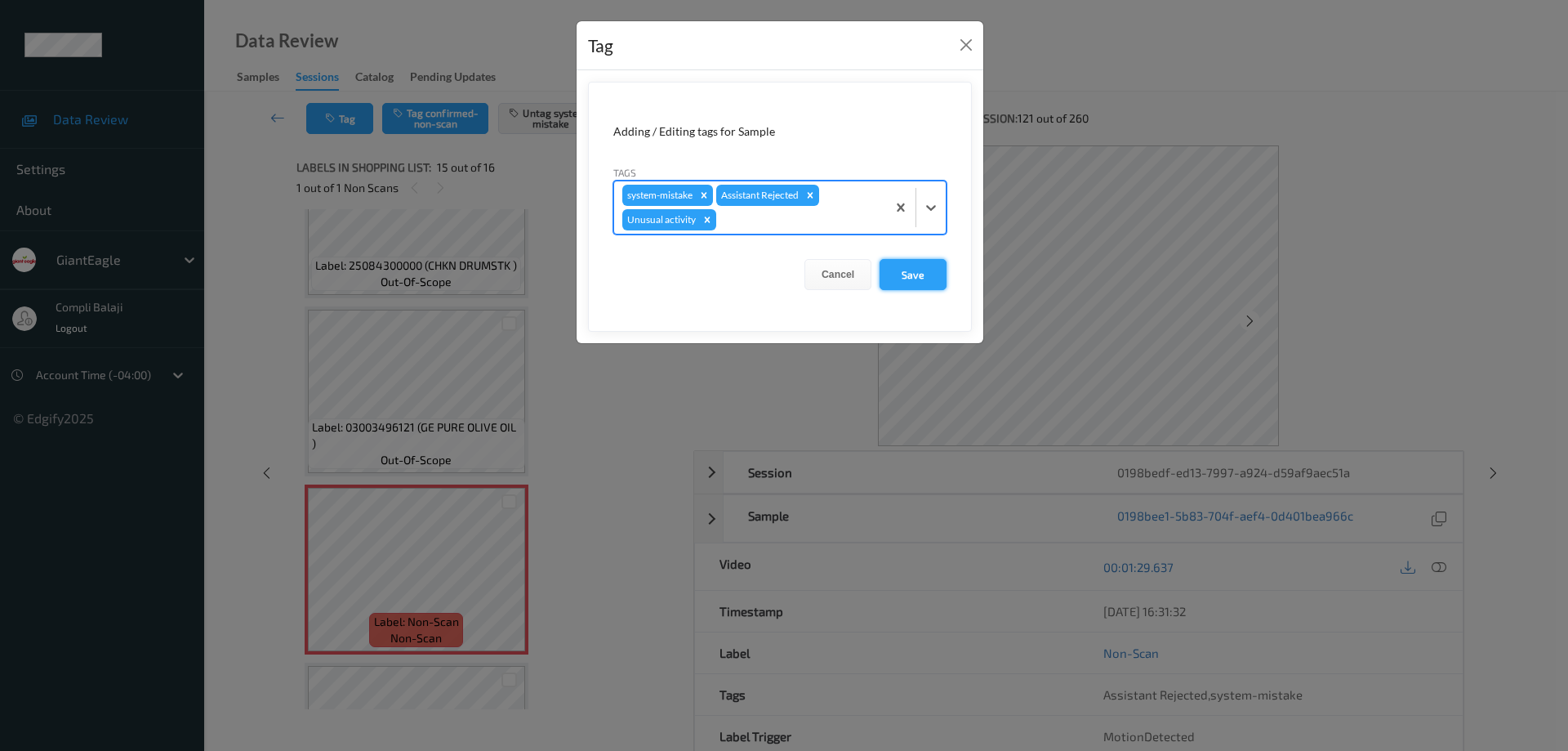
click at [924, 281] on button "Save" at bounding box center [913, 274] width 67 height 31
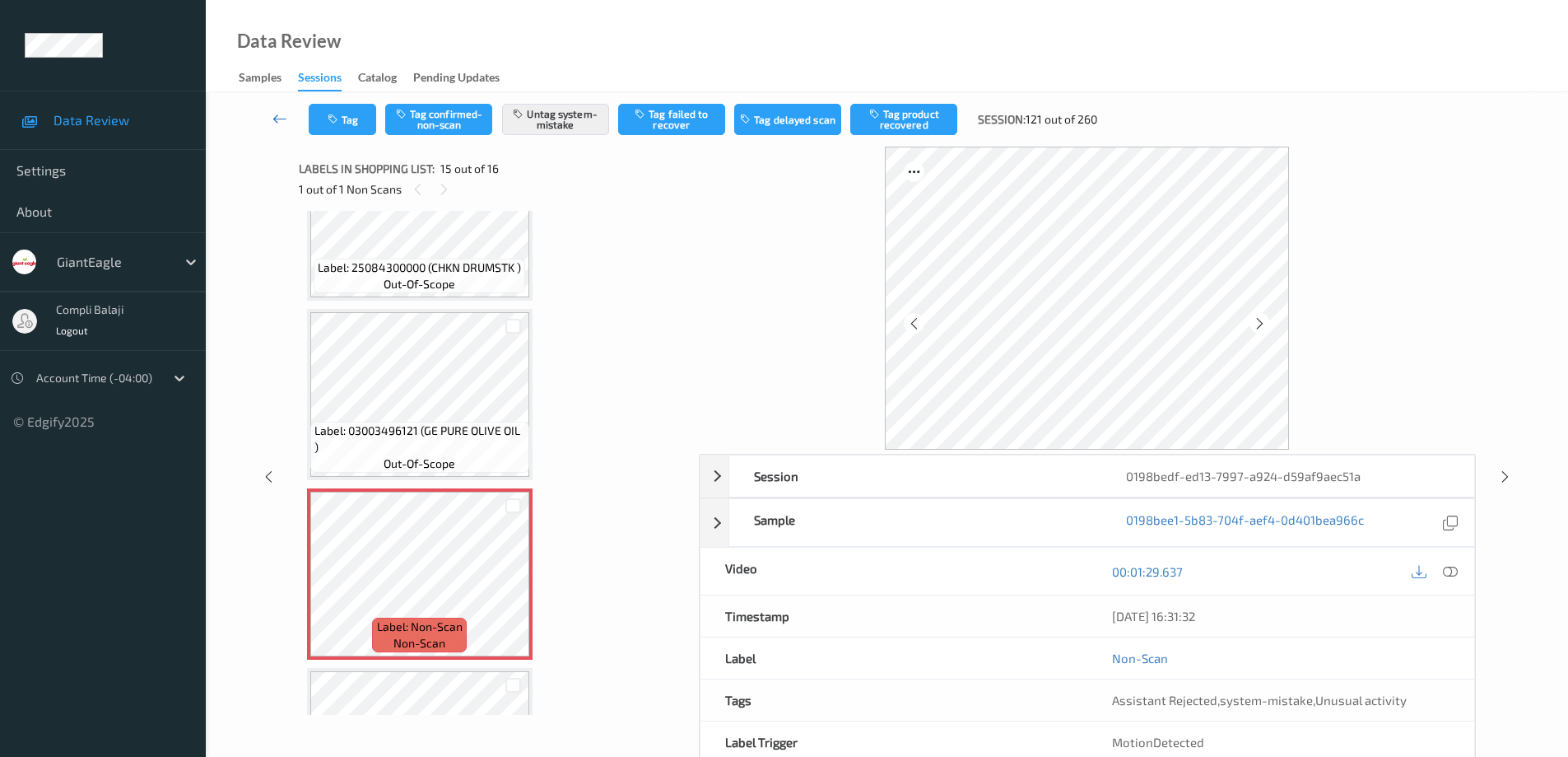
click at [277, 116] on icon at bounding box center [279, 118] width 15 height 16
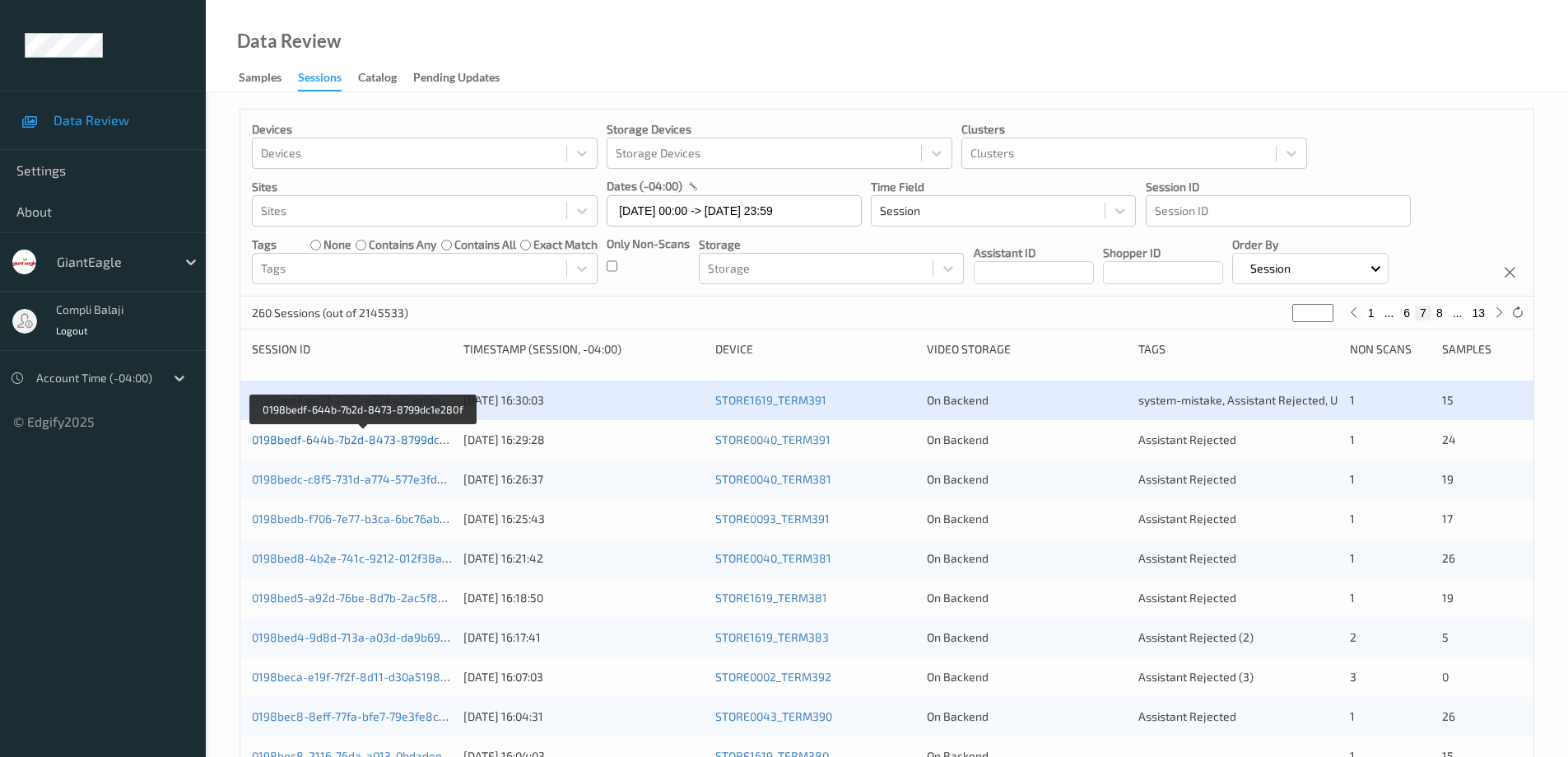
click at [403, 443] on link "0198bedf-644b-7b2d-8473-8799dc1e280f" at bounding box center [364, 439] width 224 height 14
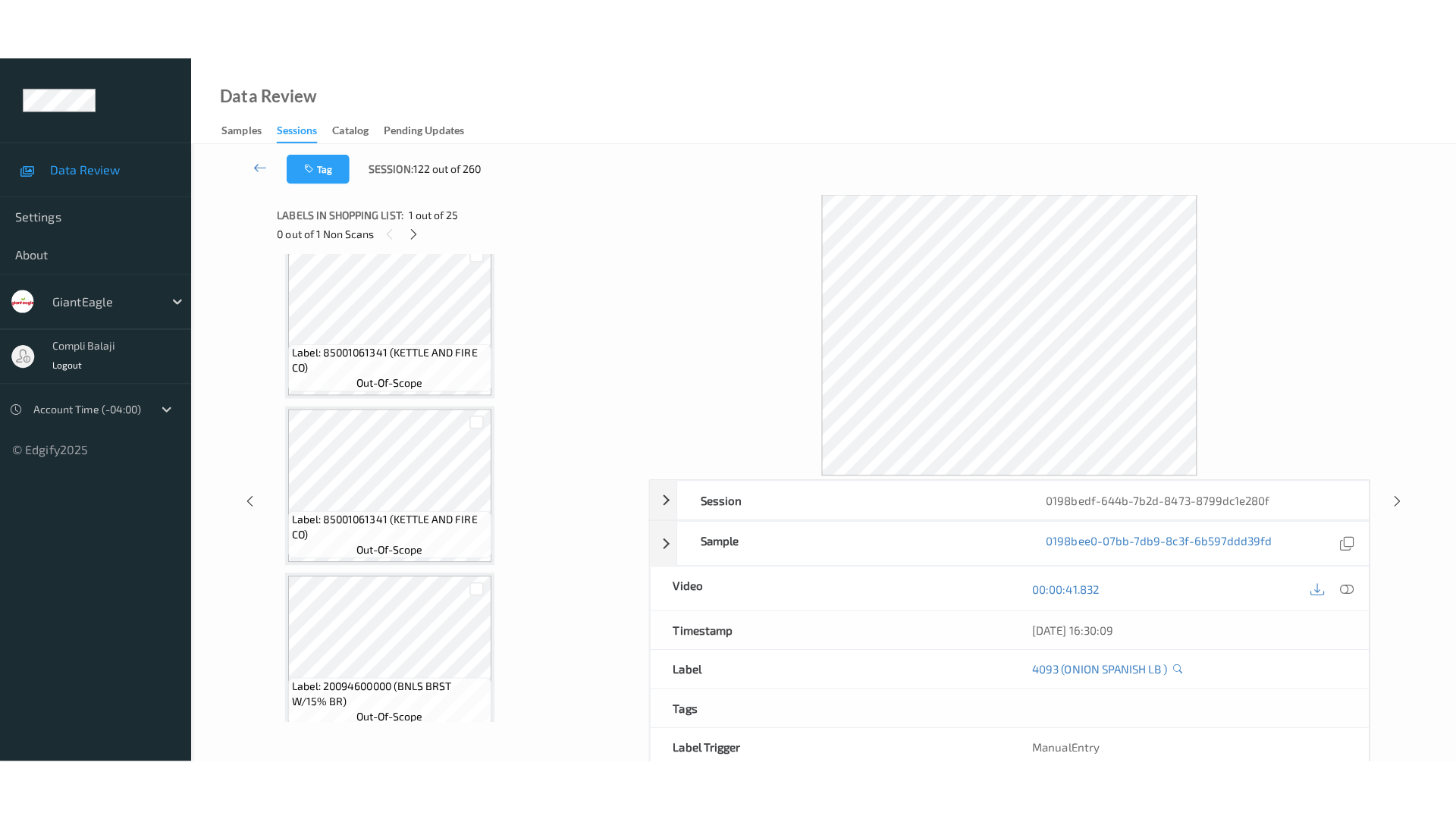
scroll to position [3677, 0]
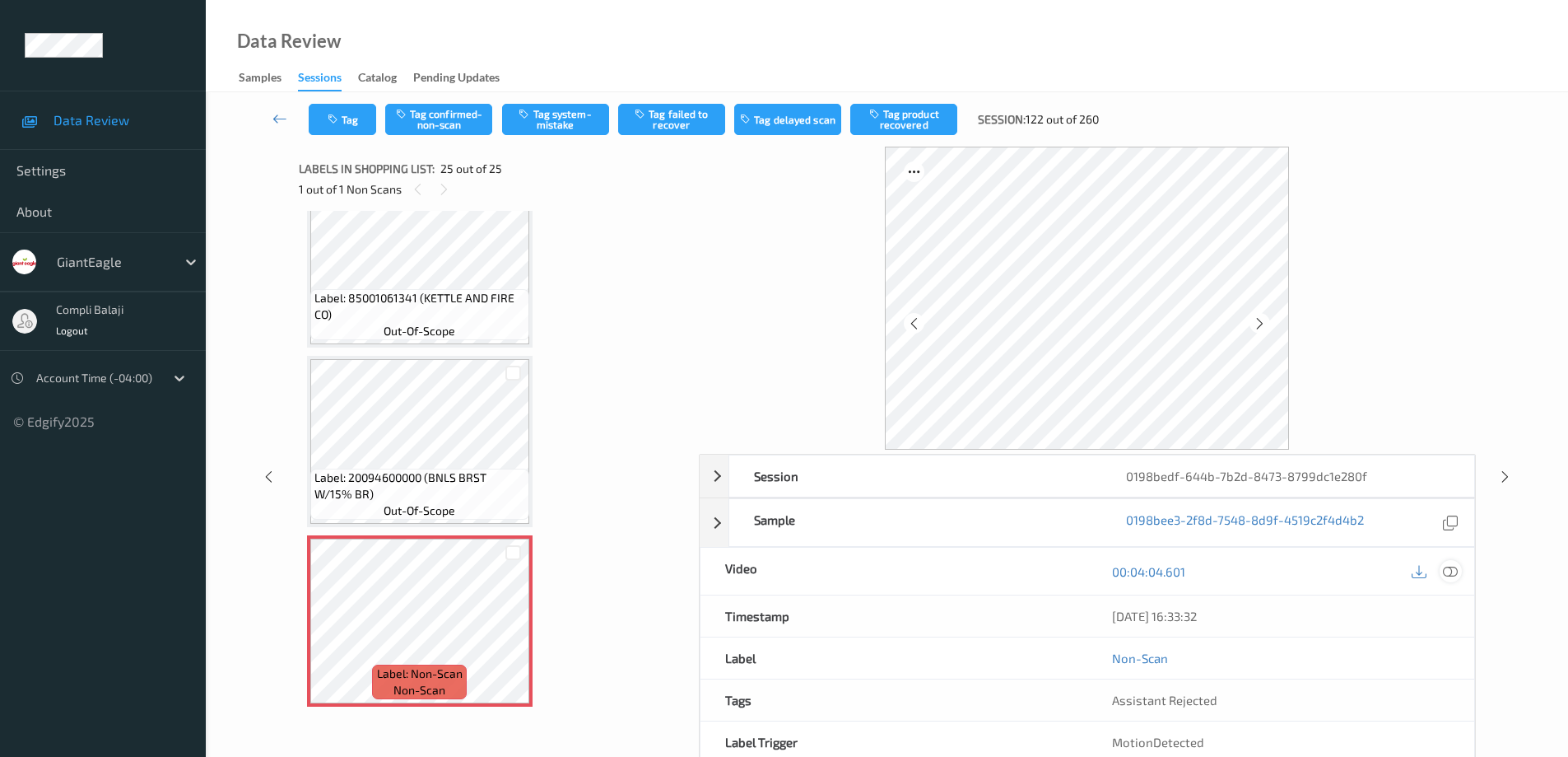
click at [1455, 573] on icon at bounding box center [1450, 571] width 15 height 15
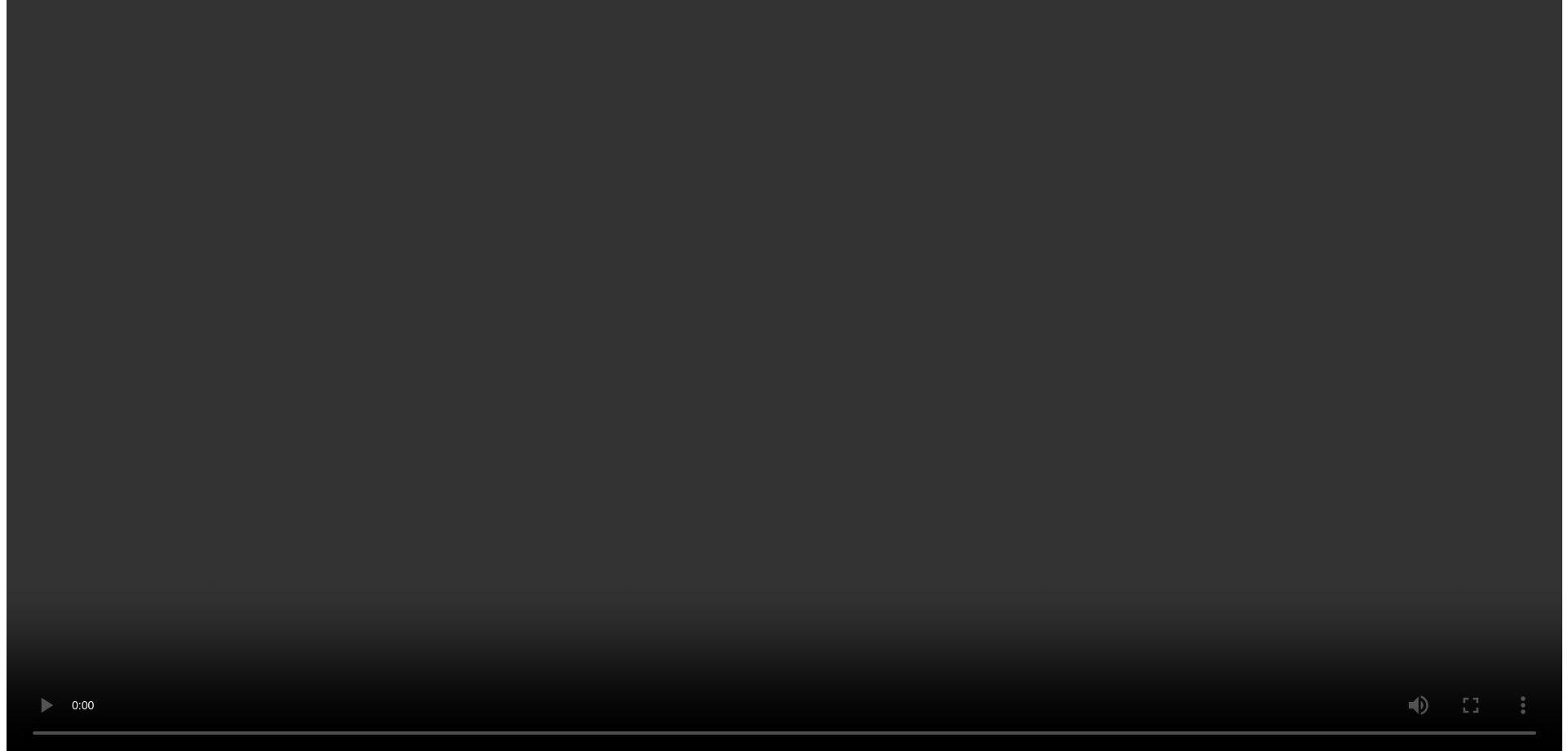
scroll to position [3828, 0]
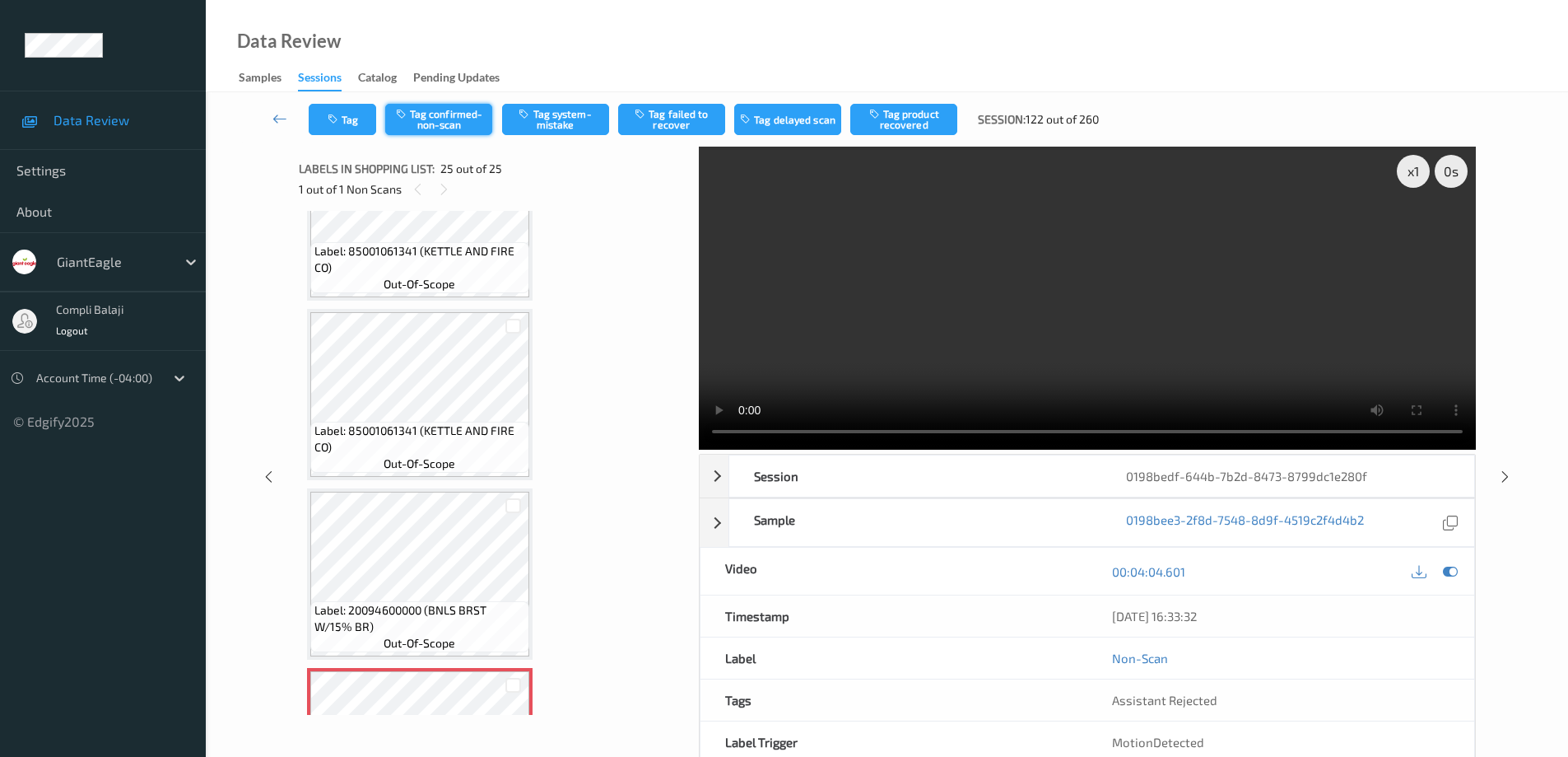
click at [437, 118] on button "Tag confirmed-non-scan" at bounding box center [438, 119] width 107 height 31
click at [274, 116] on icon at bounding box center [279, 118] width 15 height 16
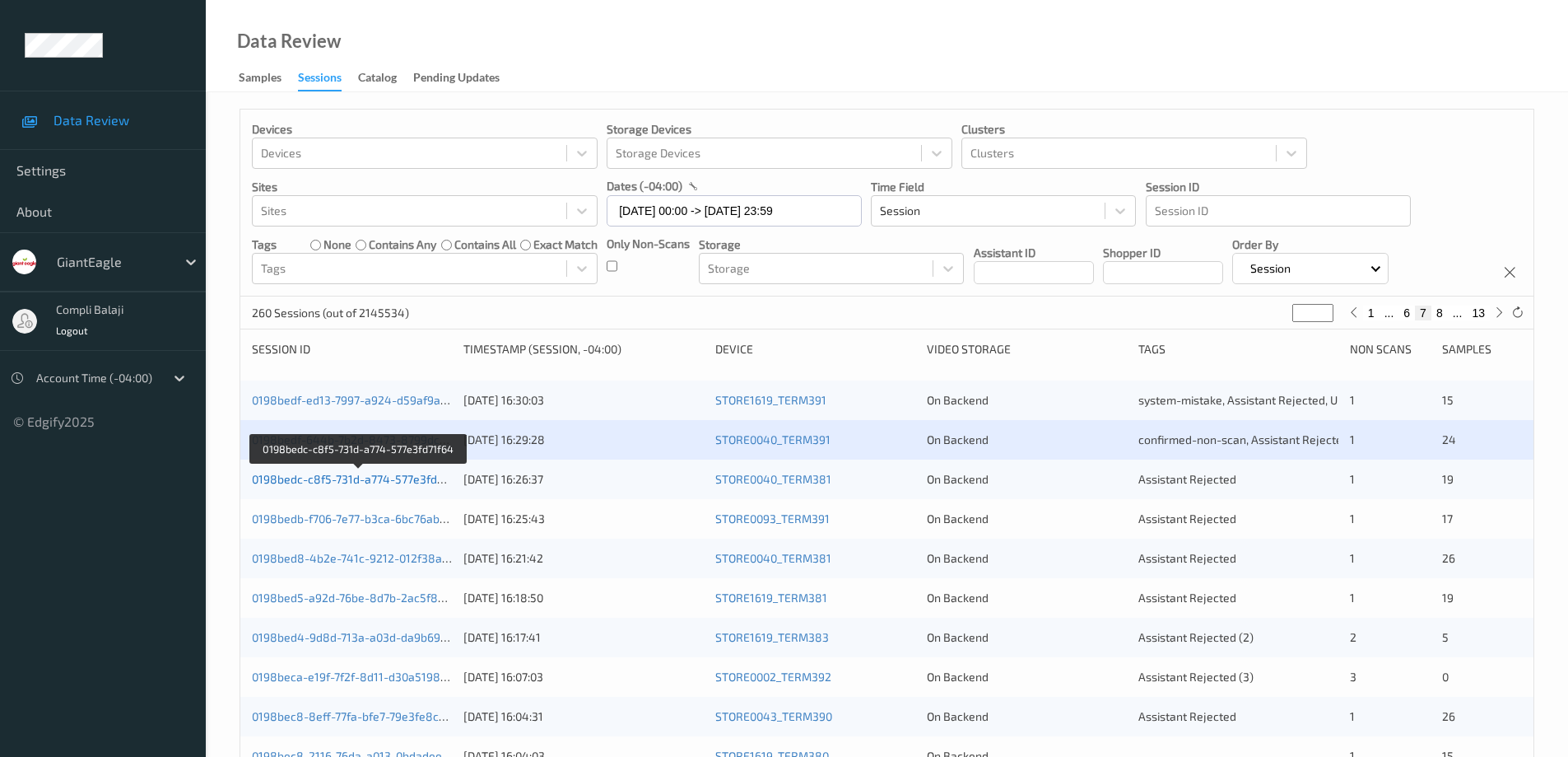
click at [396, 483] on link "0198bedc-c8f5-731d-a774-577e3fd71f64" at bounding box center [358, 478] width 214 height 14
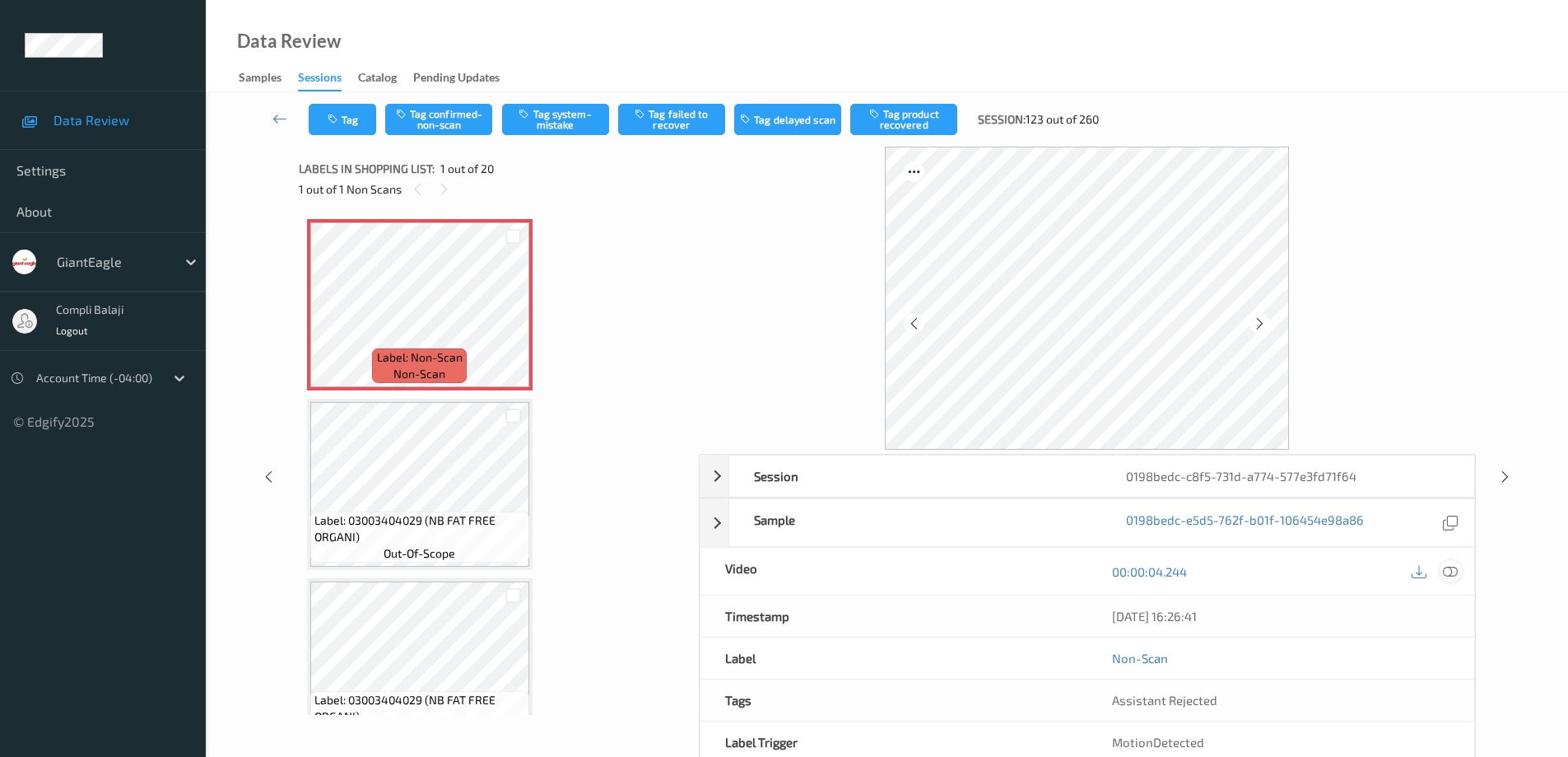
click at [1456, 575] on icon at bounding box center [1450, 571] width 15 height 15
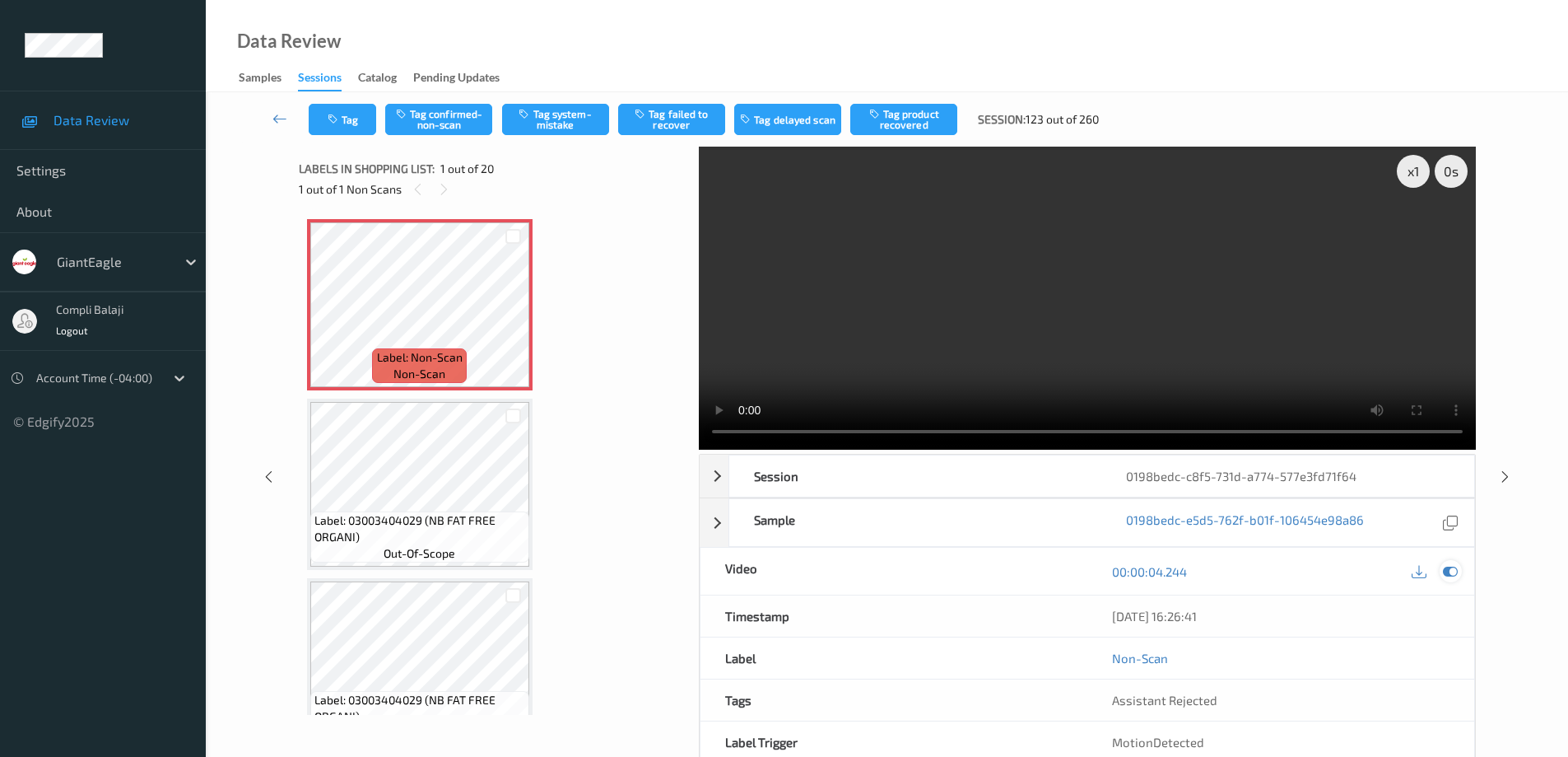
click at [1456, 575] on icon at bounding box center [1450, 571] width 15 height 15
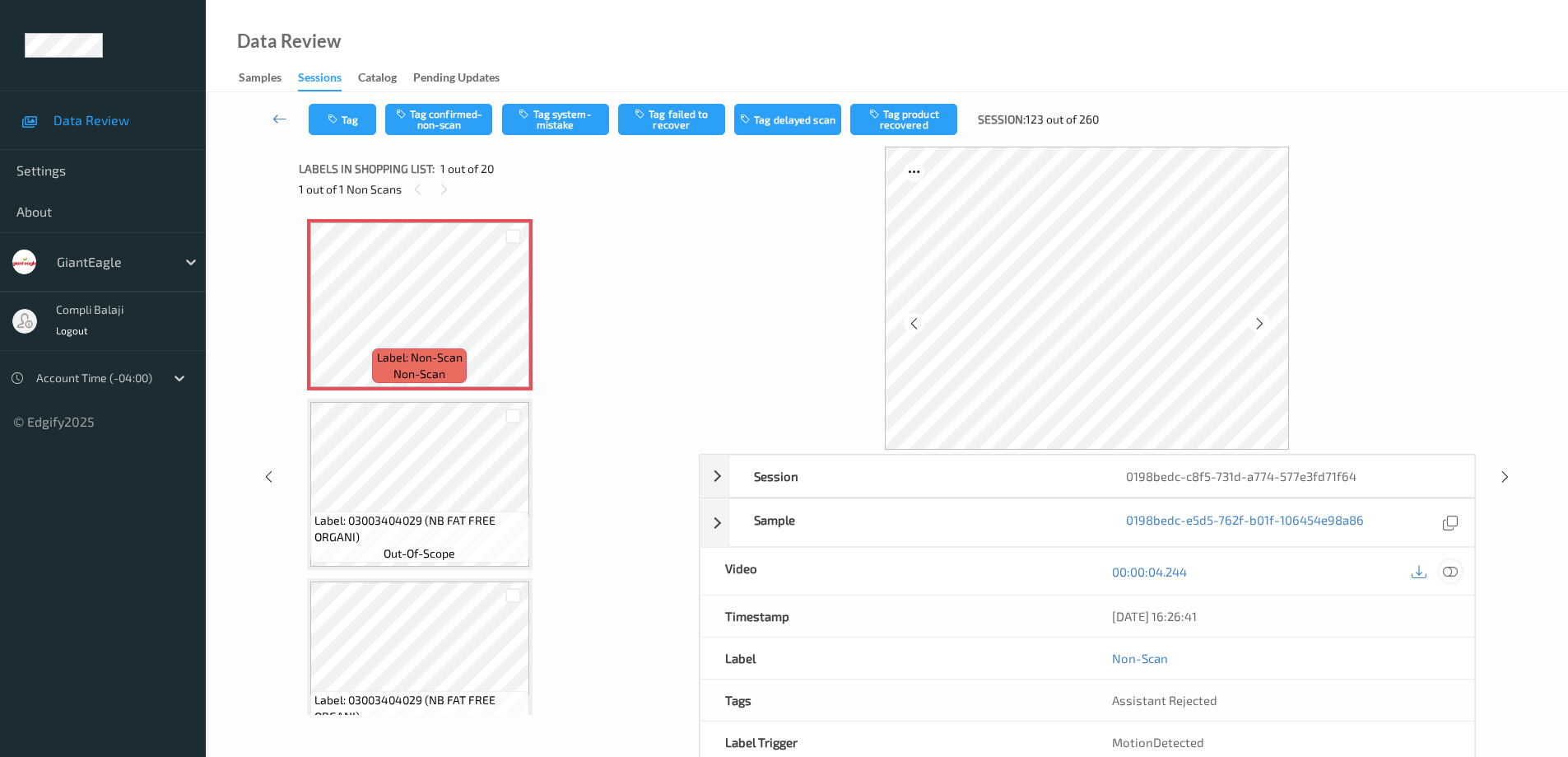
click at [1447, 569] on icon at bounding box center [1450, 571] width 15 height 15
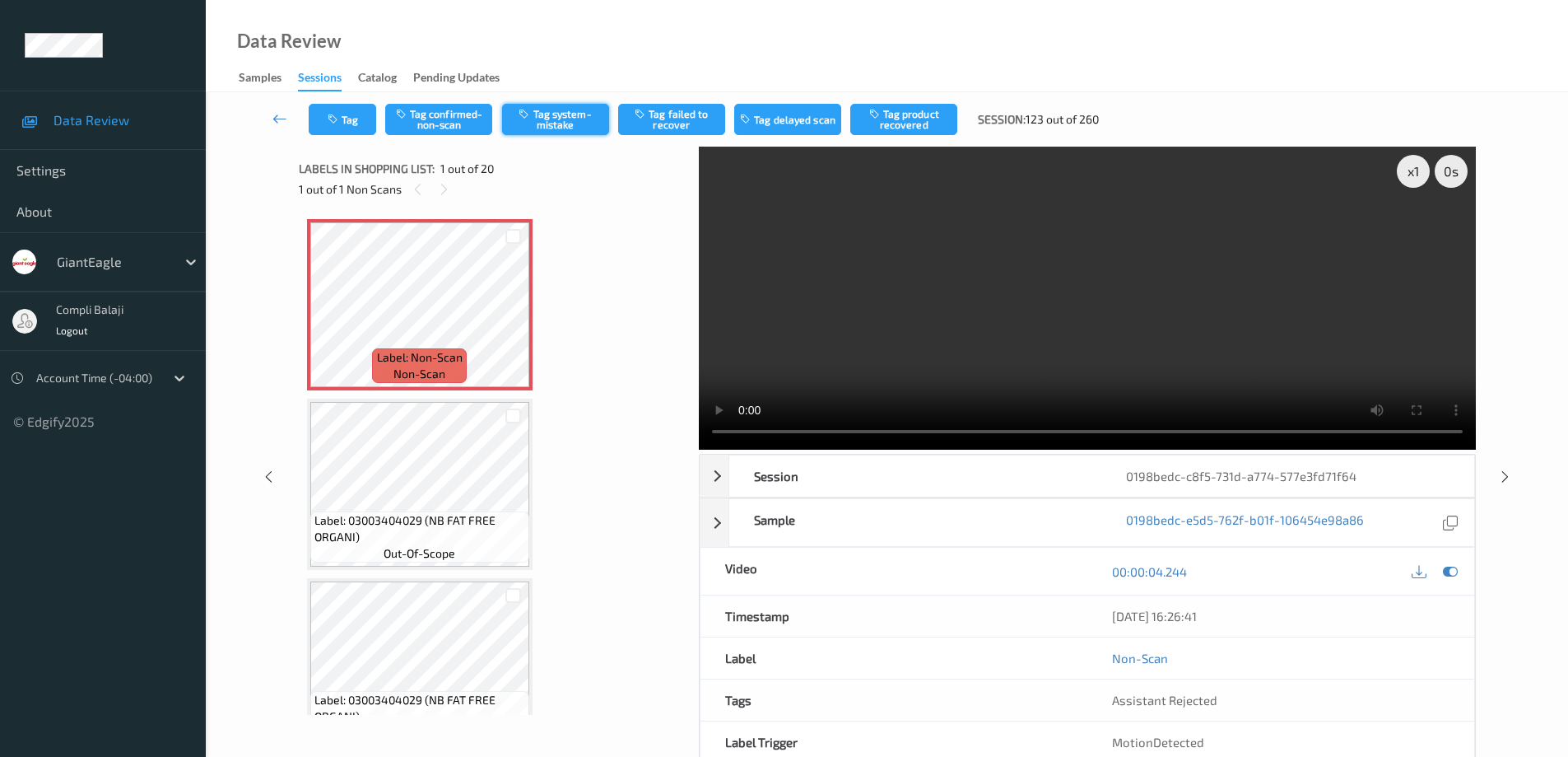
click at [571, 123] on button "Tag system-mistake" at bounding box center [556, 119] width 107 height 31
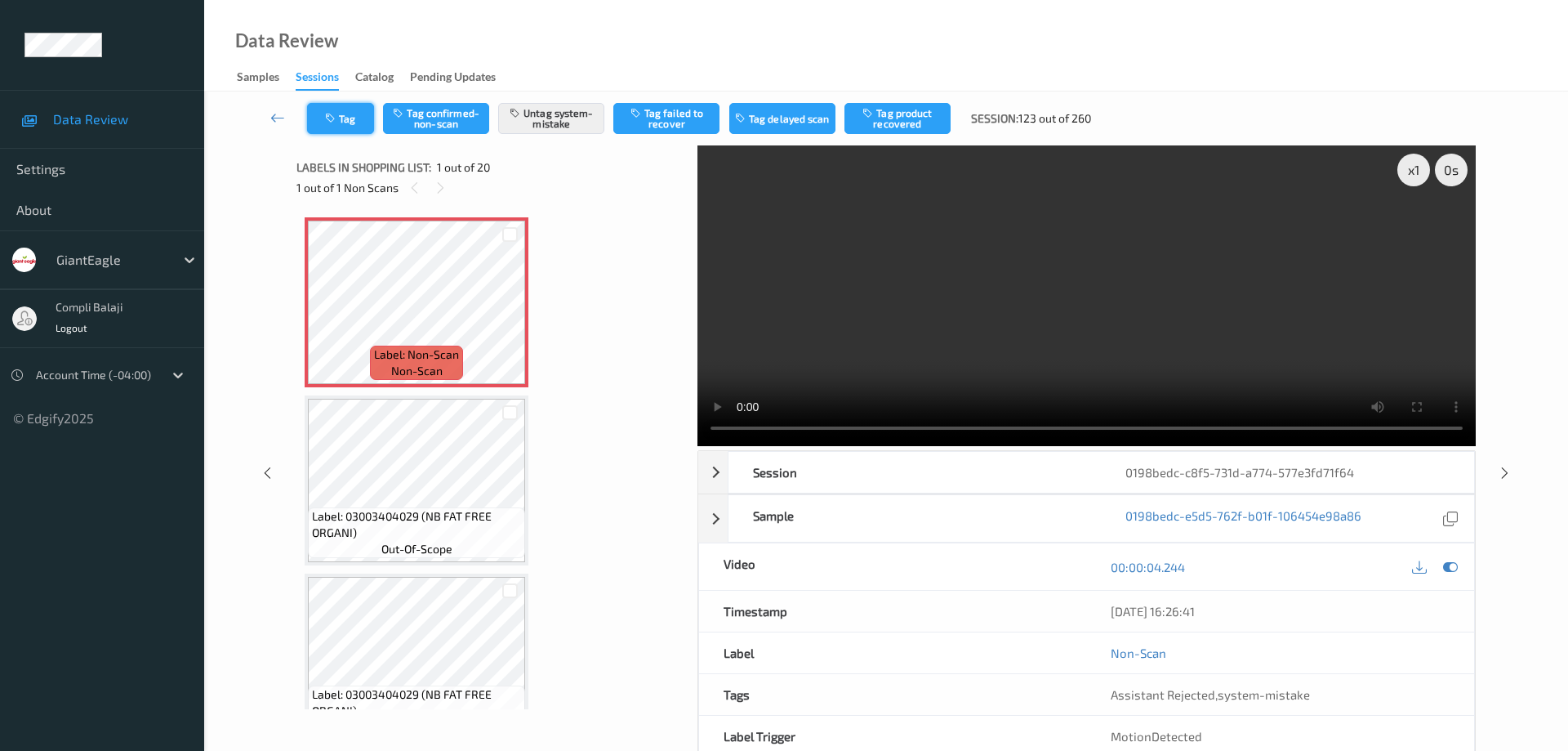
click at [370, 118] on button "Tag" at bounding box center [340, 118] width 67 height 31
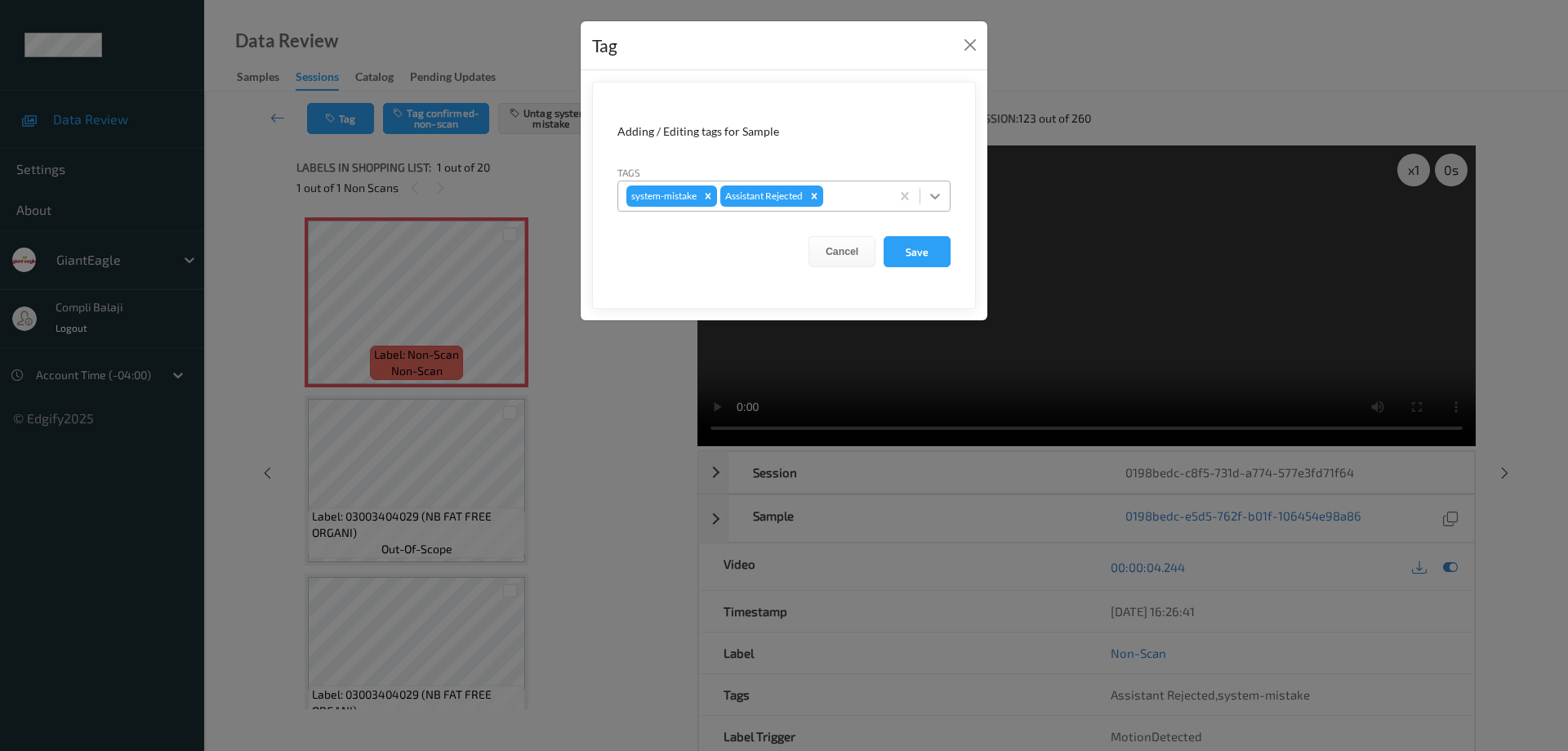
click at [941, 193] on icon at bounding box center [935, 196] width 16 height 16
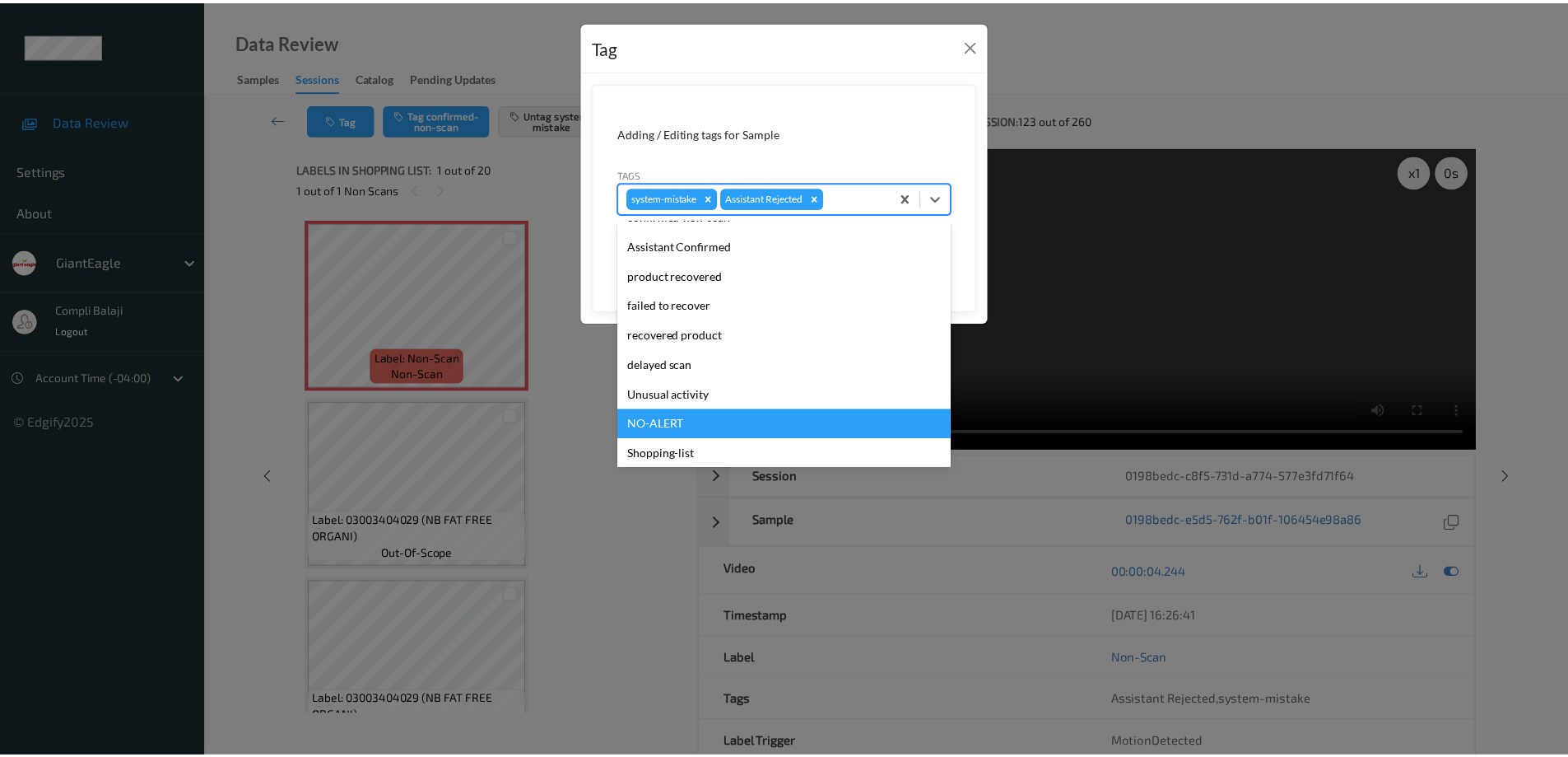
scroll to position [145, 0]
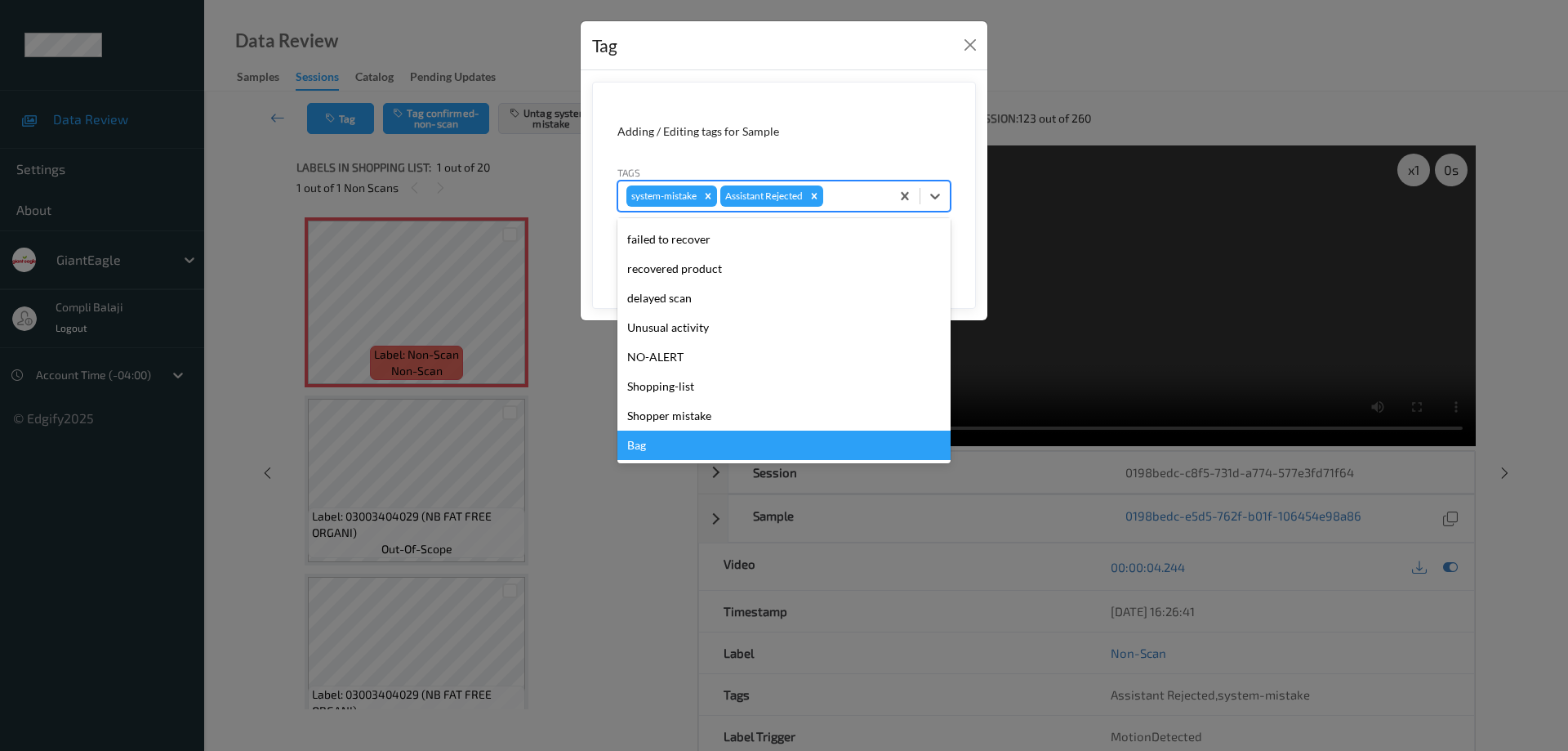
click at [654, 452] on div "Bag" at bounding box center [784, 445] width 333 height 30
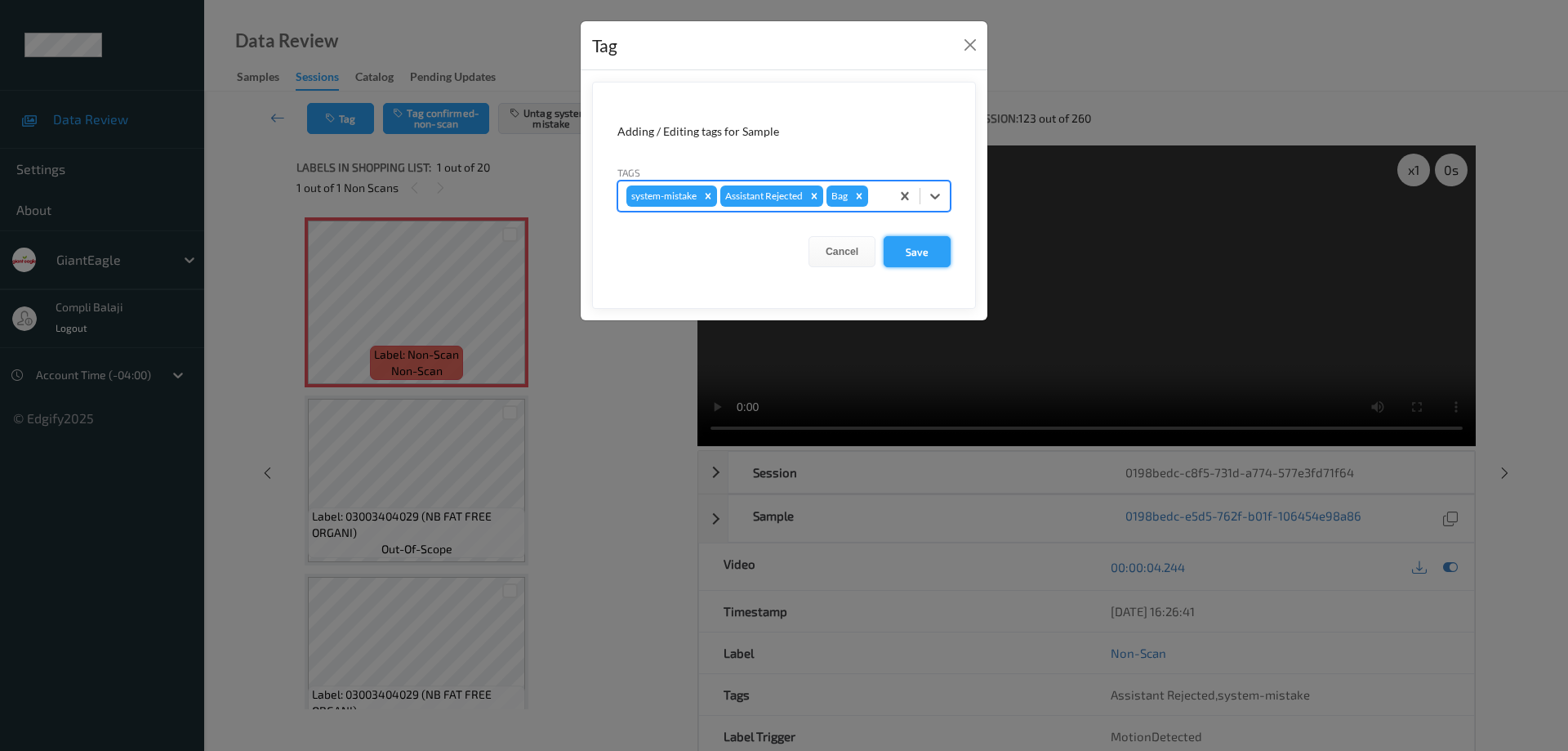
click at [922, 254] on button "Save" at bounding box center [917, 251] width 67 height 31
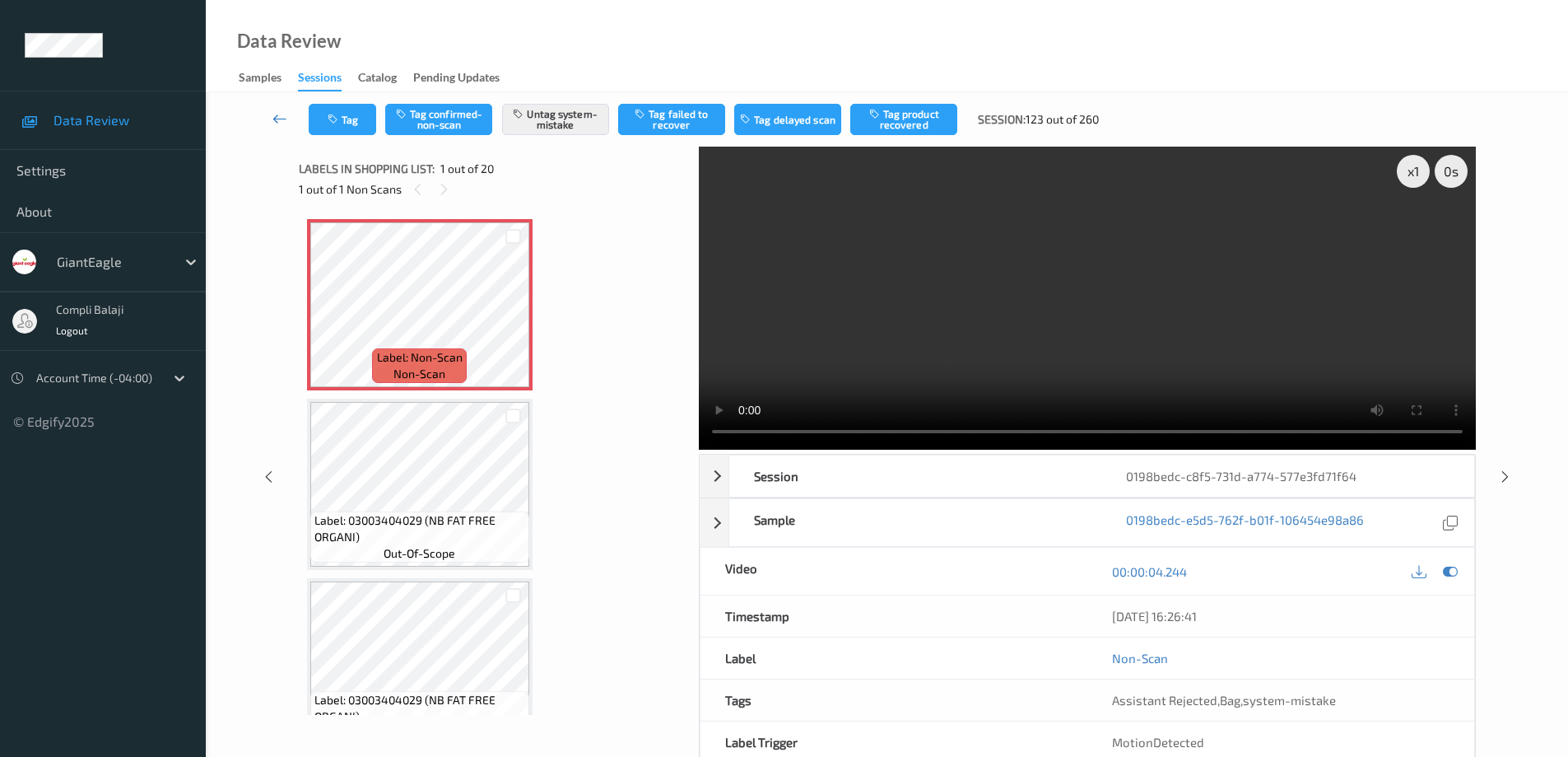
click at [274, 123] on icon at bounding box center [279, 118] width 15 height 16
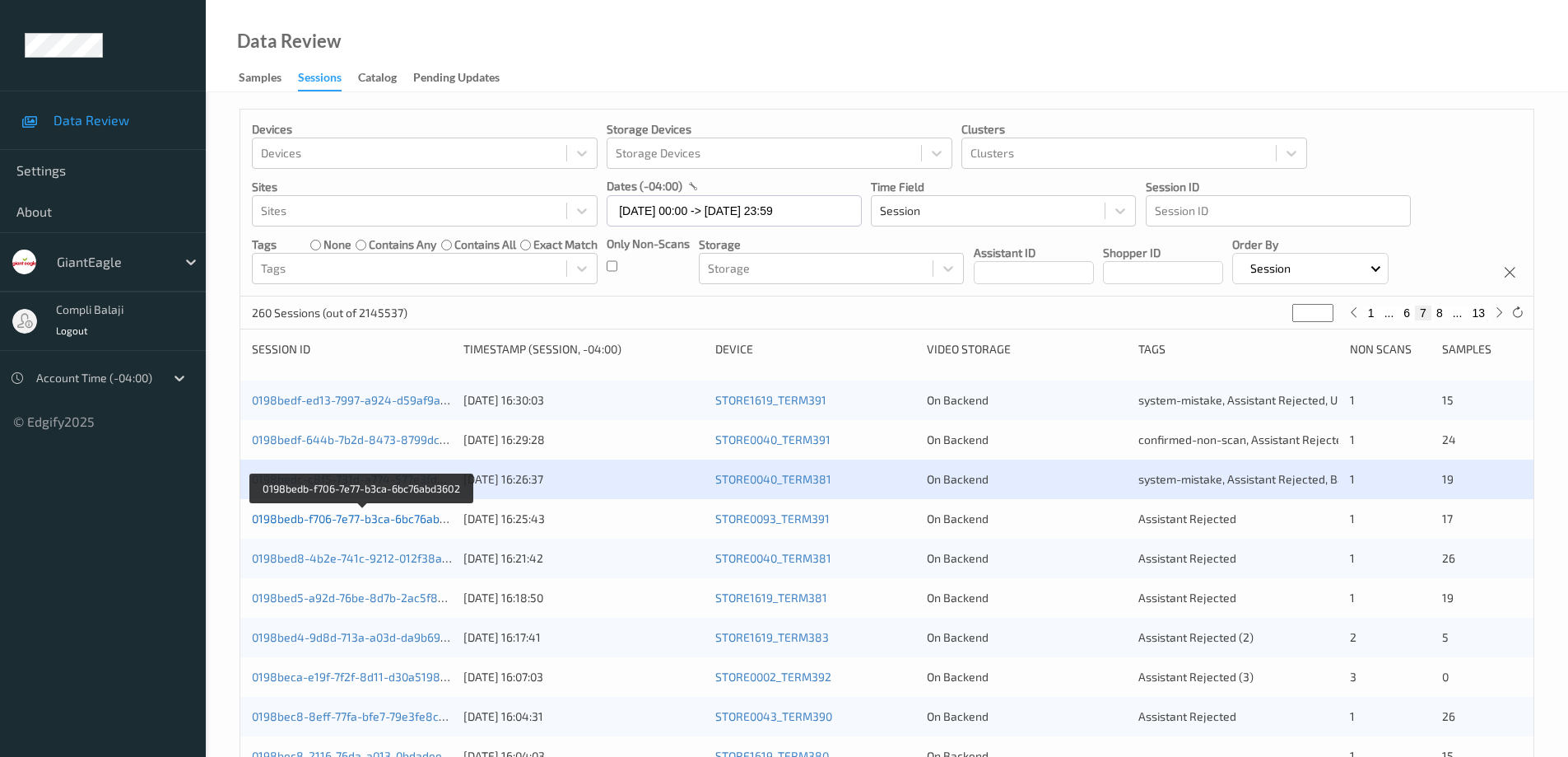
click at [352, 524] on link "0198bedb-f706-7e77-b3ca-6bc76abd3602" at bounding box center [362, 518] width 220 height 14
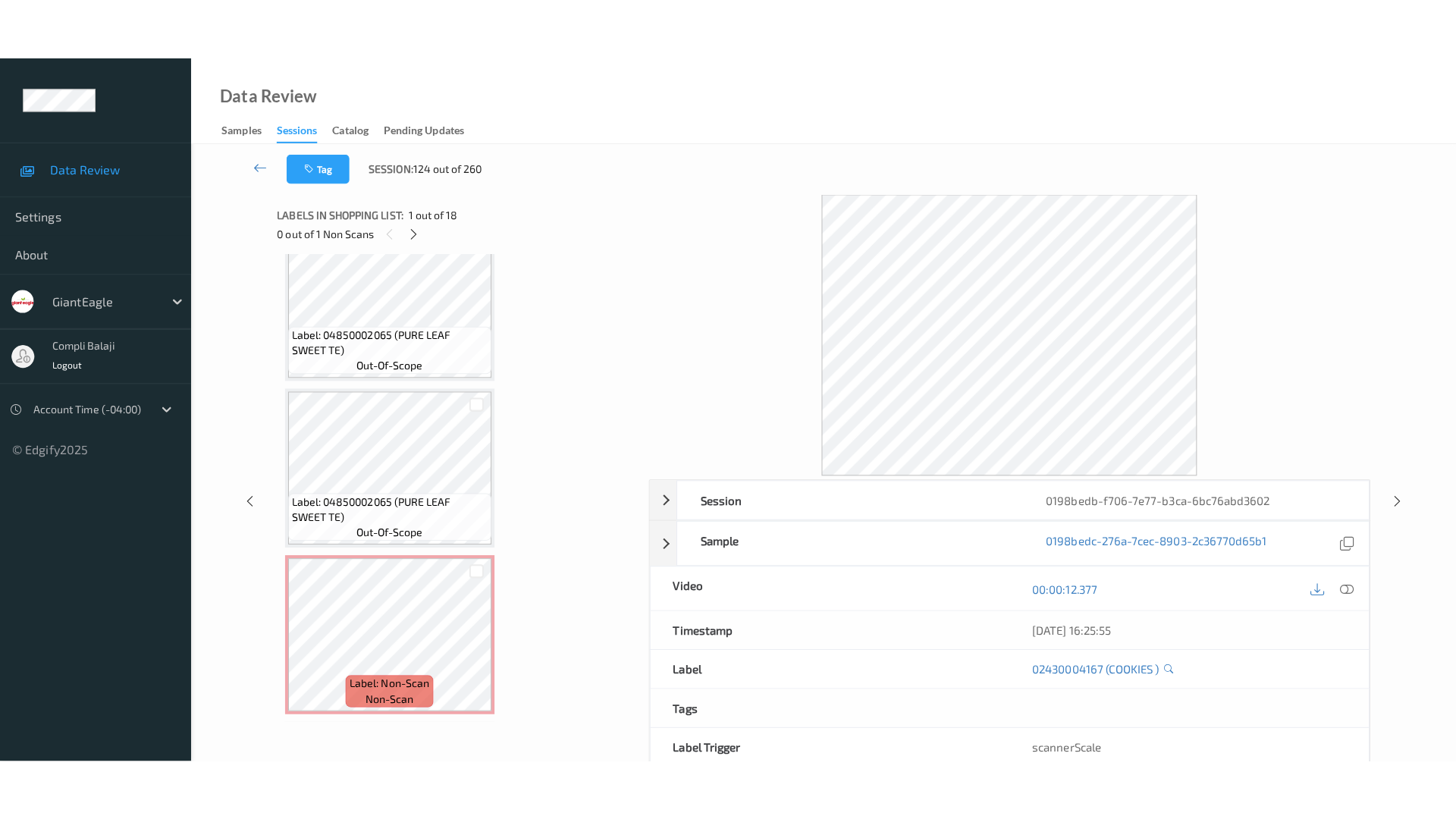
scroll to position [2520, 0]
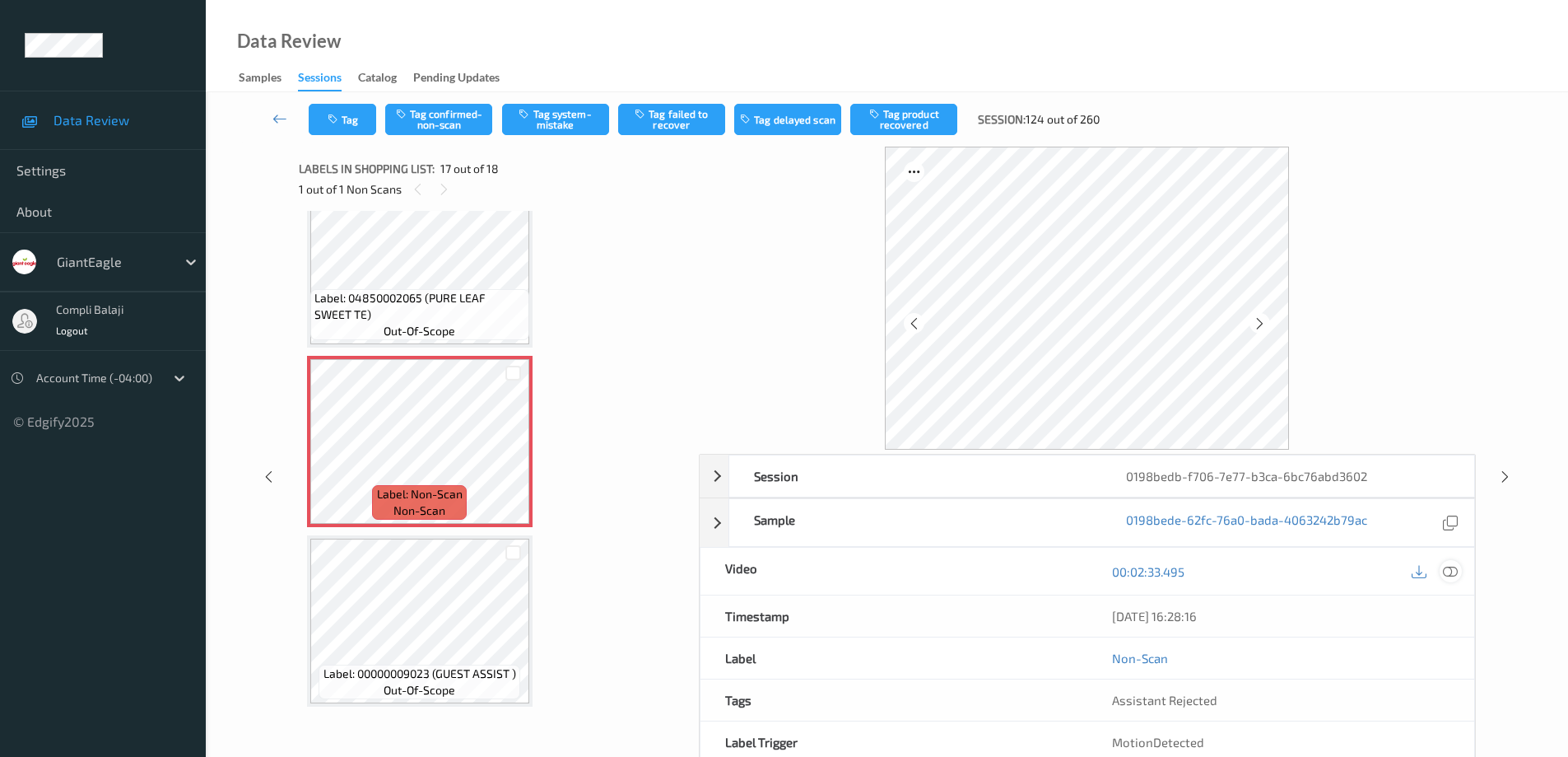
click at [1454, 575] on icon at bounding box center [1450, 571] width 15 height 15
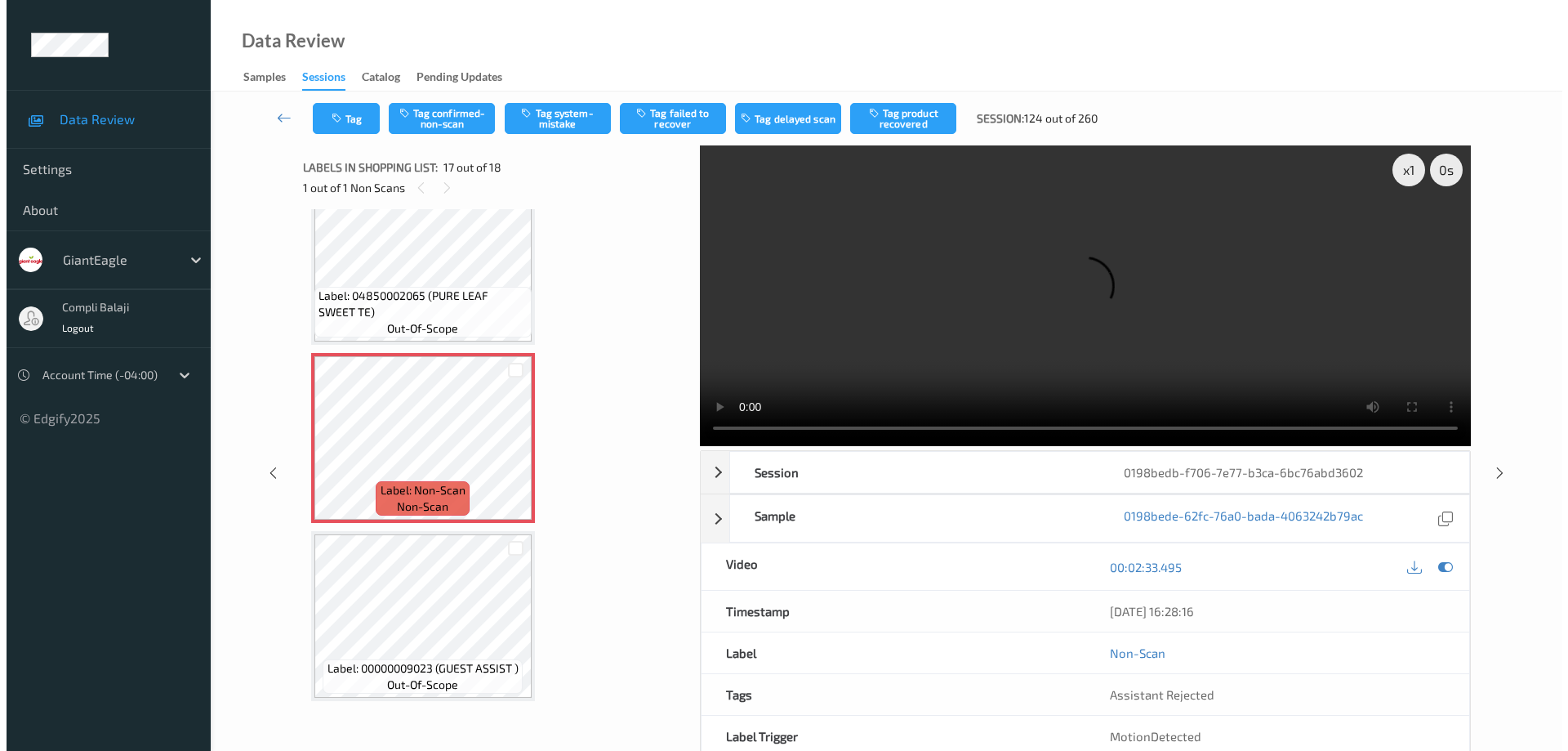
scroll to position [2582, 0]
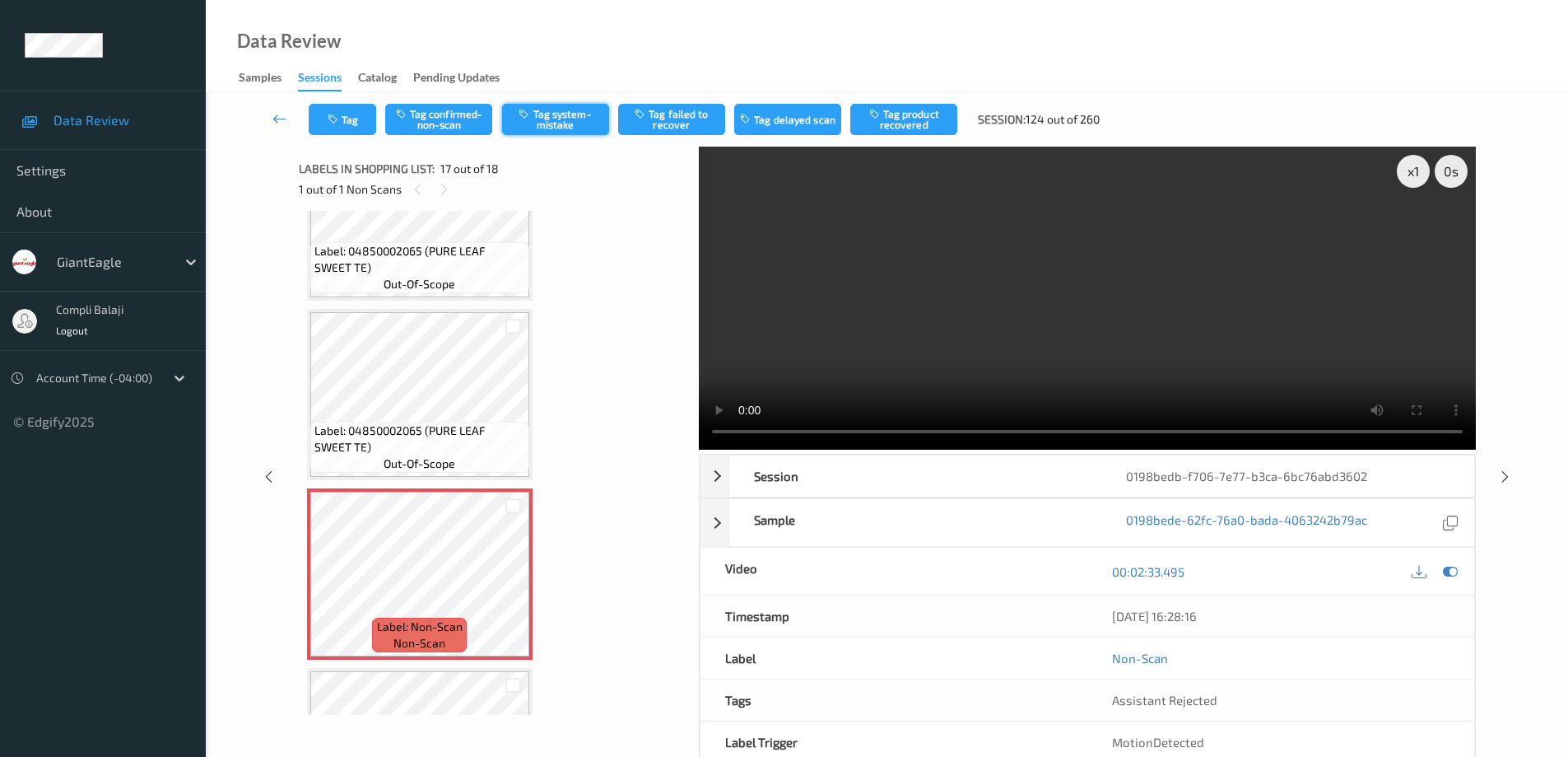
click at [574, 122] on button "Tag system-mistake" at bounding box center [556, 119] width 107 height 31
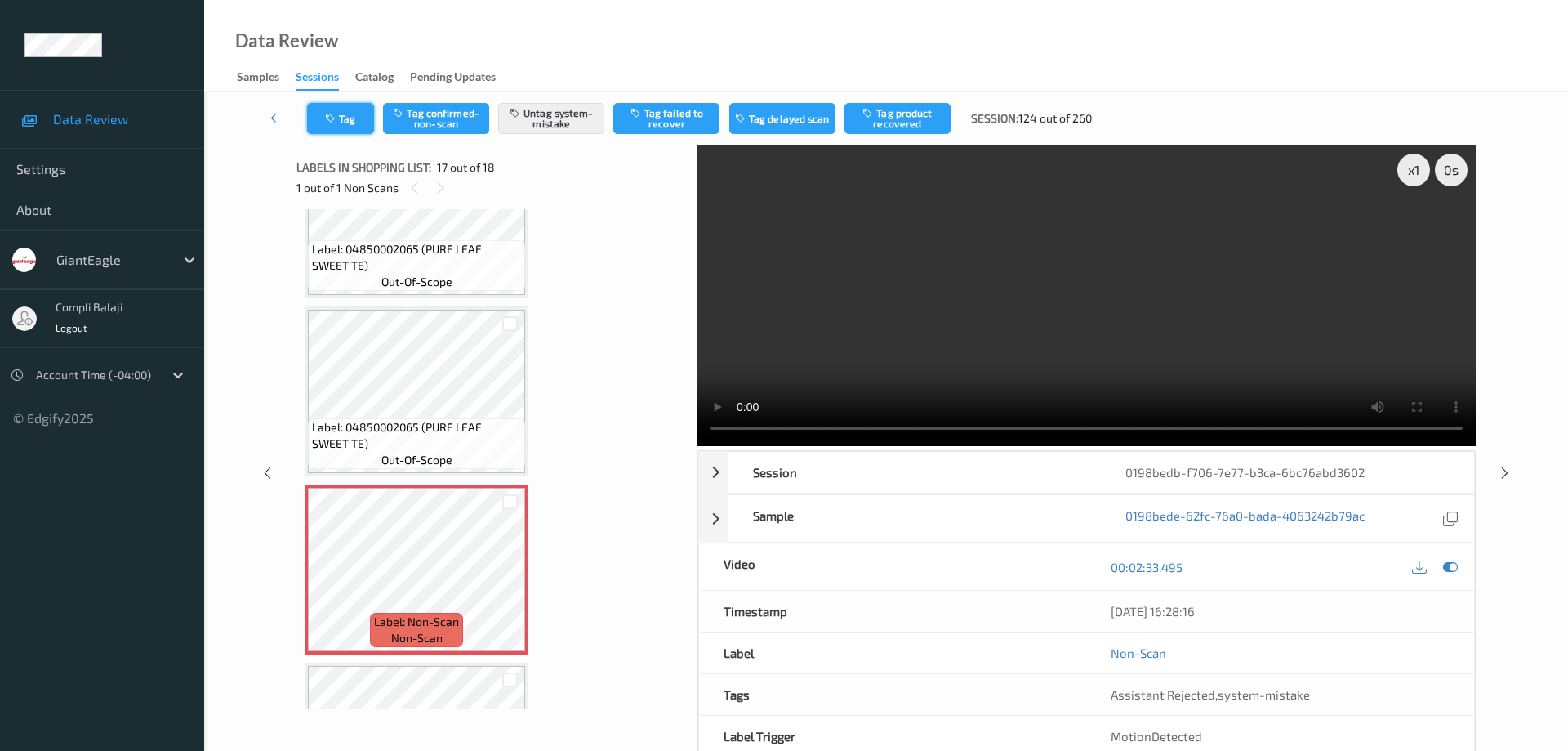
click at [358, 123] on button "Tag" at bounding box center [340, 118] width 67 height 31
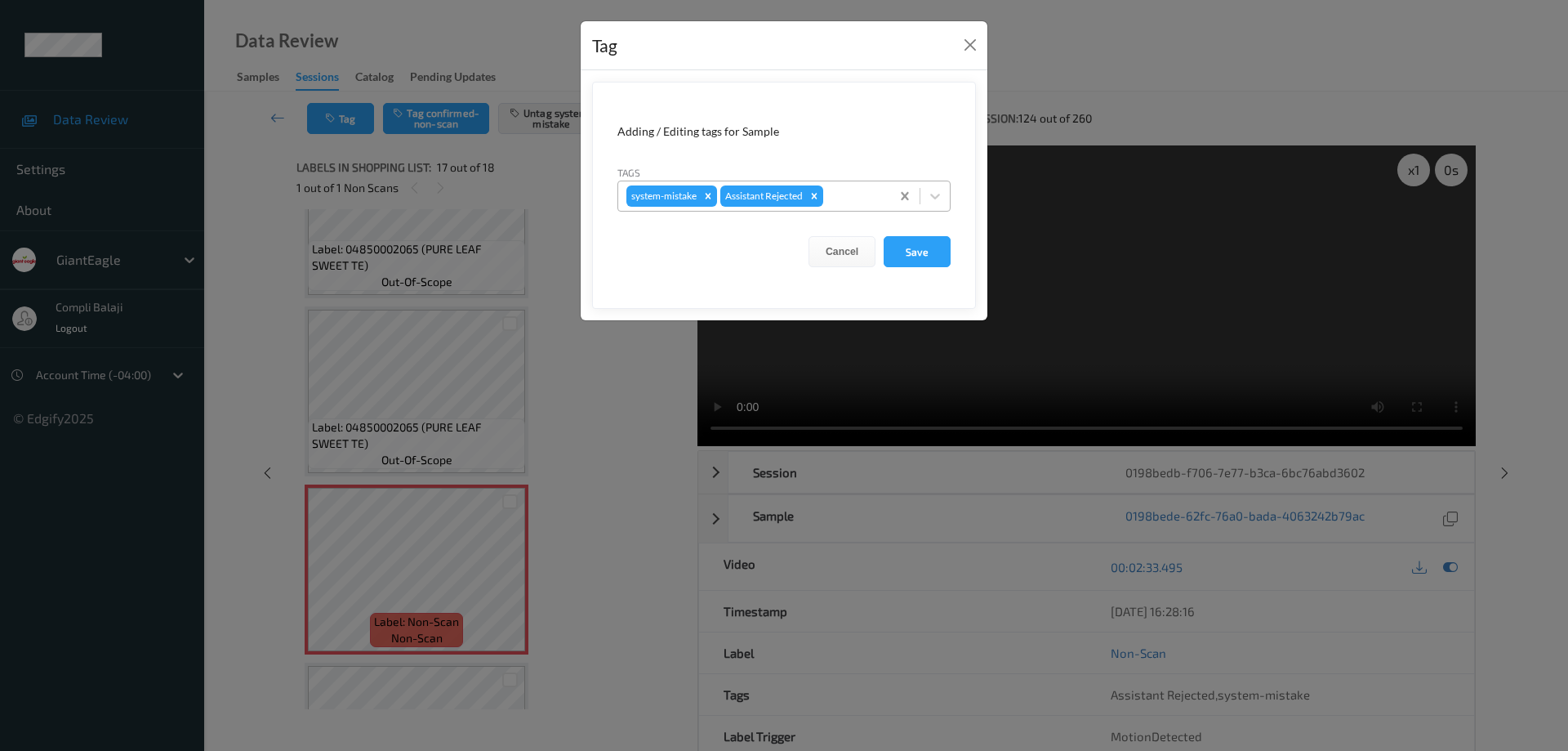
click at [937, 190] on icon at bounding box center [935, 196] width 16 height 16
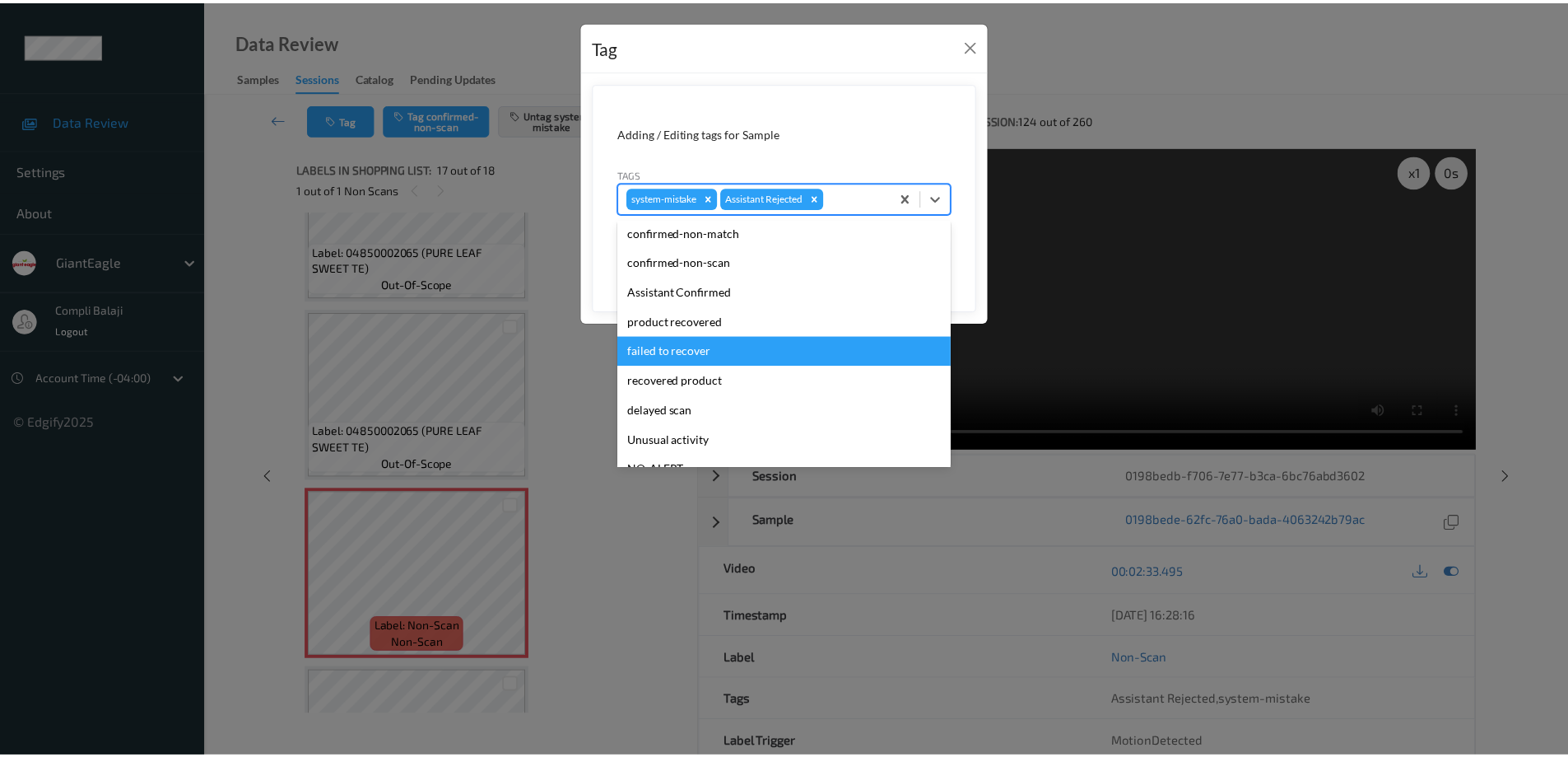
scroll to position [86, 0]
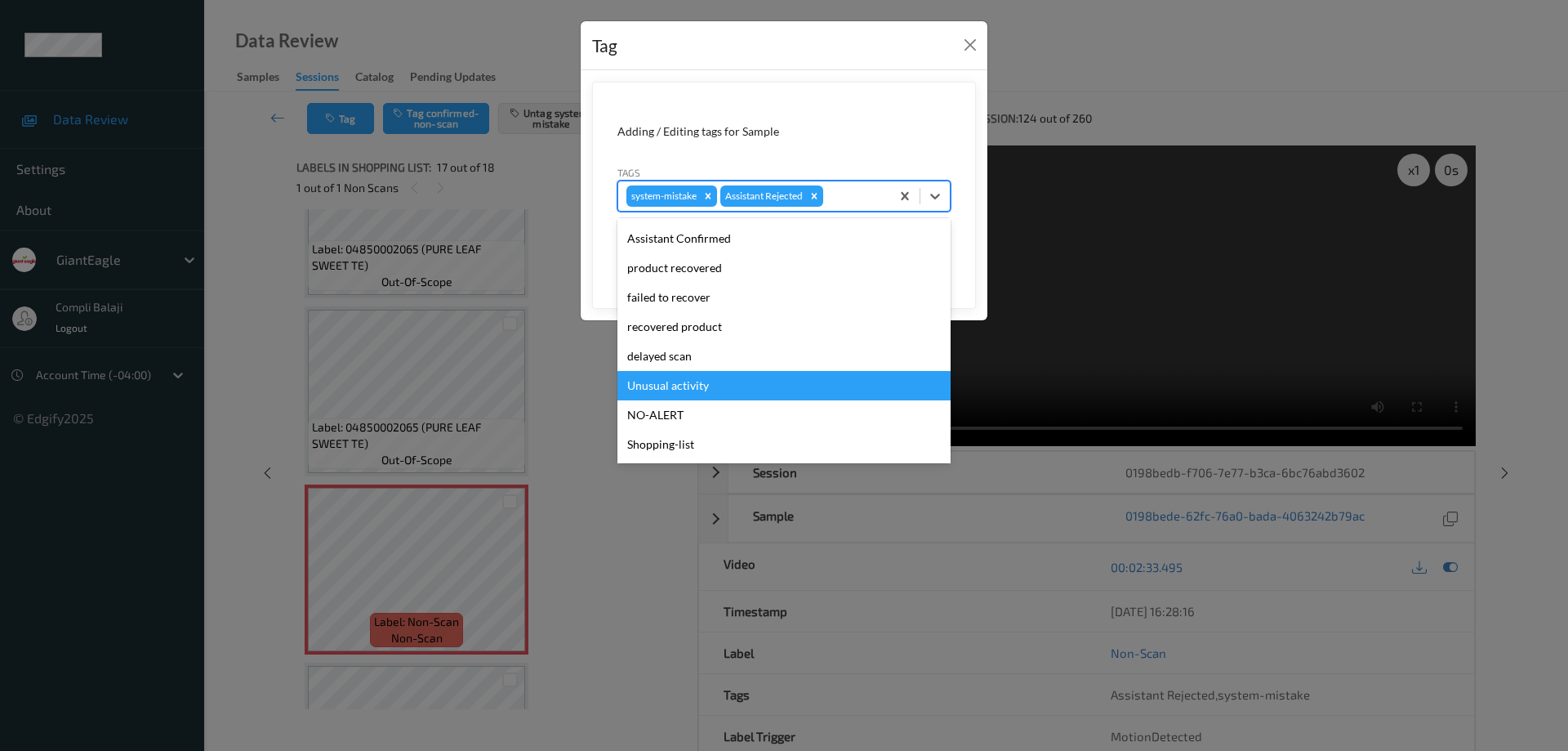
drag, startPoint x: 685, startPoint y: 390, endPoint x: 752, endPoint y: 366, distance: 71.2
click at [687, 390] on div "Unusual activity" at bounding box center [784, 385] width 333 height 30
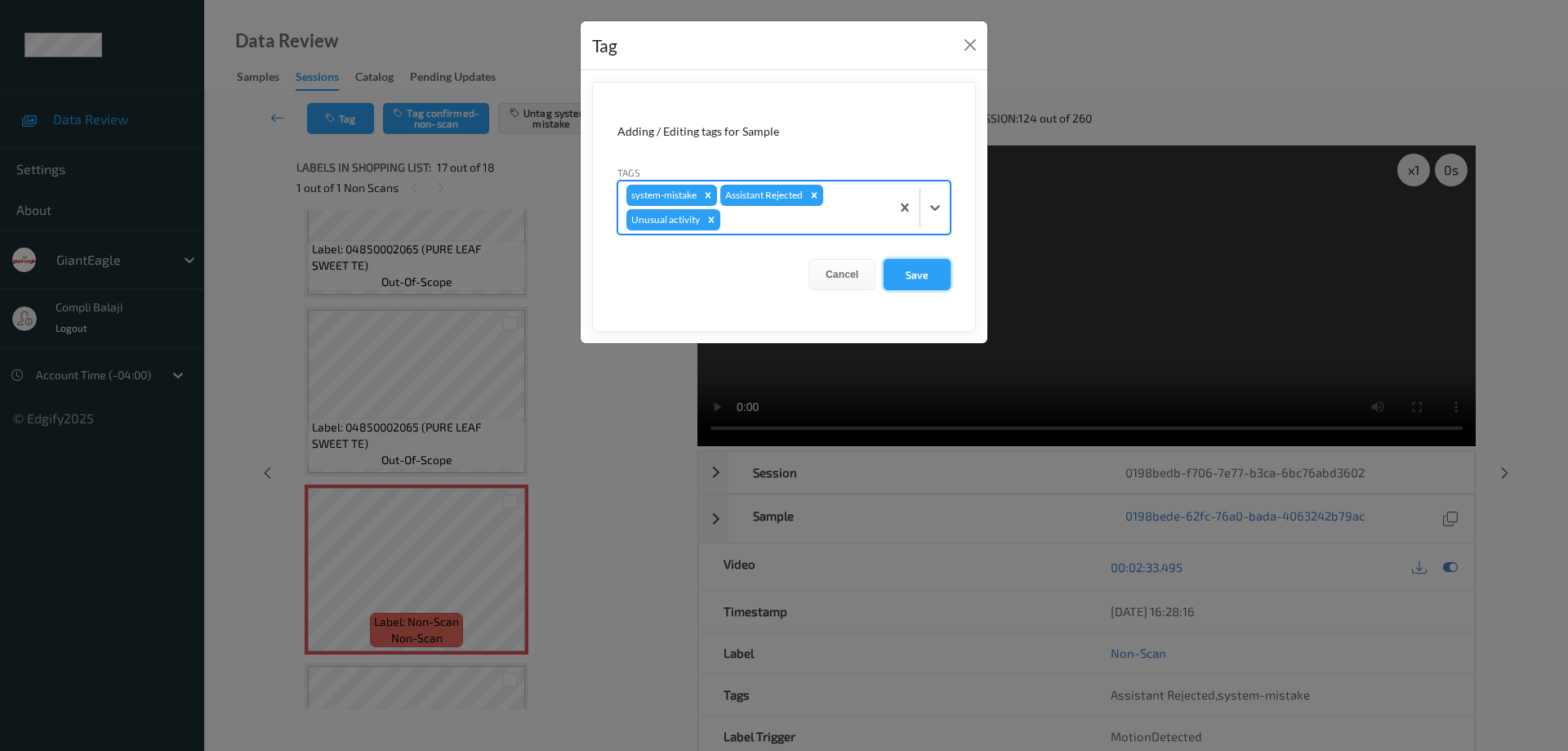
drag, startPoint x: 914, startPoint y: 274, endPoint x: 827, endPoint y: 274, distance: 87.0
click at [914, 274] on button "Save" at bounding box center [917, 274] width 67 height 31
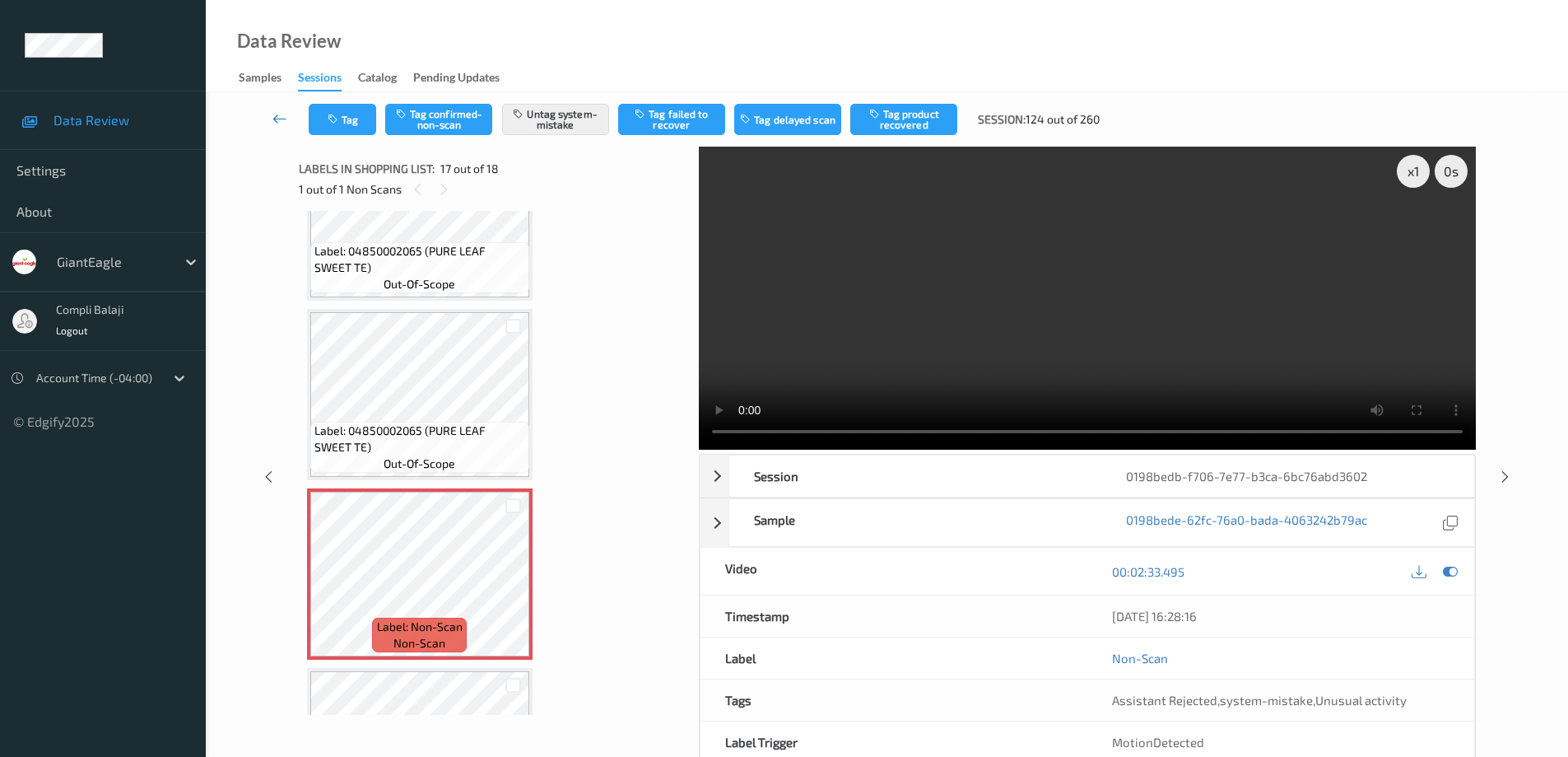
click at [271, 118] on link at bounding box center [279, 119] width 57 height 31
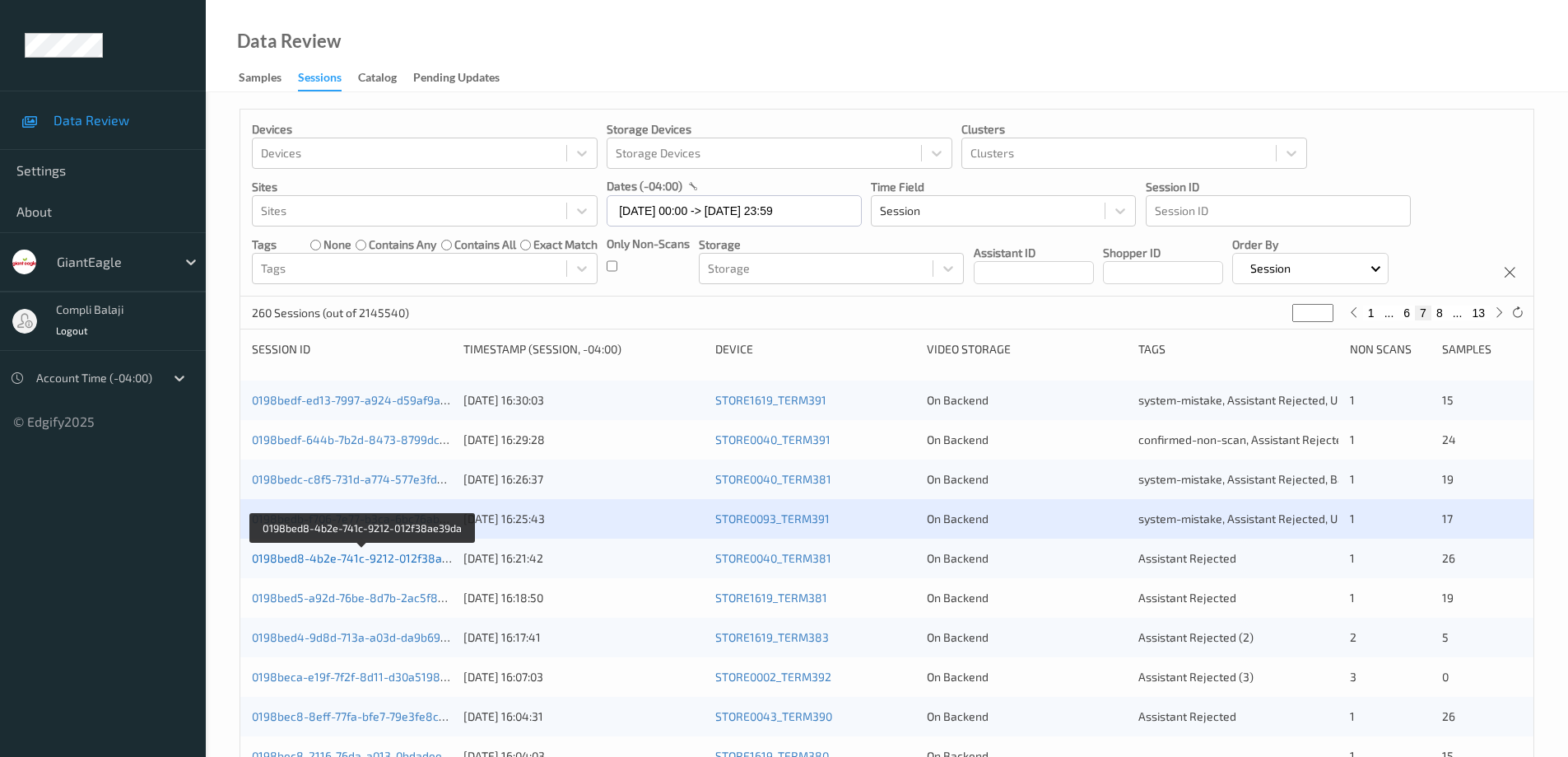
click at [393, 560] on link "0198bed8-4b2e-741c-9212-012f38ae39da" at bounding box center [363, 557] width 223 height 14
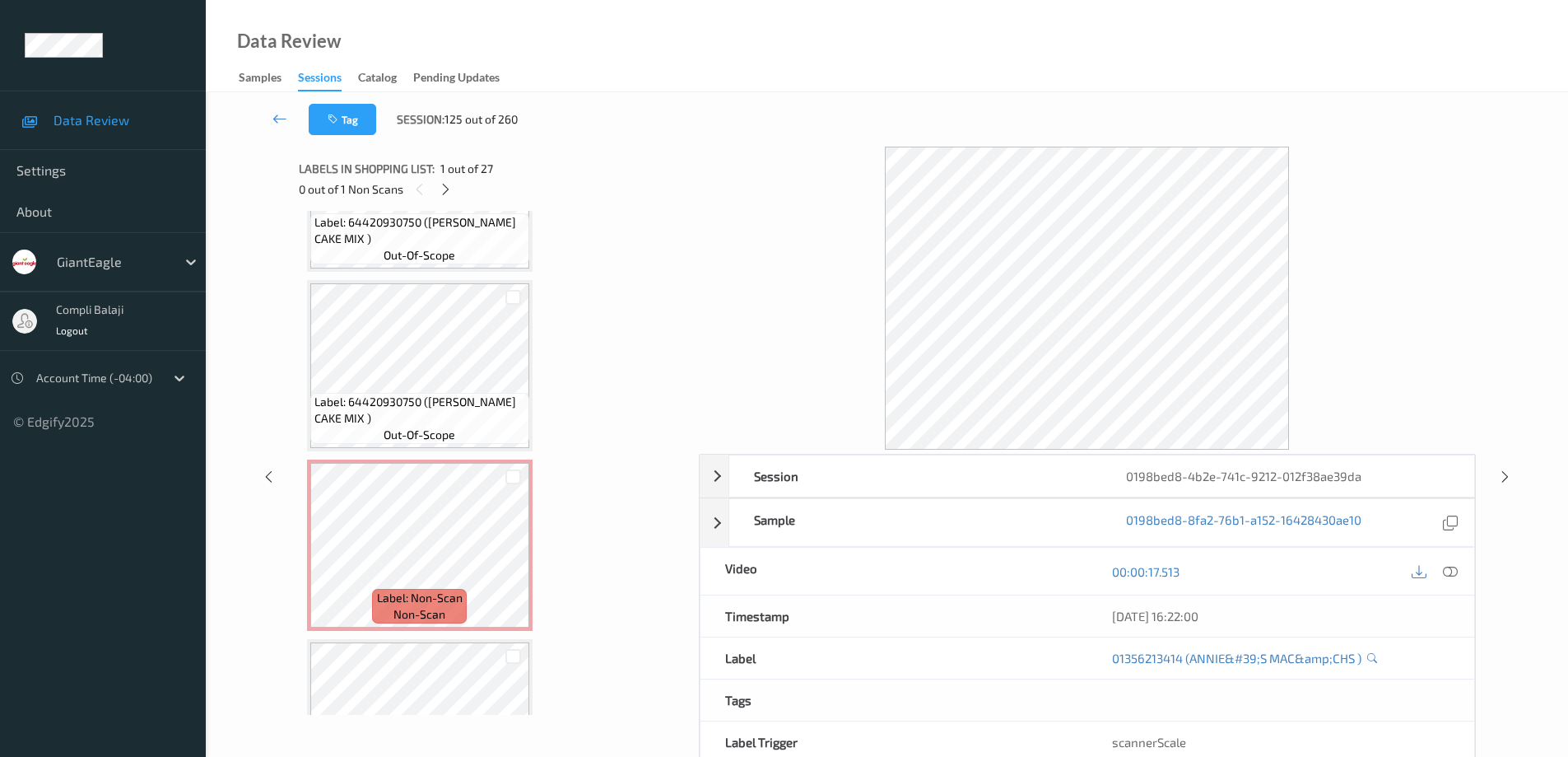
scroll to position [1055, 0]
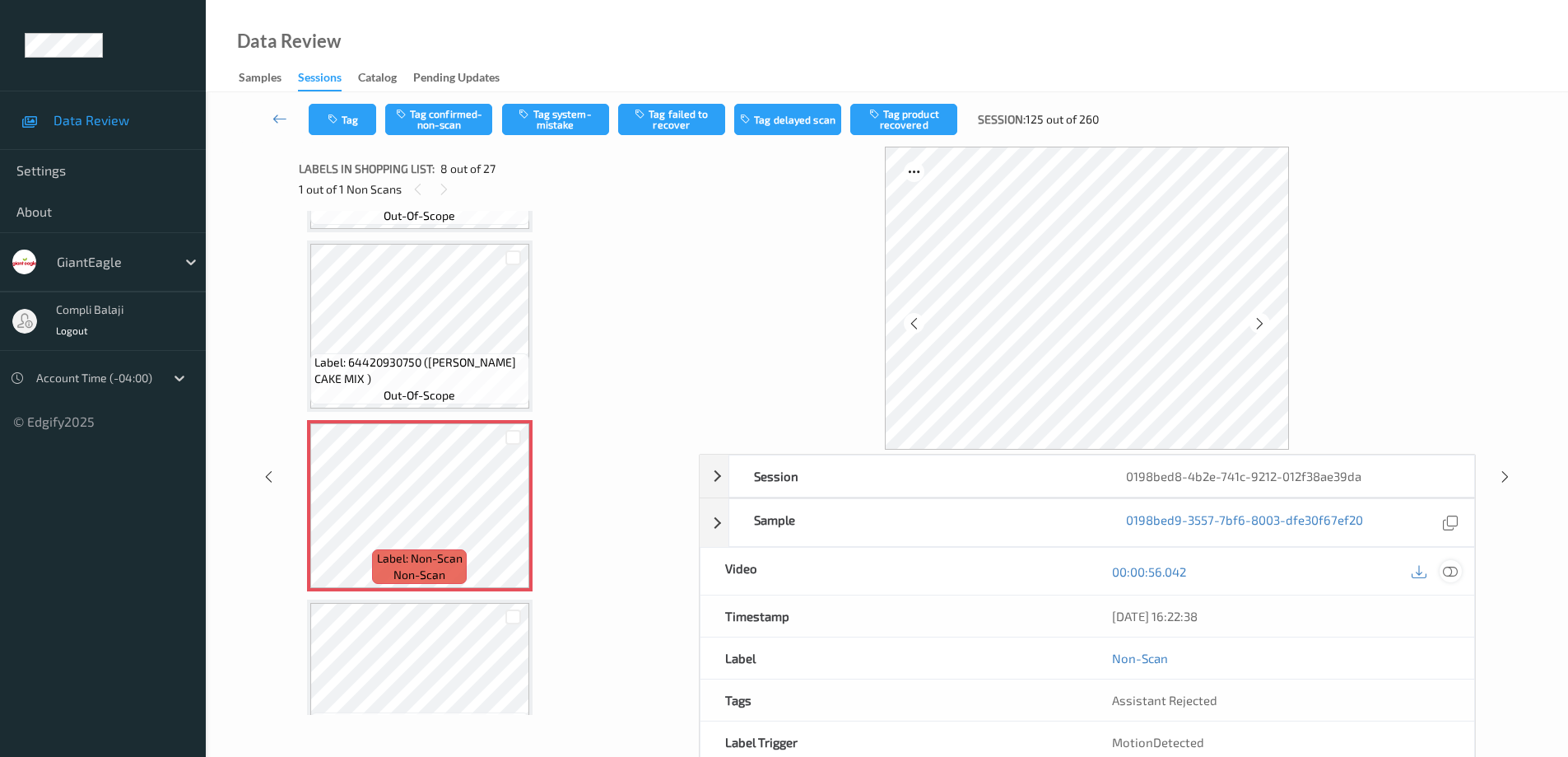
click at [1455, 572] on icon at bounding box center [1450, 571] width 15 height 15
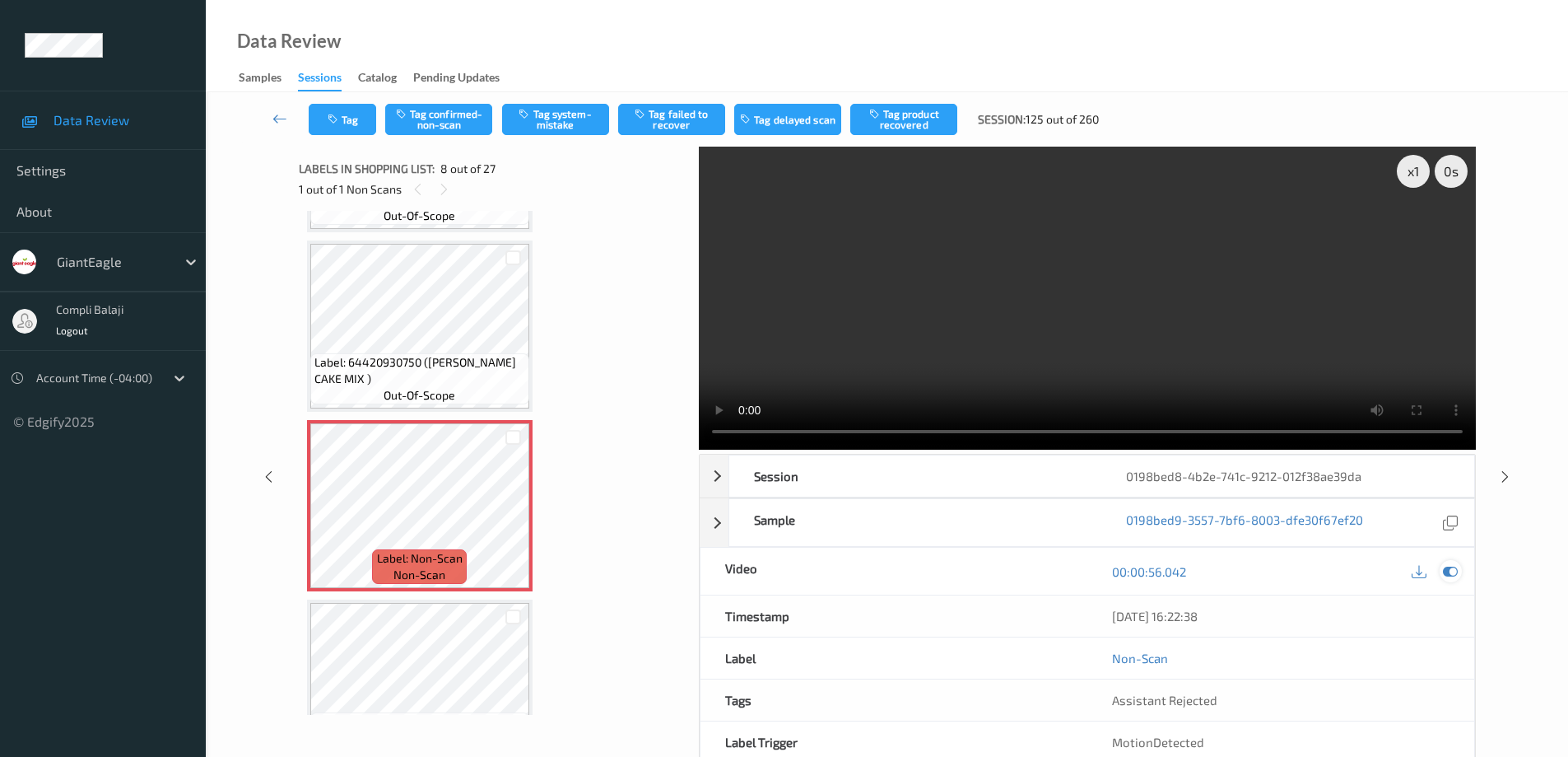
click at [1454, 573] on icon at bounding box center [1450, 571] width 15 height 15
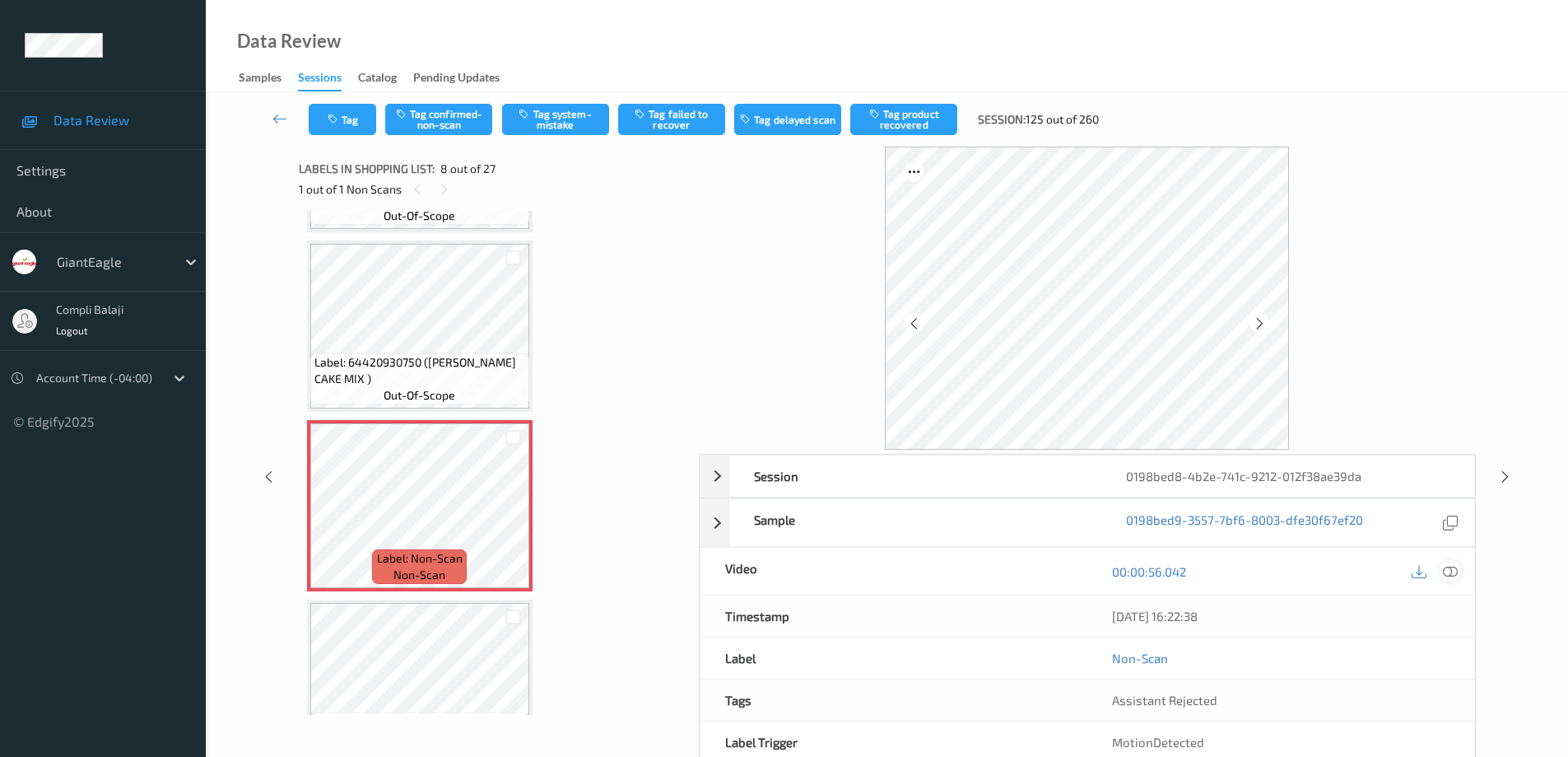
click at [1453, 573] on icon at bounding box center [1450, 571] width 15 height 15
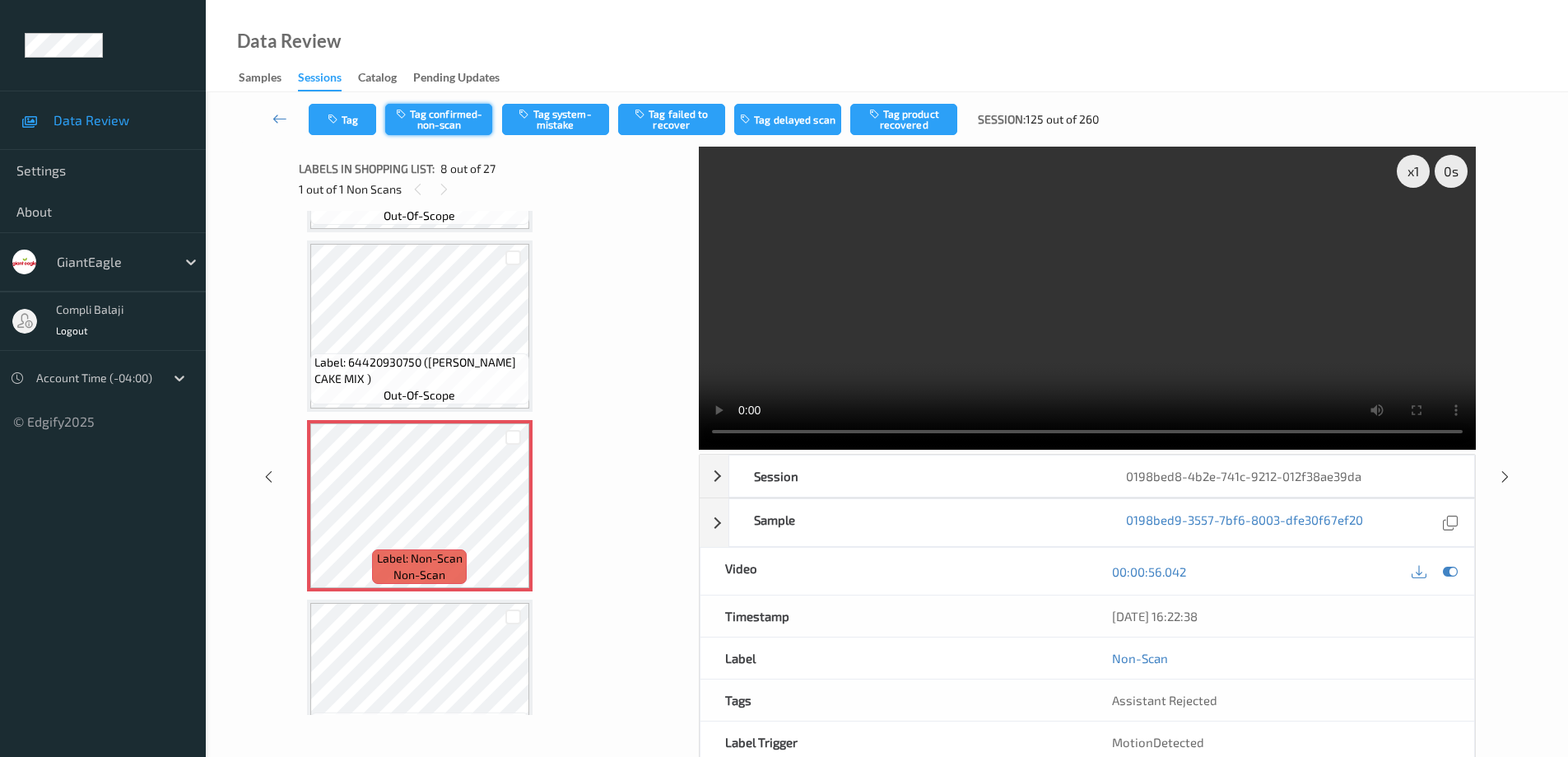
click at [466, 117] on button "Tag confirmed-non-scan" at bounding box center [438, 119] width 107 height 31
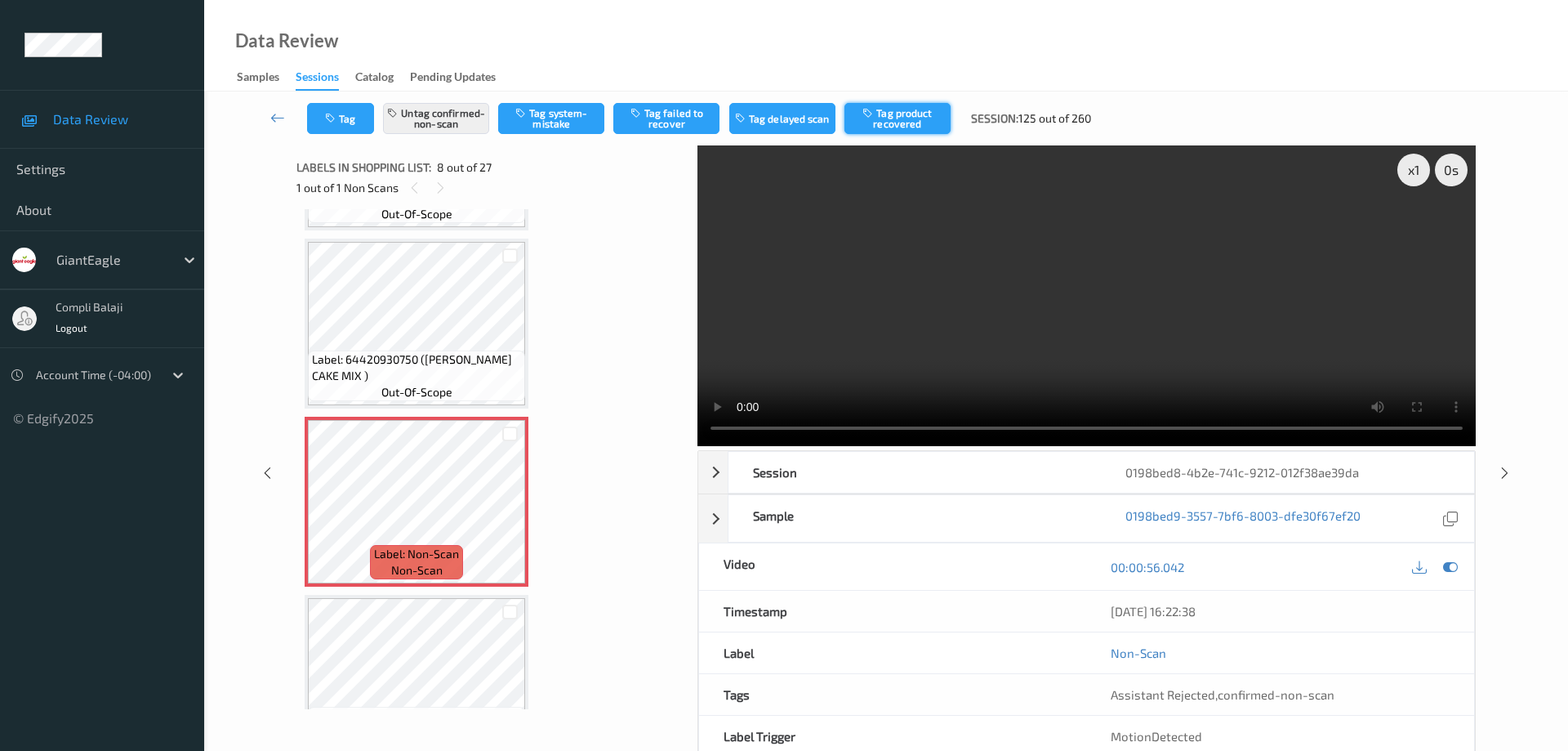
click at [898, 117] on button "Tag product recovered" at bounding box center [898, 118] width 107 height 31
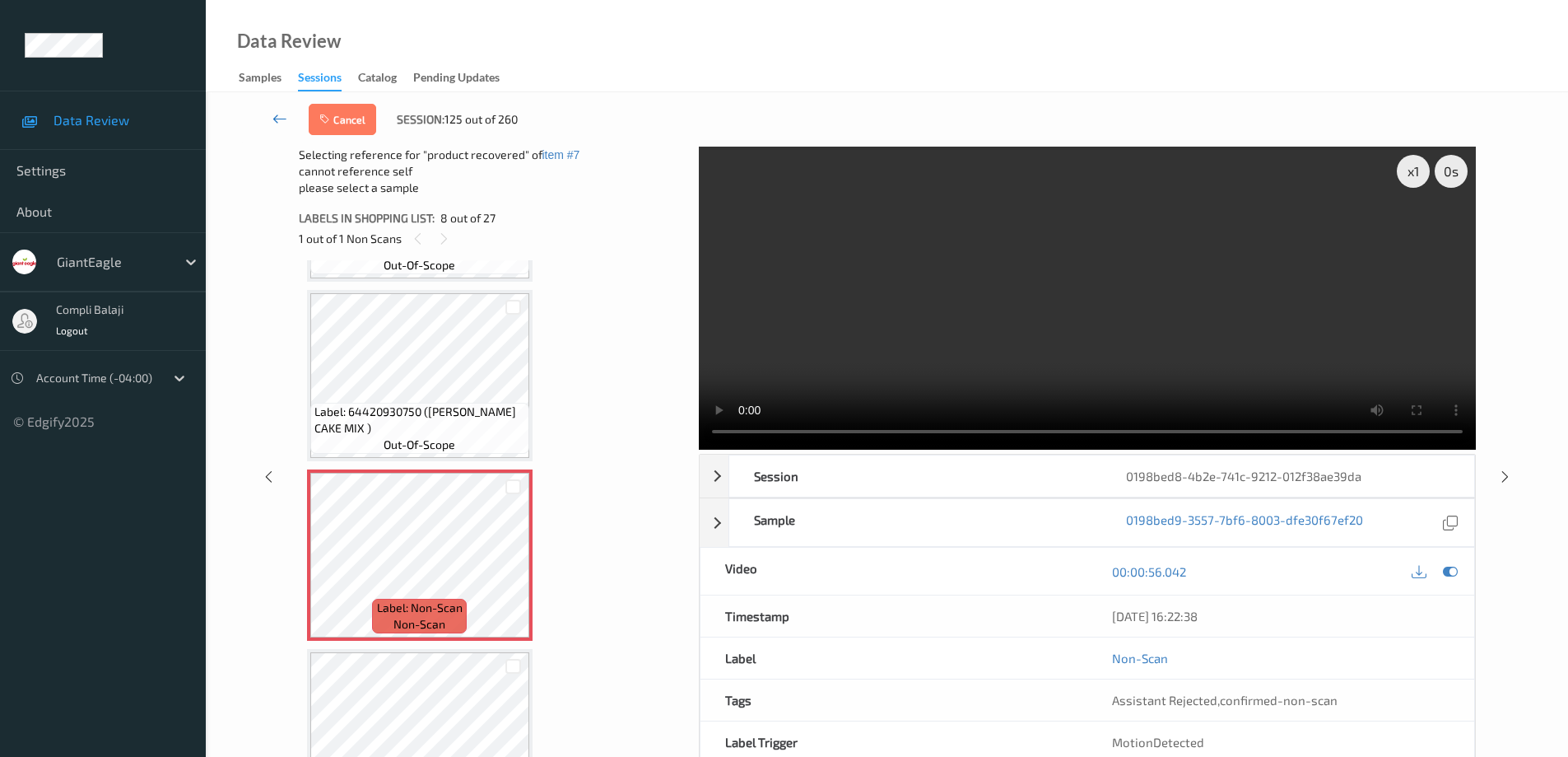
click at [275, 116] on icon at bounding box center [279, 118] width 15 height 16
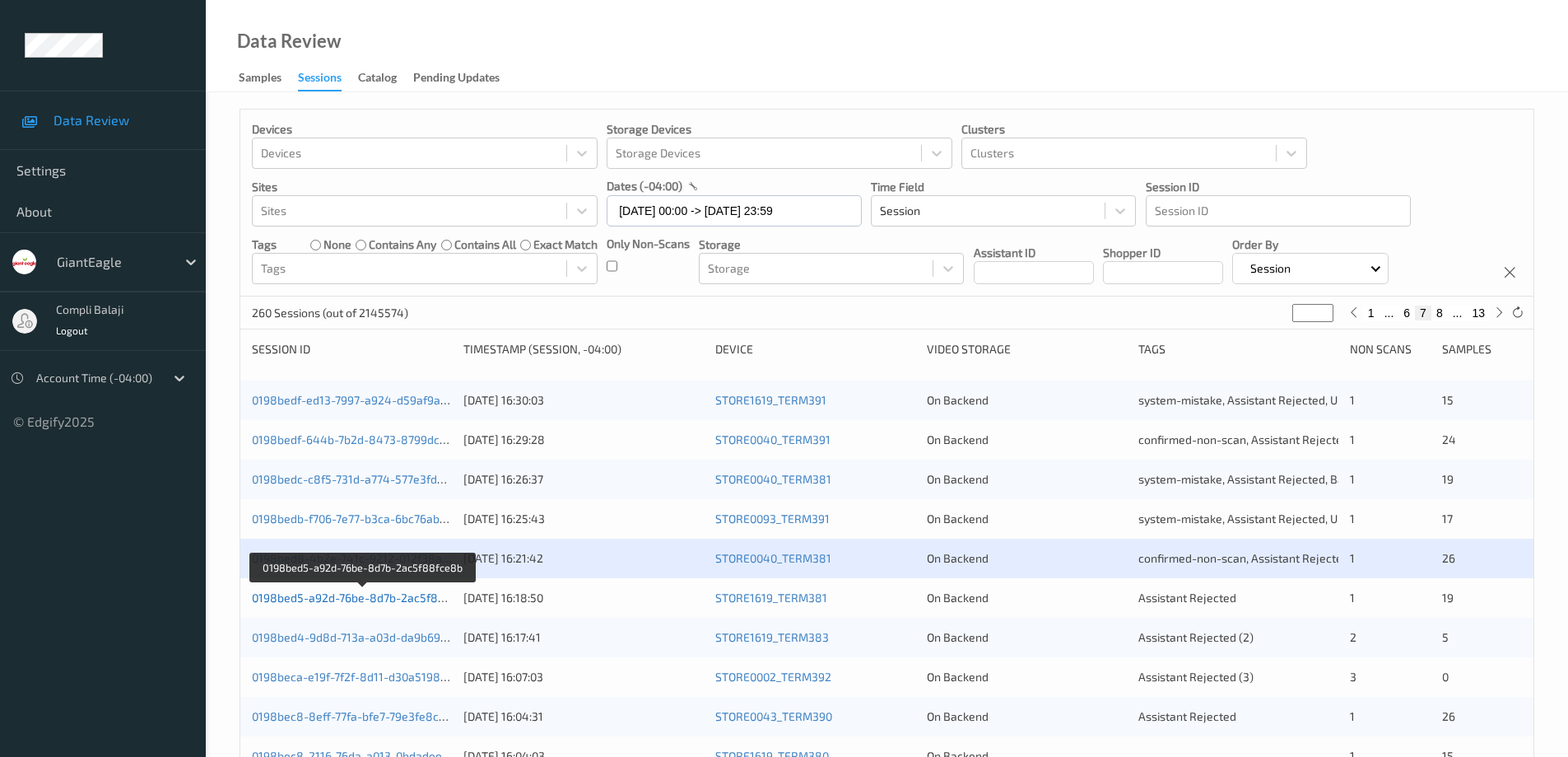
click at [396, 596] on link "0198bed5-a92d-76be-8d7b-2ac5f88fce8b" at bounding box center [364, 597] width 224 height 14
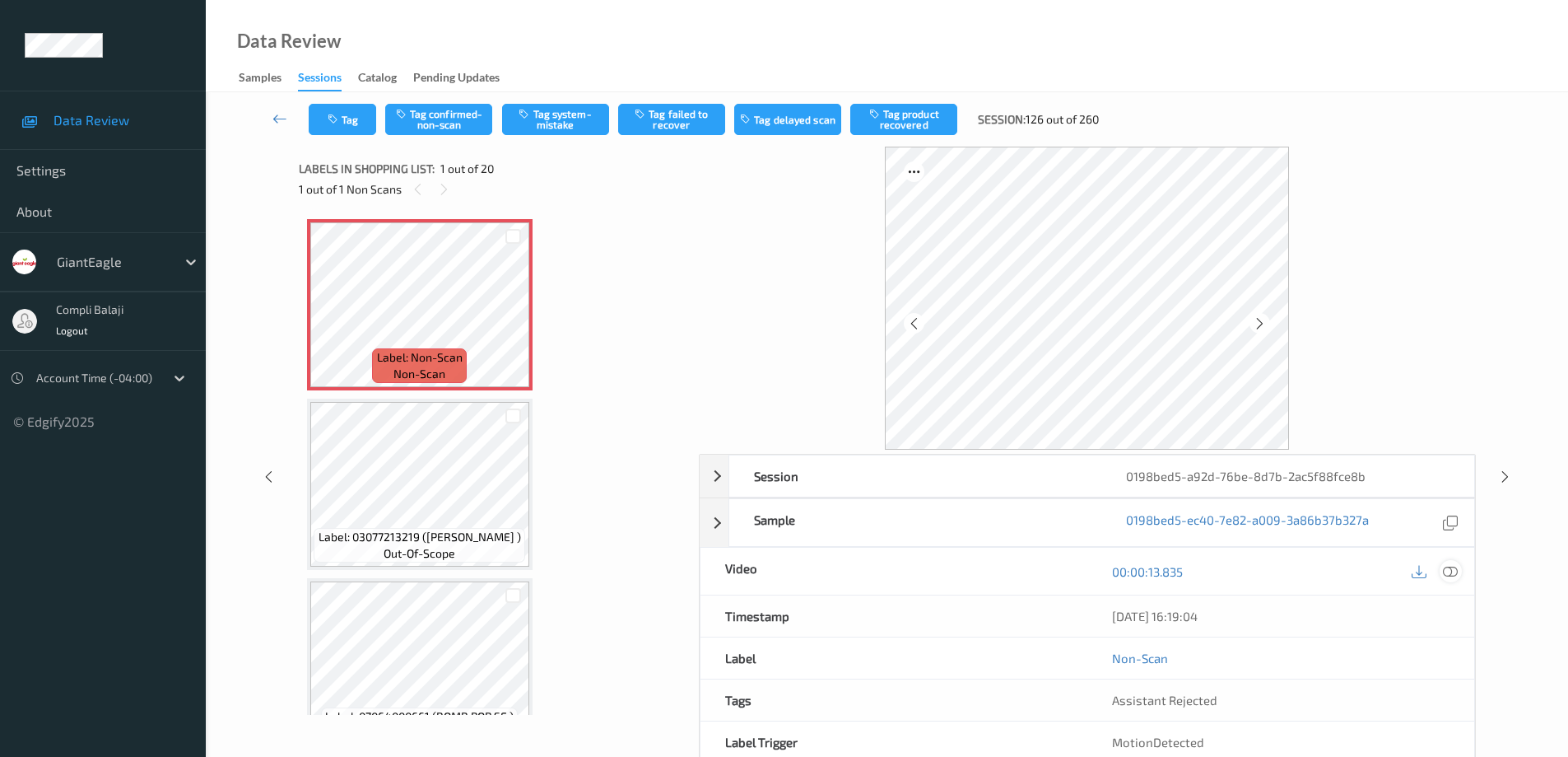
click at [1448, 575] on icon at bounding box center [1450, 571] width 15 height 15
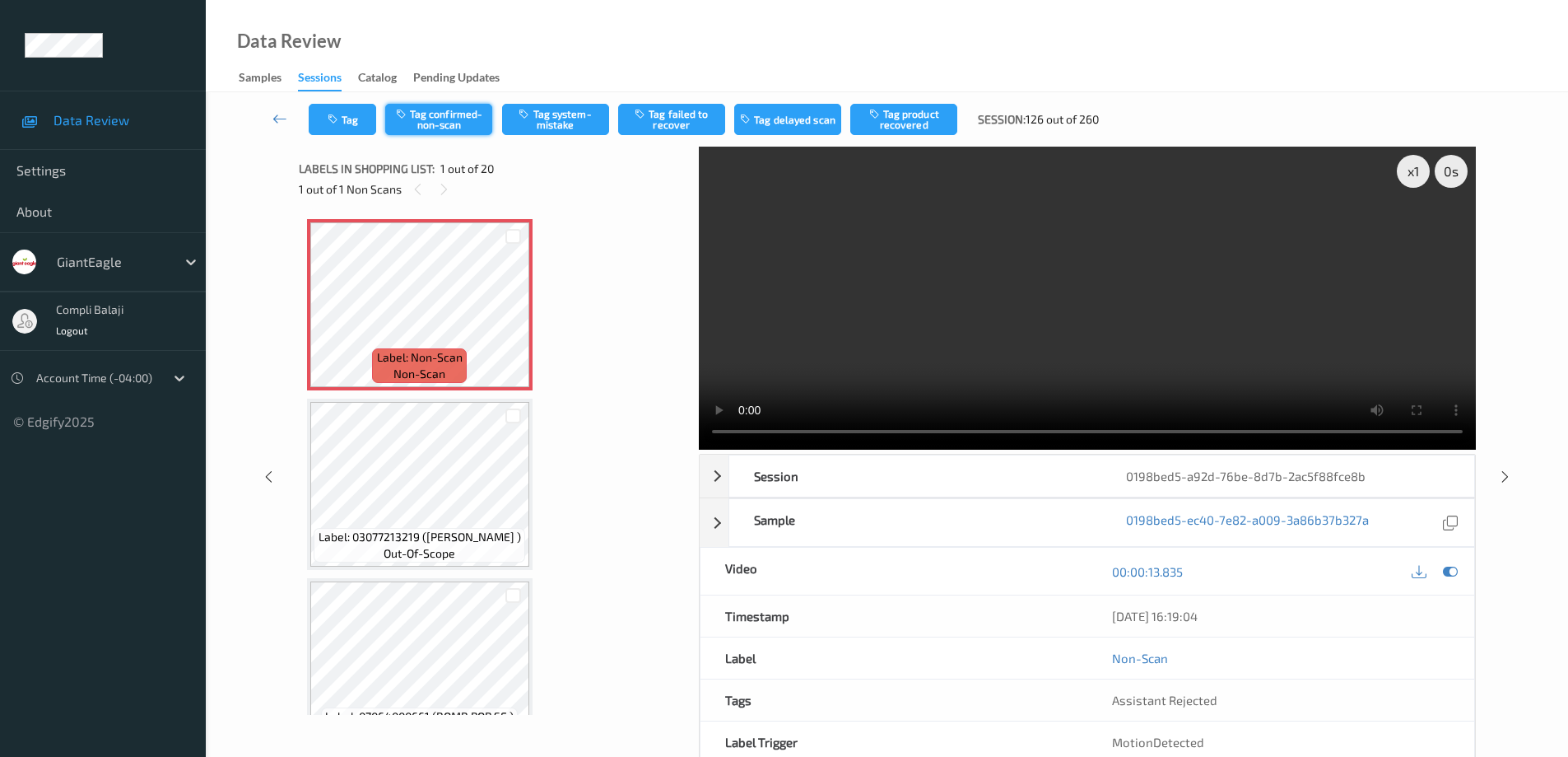
click at [460, 123] on button "Tag confirmed-non-scan" at bounding box center [438, 119] width 107 height 31
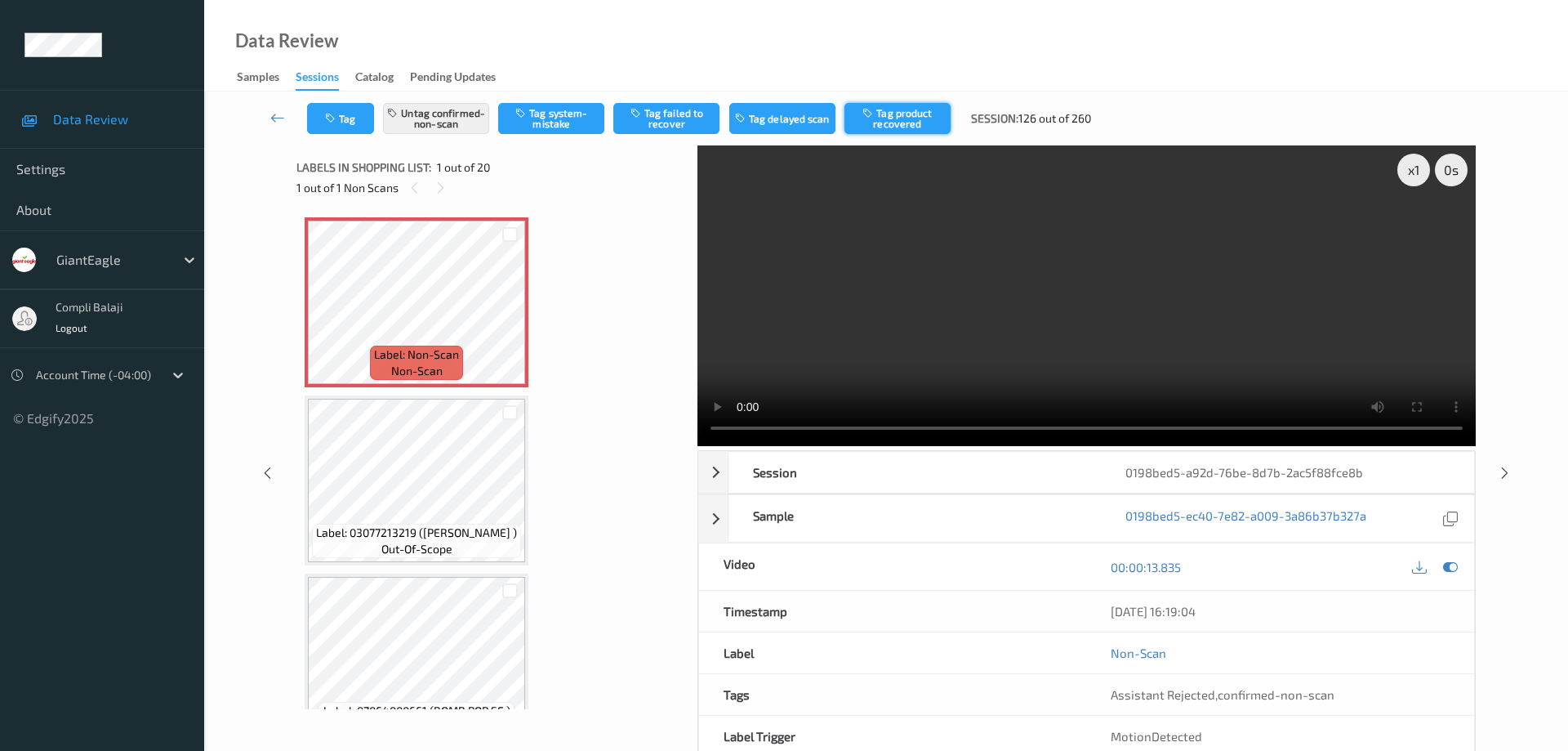
click at [921, 117] on button "Tag product recovered" at bounding box center [898, 118] width 107 height 31
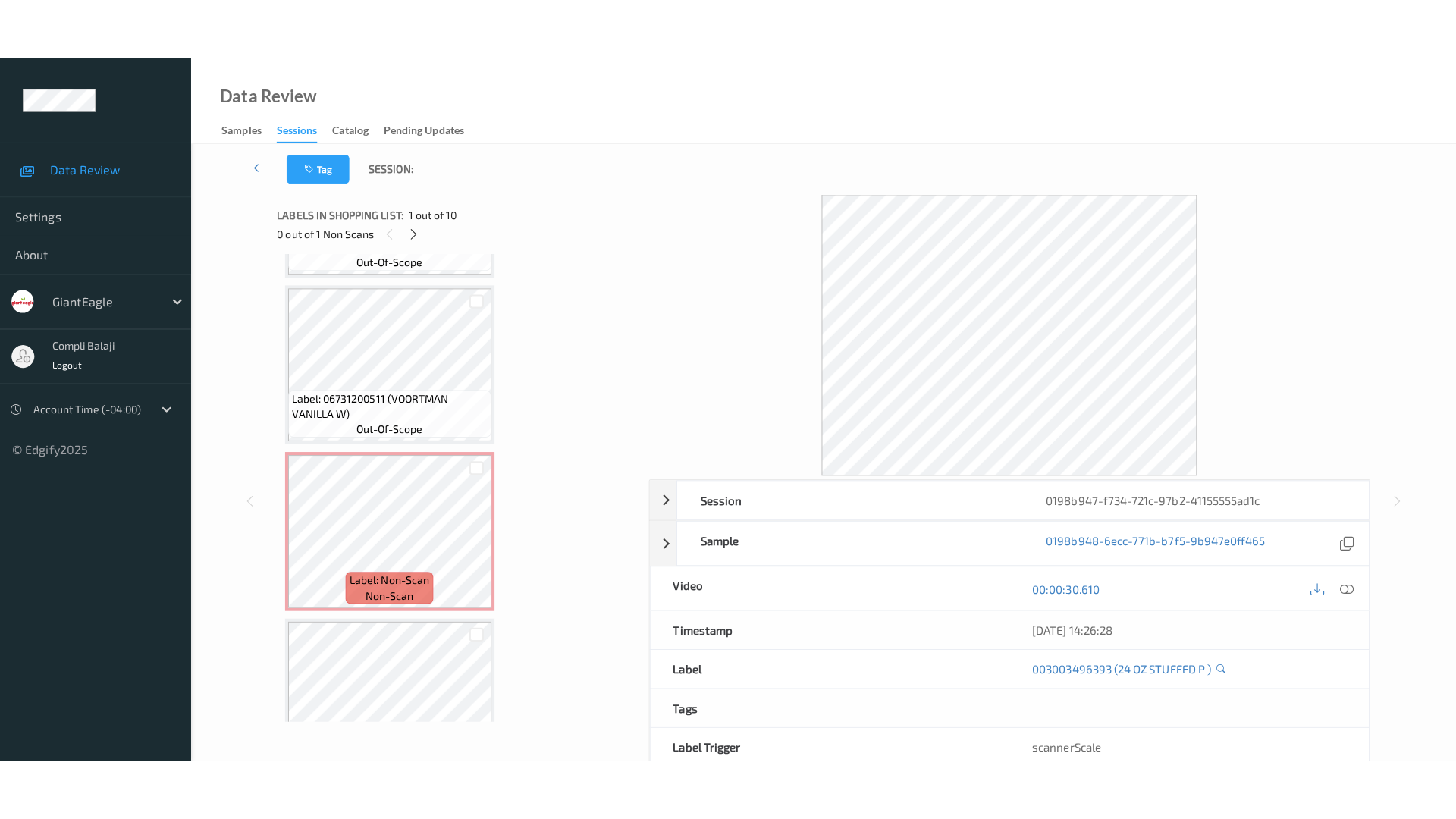
scroll to position [1194, 0]
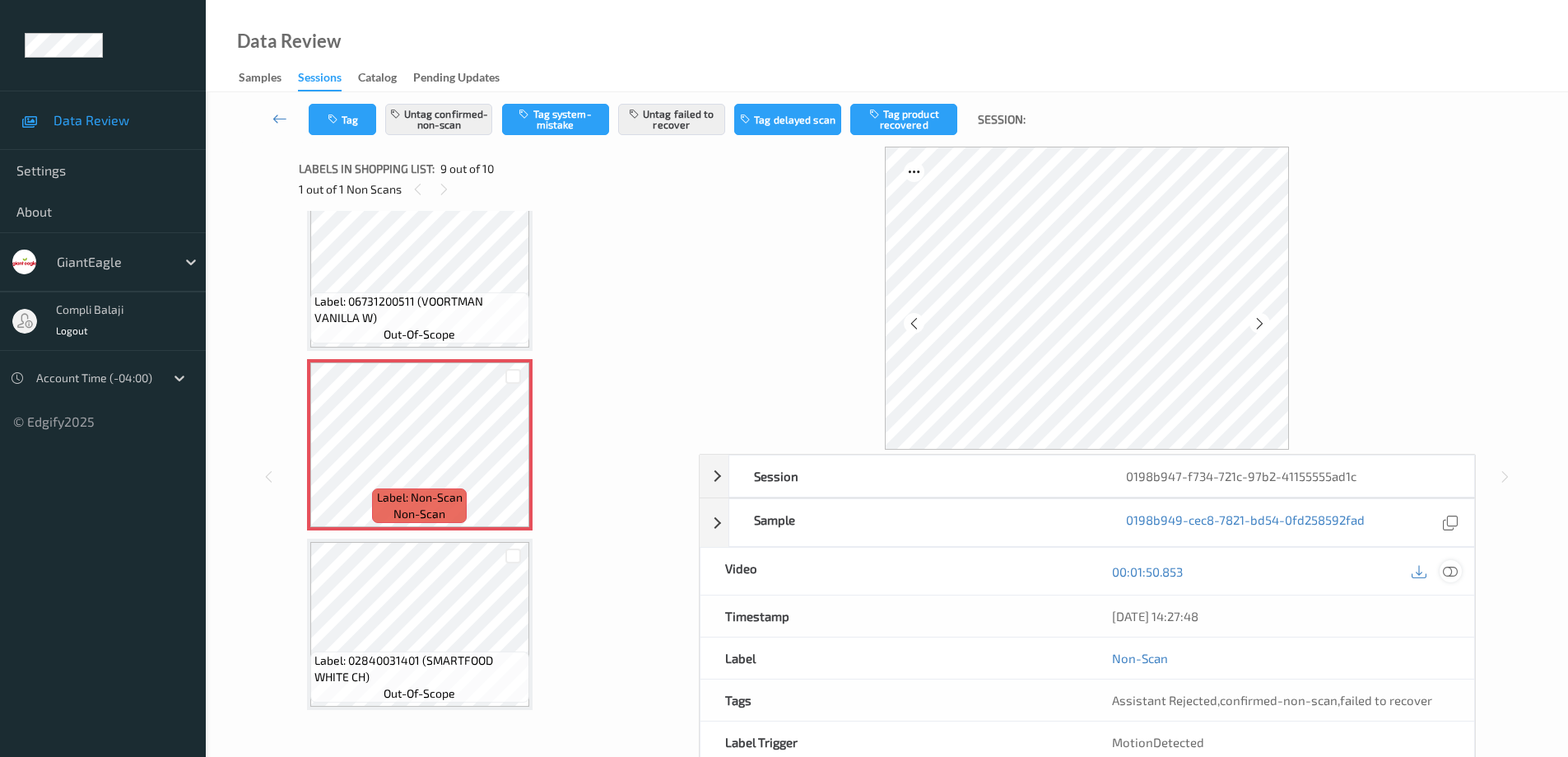
click at [1452, 571] on icon at bounding box center [1450, 571] width 15 height 15
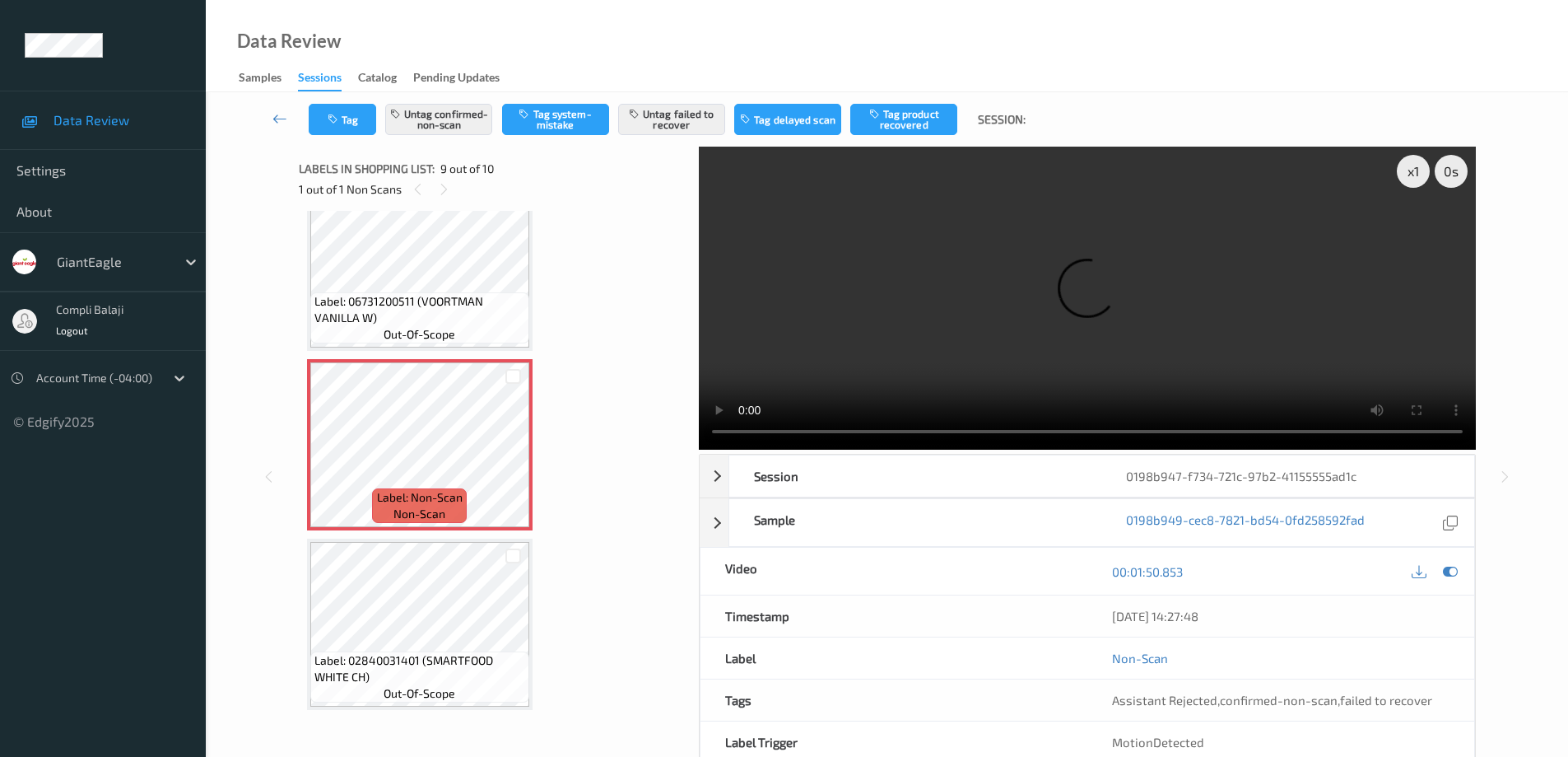
scroll to position [1166, 0]
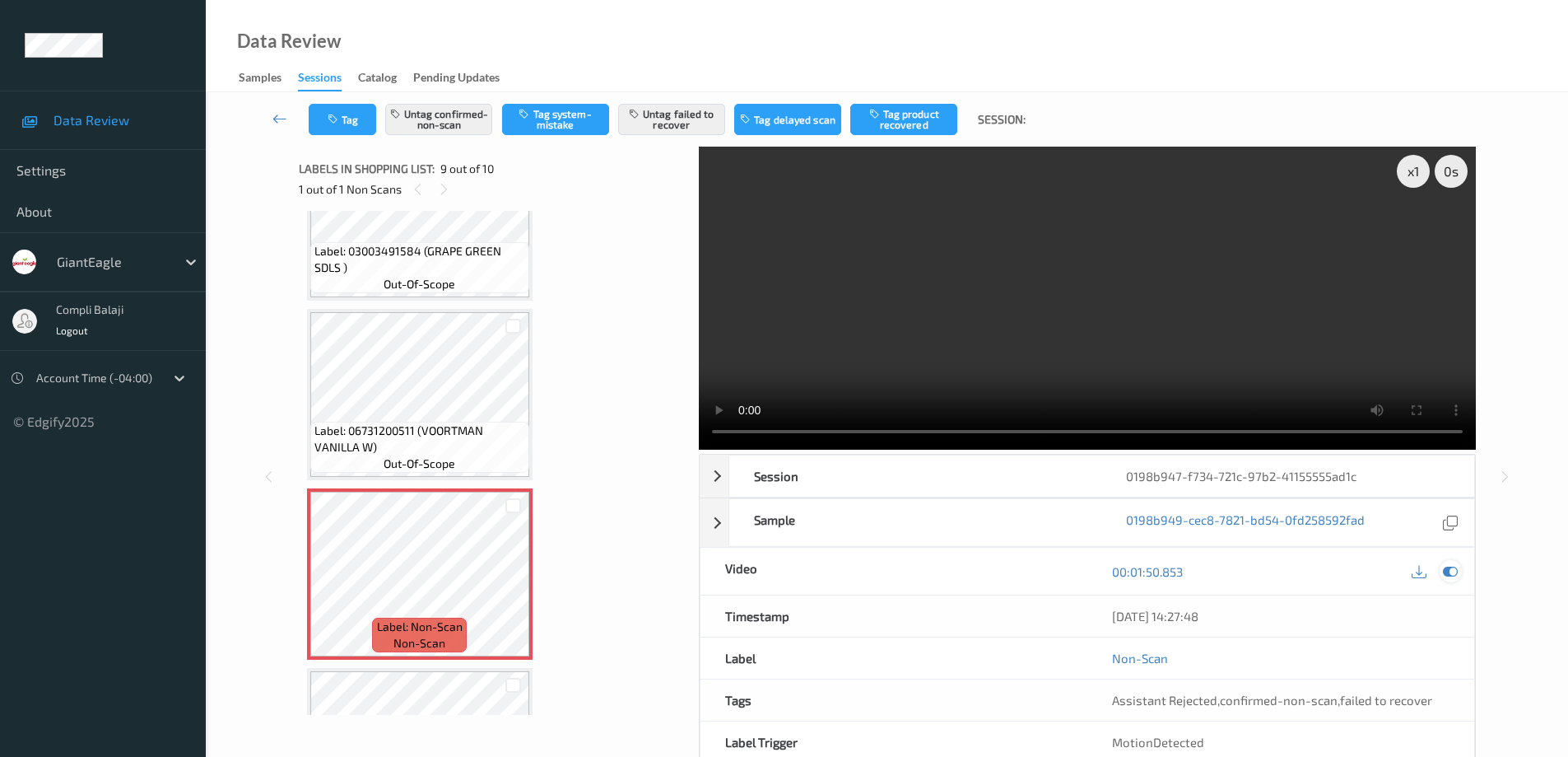
click at [1448, 575] on icon at bounding box center [1450, 571] width 15 height 15
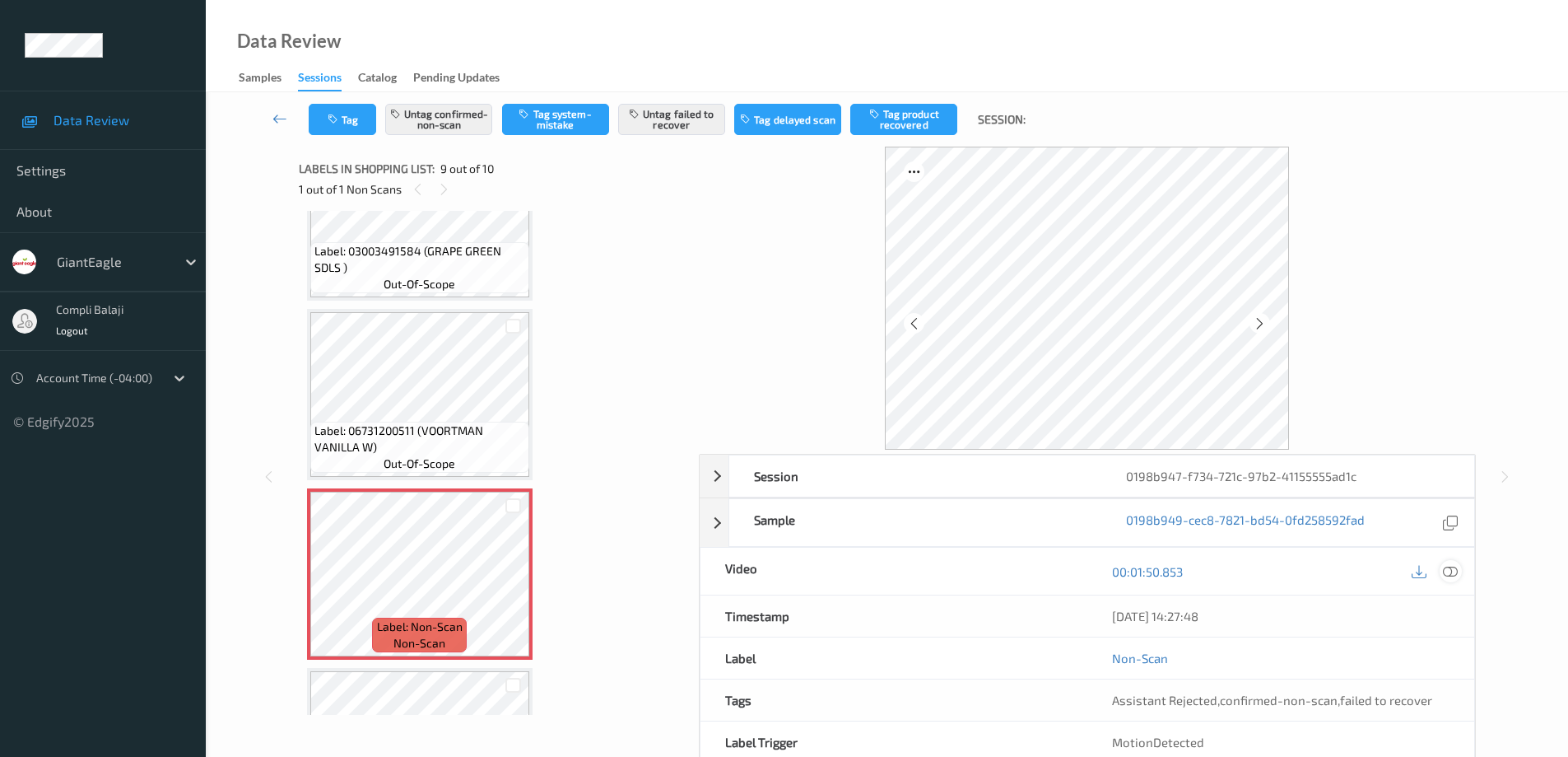
click at [1449, 567] on icon at bounding box center [1450, 571] width 15 height 15
